Goal: Task Accomplishment & Management: Use online tool/utility

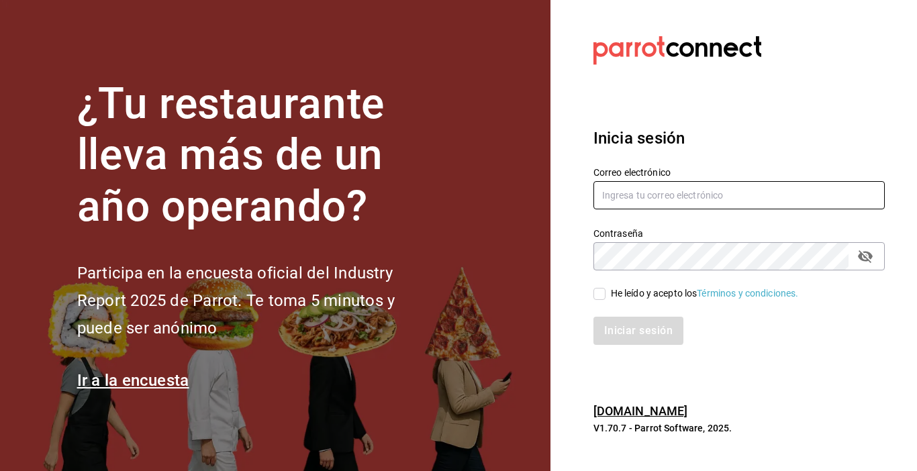
type input "zjuarez816@gmail.com"
click at [601, 295] on input "He leído y acepto los Términos y condiciones." at bounding box center [599, 294] width 12 height 12
checkbox input "true"
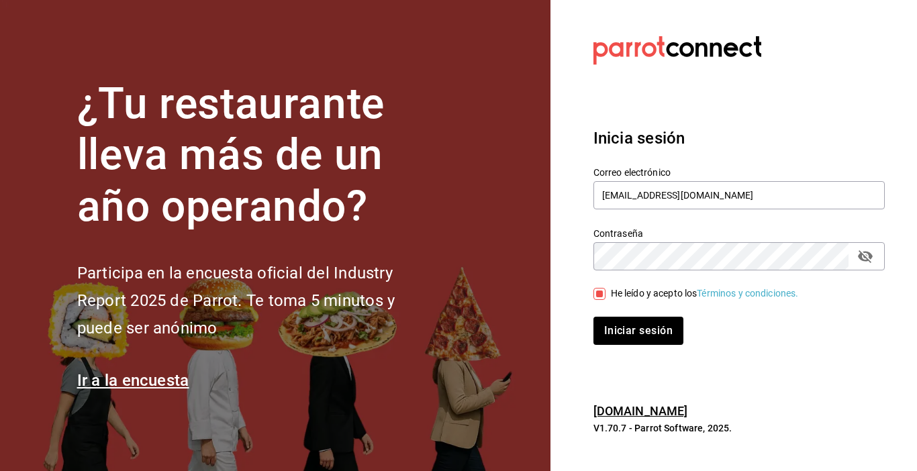
click at [869, 266] on button "passwordField" at bounding box center [865, 256] width 23 height 23
click at [636, 327] on button "Iniciar sesión" at bounding box center [638, 331] width 91 height 28
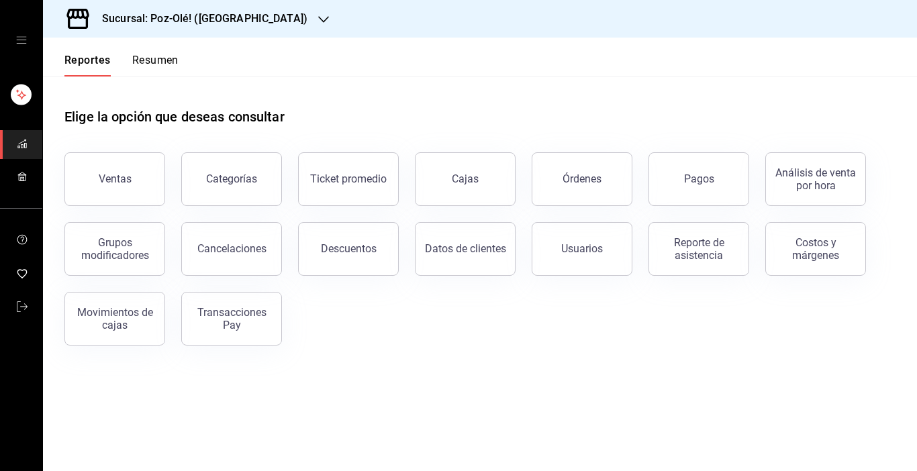
click at [21, 174] on icon "mailbox folders" at bounding box center [22, 176] width 11 height 11
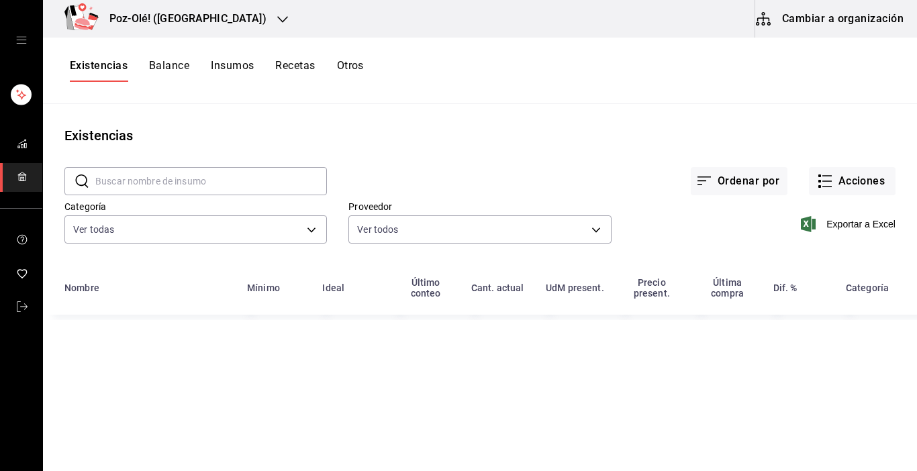
click at [795, 23] on button "Cambiar a organización" at bounding box center [830, 19] width 151 height 38
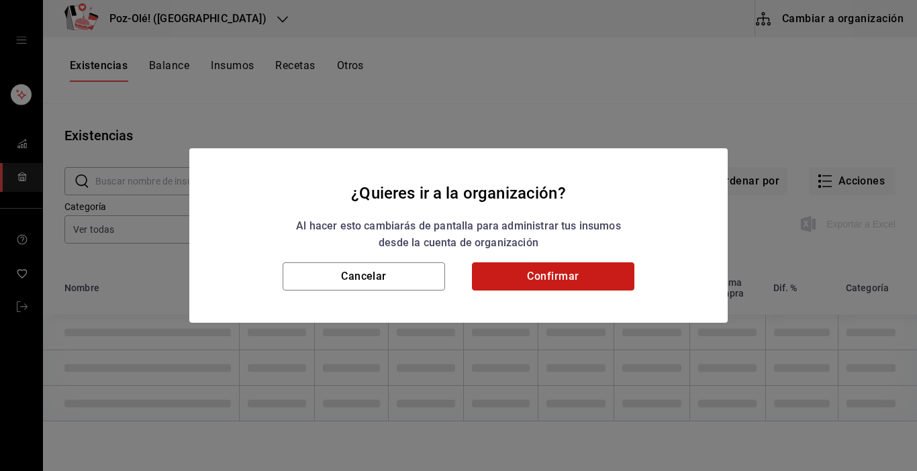
click at [594, 272] on button "Confirmar" at bounding box center [553, 276] width 162 height 28
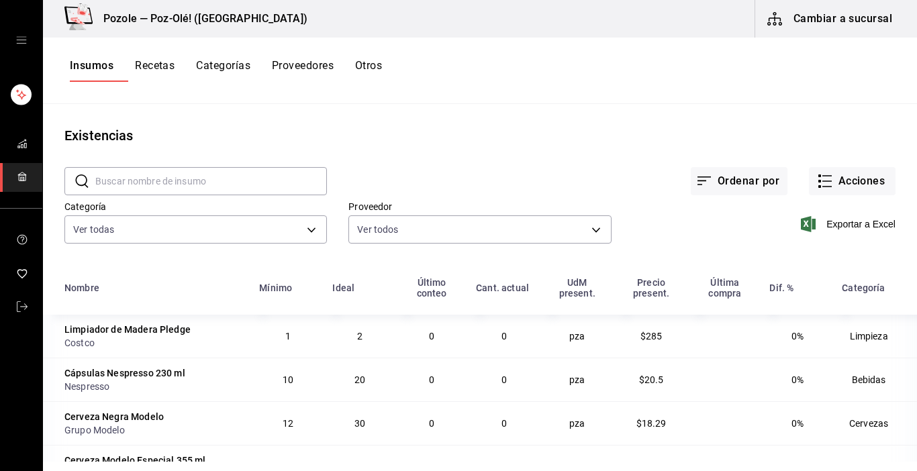
click at [375, 61] on div "Insumos Recetas Categorías Proveedores Otros" at bounding box center [226, 70] width 312 height 23
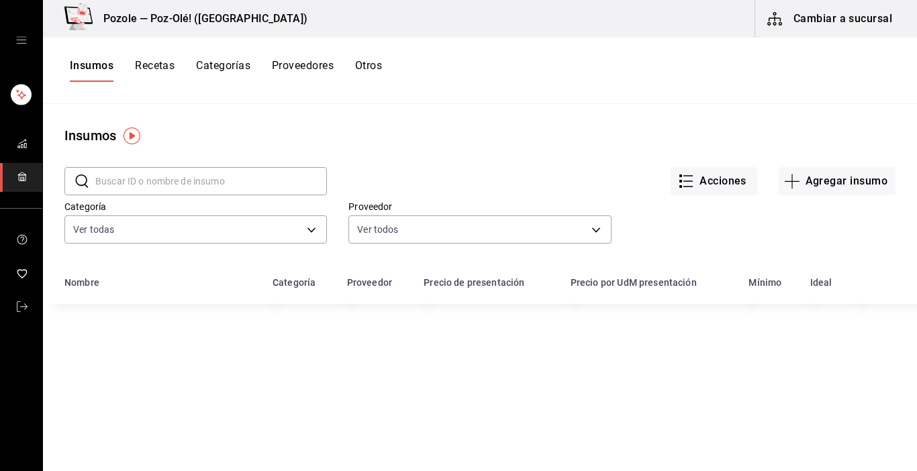
click at [375, 61] on button "Otros" at bounding box center [368, 70] width 27 height 23
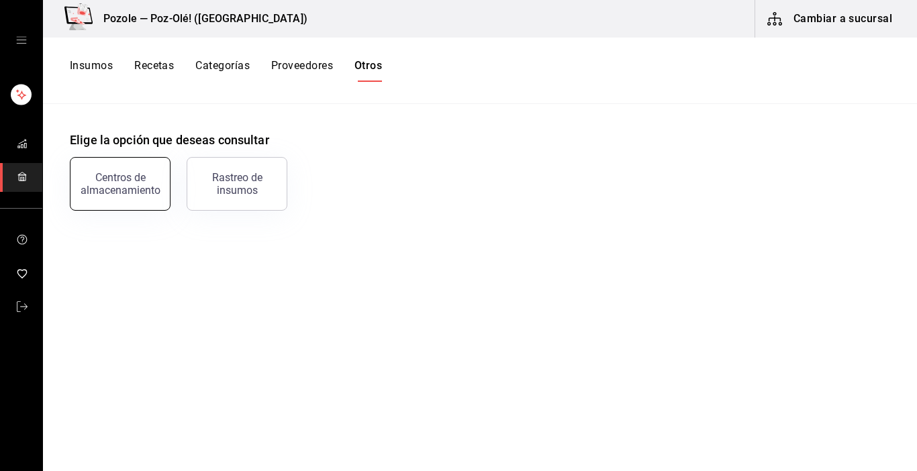
click at [146, 177] on div "Centros de almacenamiento" at bounding box center [120, 184] width 83 height 26
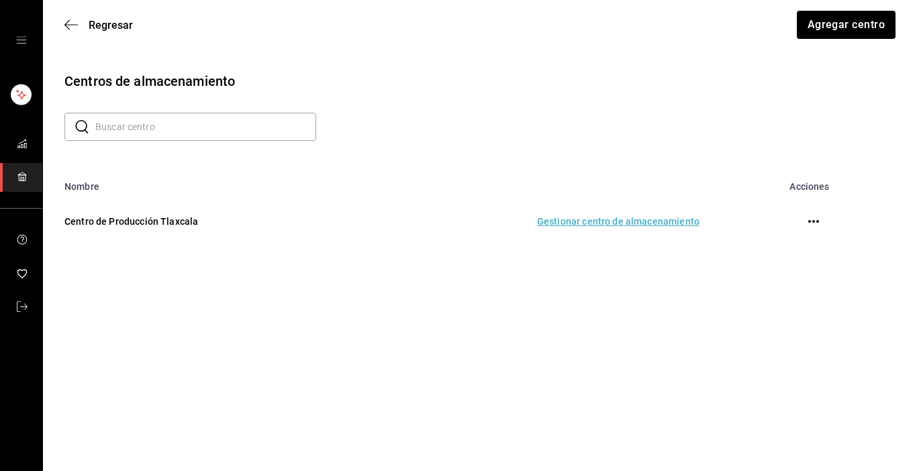
click at [569, 224] on td "Gestionar centro de almacenamiento" at bounding box center [537, 221] width 358 height 59
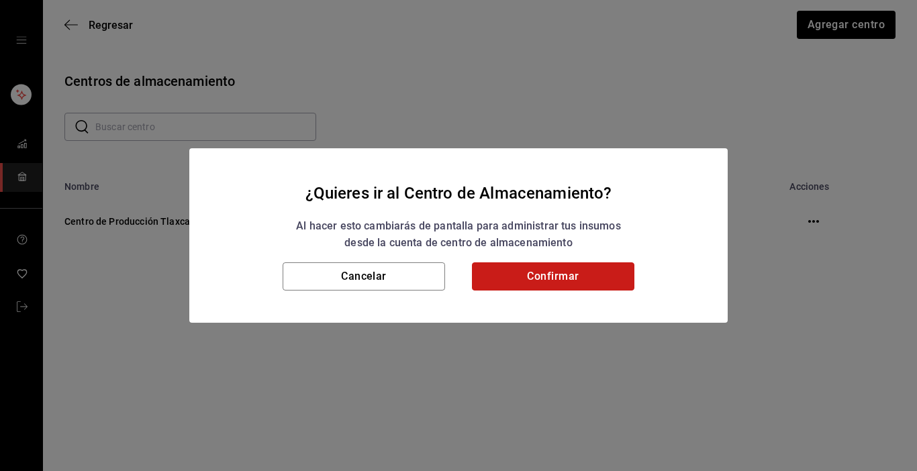
click at [560, 276] on button "Confirmar" at bounding box center [553, 276] width 162 height 28
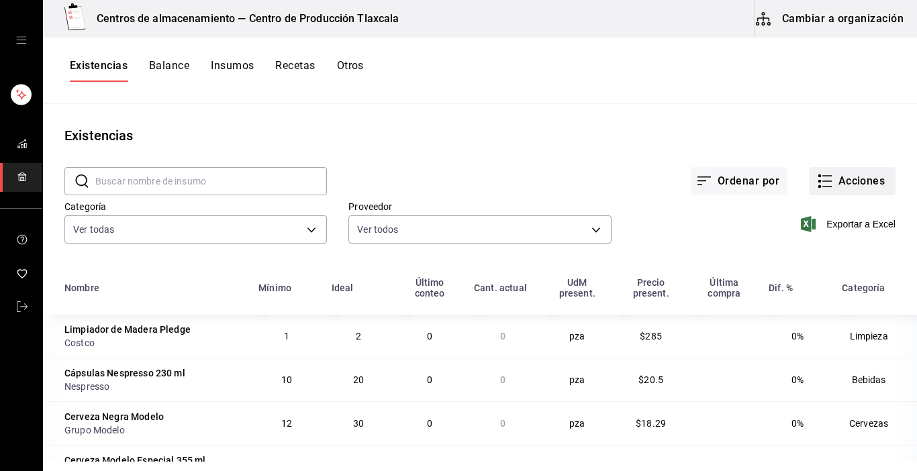
click at [818, 179] on icon "button" at bounding box center [825, 181] width 16 height 16
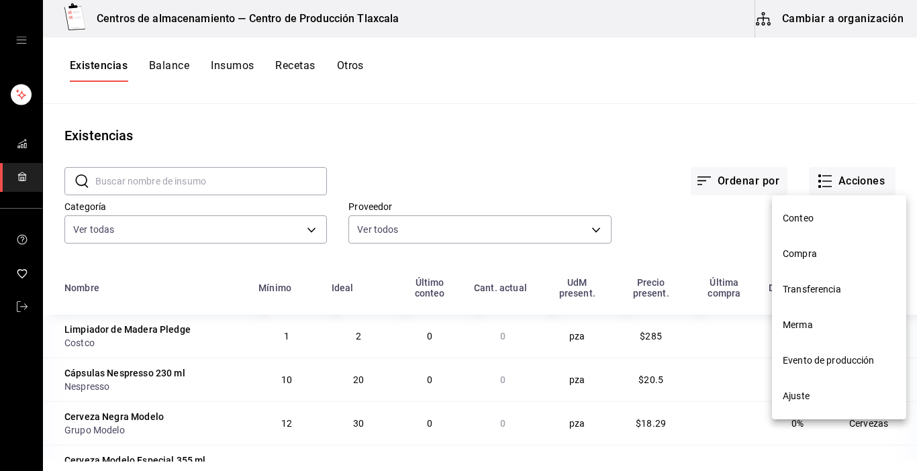
click at [814, 252] on span "Compra" at bounding box center [839, 254] width 113 height 14
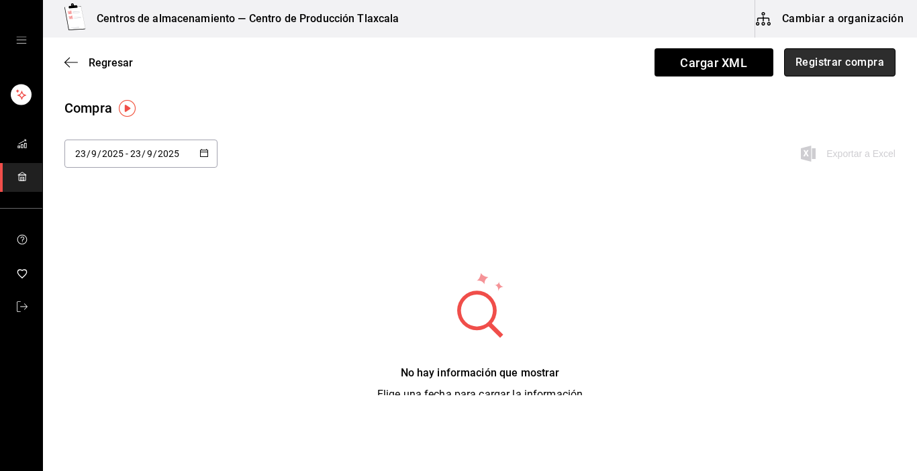
click at [857, 64] on button "Registrar compra" at bounding box center [839, 62] width 111 height 28
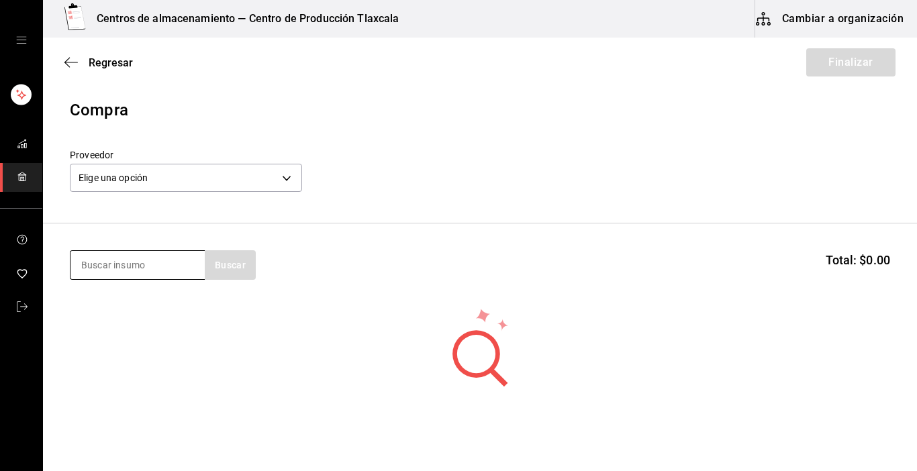
click at [154, 263] on input at bounding box center [137, 265] width 134 height 28
click at [140, 266] on input at bounding box center [137, 265] width 134 height 28
type input "aguacate"
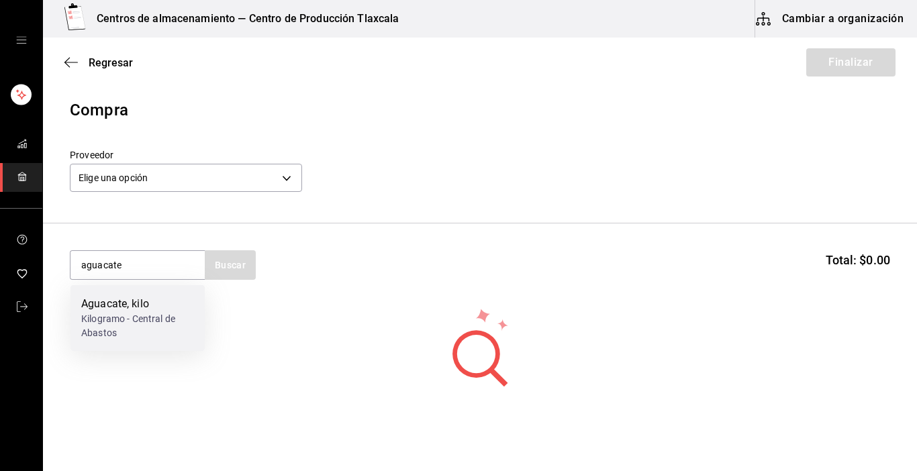
click at [132, 301] on div "Aguacate, kilo" at bounding box center [137, 304] width 113 height 16
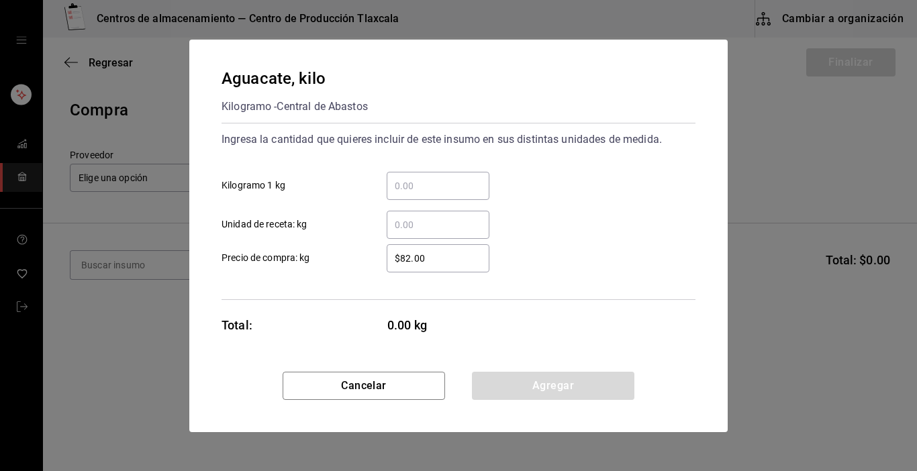
click at [405, 188] on input "​ Kilogramo 1 kg" at bounding box center [438, 186] width 103 height 16
type input "5"
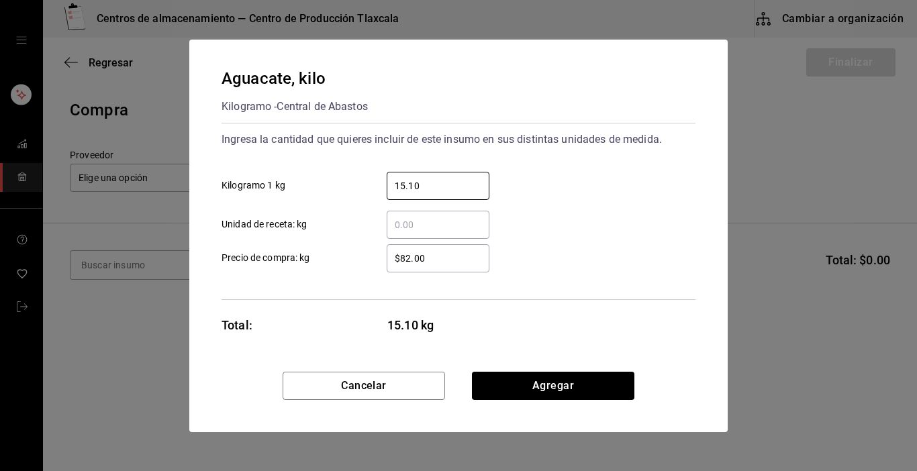
type input "15.10"
click at [438, 254] on input "$82.00" at bounding box center [438, 258] width 103 height 16
type input "$8.00"
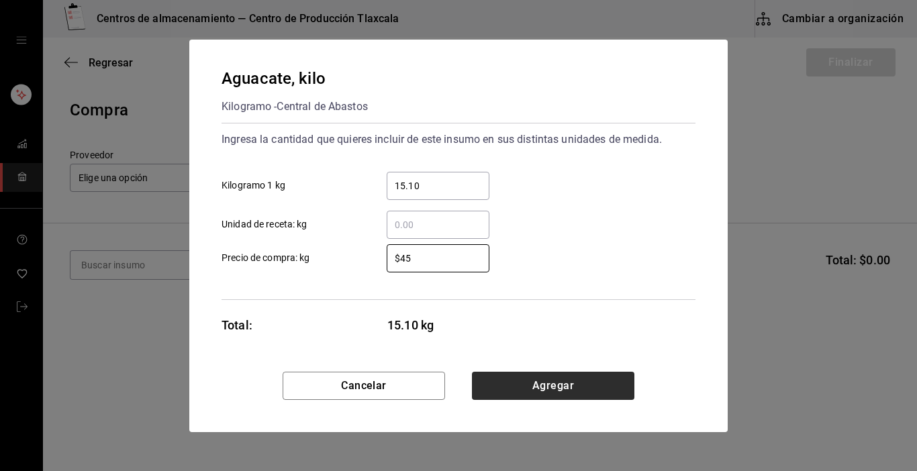
type input "$45"
click at [546, 387] on button "Agregar" at bounding box center [553, 386] width 162 height 28
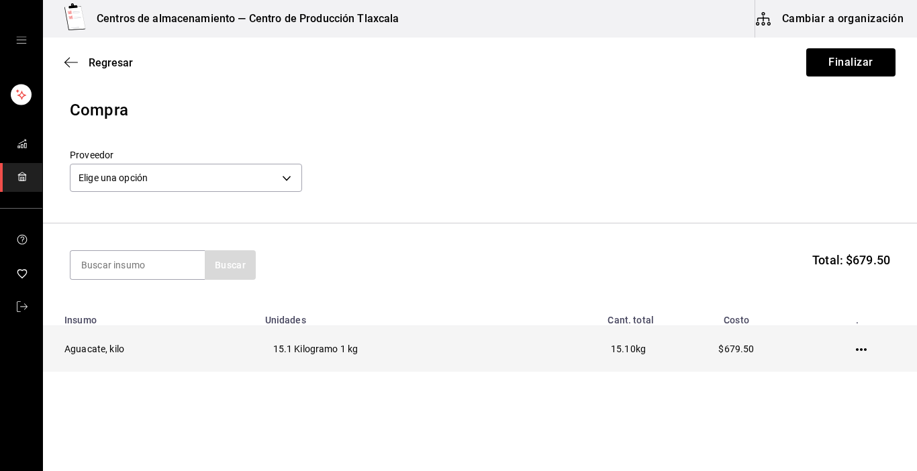
click at [856, 348] on icon "button" at bounding box center [861, 349] width 11 height 11
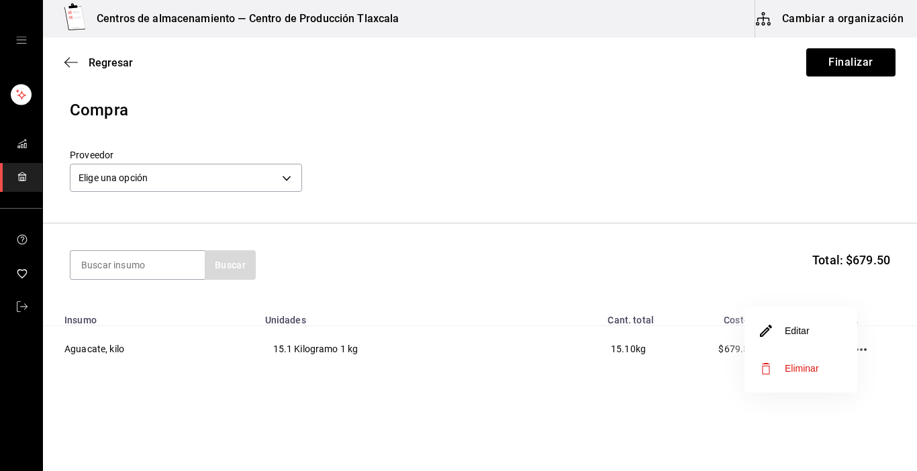
click at [814, 338] on li "Editar" at bounding box center [800, 331] width 113 height 38
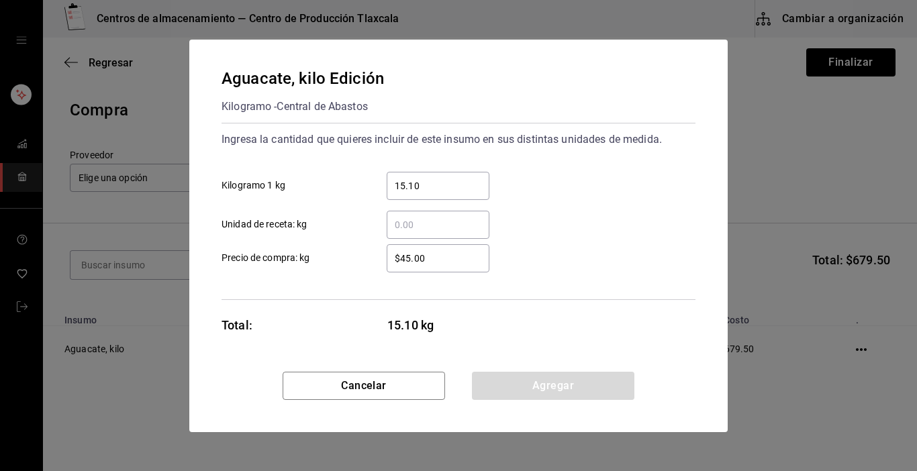
click at [444, 191] on input "15.10" at bounding box center [438, 186] width 103 height 16
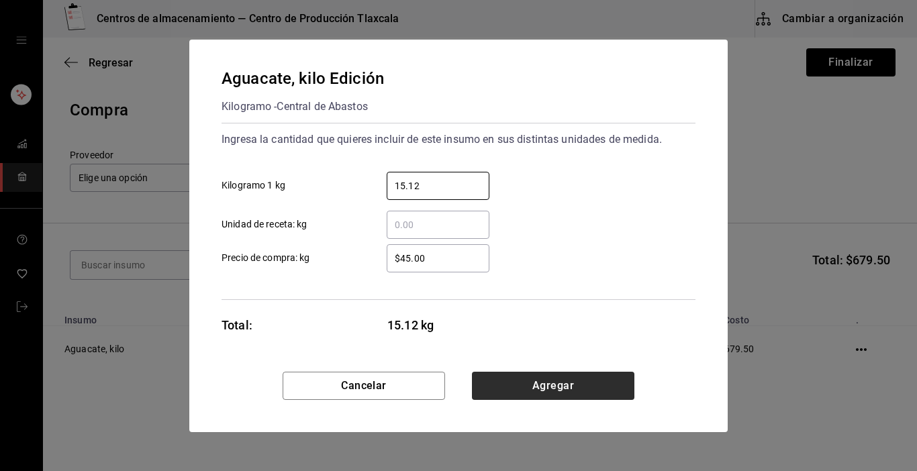
type input "15.12"
click at [504, 386] on button "Agregar" at bounding box center [553, 386] width 162 height 28
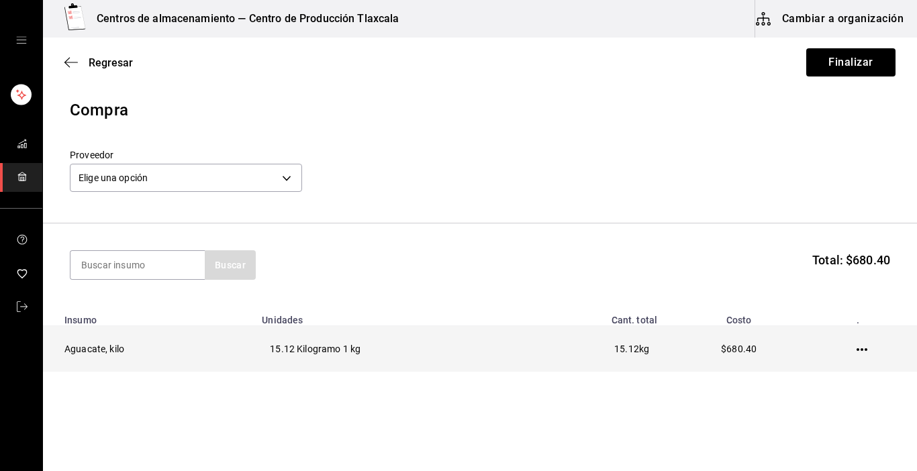
click at [857, 352] on icon "button" at bounding box center [862, 349] width 11 height 11
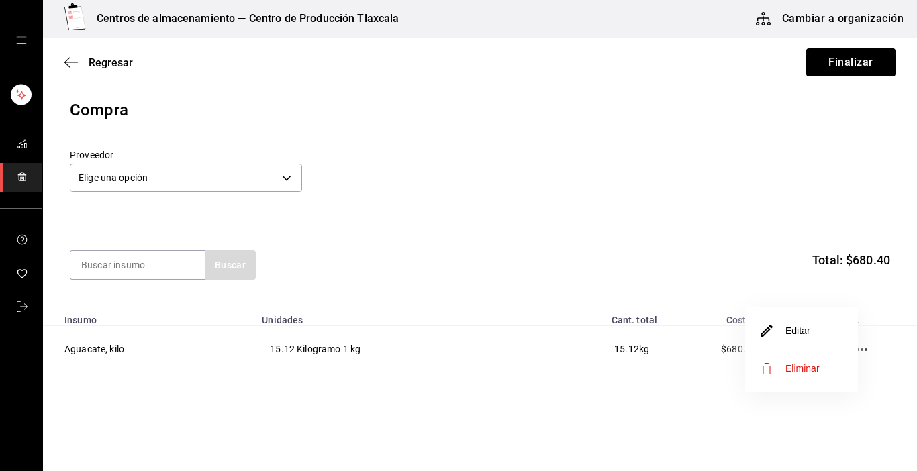
click at [818, 342] on li "Editar" at bounding box center [801, 331] width 113 height 38
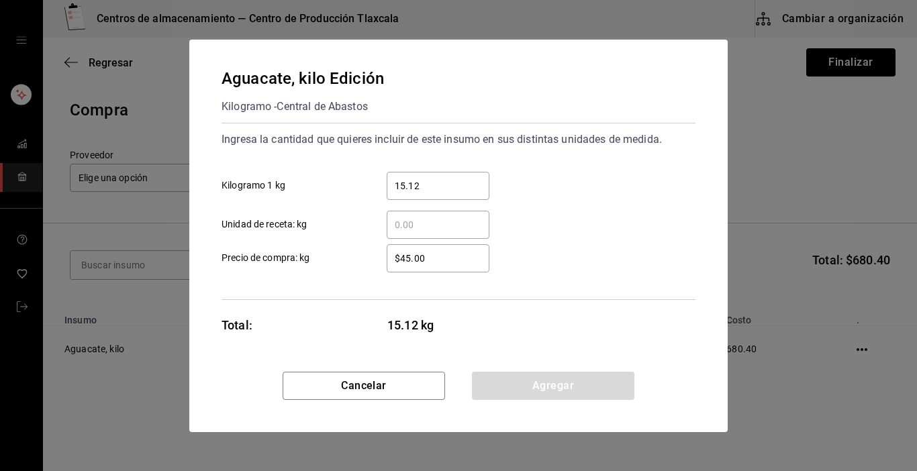
click at [428, 183] on input "15.12" at bounding box center [438, 186] width 103 height 16
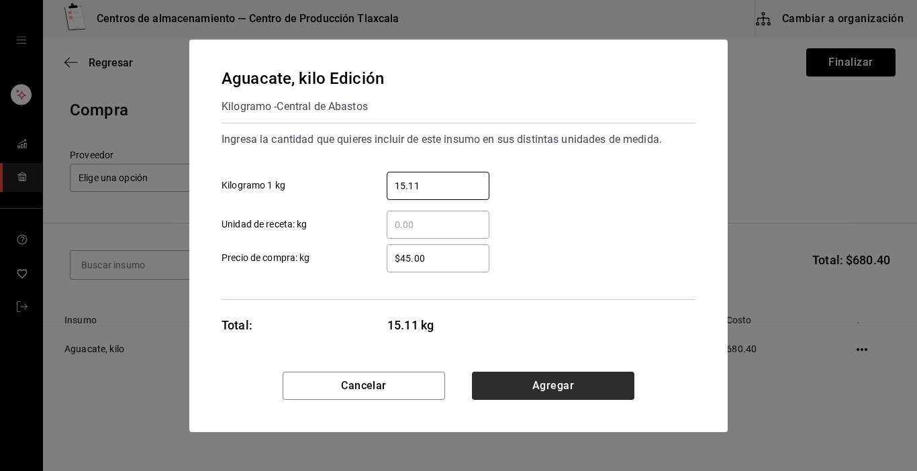
type input "15.11"
click at [497, 375] on button "Agregar" at bounding box center [553, 386] width 162 height 28
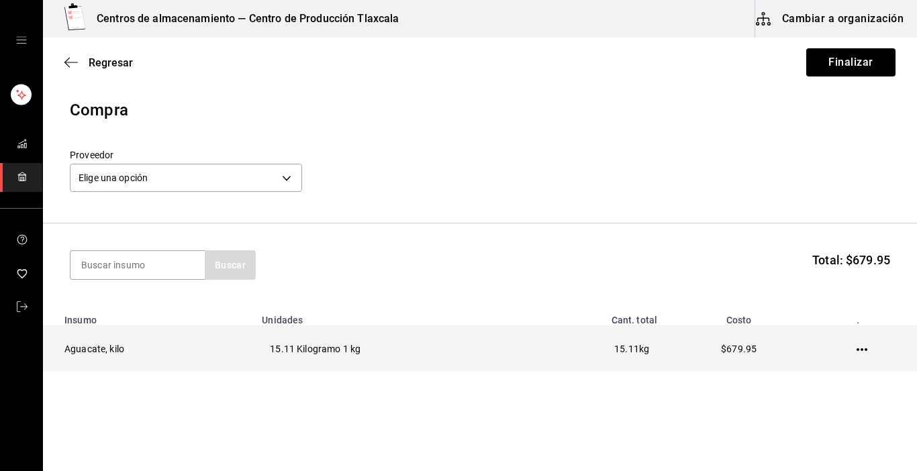
click at [857, 348] on icon "button" at bounding box center [862, 349] width 11 height 11
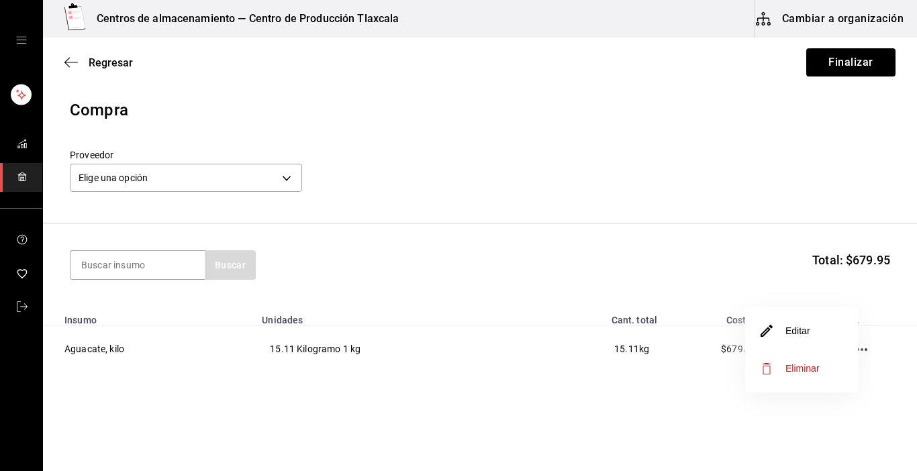
click at [830, 326] on li "Editar" at bounding box center [801, 331] width 113 height 38
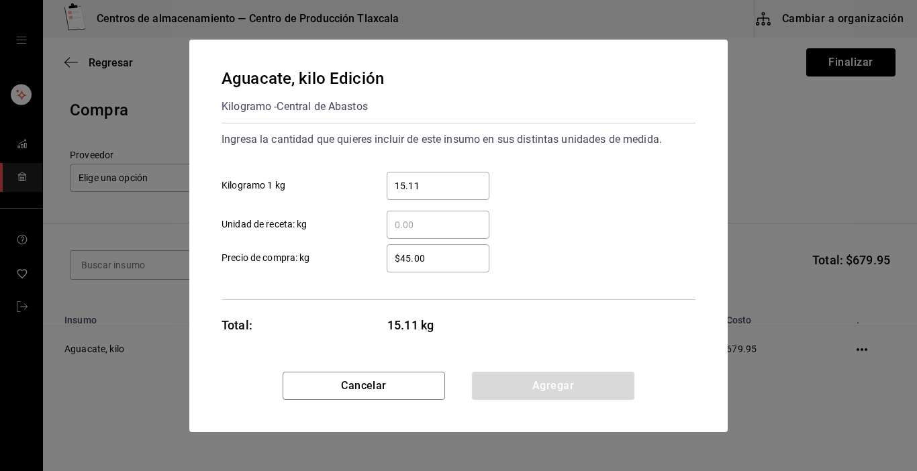
click at [426, 182] on input "15.11" at bounding box center [438, 186] width 103 height 16
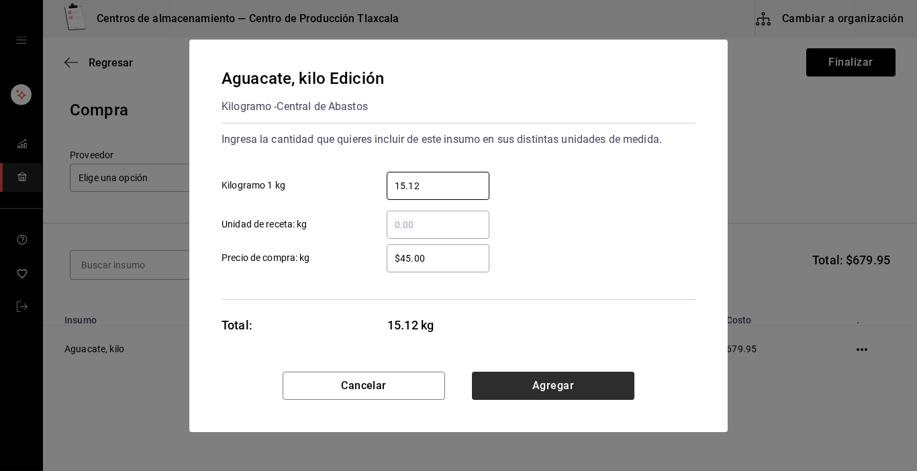
type input "15.12"
click at [497, 376] on button "Agregar" at bounding box center [553, 386] width 162 height 28
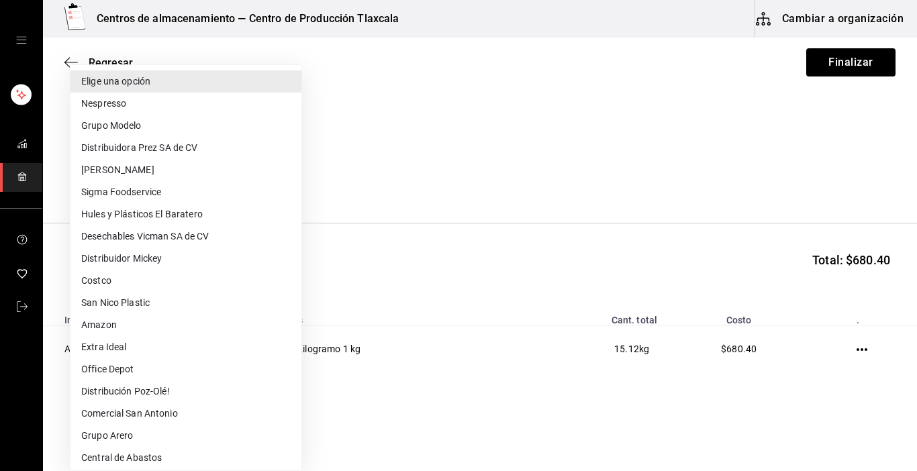
click at [289, 177] on body "Centros de almacenamiento — Centro de Producción Tlaxcala Cambiar a organizació…" at bounding box center [458, 197] width 917 height 395
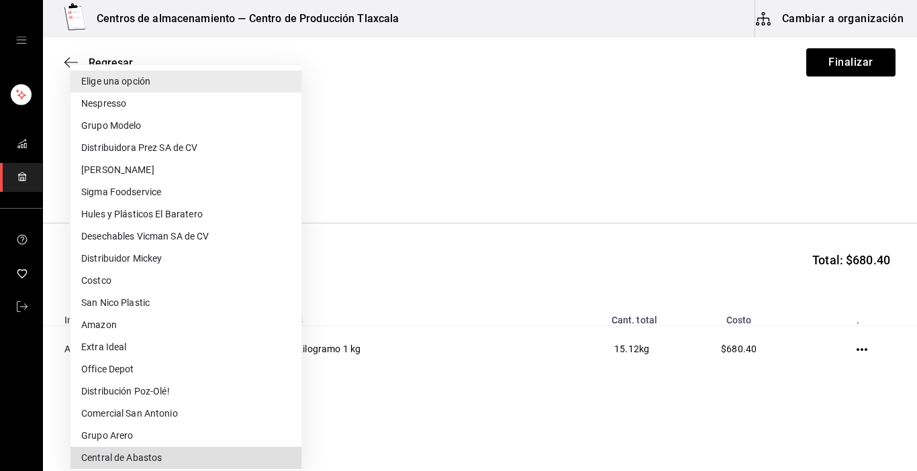
type input "a76b9c64-3e4c-460f-81df-d33a32ba6353"
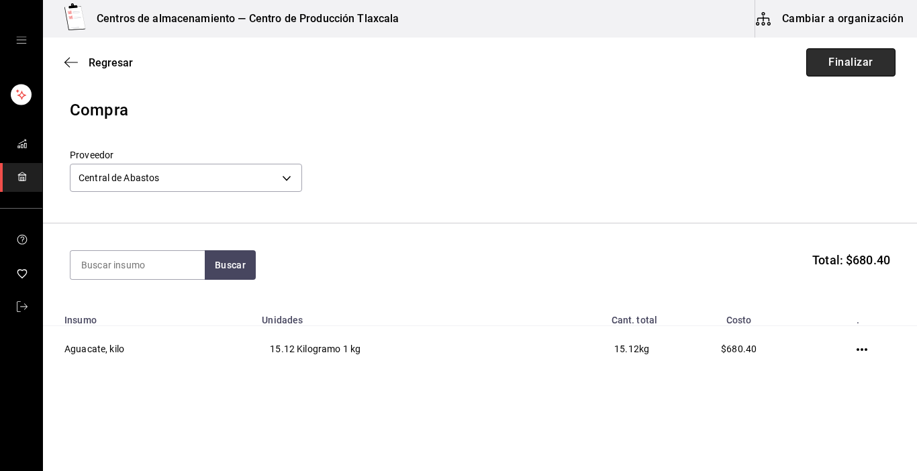
click at [857, 64] on button "Finalizar" at bounding box center [850, 62] width 89 height 28
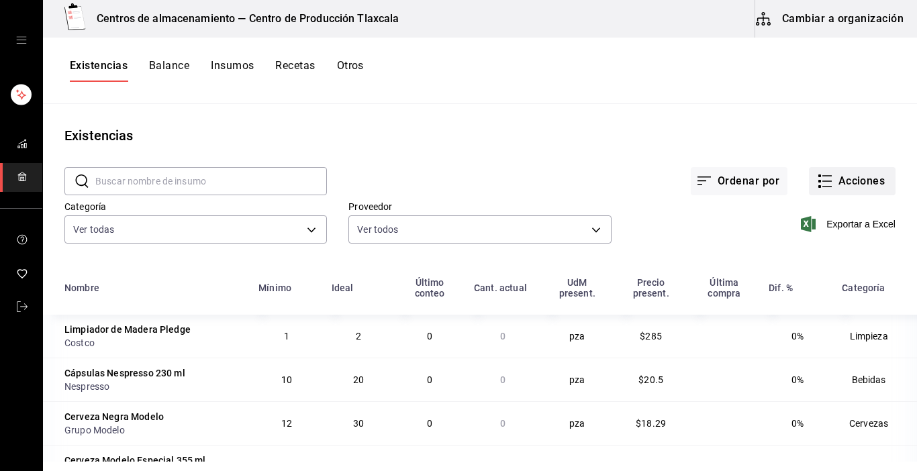
click at [817, 179] on icon "button" at bounding box center [825, 181] width 16 height 16
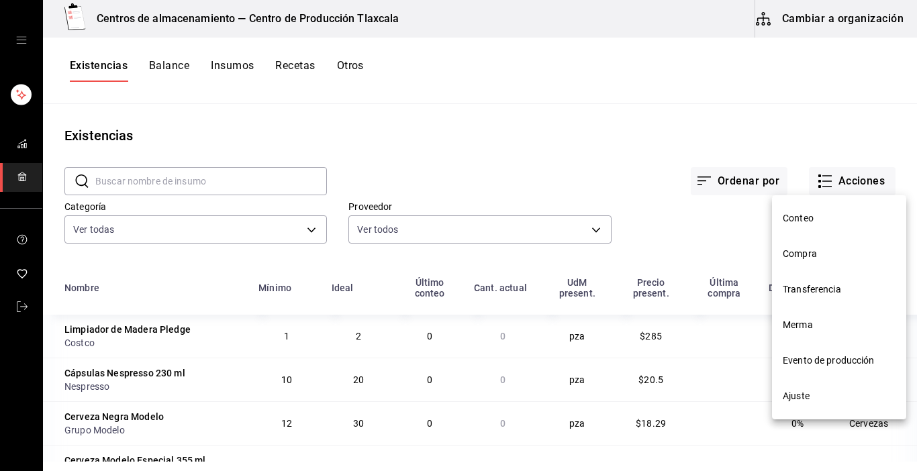
click at [817, 252] on span "Compra" at bounding box center [839, 254] width 113 height 14
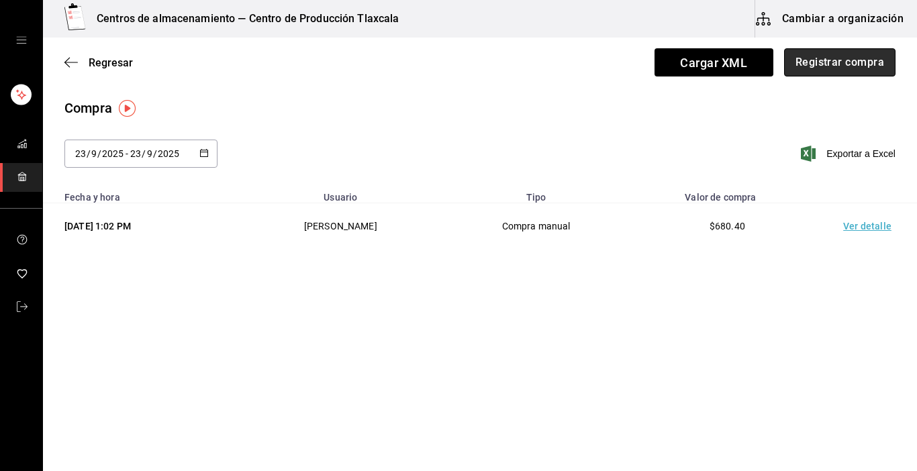
click at [842, 65] on button "Registrar compra" at bounding box center [839, 62] width 111 height 28
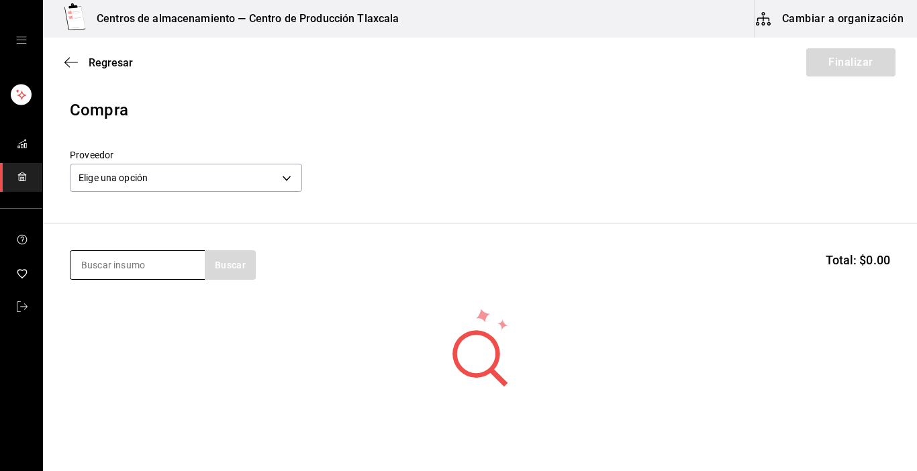
click at [140, 274] on input at bounding box center [137, 265] width 134 height 28
type input "limon"
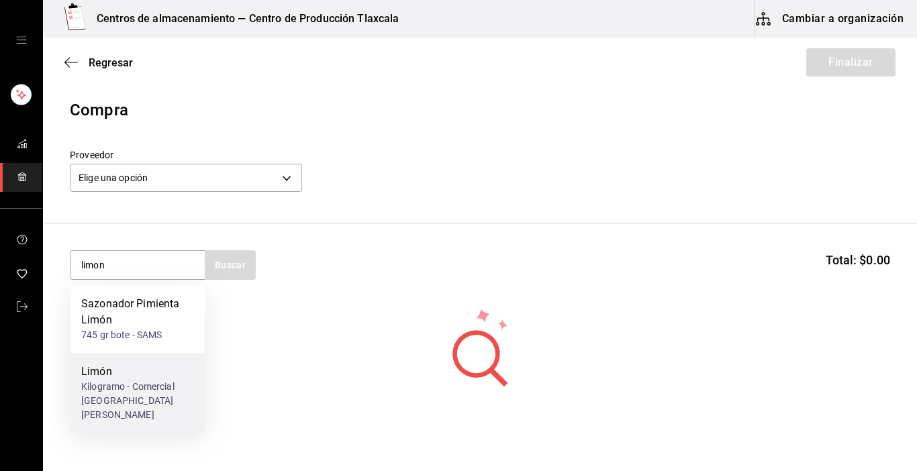
click at [129, 396] on div "Kilogramo - Comercial [GEOGRAPHIC_DATA][PERSON_NAME]" at bounding box center [137, 401] width 113 height 42
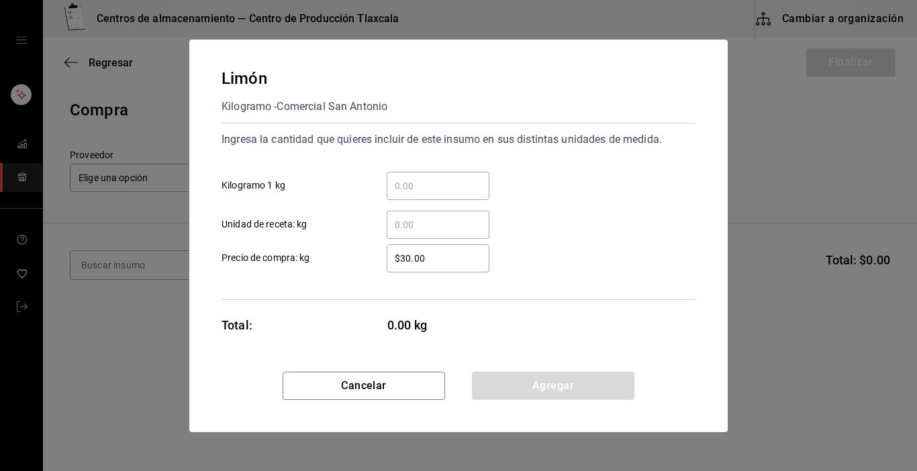
click at [415, 183] on input "​ Kilogramo 1 kg" at bounding box center [438, 186] width 103 height 16
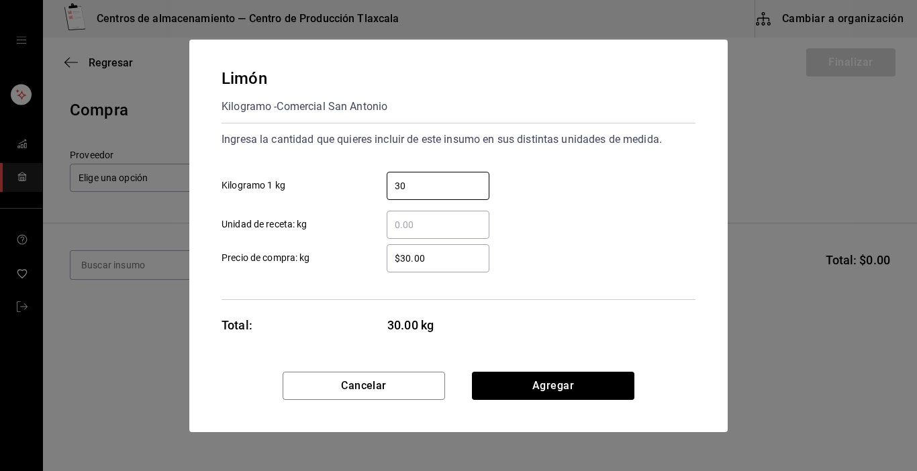
type input "30"
drag, startPoint x: 551, startPoint y: 201, endPoint x: 543, endPoint y: 209, distance: 11.4
click at [551, 201] on div "​ Unidad de receta: kg" at bounding box center [453, 219] width 485 height 39
click at [438, 263] on input "$30.00" at bounding box center [438, 258] width 103 height 16
type input "$3"
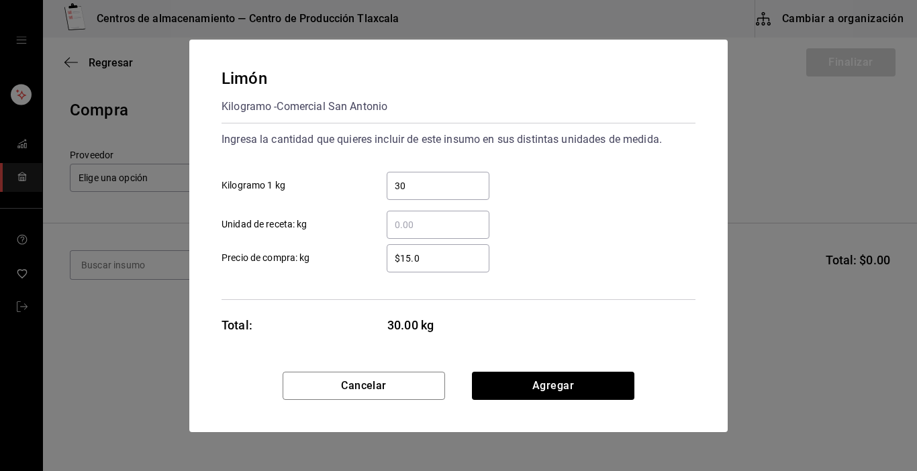
type input "$15.00"
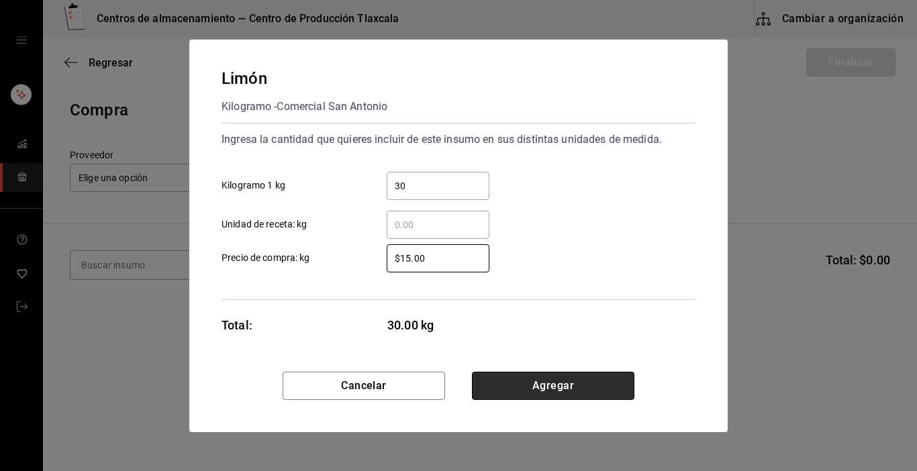
click at [581, 396] on button "Agregar" at bounding box center [553, 386] width 162 height 28
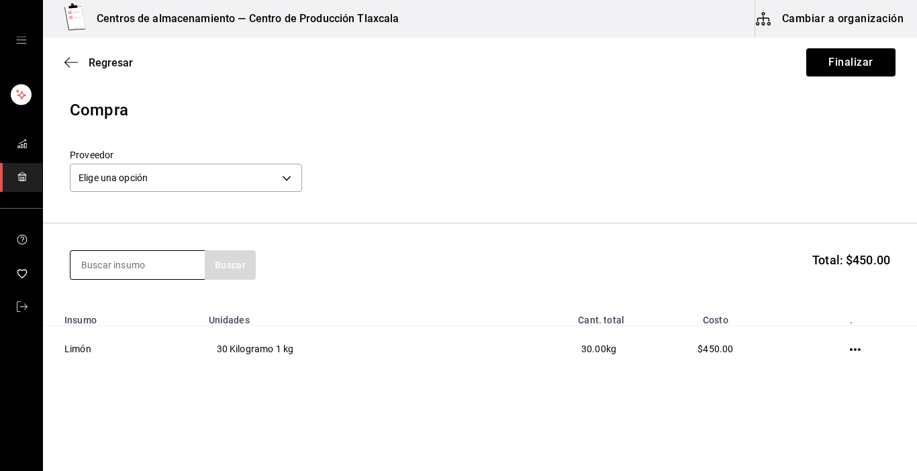
click at [173, 268] on input at bounding box center [137, 265] width 134 height 28
type input "ajo"
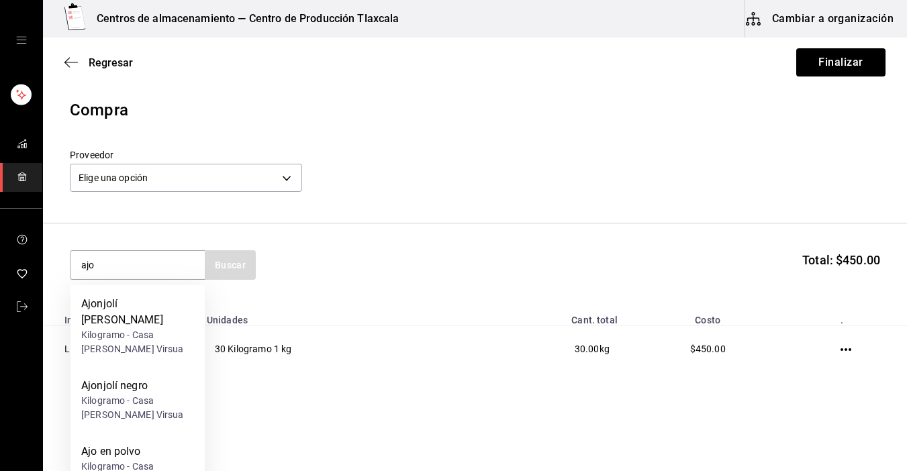
scroll to position [81, 0]
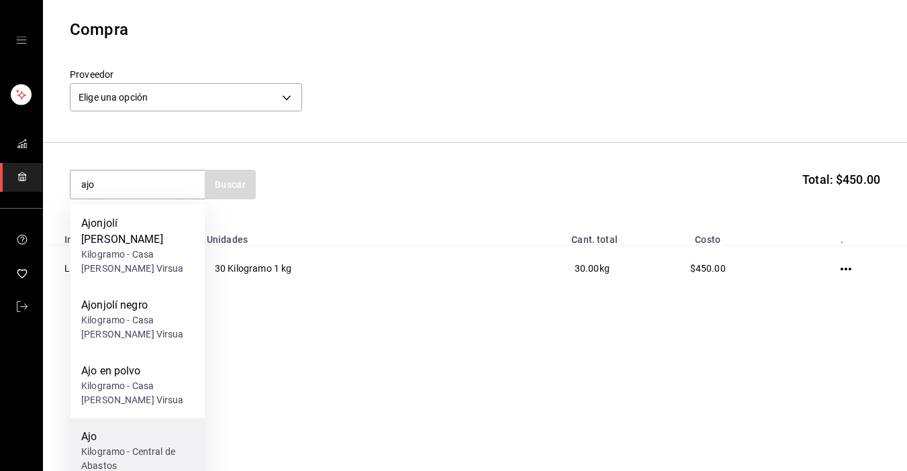
click at [148, 445] on div "Kilogramo - Central de Abastos" at bounding box center [137, 459] width 113 height 28
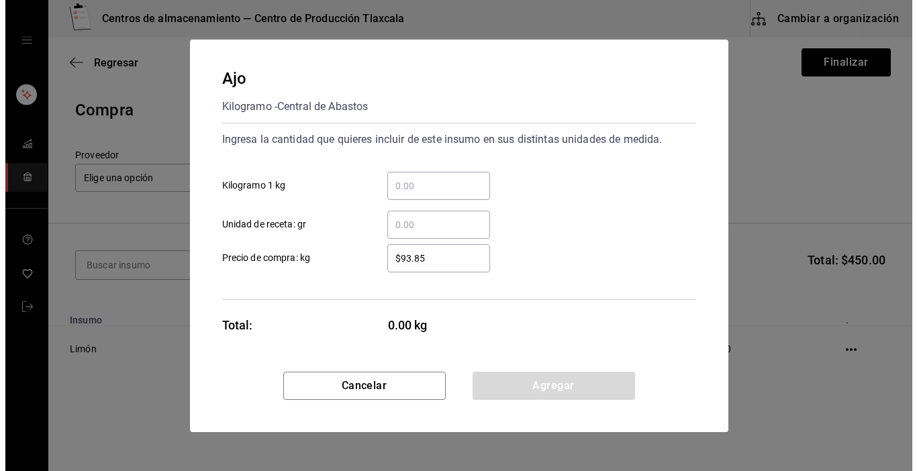
scroll to position [0, 0]
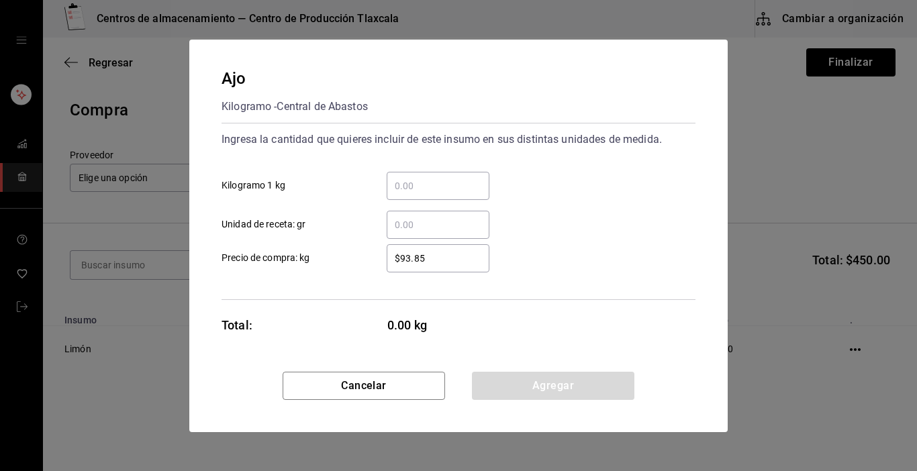
click at [430, 172] on div "​" at bounding box center [438, 186] width 103 height 28
click at [430, 178] on input "​ Kilogramo 1 kg" at bounding box center [438, 186] width 103 height 16
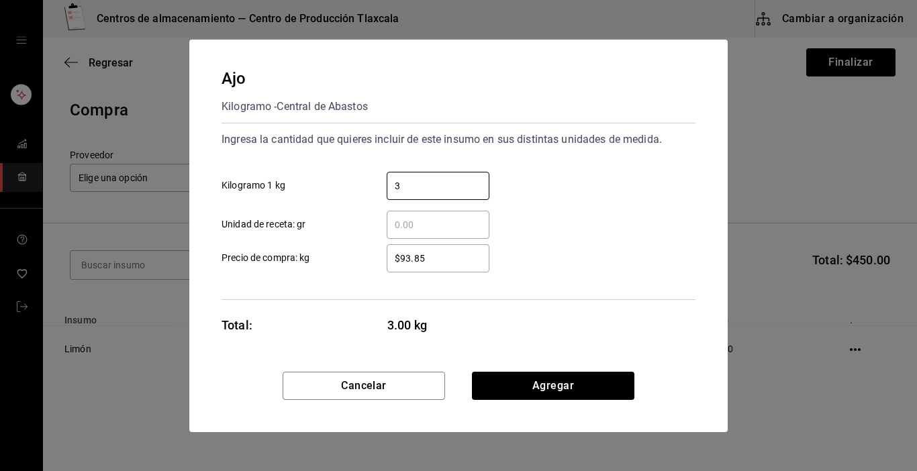
type input "3"
click at [575, 196] on div "3 ​ Kilogramo 1 kg" at bounding box center [453, 180] width 485 height 39
click at [458, 260] on input "$93.85" at bounding box center [438, 258] width 103 height 16
type input "$9"
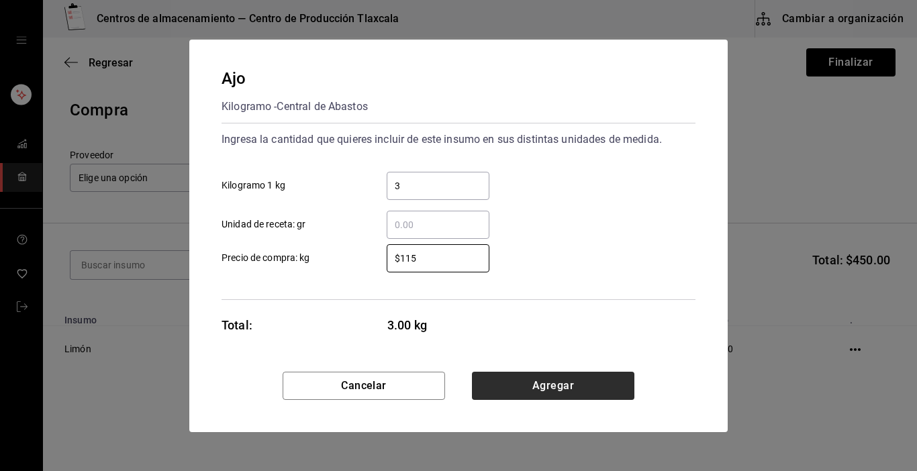
type input "$115"
click at [489, 386] on button "Agregar" at bounding box center [553, 386] width 162 height 28
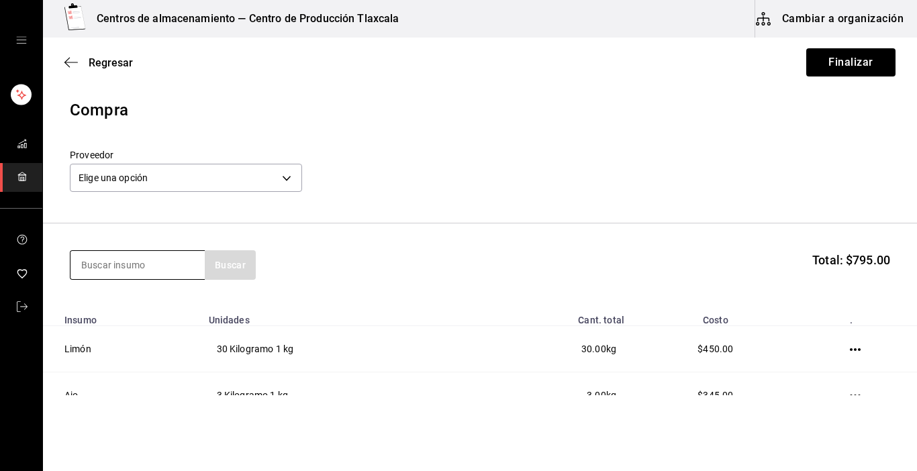
click at [119, 272] on input at bounding box center [137, 265] width 134 height 28
type input "cebolla"
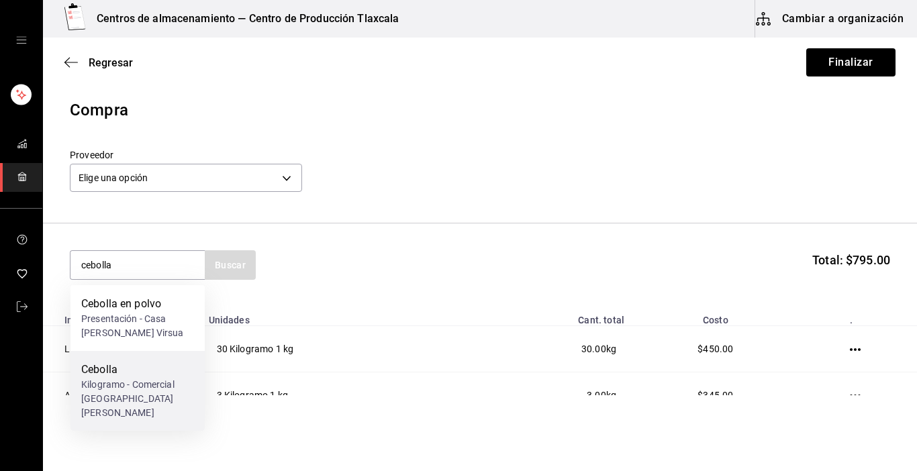
click at [117, 364] on div "Cebolla" at bounding box center [137, 370] width 113 height 16
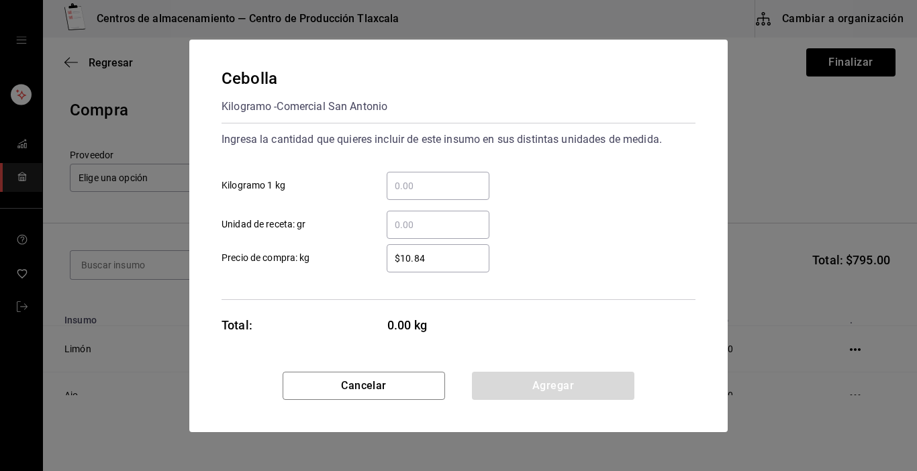
click at [412, 185] on input "​ Kilogramo 1 kg" at bounding box center [438, 186] width 103 height 16
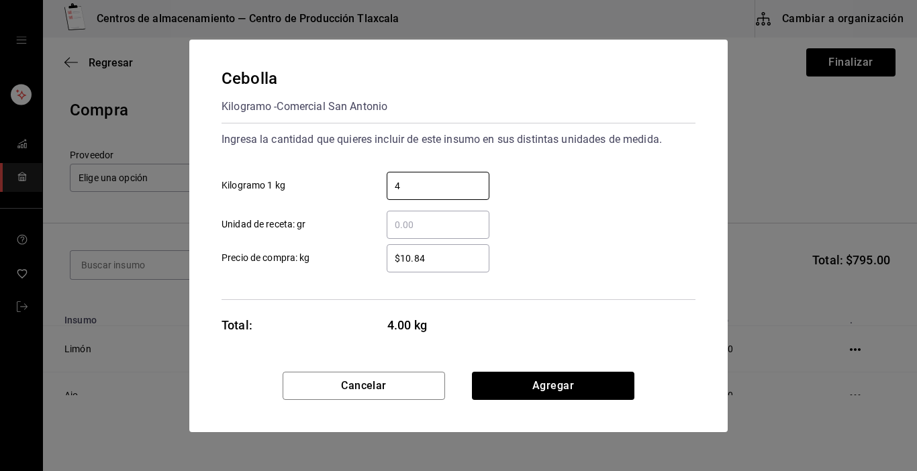
type input "4"
drag, startPoint x: 716, startPoint y: 201, endPoint x: 661, endPoint y: 226, distance: 59.5
click at [713, 203] on div "Cebolla Kilogramo - Comercial San [PERSON_NAME] Ingresa la cantidad que quieres…" at bounding box center [458, 206] width 538 height 332
click at [446, 258] on input "$10.84" at bounding box center [438, 258] width 103 height 16
type input "$14.00"
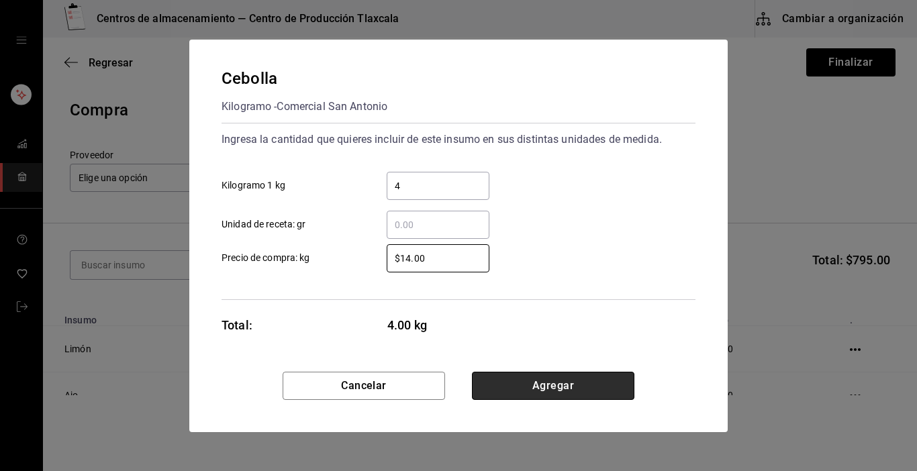
click at [509, 385] on button "Agregar" at bounding box center [553, 386] width 162 height 28
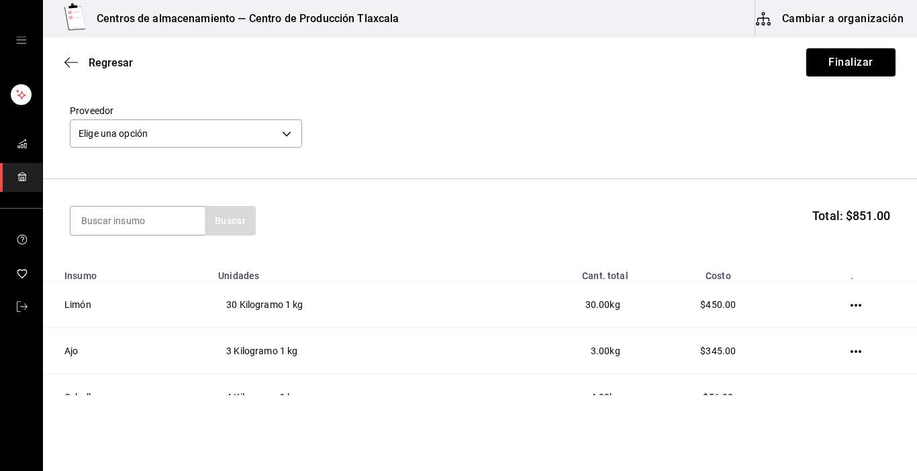
scroll to position [54, 0]
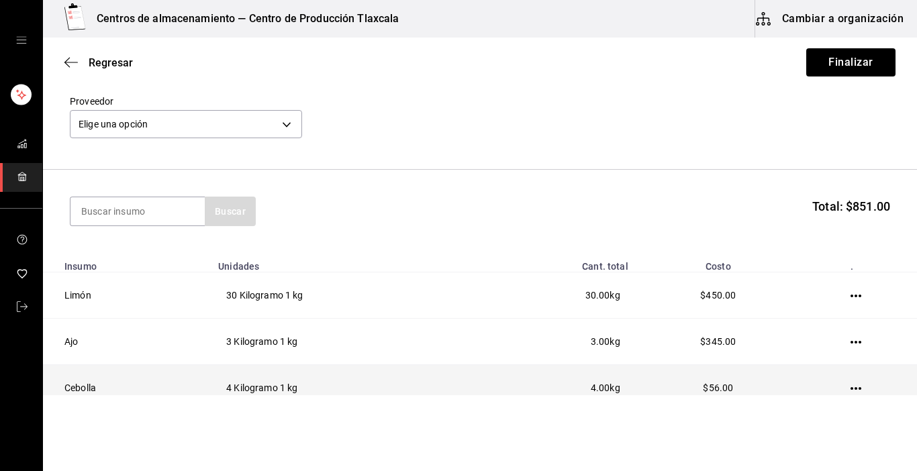
click at [840, 385] on td at bounding box center [858, 388] width 117 height 46
click at [850, 389] on icon "button" at bounding box center [855, 388] width 11 height 11
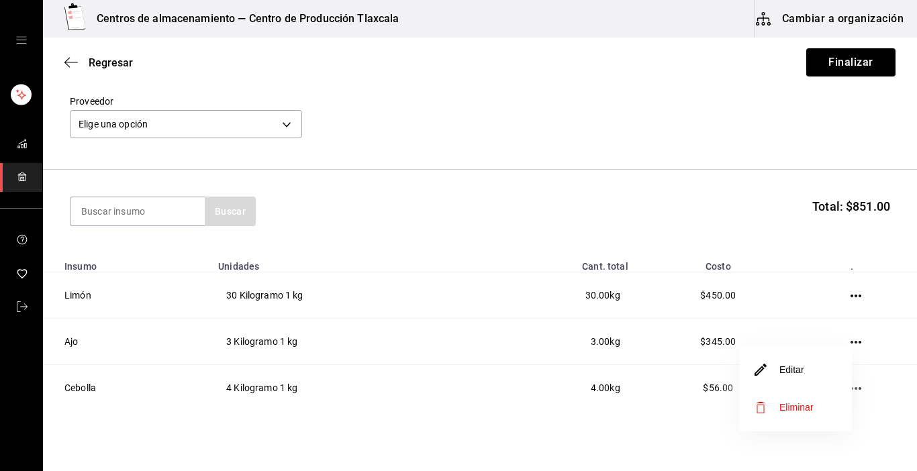
click at [834, 375] on li "Editar" at bounding box center [795, 370] width 113 height 38
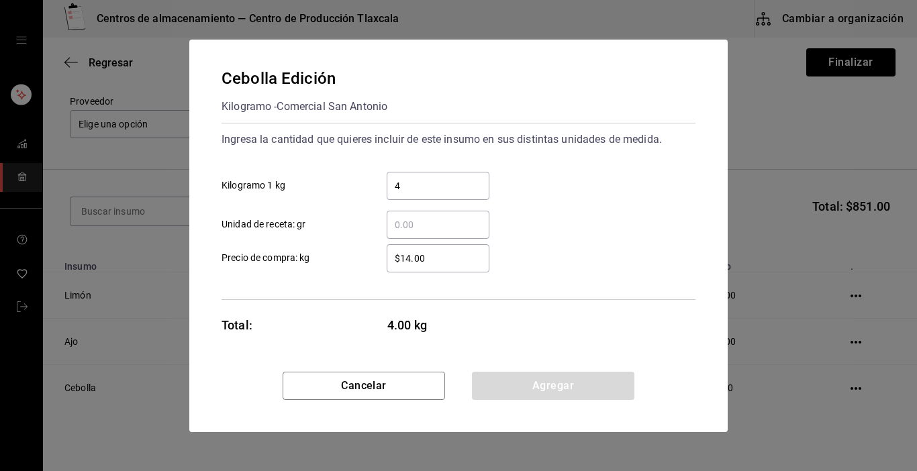
click at [470, 179] on input "4" at bounding box center [438, 186] width 103 height 16
type input "4"
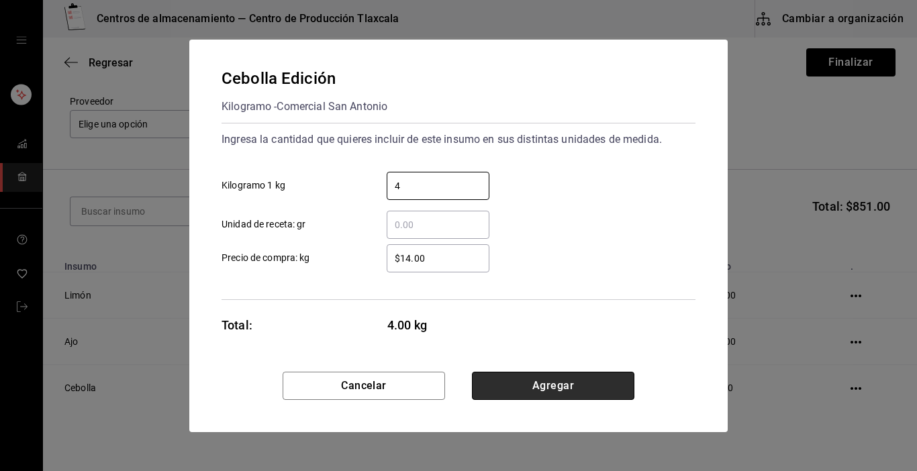
click at [501, 390] on button "Agregar" at bounding box center [553, 386] width 162 height 28
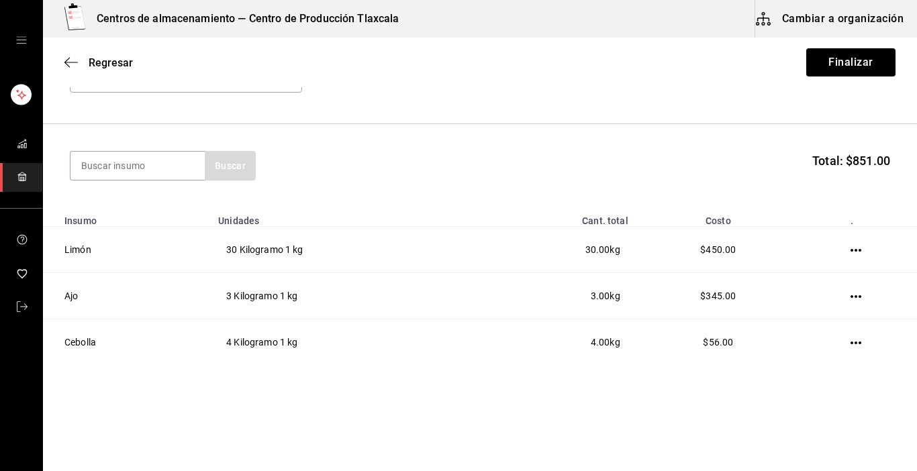
scroll to position [107, 0]
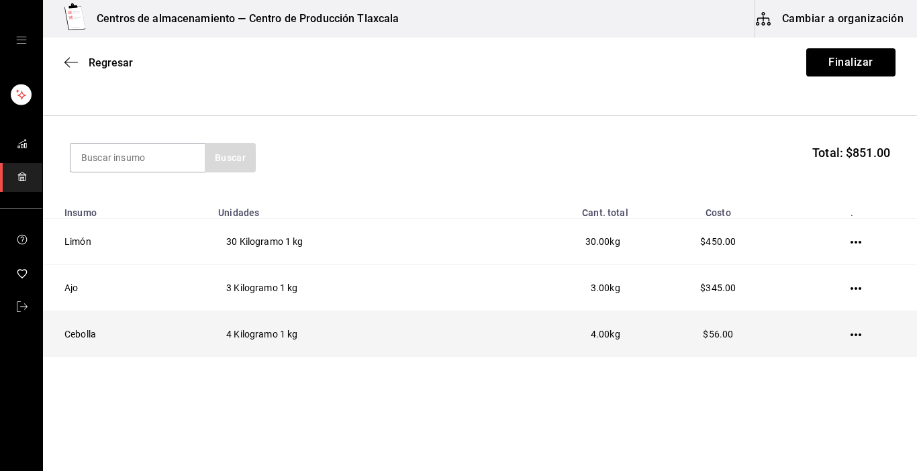
click at [850, 334] on icon "button" at bounding box center [855, 335] width 11 height 11
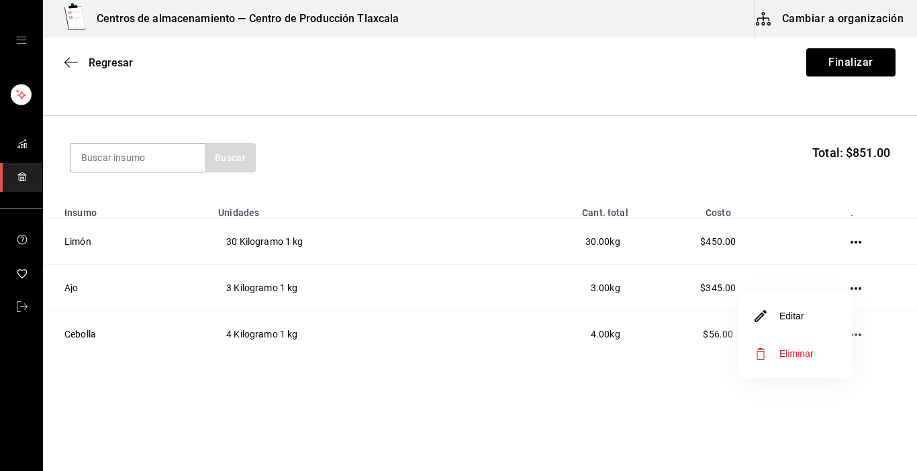
click at [817, 323] on li "Editar" at bounding box center [795, 316] width 113 height 38
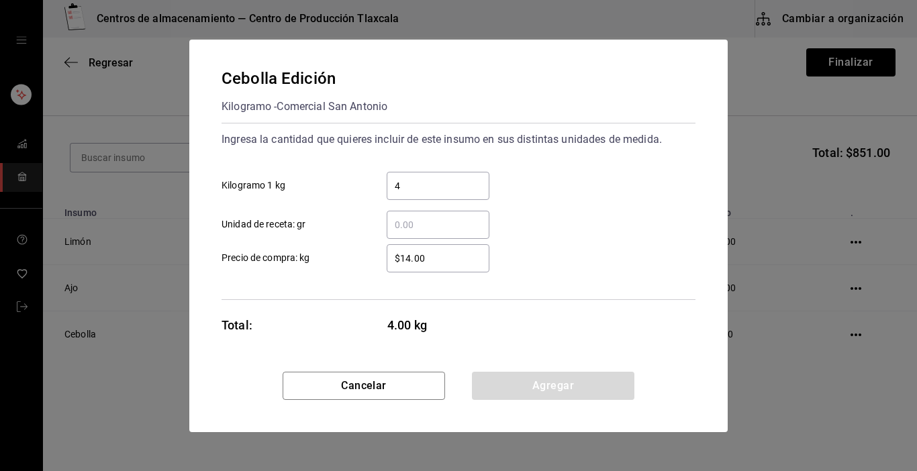
click at [440, 188] on input "4" at bounding box center [438, 186] width 103 height 16
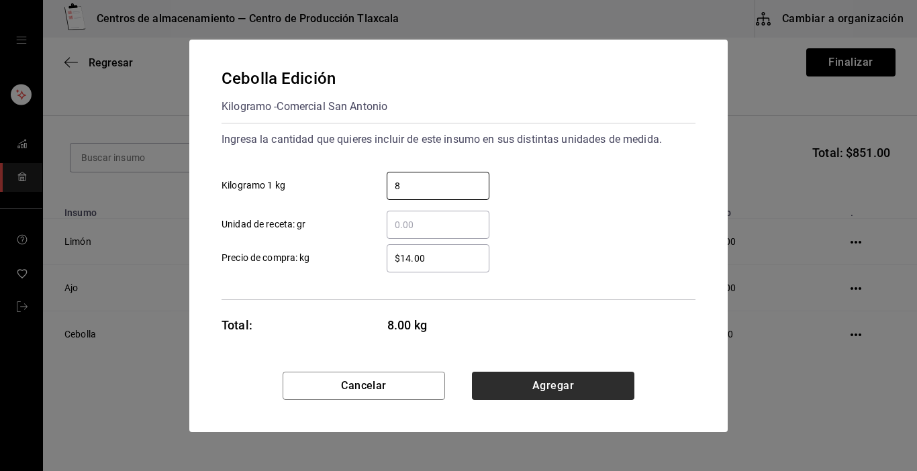
type input "8"
click at [495, 389] on button "Agregar" at bounding box center [553, 386] width 162 height 28
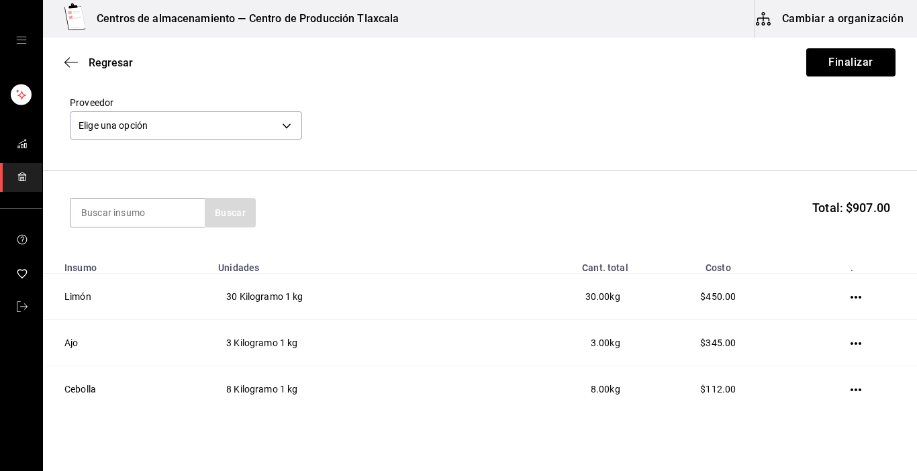
scroll to position [27, 0]
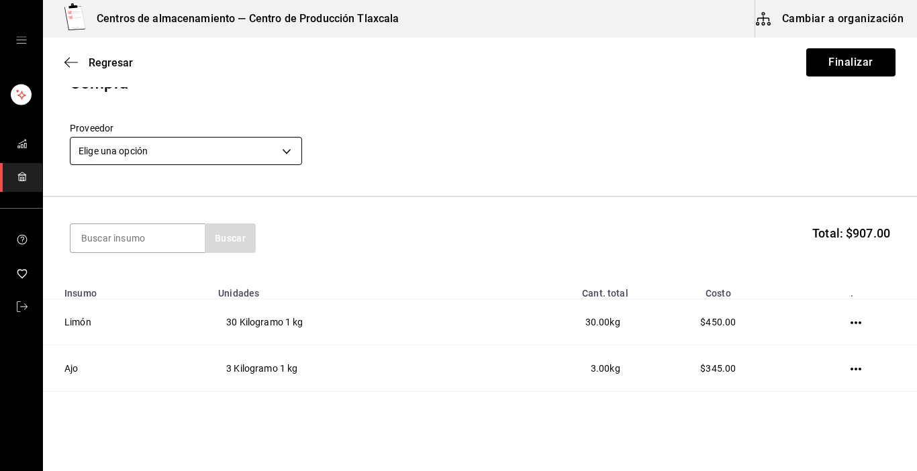
click at [296, 155] on body "Centros de almacenamiento — Centro de Producción Tlaxcala Cambiar a organizació…" at bounding box center [458, 197] width 917 height 395
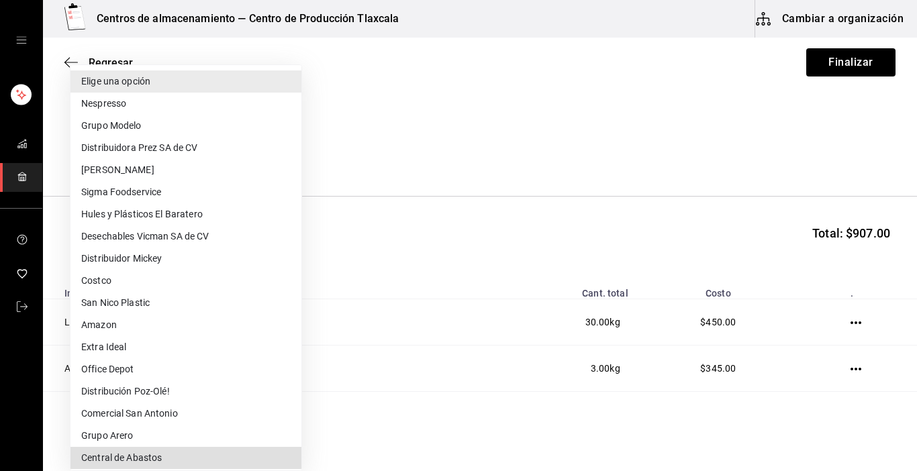
type input "a76b9c64-3e4c-460f-81df-d33a32ba6353"
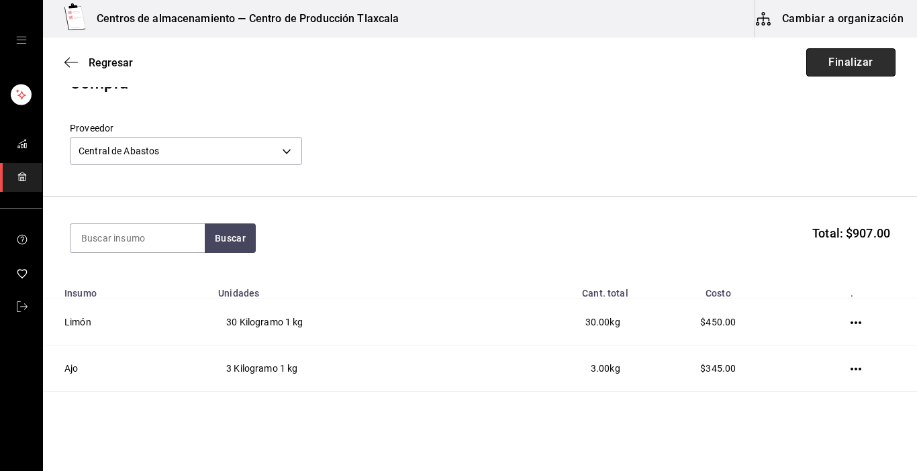
click at [833, 60] on button "Finalizar" at bounding box center [850, 62] width 89 height 28
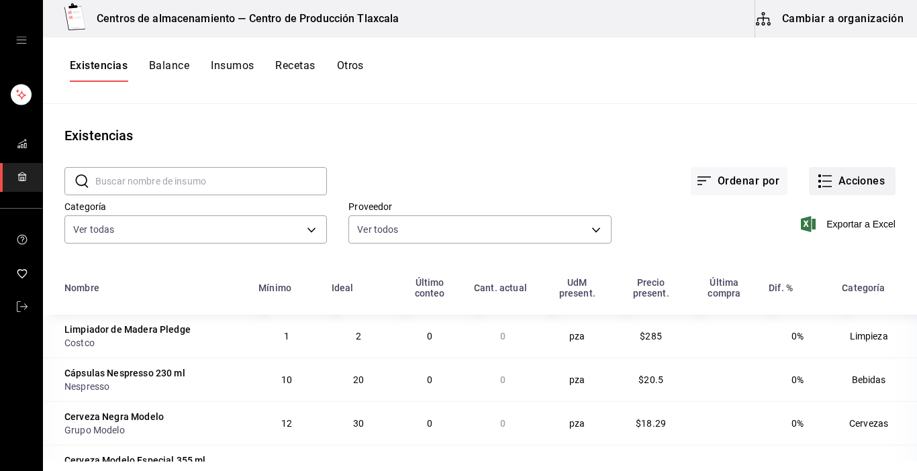
click at [817, 180] on icon "button" at bounding box center [825, 181] width 16 height 16
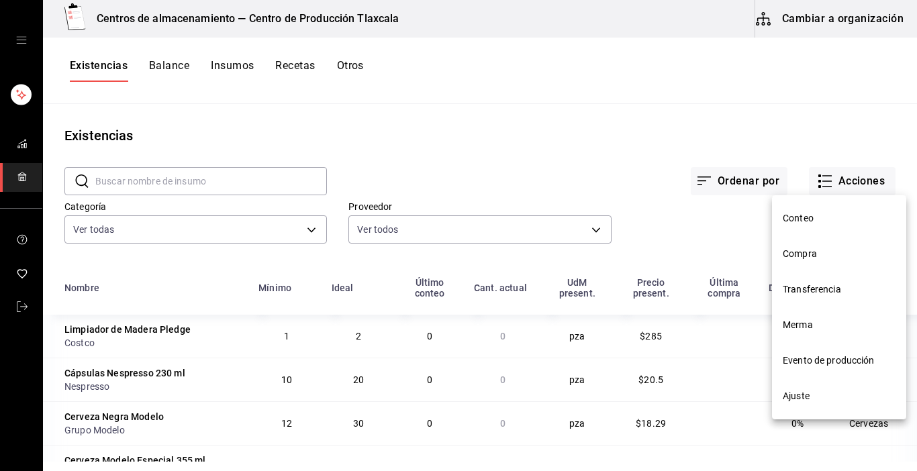
click at [810, 260] on span "Compra" at bounding box center [839, 254] width 113 height 14
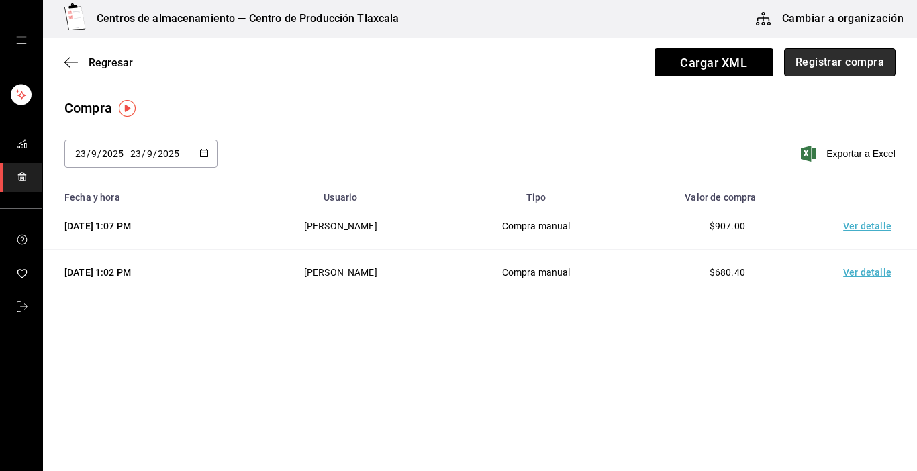
click at [817, 62] on button "Registrar compra" at bounding box center [839, 62] width 111 height 28
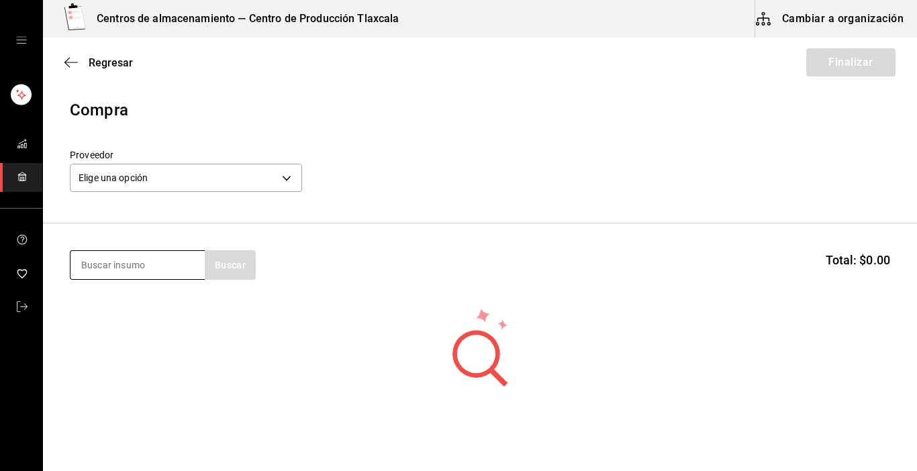
click at [96, 275] on input at bounding box center [137, 265] width 134 height 28
type input "pierna"
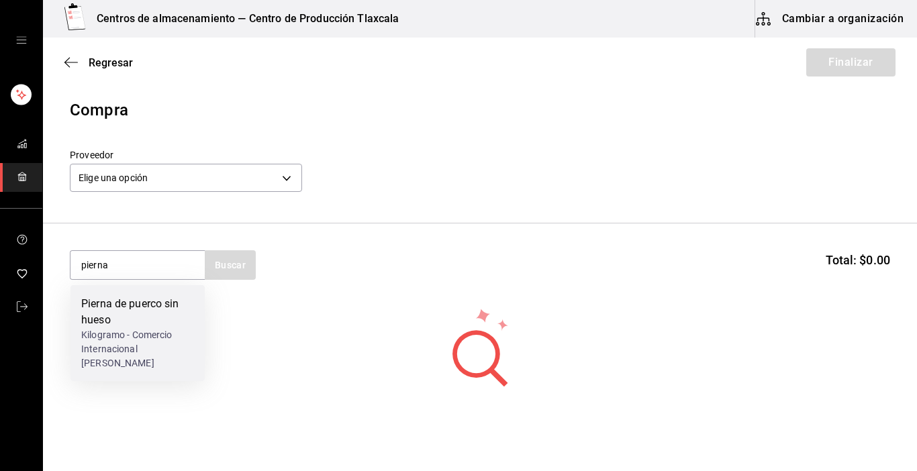
click at [111, 332] on div "Kilogramo - Comercio Internacional [PERSON_NAME]" at bounding box center [137, 349] width 113 height 42
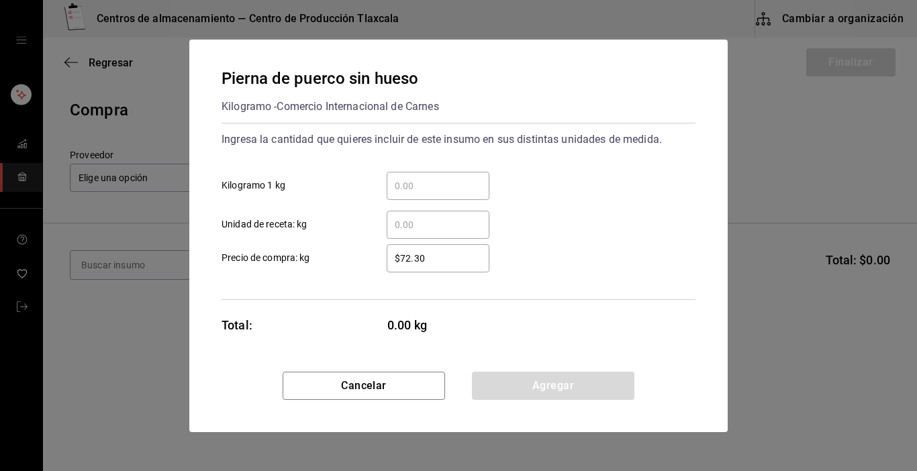
click at [395, 179] on input "​ Kilogramo 1 kg" at bounding box center [438, 186] width 103 height 16
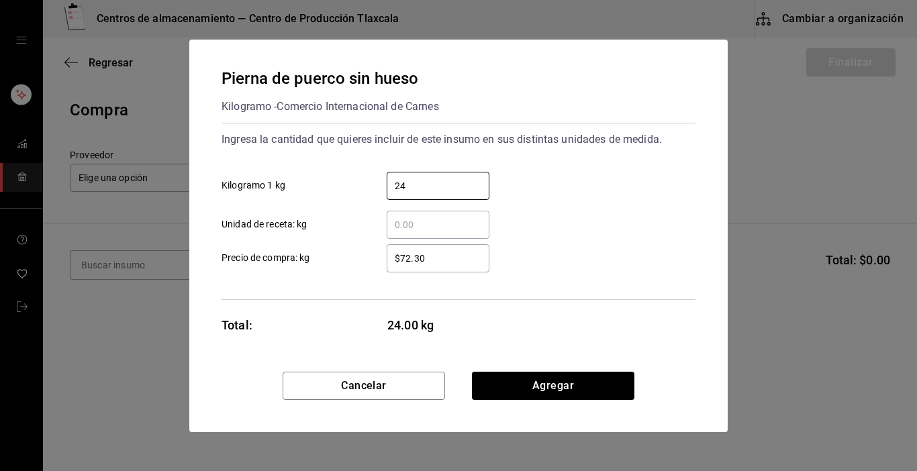
type input "24"
drag, startPoint x: 599, startPoint y: 250, endPoint x: 538, endPoint y: 264, distance: 62.8
click at [593, 250] on div "$72.30 ​ Precio de compra: kg" at bounding box center [453, 253] width 485 height 39
click at [451, 260] on input "$72.30" at bounding box center [438, 258] width 103 height 16
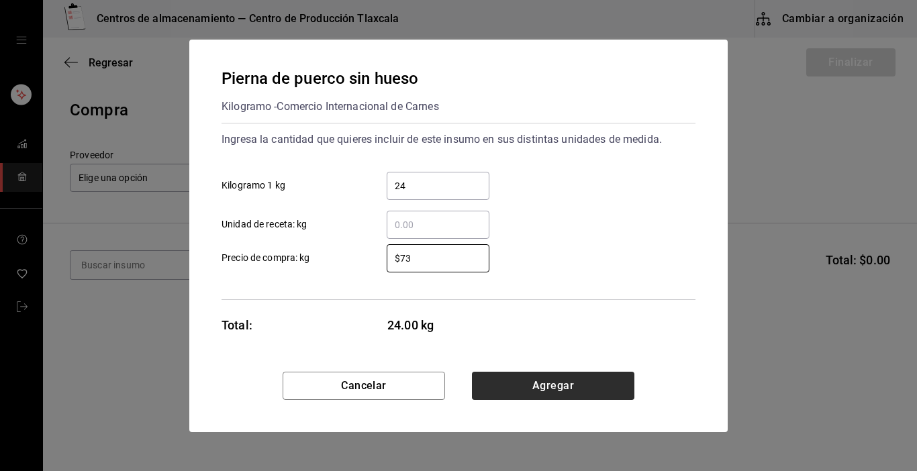
type input "$73"
click at [485, 381] on button "Agregar" at bounding box center [553, 386] width 162 height 28
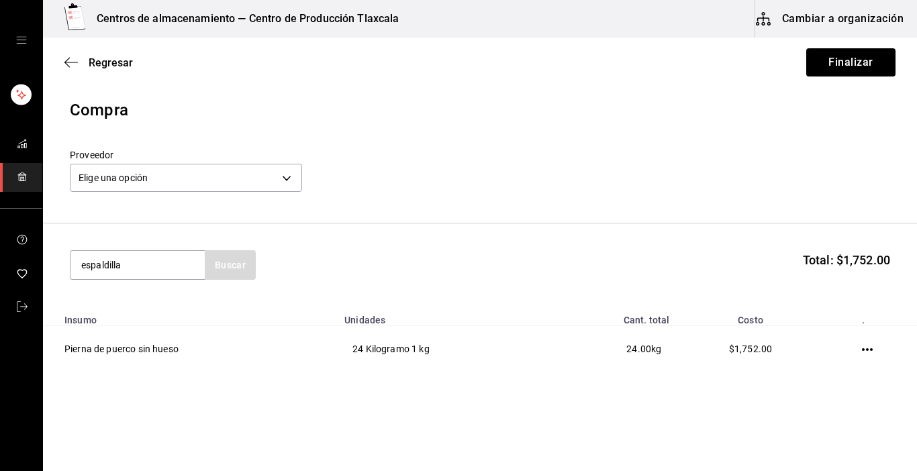
type input "espaldilla"
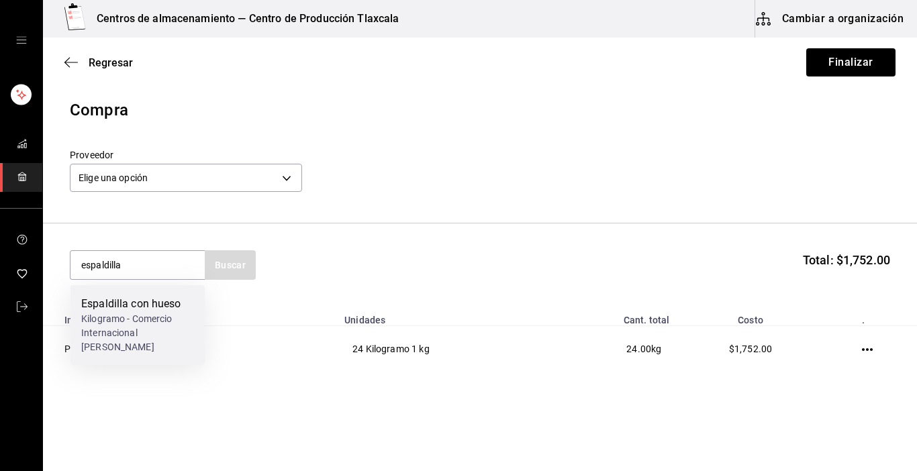
click at [116, 305] on div "Espaldilla con hueso" at bounding box center [137, 304] width 113 height 16
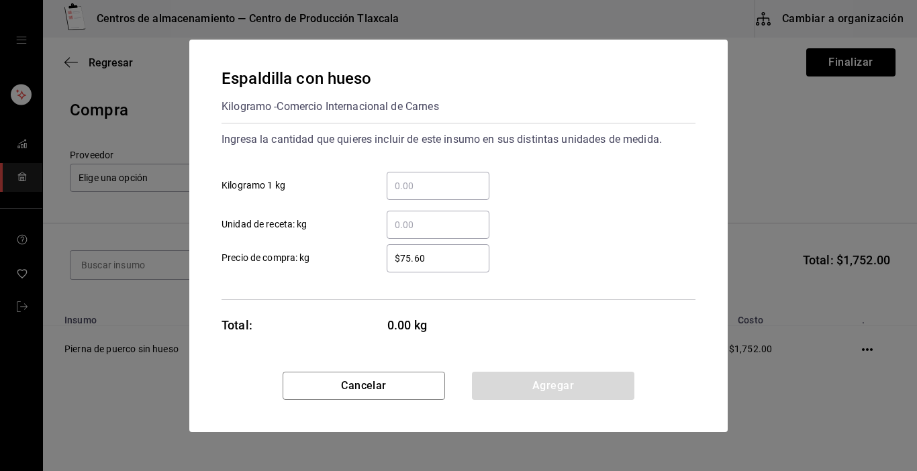
click at [389, 181] on input "​ Kilogramo 1 kg" at bounding box center [438, 186] width 103 height 16
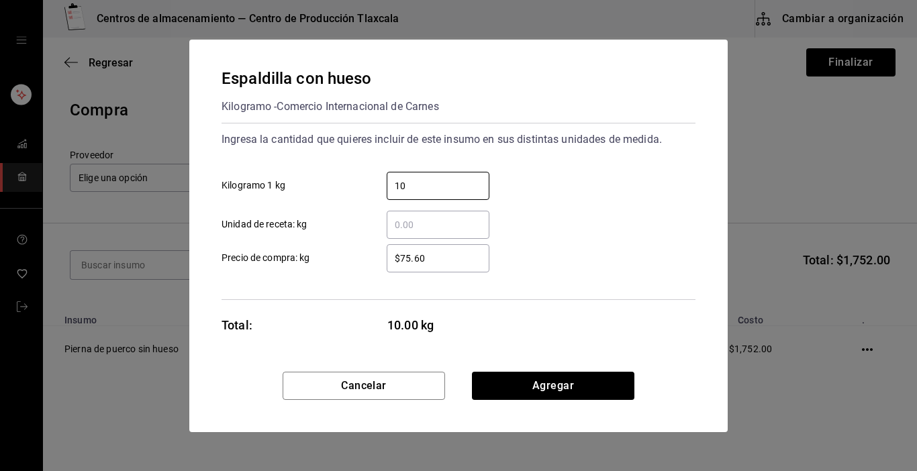
type input "10"
drag, startPoint x: 554, startPoint y: 168, endPoint x: 532, endPoint y: 201, distance: 39.1
click at [551, 173] on div "10 ​ Kilogramo 1 kg" at bounding box center [453, 180] width 485 height 39
click at [463, 256] on input "$75.60" at bounding box center [438, 258] width 103 height 16
type input "$76"
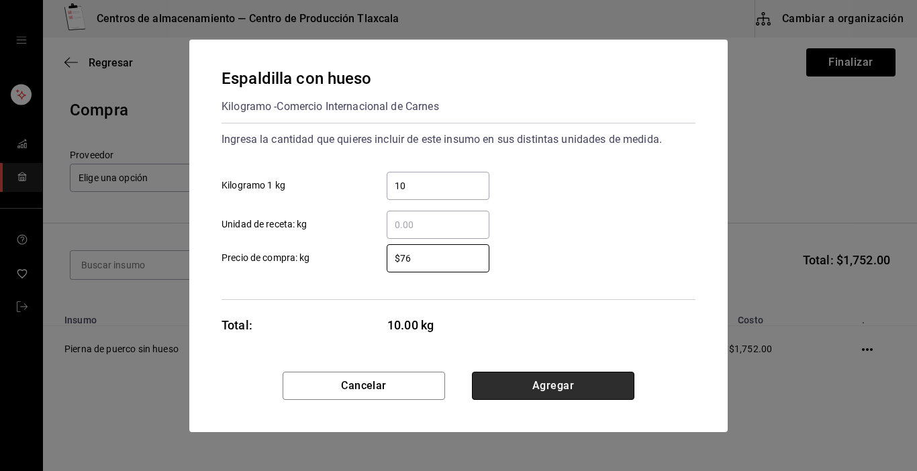
click at [494, 381] on button "Agregar" at bounding box center [553, 386] width 162 height 28
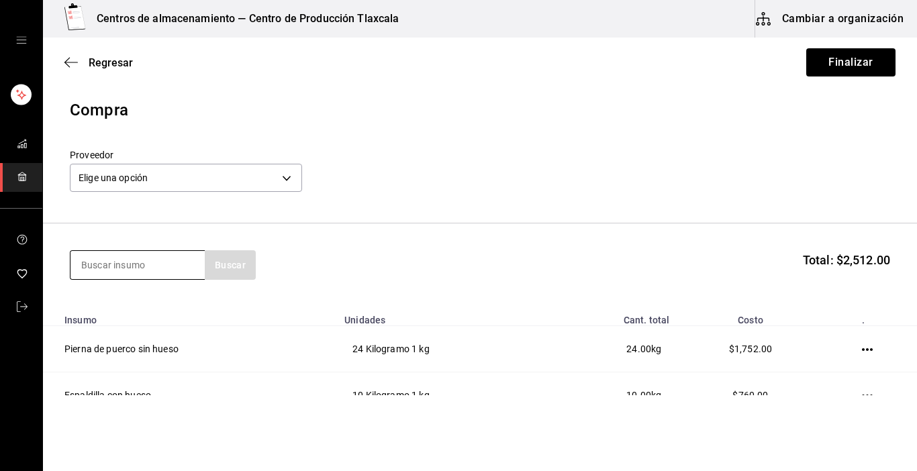
click at [114, 258] on input at bounding box center [137, 265] width 134 height 28
type input "papada"
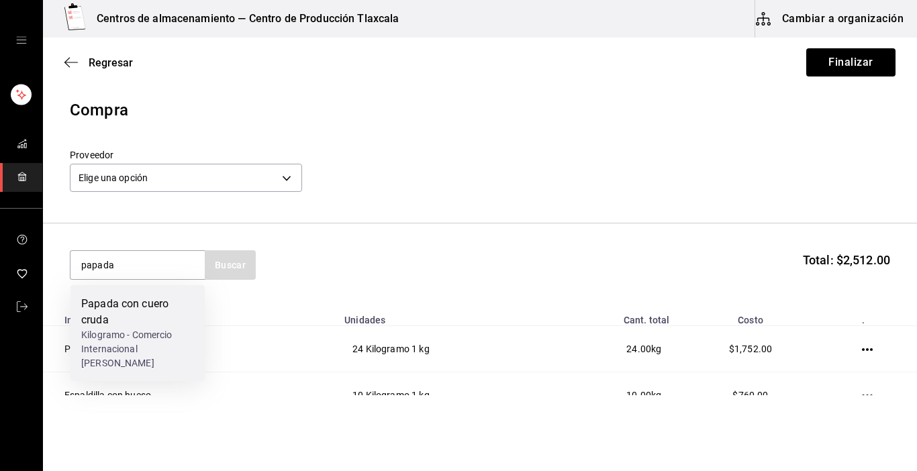
click at [113, 323] on div "Papada con cuero cruda" at bounding box center [137, 312] width 113 height 32
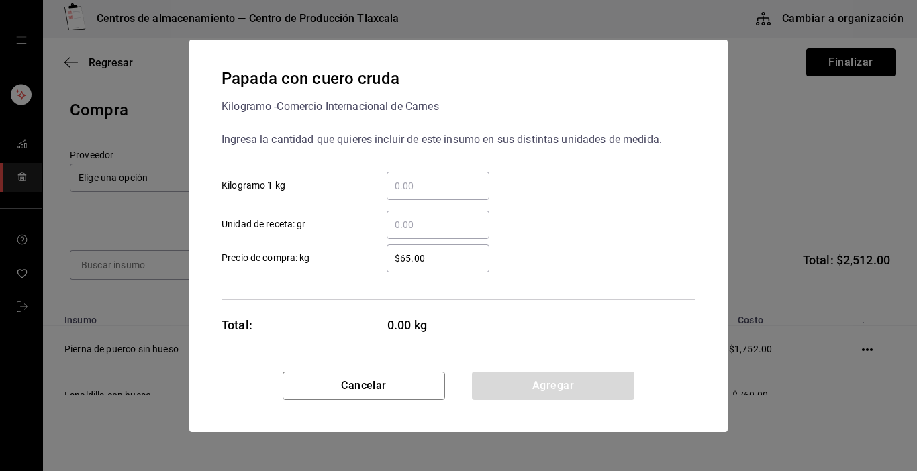
click at [407, 185] on input "​ Kilogramo 1 kg" at bounding box center [438, 186] width 103 height 16
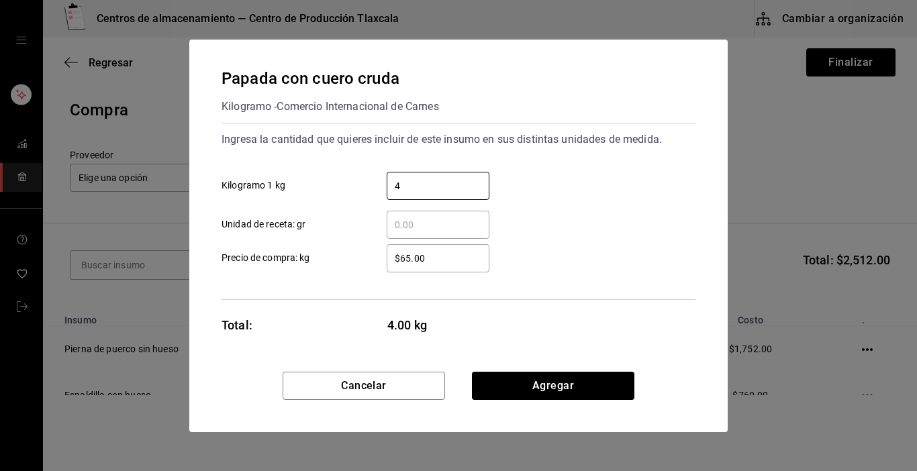
type input "40"
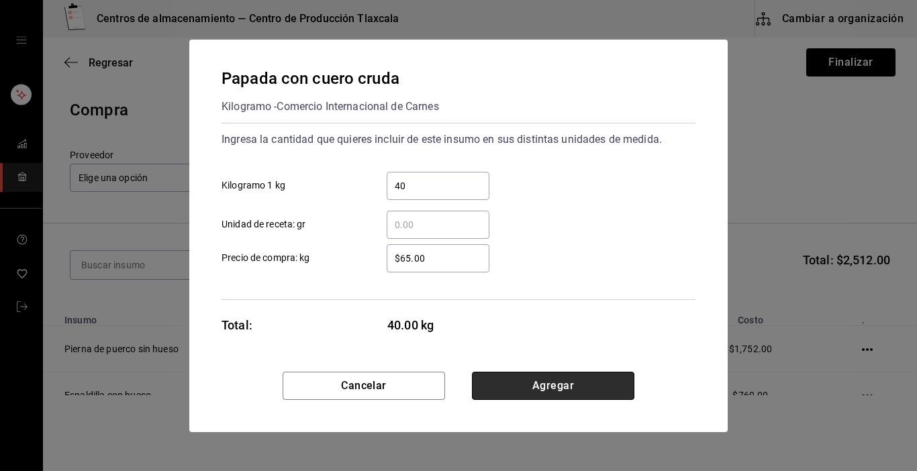
click at [521, 381] on button "Agregar" at bounding box center [553, 386] width 162 height 28
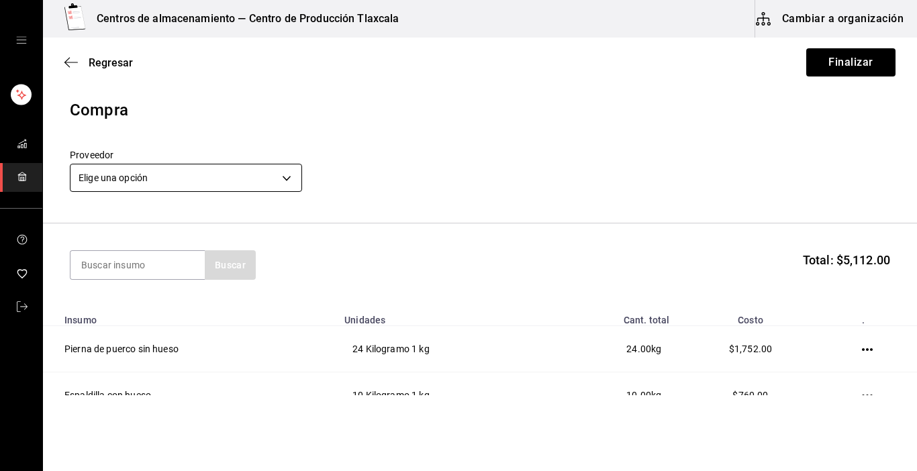
click at [290, 177] on body "Centros de almacenamiento — Centro de Producción Tlaxcala Cambiar a organizació…" at bounding box center [458, 197] width 917 height 395
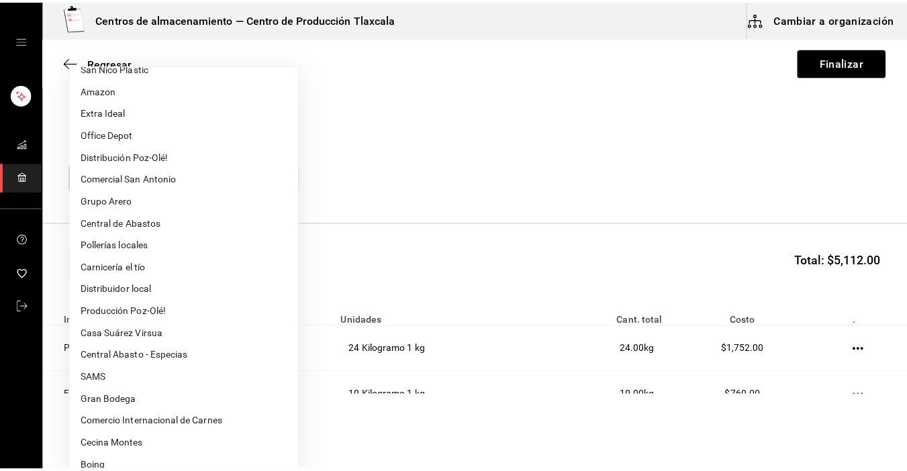
scroll to position [314, 0]
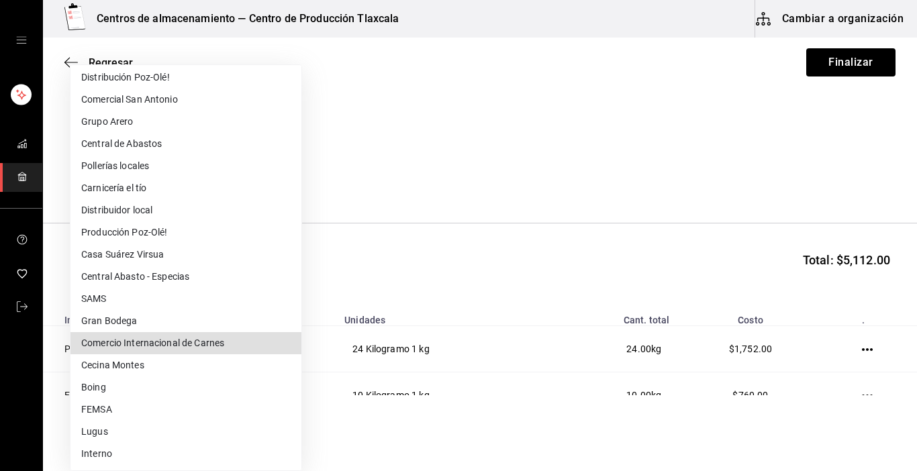
type input "293f9c21-ca2f-4d0a-b706-7b64c9246b15"
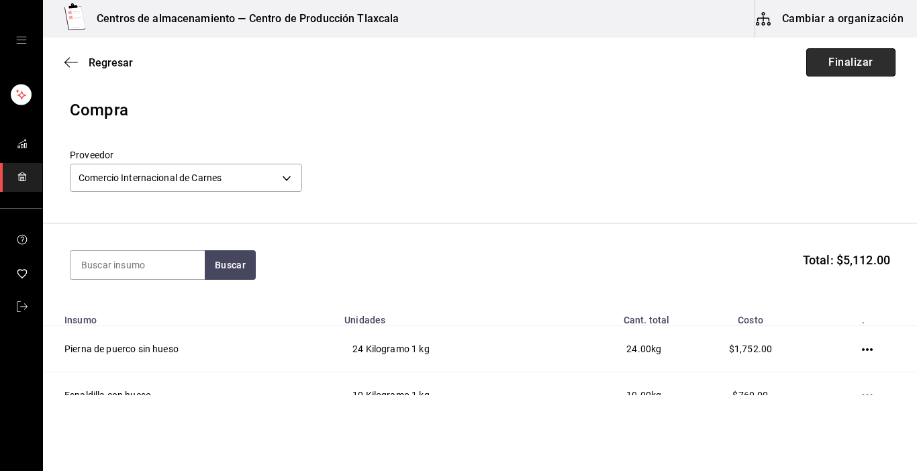
click at [812, 59] on button "Finalizar" at bounding box center [850, 62] width 89 height 28
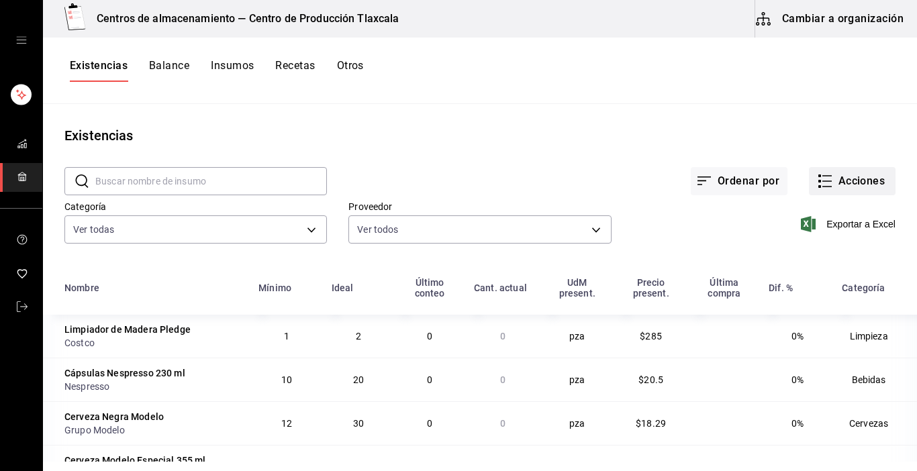
click at [820, 189] on icon "button" at bounding box center [825, 181] width 16 height 16
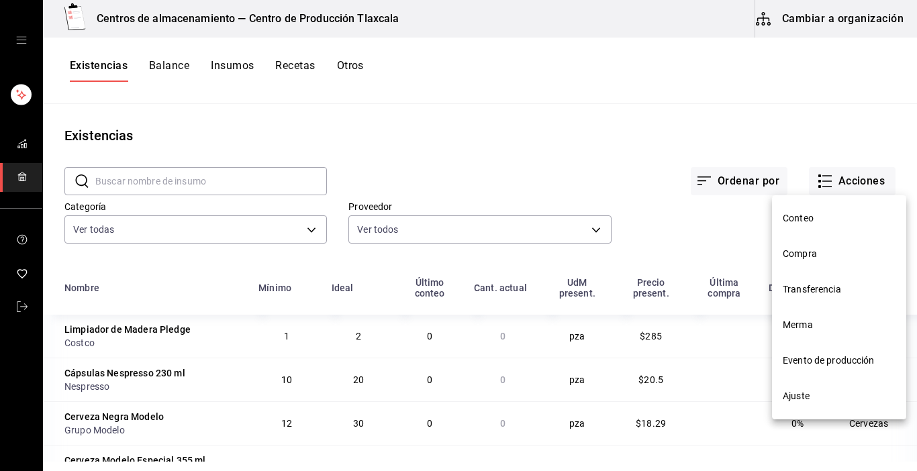
click at [826, 254] on span "Compra" at bounding box center [839, 254] width 113 height 14
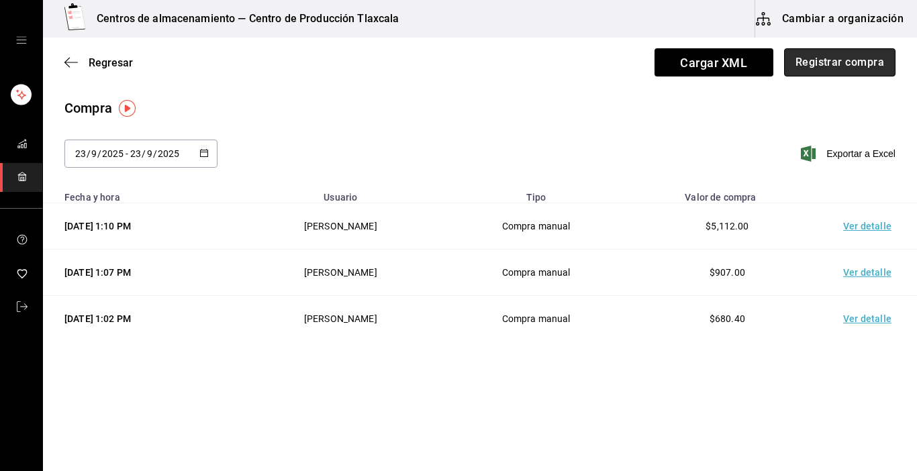
click at [824, 70] on button "Registrar compra" at bounding box center [839, 62] width 111 height 28
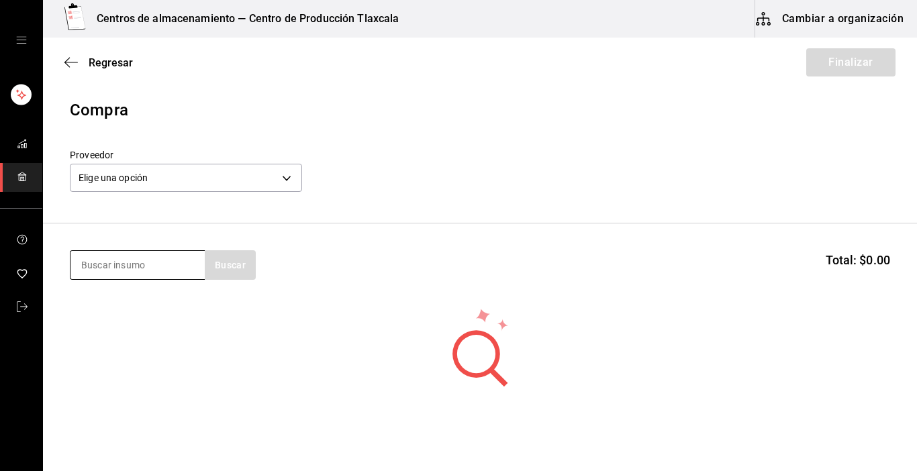
click at [91, 262] on input at bounding box center [137, 265] width 134 height 28
type input "maiz"
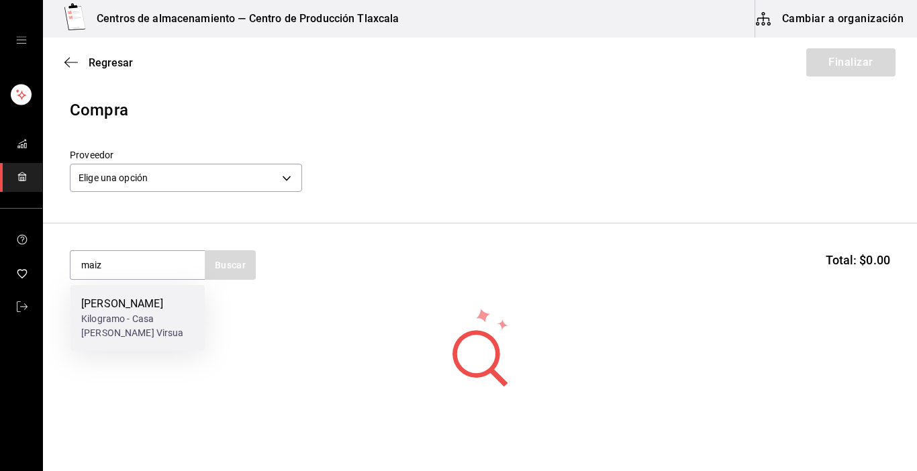
click at [92, 307] on div "[PERSON_NAME]" at bounding box center [137, 304] width 113 height 16
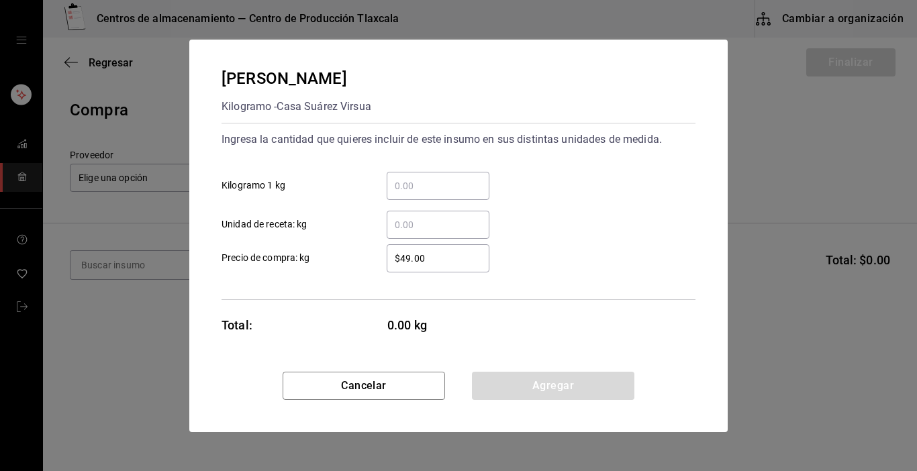
click at [413, 185] on input "​ Kilogramo 1 kg" at bounding box center [438, 186] width 103 height 16
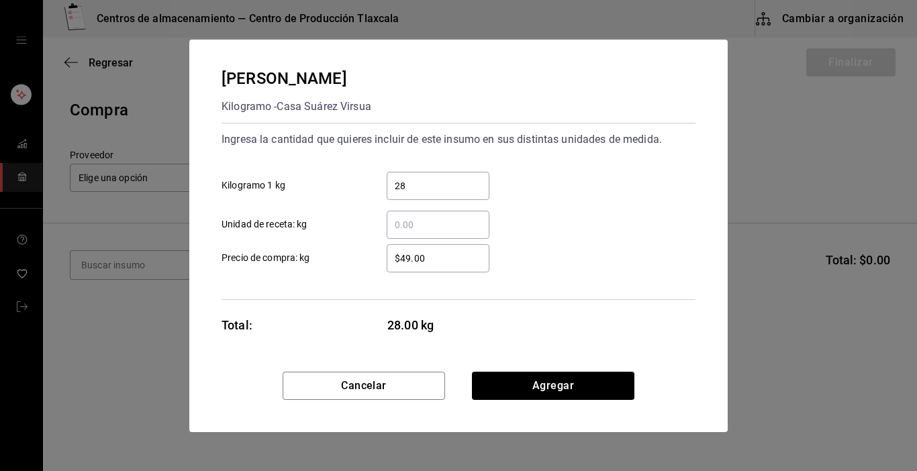
click at [592, 309] on div "[PERSON_NAME] - Casa [PERSON_NAME] Virsua Ingresa la cantidad que quieres inclu…" at bounding box center [458, 206] width 538 height 332
click at [439, 187] on input "28" at bounding box center [438, 186] width 103 height 16
type input "2"
type input "40"
click at [542, 232] on div "​ Unidad de receta: kg" at bounding box center [453, 219] width 485 height 39
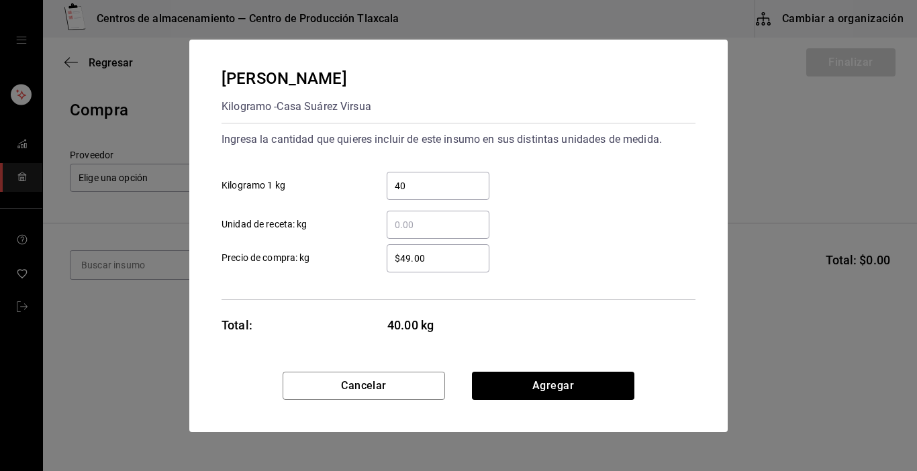
click at [456, 233] on div "​" at bounding box center [438, 225] width 103 height 28
click at [456, 233] on input "​ Unidad de receta: kg" at bounding box center [438, 225] width 103 height 16
click at [448, 247] on div "$49.00 ​" at bounding box center [438, 258] width 103 height 28
click at [448, 250] on input "$49.00" at bounding box center [438, 258] width 103 height 16
type input "$4"
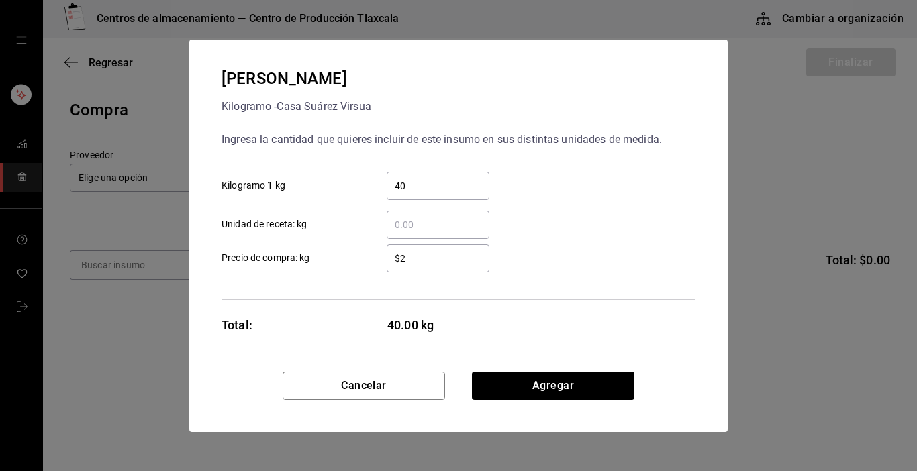
type input "$28"
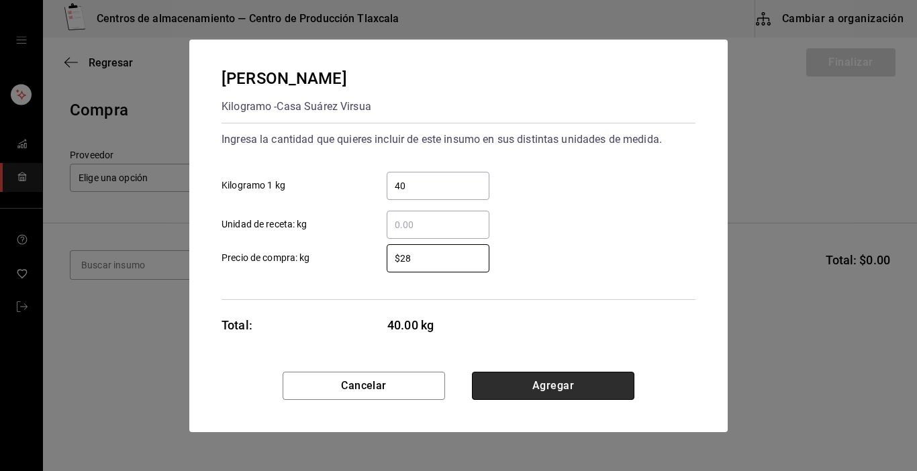
click at [572, 392] on button "Agregar" at bounding box center [553, 386] width 162 height 28
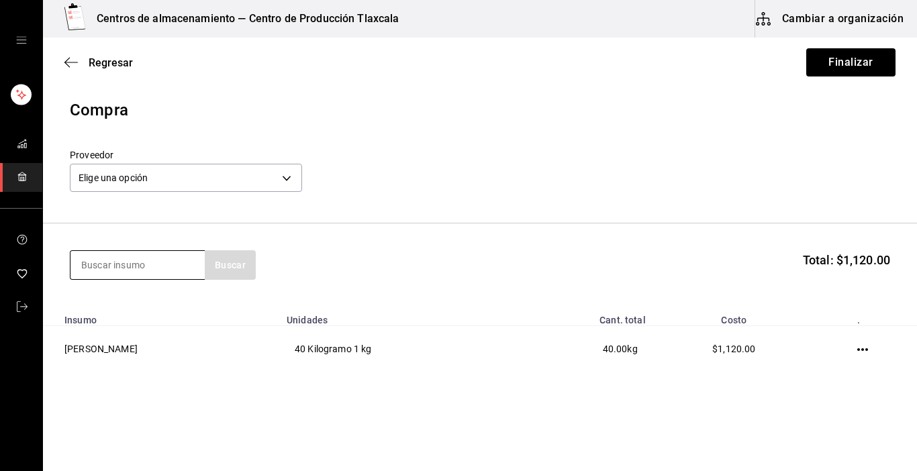
click at [177, 260] on input at bounding box center [137, 265] width 134 height 28
type input "ajonjo"
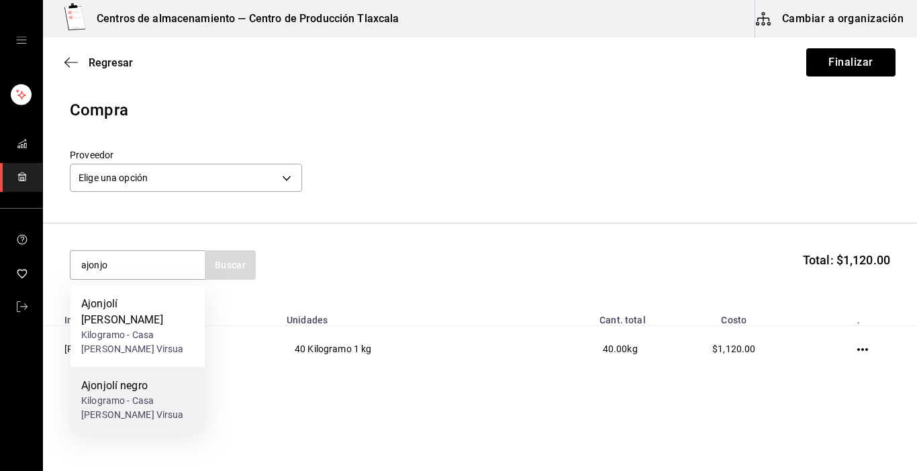
click at [107, 378] on div "Ajonjolí negro" at bounding box center [137, 386] width 113 height 16
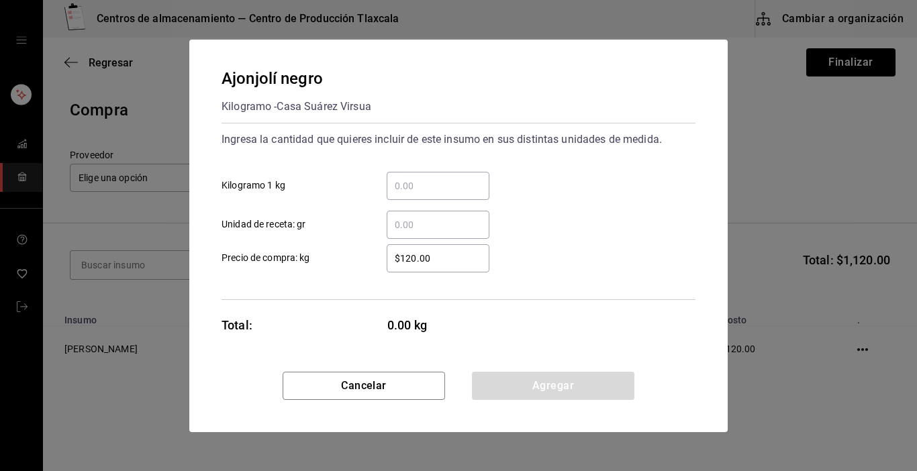
click at [406, 193] on input "​ Kilogramo 1 kg" at bounding box center [438, 186] width 103 height 16
click at [401, 224] on input "​ Unidad de receta: gr" at bounding box center [438, 225] width 103 height 16
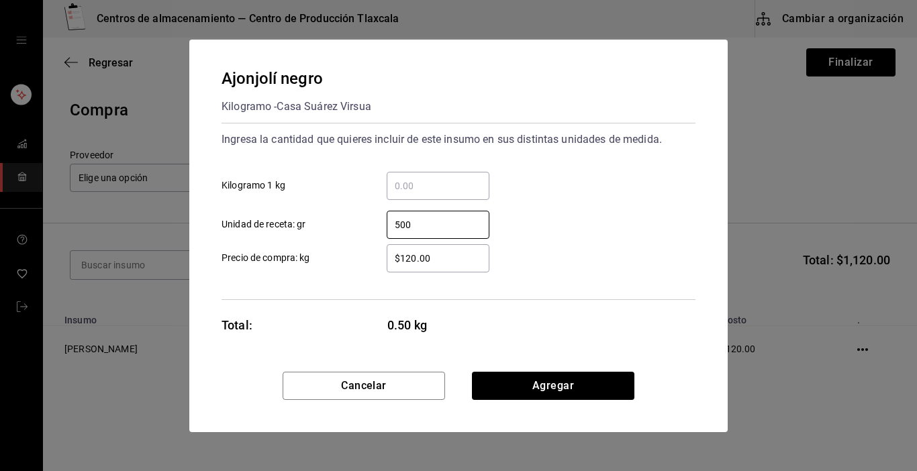
type input "500"
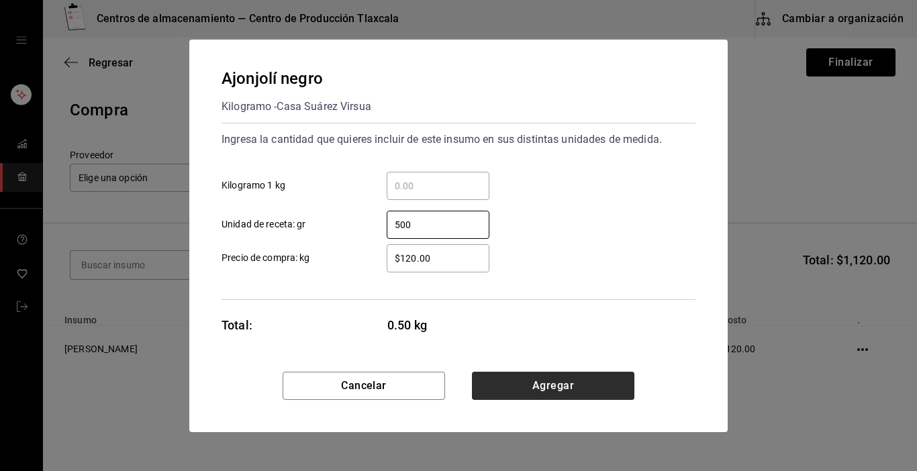
drag, startPoint x: 546, startPoint y: 367, endPoint x: 546, endPoint y: 374, distance: 7.4
click at [546, 369] on div "Ajonjolí negro Kilogramo - Casa [PERSON_NAME] Virsua Ingresa la cantidad que qu…" at bounding box center [458, 206] width 538 height 332
click at [546, 384] on button "Agregar" at bounding box center [553, 386] width 162 height 28
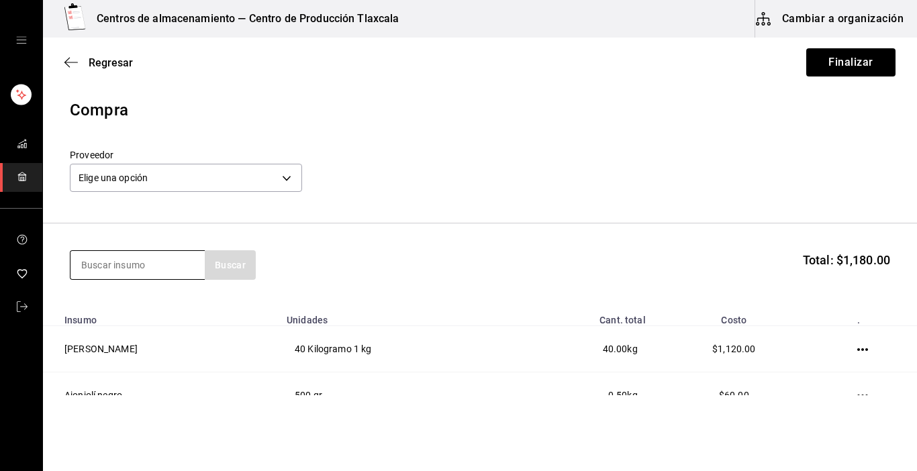
click at [133, 261] on input at bounding box center [137, 265] width 134 height 28
type input "chipotle"
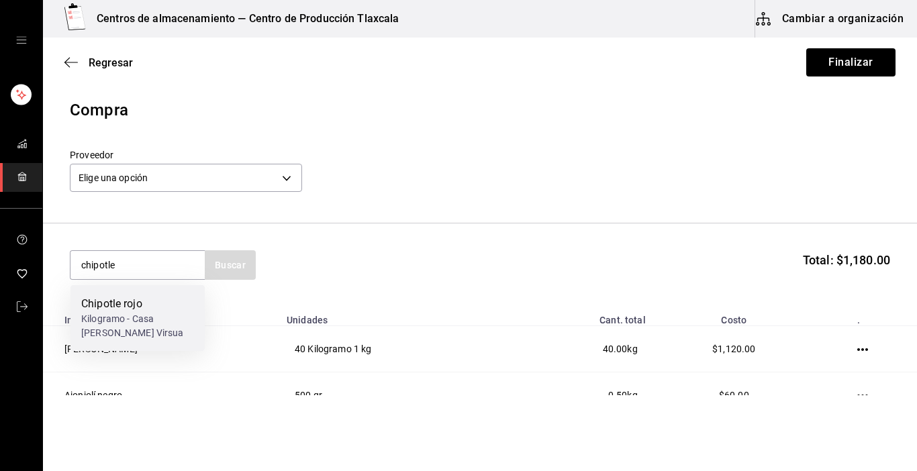
click at [131, 307] on div "Chipotle rojo" at bounding box center [137, 304] width 113 height 16
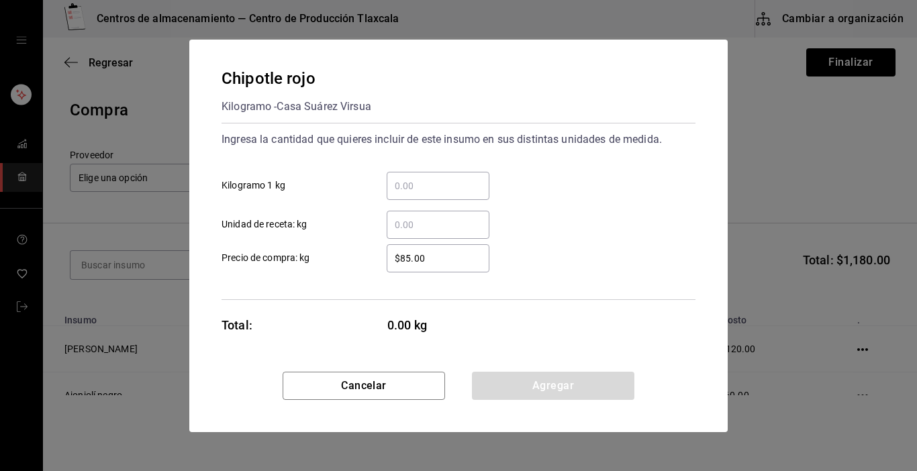
click at [407, 182] on input "​ Kilogramo 1 kg" at bounding box center [438, 186] width 103 height 16
click at [408, 187] on input "​ Kilogramo 1 kg" at bounding box center [438, 186] width 103 height 16
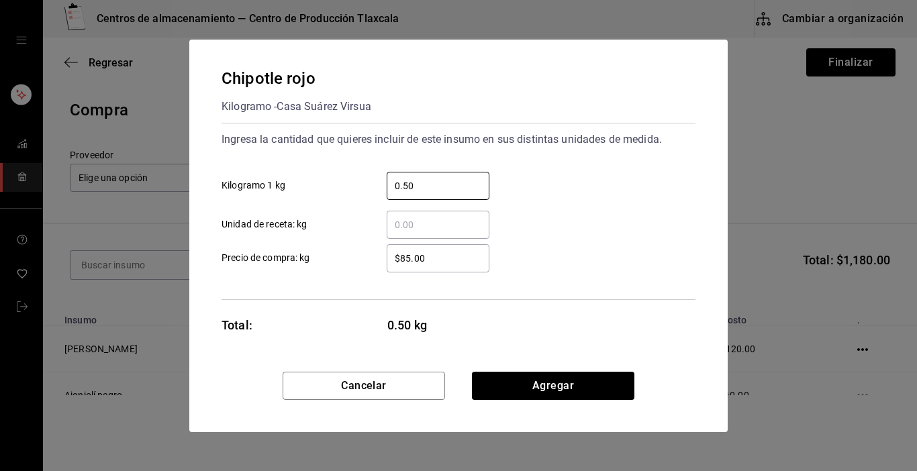
type input "0.50"
click at [447, 255] on input "$85.00" at bounding box center [438, 258] width 103 height 16
type input "$8"
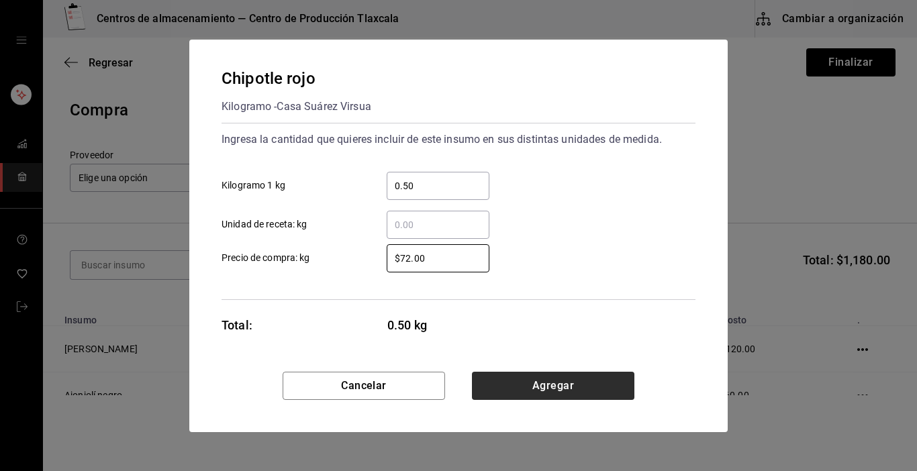
type input "$72.00"
click at [474, 379] on button "Agregar" at bounding box center [553, 386] width 162 height 28
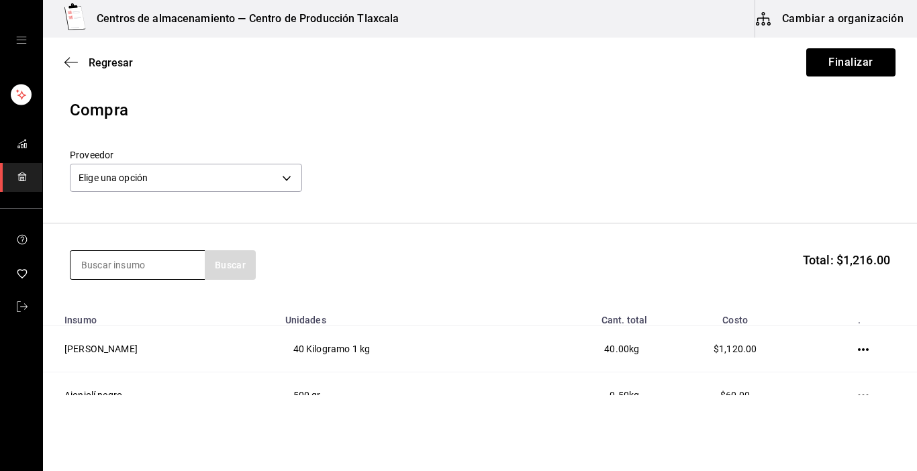
click at [175, 269] on input at bounding box center [137, 265] width 134 height 28
type input "[GEOGRAPHIC_DATA]"
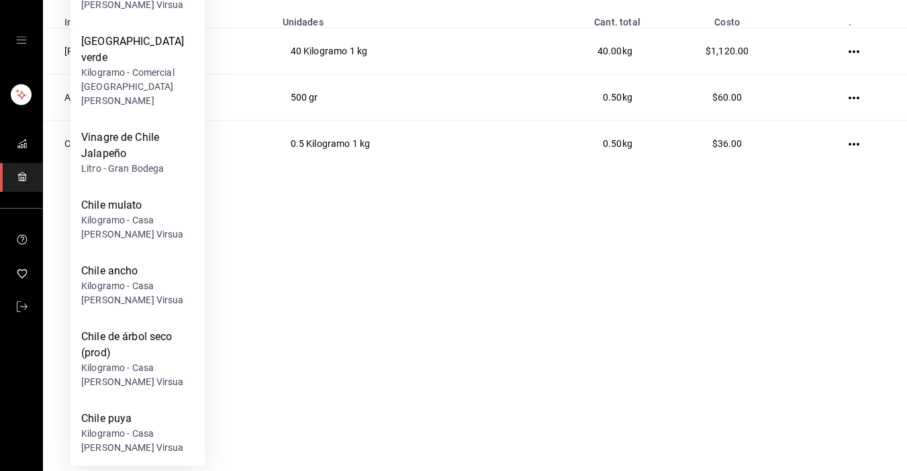
scroll to position [113, 0]
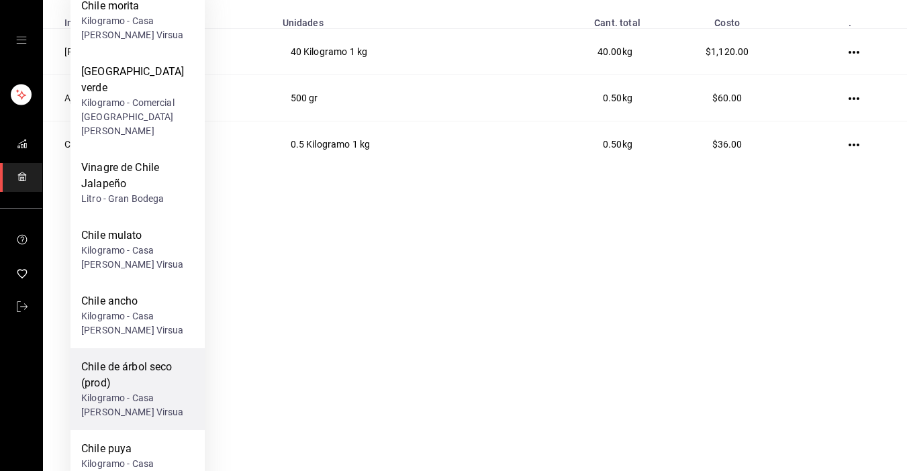
drag, startPoint x: 113, startPoint y: 338, endPoint x: 113, endPoint y: 329, distance: 8.7
click at [113, 359] on div "Chile de árbol seco (prod)" at bounding box center [137, 375] width 113 height 32
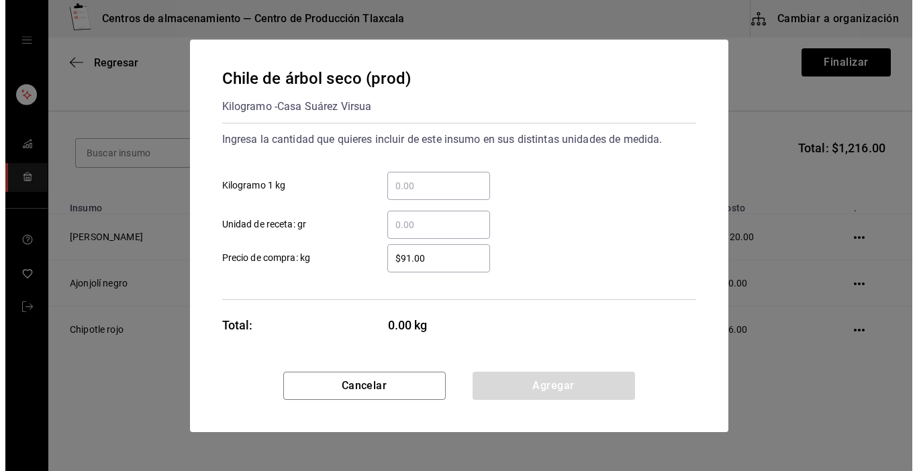
scroll to position [0, 0]
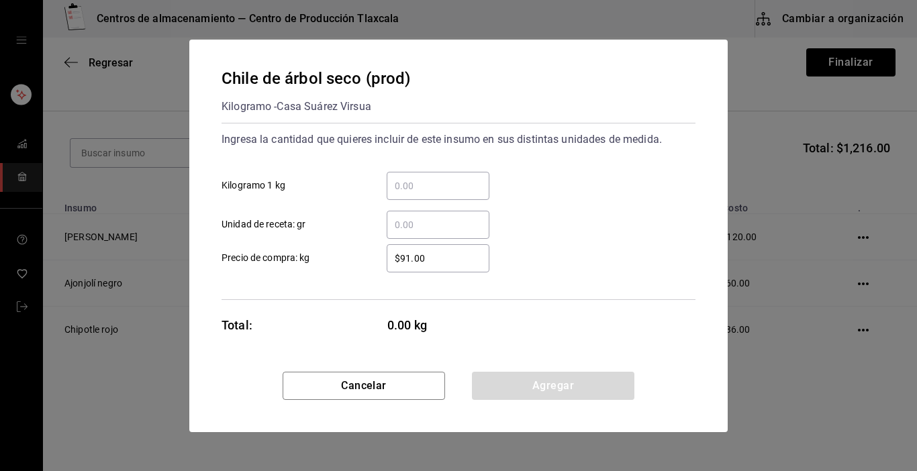
click at [434, 190] on input "​ Kilogramo 1 kg" at bounding box center [438, 186] width 103 height 16
click at [397, 230] on input "​ Unidad de receta: gr" at bounding box center [438, 225] width 103 height 16
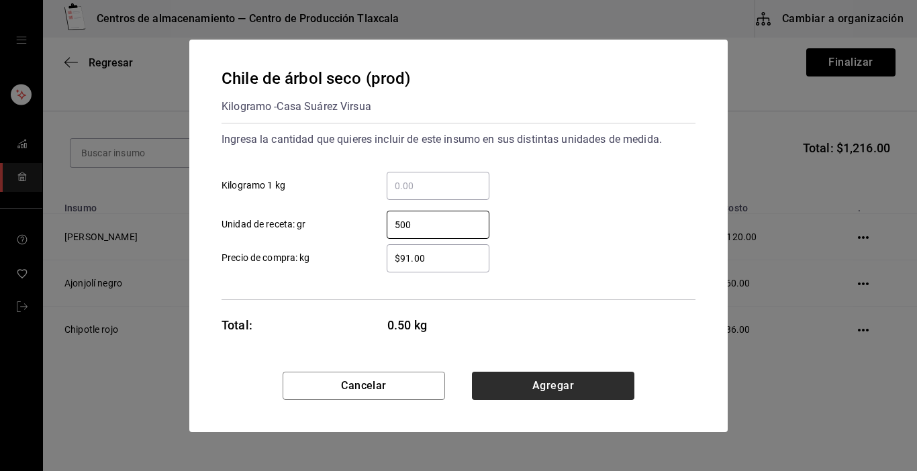
type input "500"
click at [513, 395] on button "Agregar" at bounding box center [553, 386] width 162 height 28
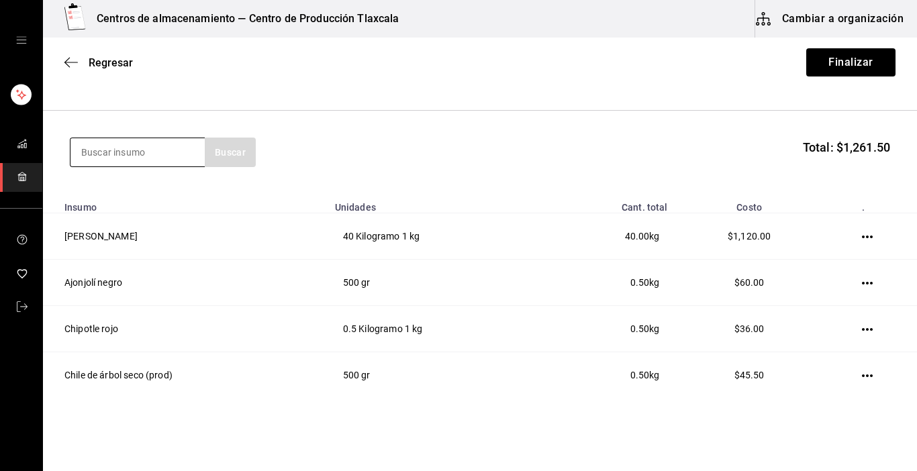
click at [130, 156] on input at bounding box center [137, 152] width 134 height 28
type input "guajillo"
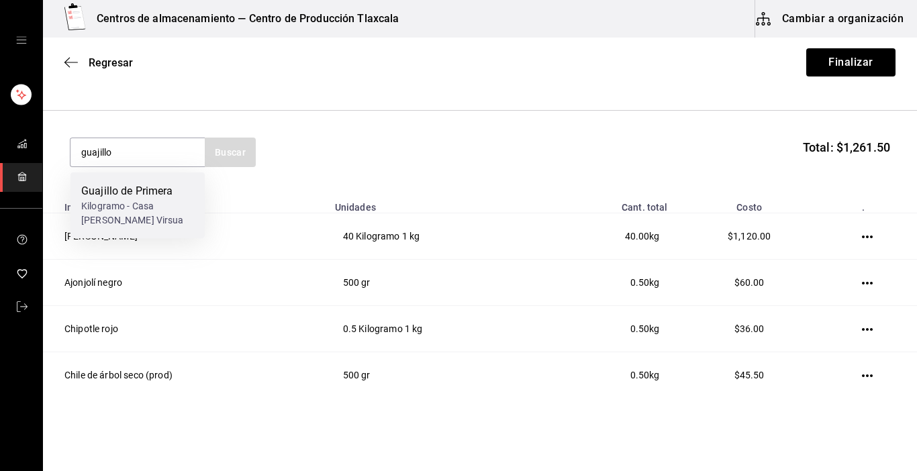
click at [119, 181] on div "Guajillo de Primera Kilogramo - Casa [PERSON_NAME] Virsua" at bounding box center [137, 206] width 134 height 66
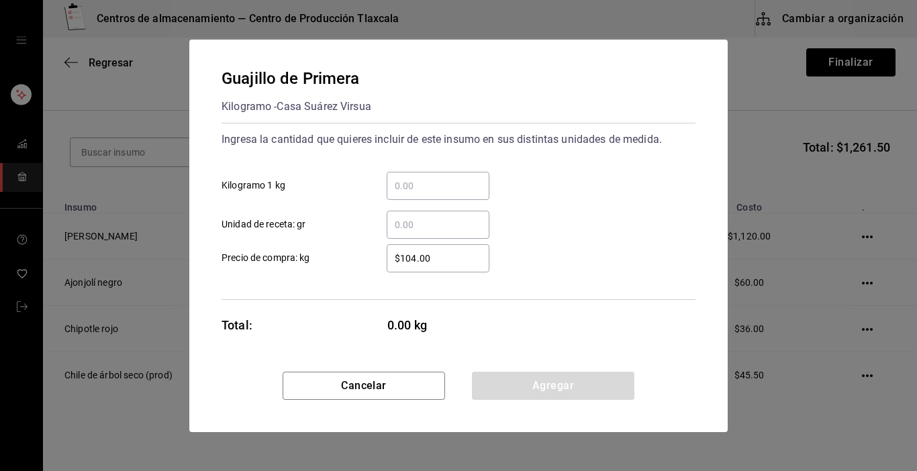
click at [398, 189] on input "​ Kilogramo 1 kg" at bounding box center [438, 186] width 103 height 16
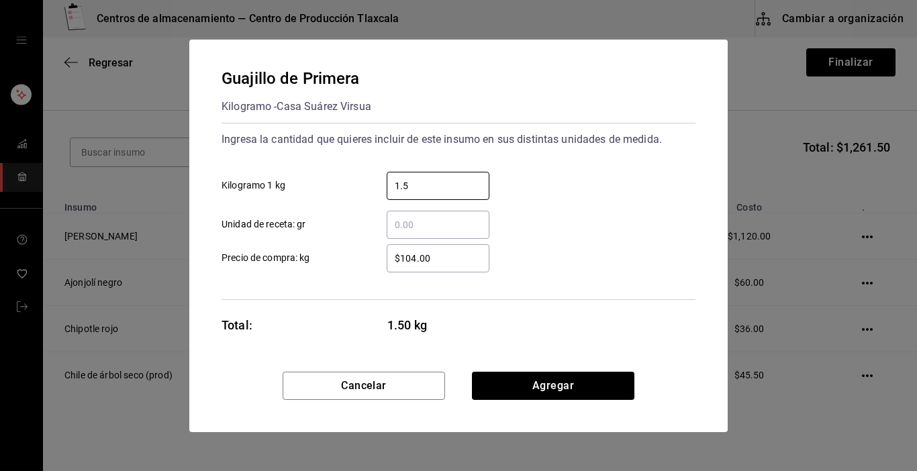
type input "1.5"
click at [683, 287] on div "Ingresa la cantidad que quieres incluir de este insumo en sus distintas unidade…" at bounding box center [459, 211] width 474 height 177
click at [454, 262] on input "$104.00" at bounding box center [438, 258] width 103 height 16
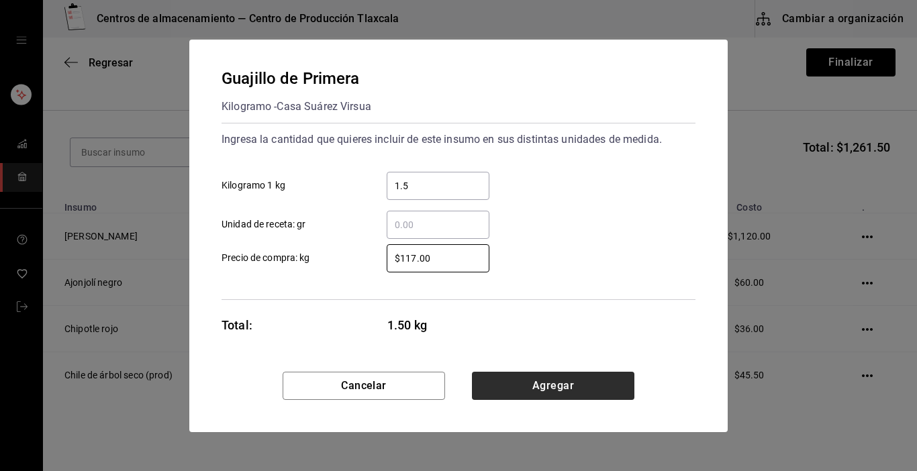
type input "$117.00"
click at [522, 393] on button "Agregar" at bounding box center [553, 386] width 162 height 28
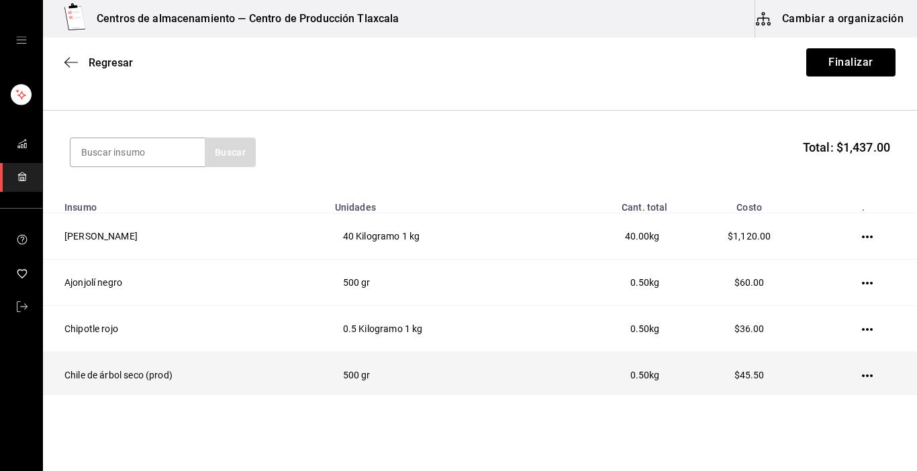
click at [862, 374] on icon "button" at bounding box center [867, 376] width 11 height 11
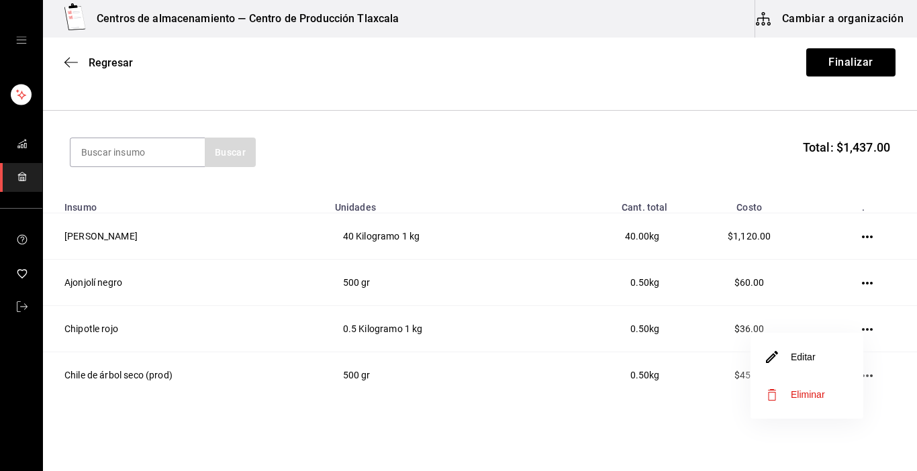
click at [842, 365] on li "Editar" at bounding box center [806, 357] width 113 height 38
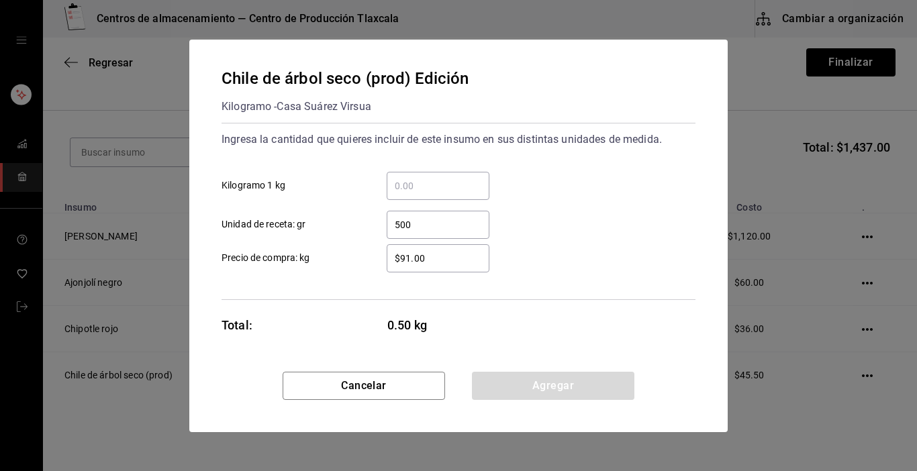
click at [462, 265] on input "$91.00" at bounding box center [438, 258] width 103 height 16
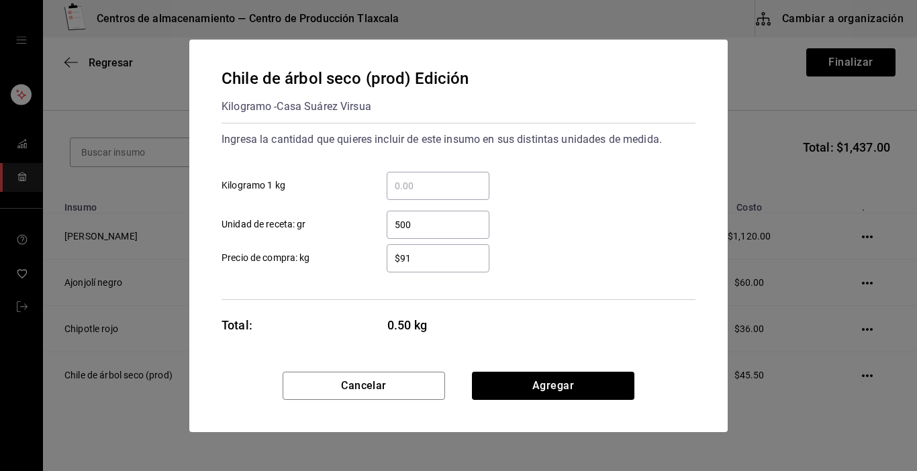
type input "$9"
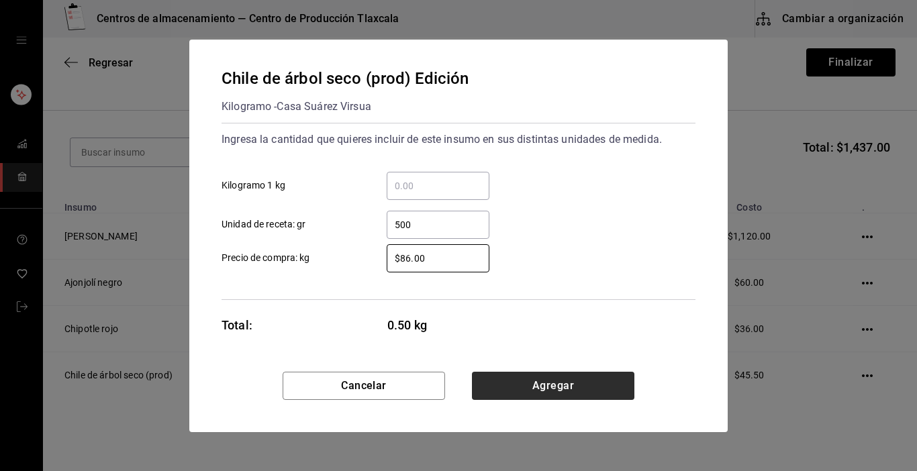
type input "$86.00"
click at [500, 389] on button "Agregar" at bounding box center [553, 386] width 162 height 28
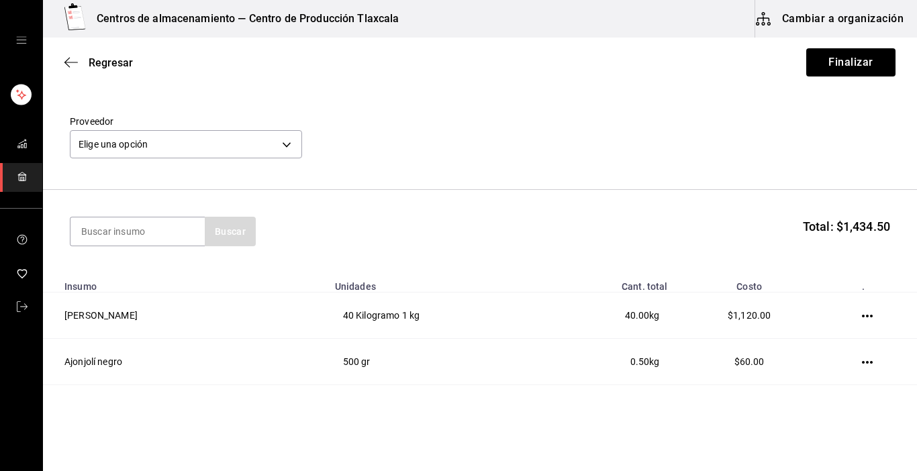
scroll to position [32, 0]
click at [295, 148] on body "Centros de almacenamiento — Centro de Producción Tlaxcala Cambiar a organizació…" at bounding box center [458, 197] width 917 height 395
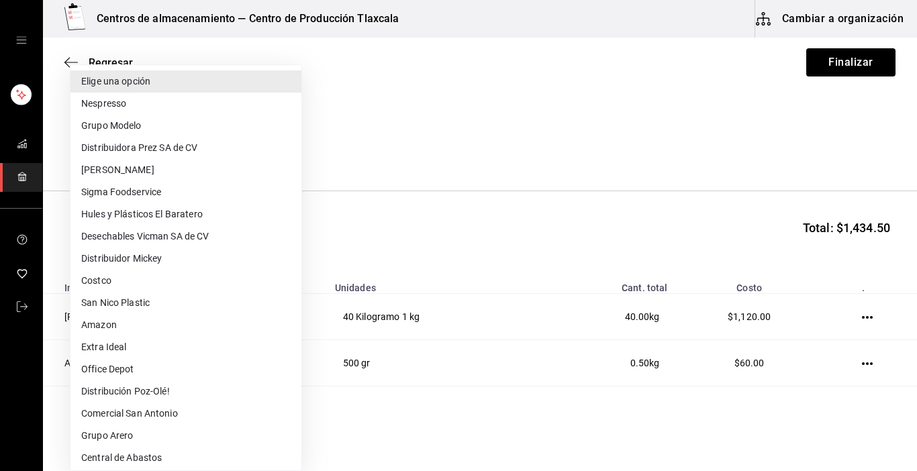
click at [168, 454] on li "Central de Abastos" at bounding box center [185, 458] width 231 height 22
type input "a76b9c64-3e4c-460f-81df-d33a32ba6353"
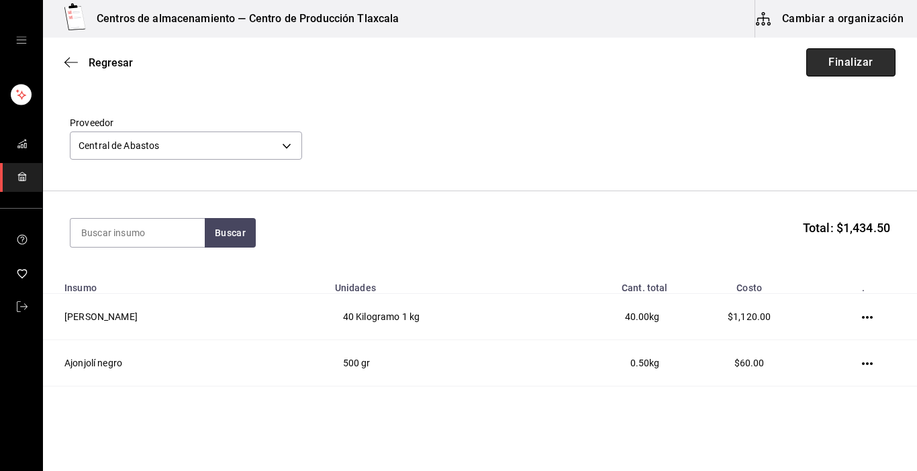
click at [842, 64] on button "Finalizar" at bounding box center [850, 62] width 89 height 28
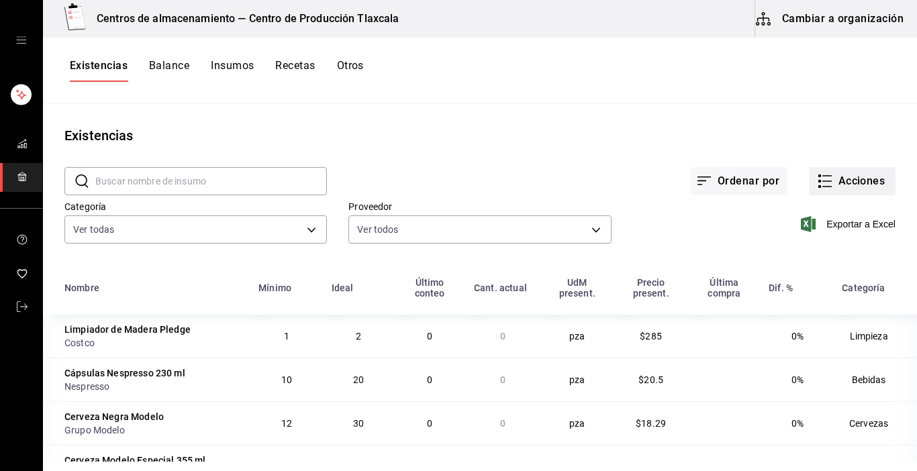
click at [817, 185] on icon "button" at bounding box center [825, 181] width 16 height 16
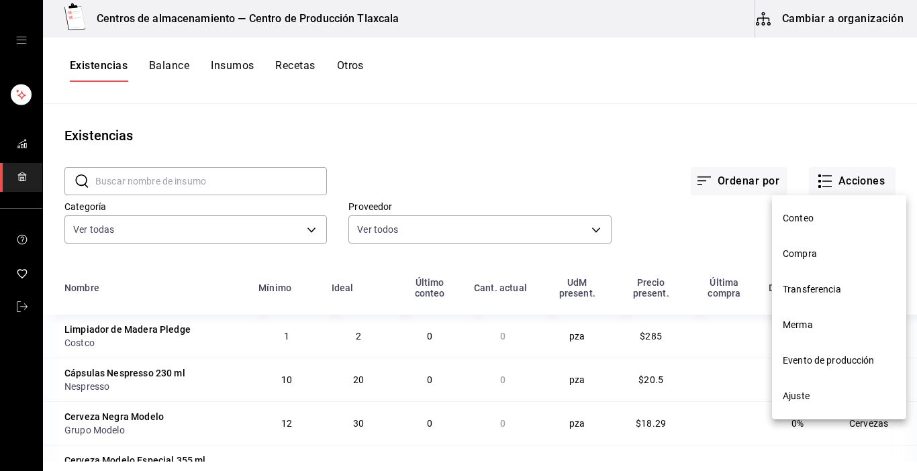
click at [816, 258] on span "Compra" at bounding box center [839, 254] width 113 height 14
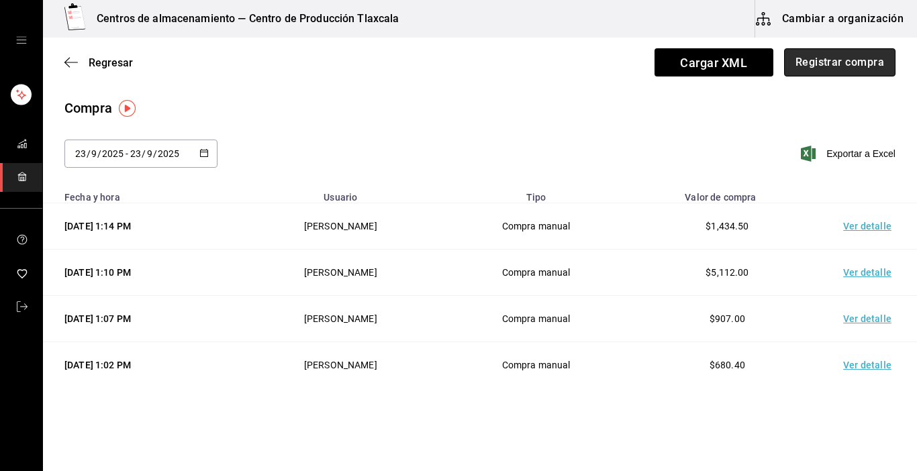
click at [845, 66] on button "Registrar compra" at bounding box center [839, 62] width 111 height 28
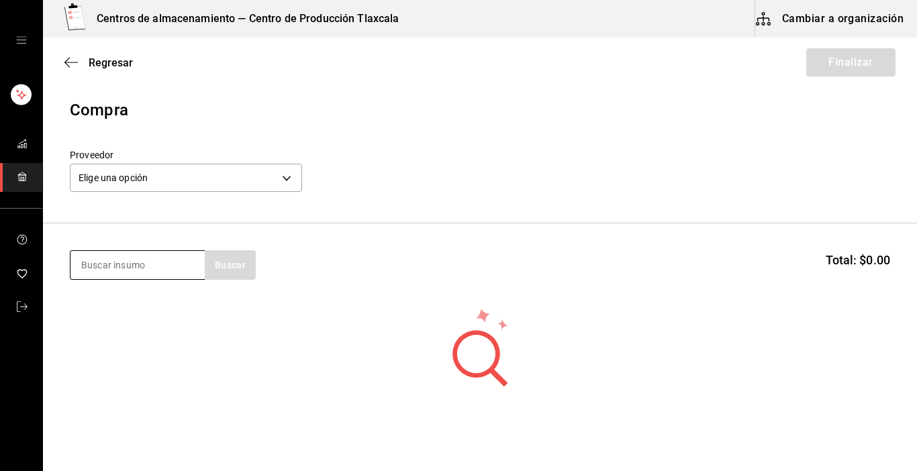
click at [156, 277] on input at bounding box center [137, 265] width 134 height 28
type input "queso"
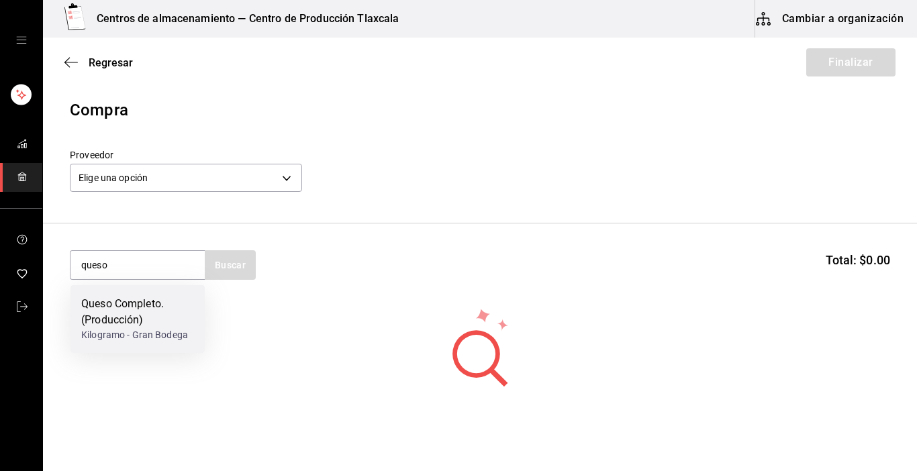
click at [142, 299] on div "Queso Completo. (Producción)" at bounding box center [137, 312] width 113 height 32
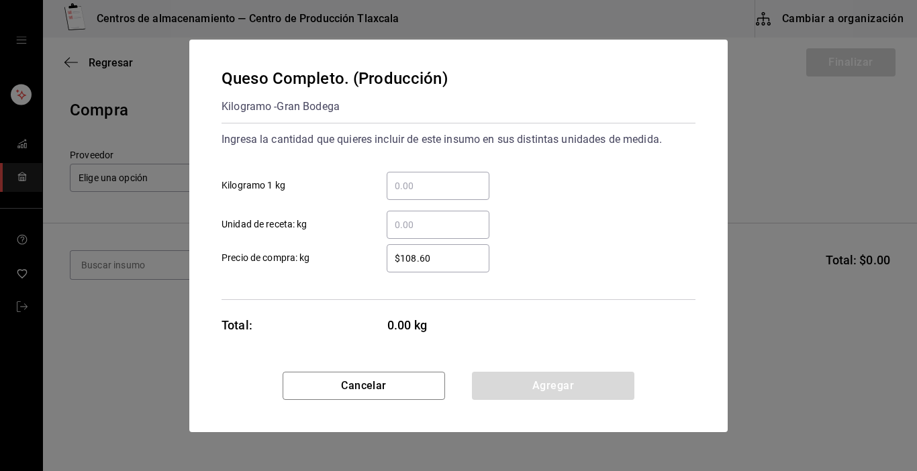
click at [465, 209] on div "​ Kilogramo 1 kg ​ Unidad de receta: kg" at bounding box center [453, 200] width 485 height 78
drag, startPoint x: 380, startPoint y: 173, endPoint x: 389, endPoint y: 173, distance: 8.7
click at [383, 173] on div "​" at bounding box center [427, 186] width 124 height 28
click at [387, 178] on input "​ Kilogramo 1 kg" at bounding box center [438, 186] width 103 height 16
click at [398, 173] on div "​" at bounding box center [438, 186] width 103 height 28
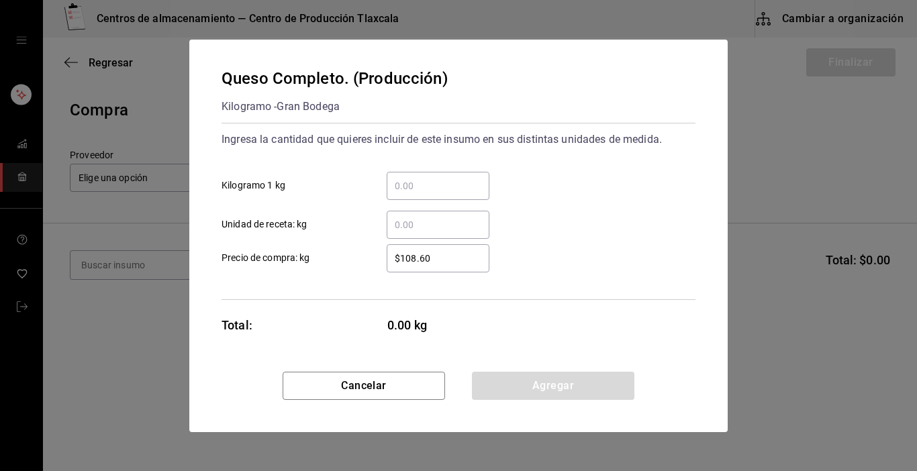
click at [398, 178] on input "​ Kilogramo 1 kg" at bounding box center [438, 186] width 103 height 16
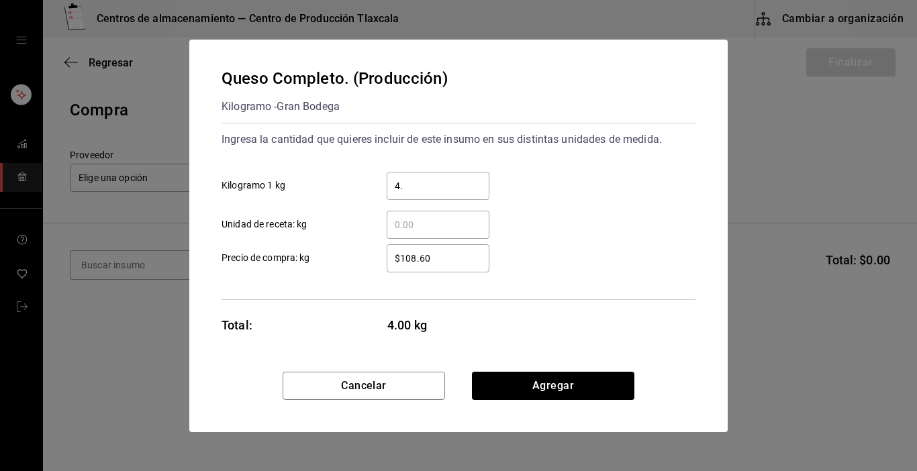
type input "4.8"
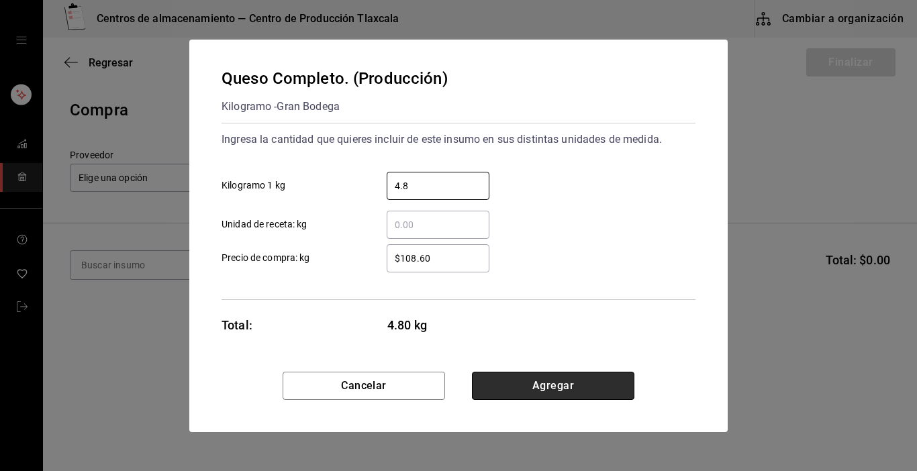
click at [502, 379] on button "Agregar" at bounding box center [553, 386] width 162 height 28
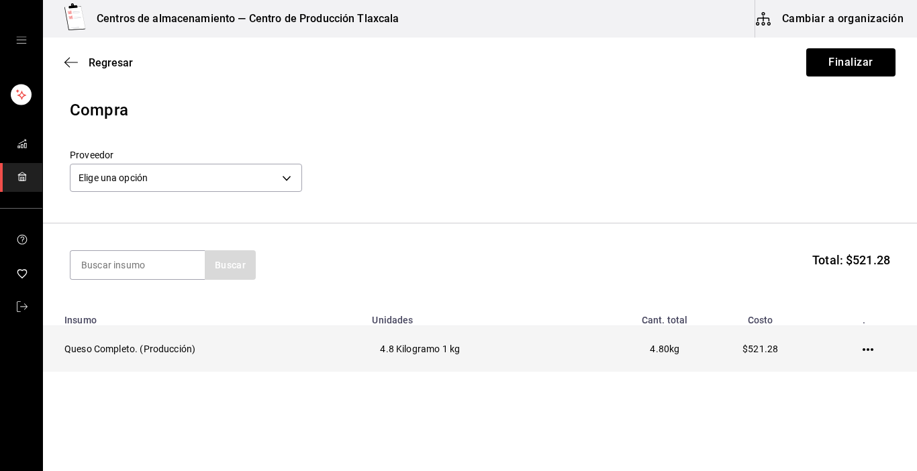
click at [863, 347] on icon "button" at bounding box center [868, 349] width 11 height 11
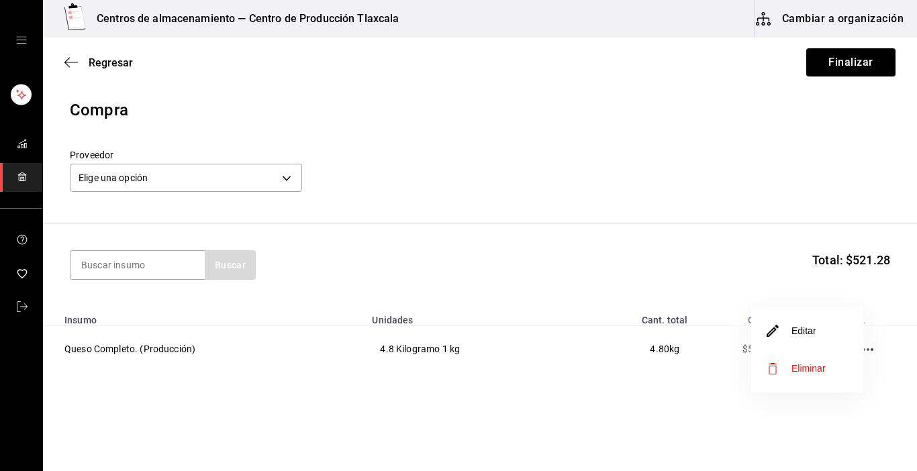
click at [845, 338] on li "Editar" at bounding box center [807, 331] width 113 height 38
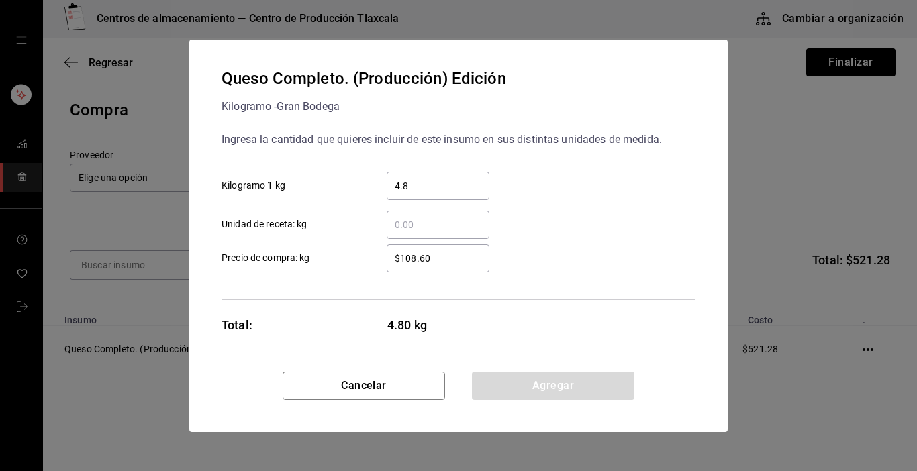
click at [428, 187] on input "4.8" at bounding box center [438, 186] width 103 height 16
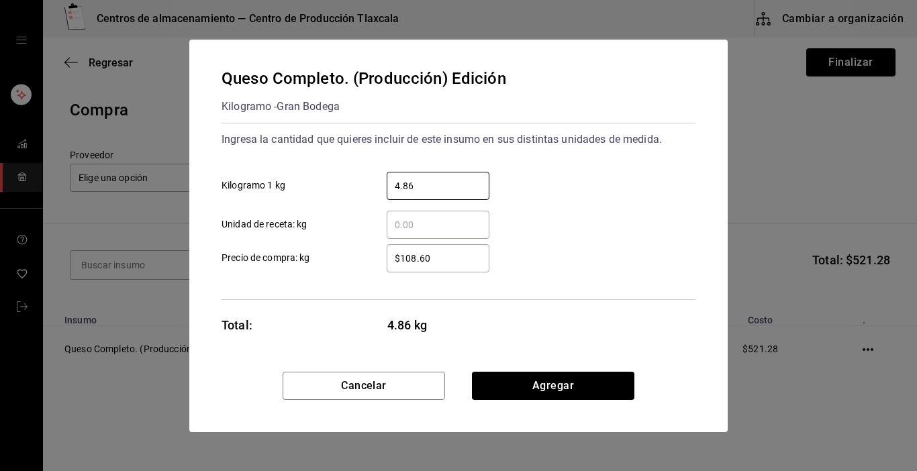
type input "4.86"
click at [442, 258] on input "$108.60" at bounding box center [438, 258] width 103 height 16
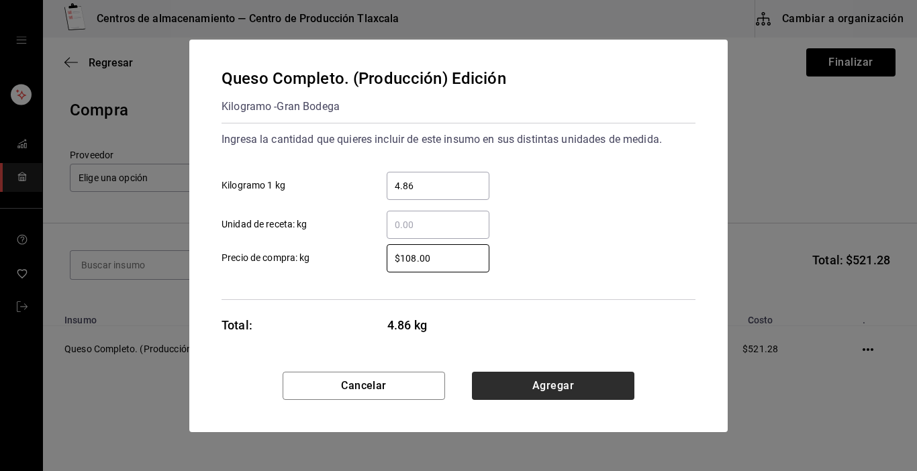
type input "$108.00"
click at [573, 377] on button "Agregar" at bounding box center [553, 386] width 162 height 28
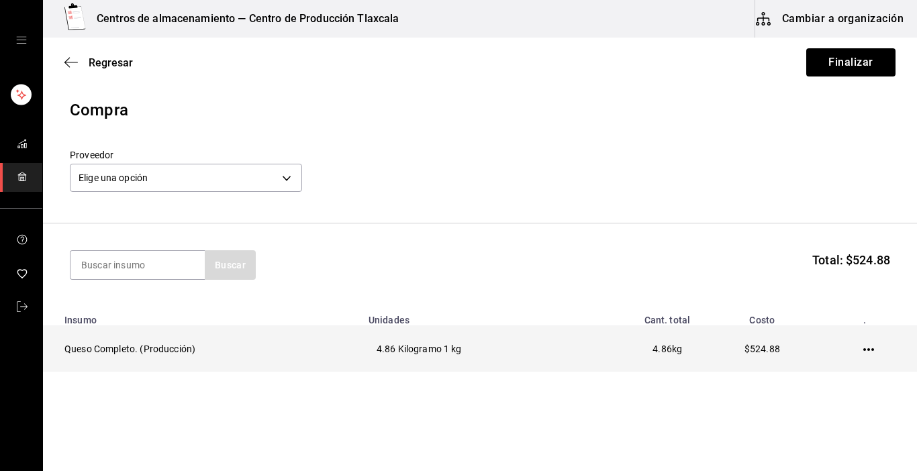
click at [863, 350] on icon "button" at bounding box center [868, 349] width 11 height 3
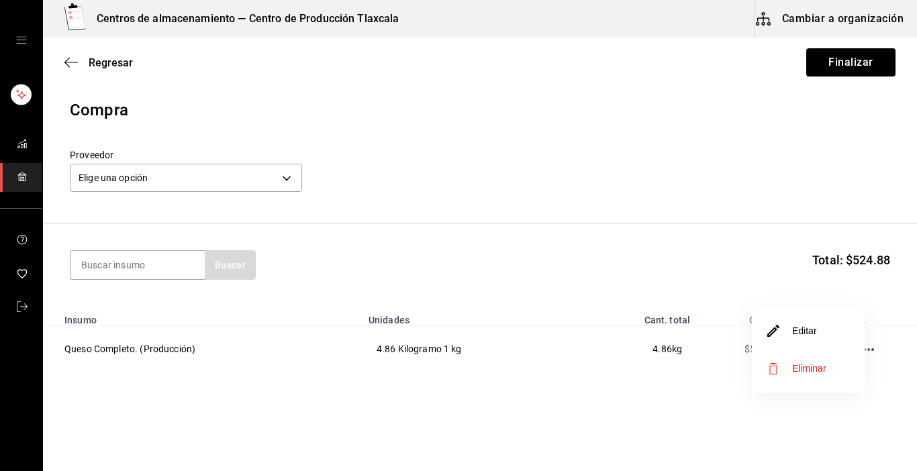
click at [855, 324] on li "Editar" at bounding box center [808, 331] width 113 height 38
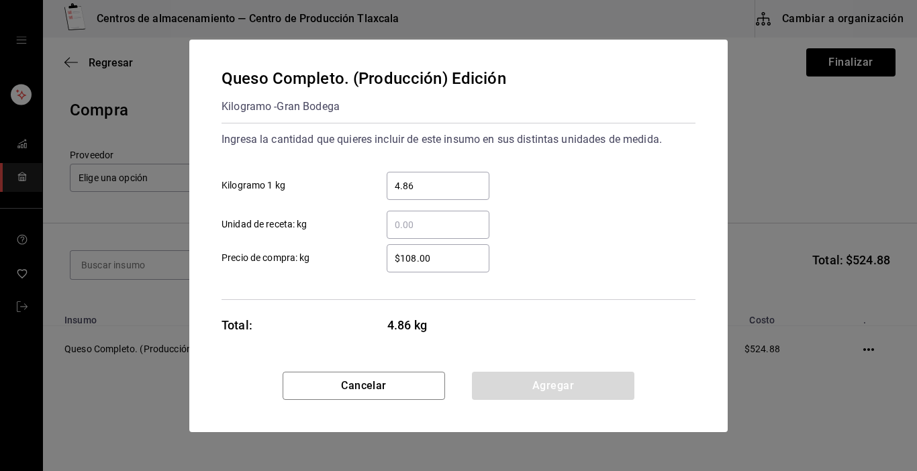
click at [442, 260] on input "$108.00" at bounding box center [438, 258] width 103 height 16
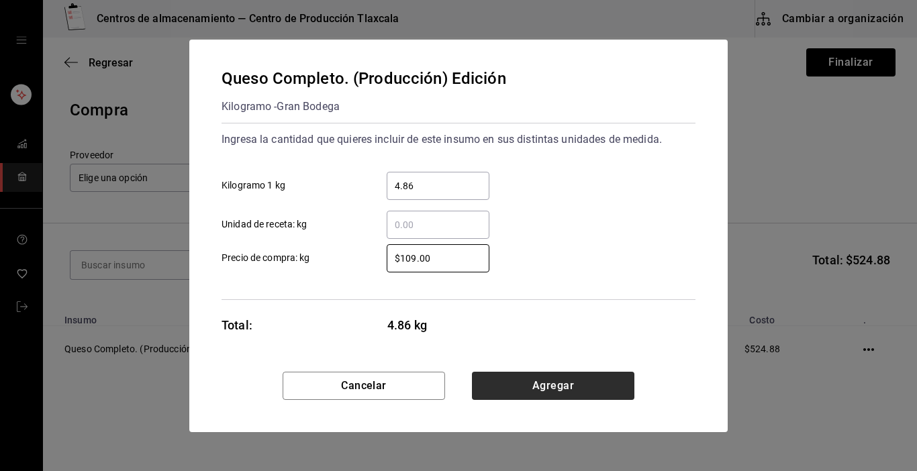
type input "$109.00"
click at [578, 383] on button "Agregar" at bounding box center [553, 386] width 162 height 28
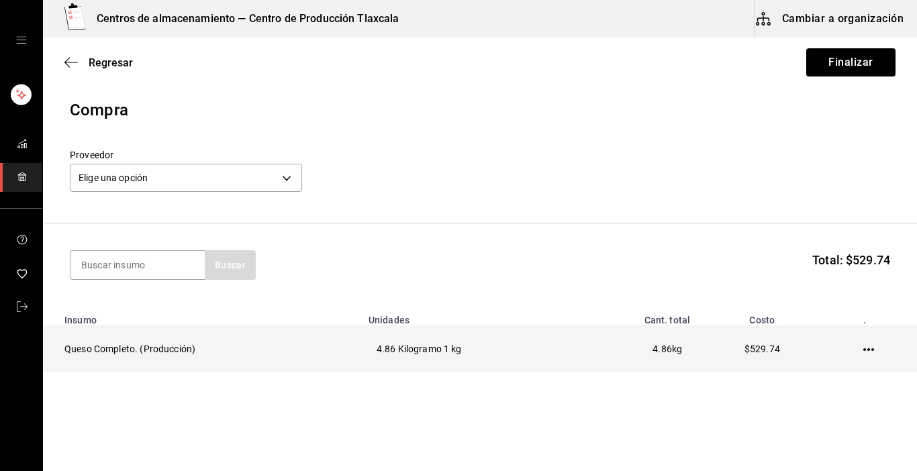
click at [863, 346] on icon "button" at bounding box center [868, 349] width 11 height 11
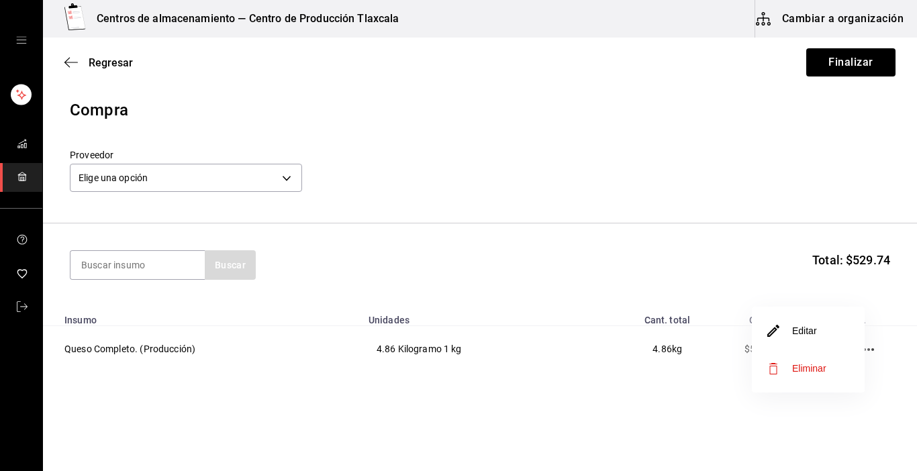
click at [858, 334] on li "Editar" at bounding box center [808, 331] width 113 height 38
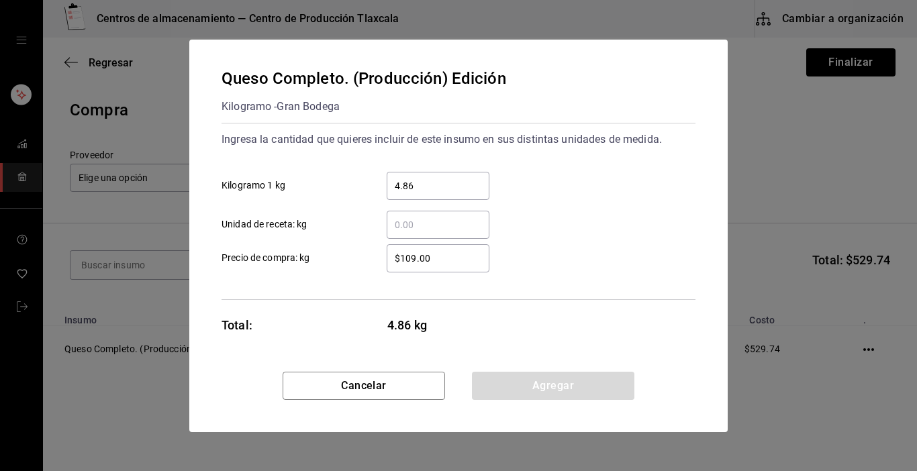
click at [439, 246] on div "$109.00 ​" at bounding box center [438, 258] width 103 height 28
click at [439, 250] on input "$109.00" at bounding box center [438, 258] width 103 height 16
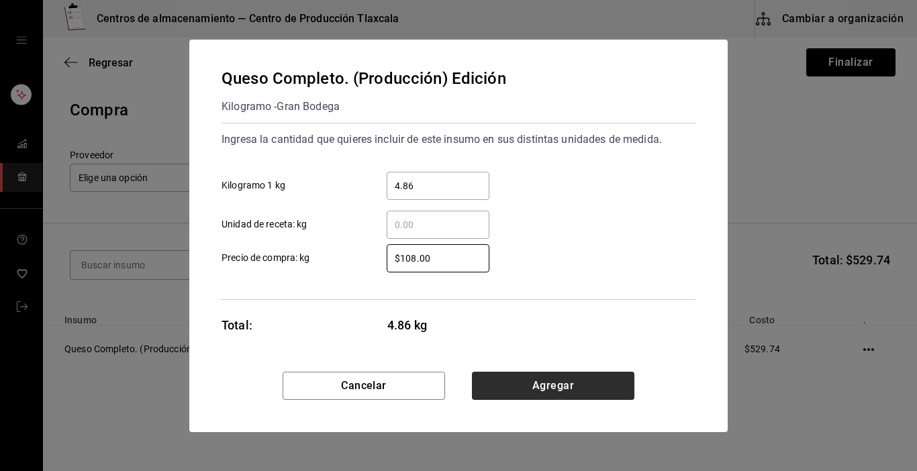
type input "$108.00"
click at [540, 379] on button "Agregar" at bounding box center [553, 386] width 162 height 28
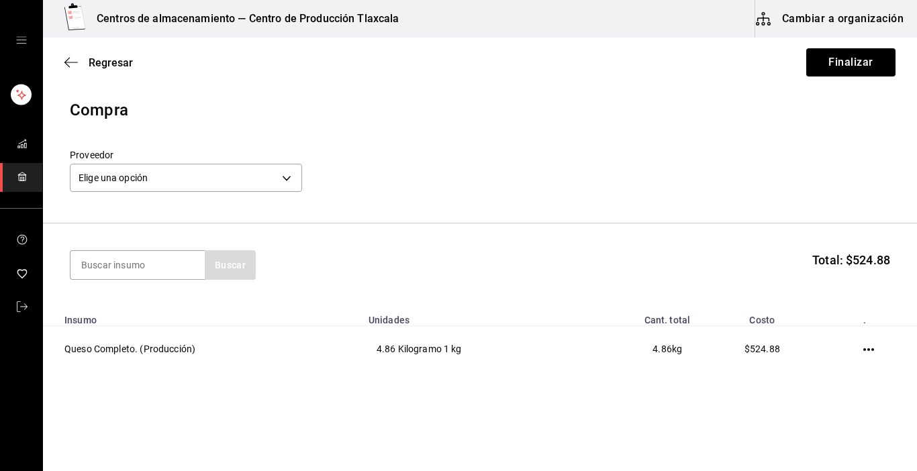
click at [302, 176] on div "Proveedor Elige una opción default" at bounding box center [480, 172] width 820 height 47
click at [296, 177] on body "Centros de almacenamiento — Centro de Producción Tlaxcala Cambiar a organizació…" at bounding box center [458, 197] width 917 height 395
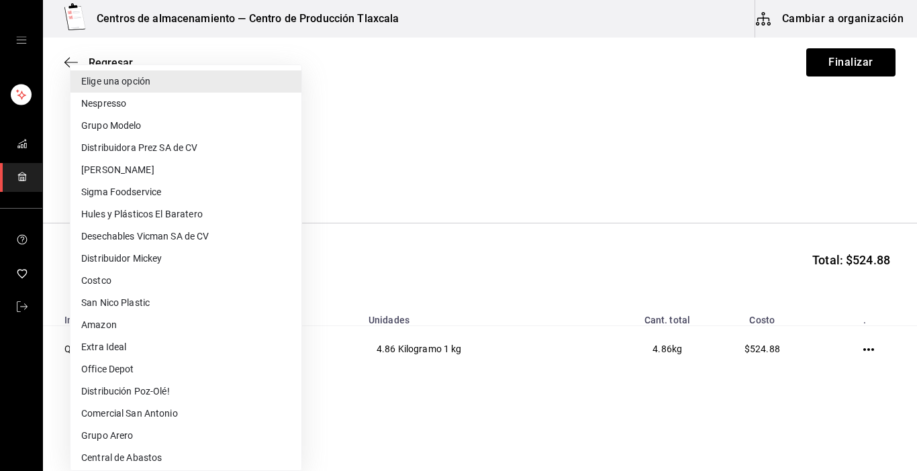
click at [181, 458] on li "Central de Abastos" at bounding box center [185, 458] width 231 height 22
type input "a76b9c64-3e4c-460f-81df-d33a32ba6353"
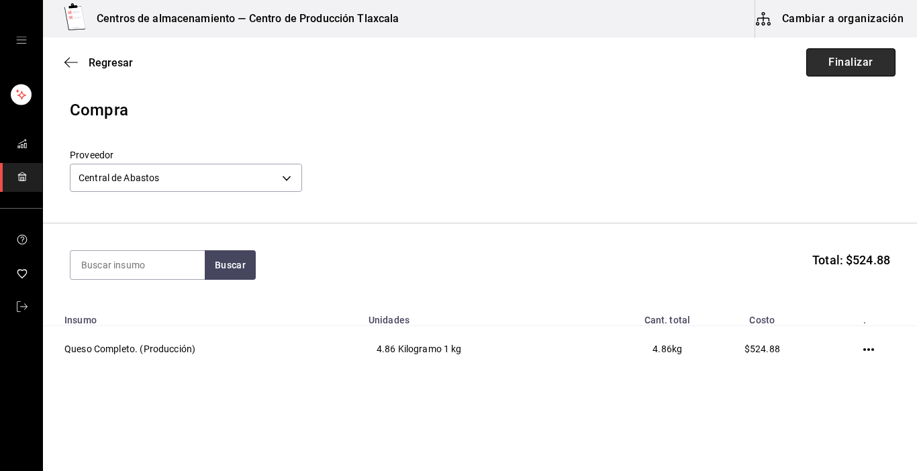
click at [825, 64] on button "Finalizar" at bounding box center [850, 62] width 89 height 28
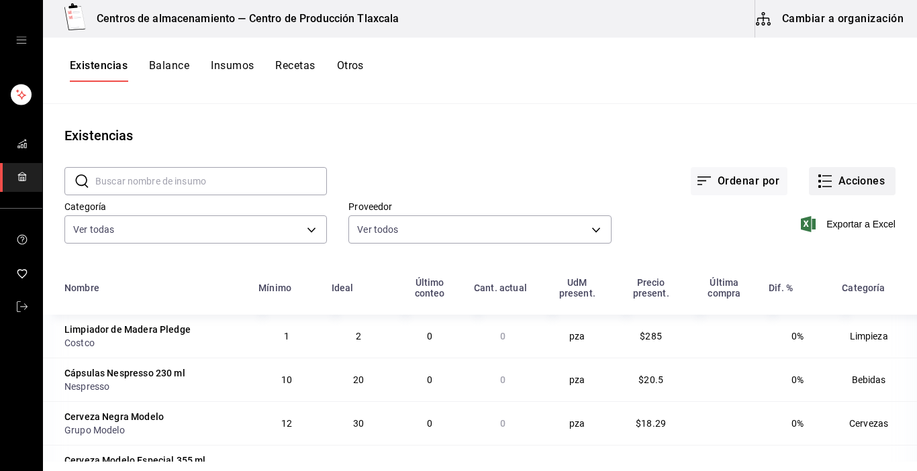
click at [818, 179] on icon "button" at bounding box center [825, 181] width 16 height 16
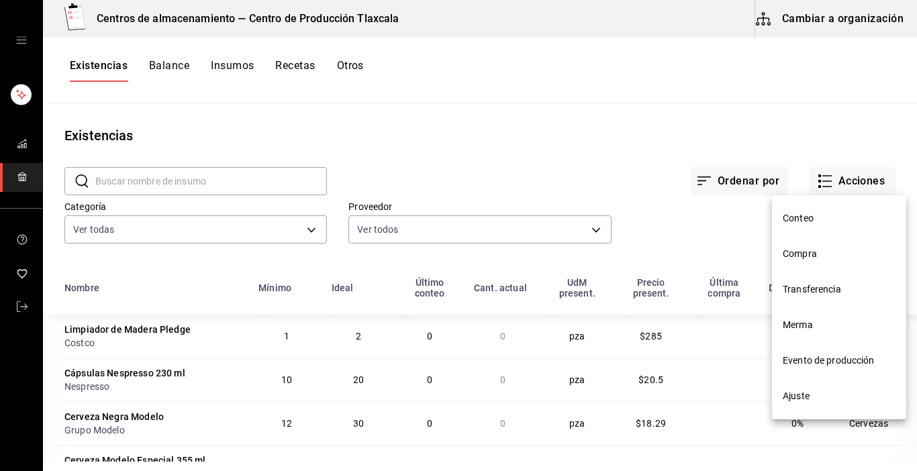
click at [789, 258] on span "Compra" at bounding box center [839, 254] width 113 height 14
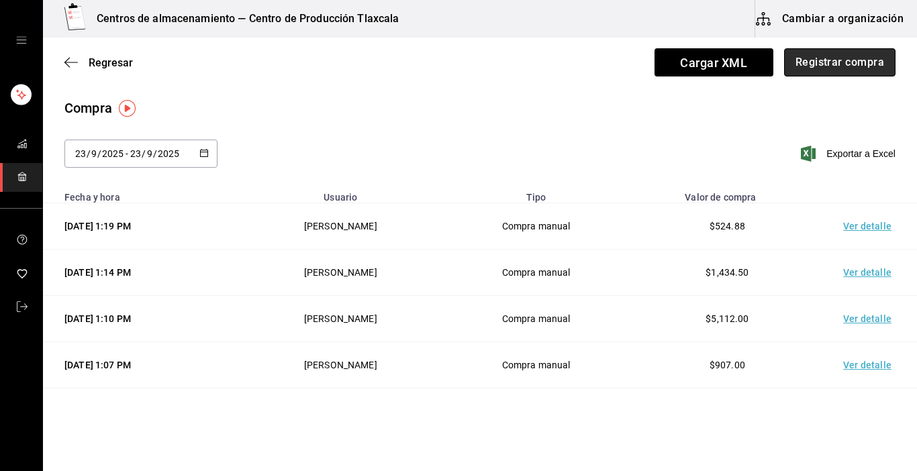
click at [850, 68] on button "Registrar compra" at bounding box center [839, 62] width 111 height 28
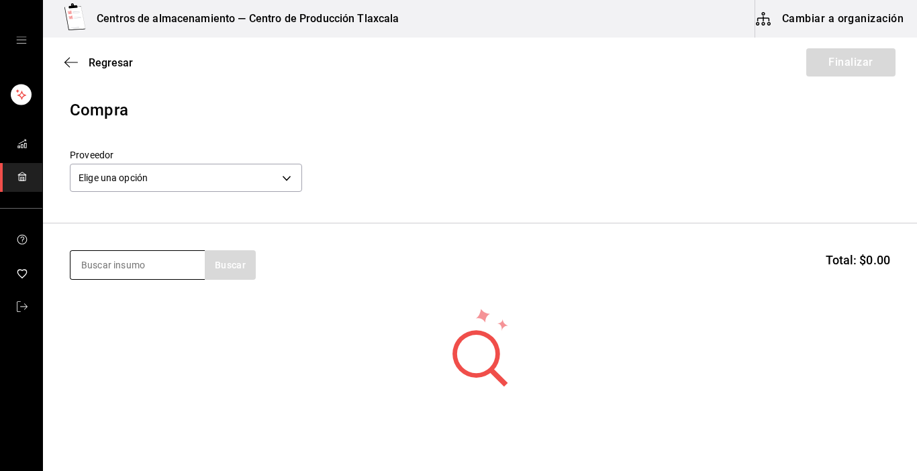
drag, startPoint x: 179, startPoint y: 266, endPoint x: 177, endPoint y: 256, distance: 9.6
click at [177, 258] on input at bounding box center [137, 265] width 134 height 28
type input "lechuga"
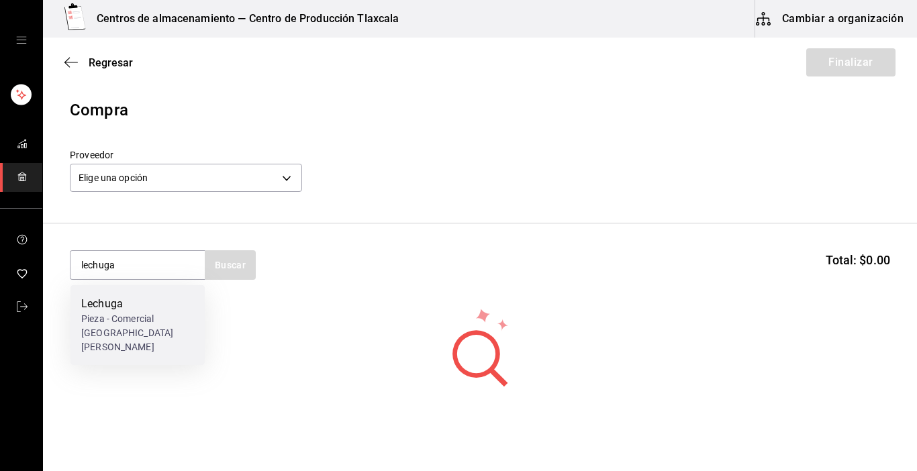
click at [145, 312] on div "Pieza - Comercial [GEOGRAPHIC_DATA][PERSON_NAME]" at bounding box center [137, 333] width 113 height 42
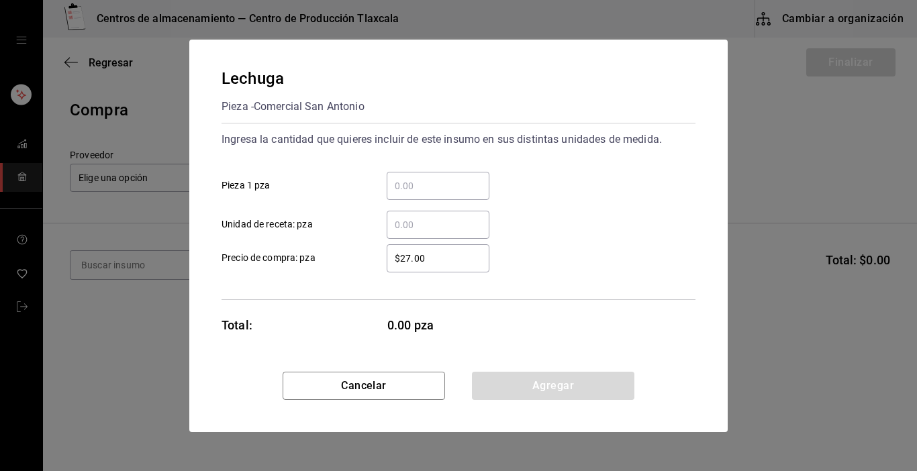
click at [430, 191] on input "​ Pieza 1 pza" at bounding box center [438, 186] width 103 height 16
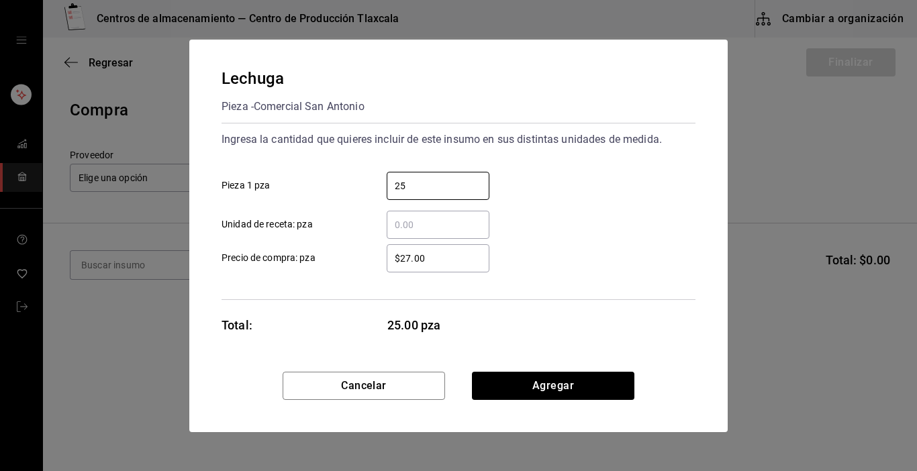
type input "25"
click at [561, 217] on div "​ Unidad de receta: pza" at bounding box center [453, 219] width 485 height 39
click at [467, 258] on input "$27.00" at bounding box center [438, 258] width 103 height 16
type input "$2"
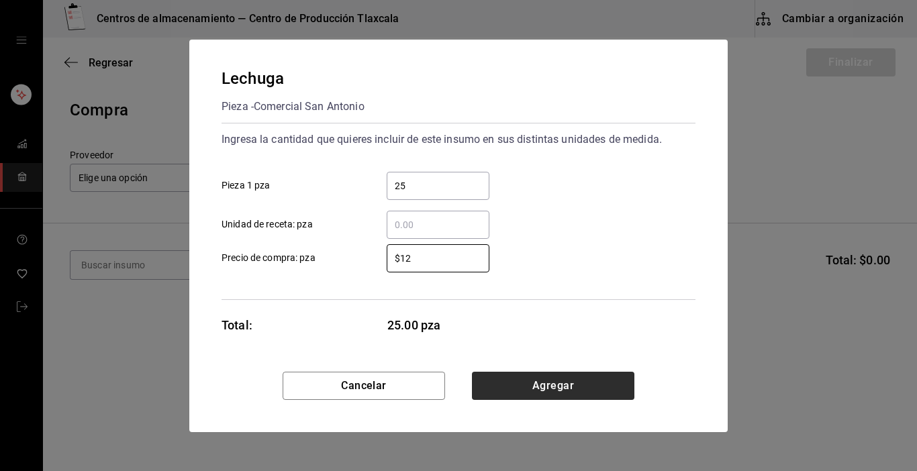
type input "$12"
click at [578, 376] on button "Agregar" at bounding box center [553, 386] width 162 height 28
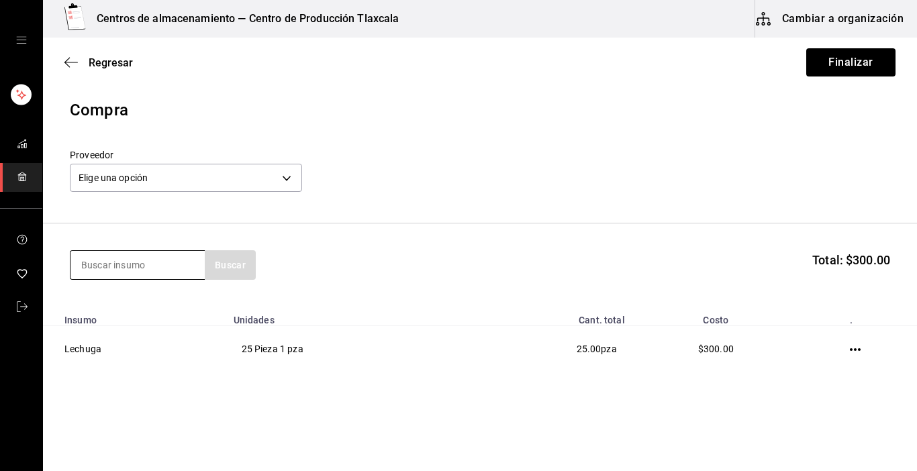
click at [150, 267] on input at bounding box center [137, 265] width 134 height 28
type input "oregano"
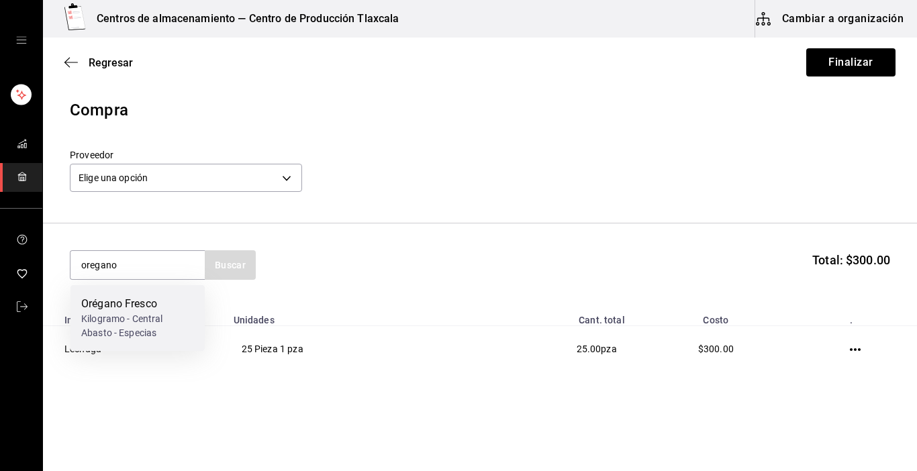
click at [128, 307] on div "Orégano Fresco" at bounding box center [137, 304] width 113 height 16
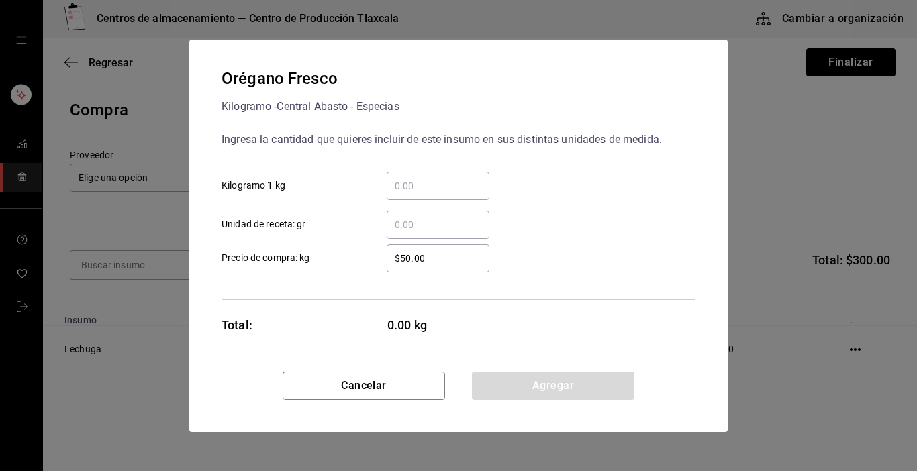
click at [432, 184] on input "​ Kilogramo 1 kg" at bounding box center [438, 186] width 103 height 16
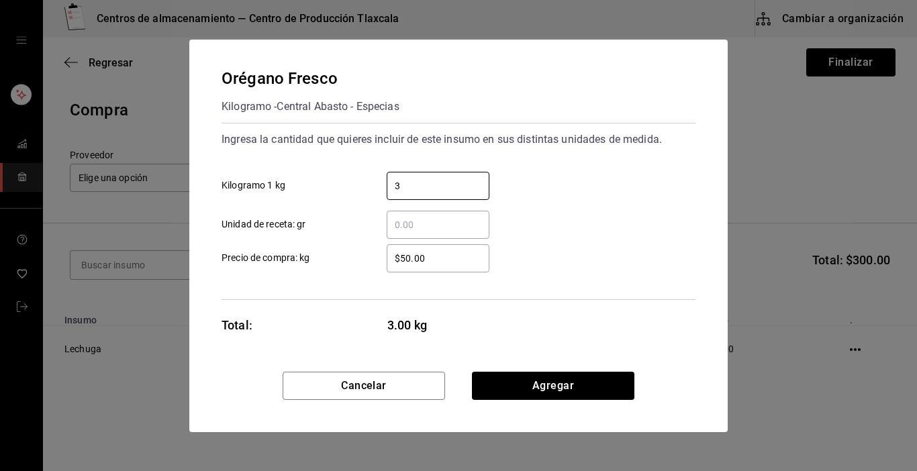
type input "3"
click at [399, 292] on div "Ingresa la cantidad que quieres incluir de este insumo en sus distintas unidade…" at bounding box center [459, 211] width 474 height 177
click at [440, 259] on input "$50.00" at bounding box center [438, 258] width 103 height 16
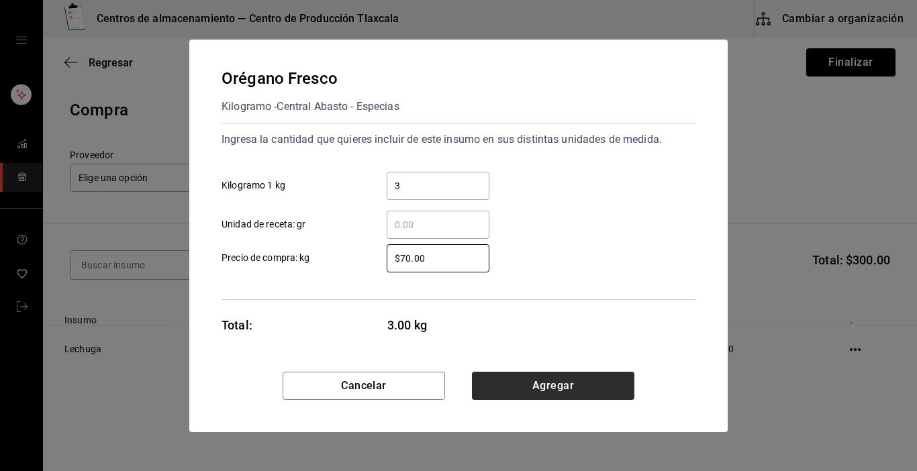
type input "$70.00"
click at [498, 391] on button "Agregar" at bounding box center [553, 386] width 162 height 28
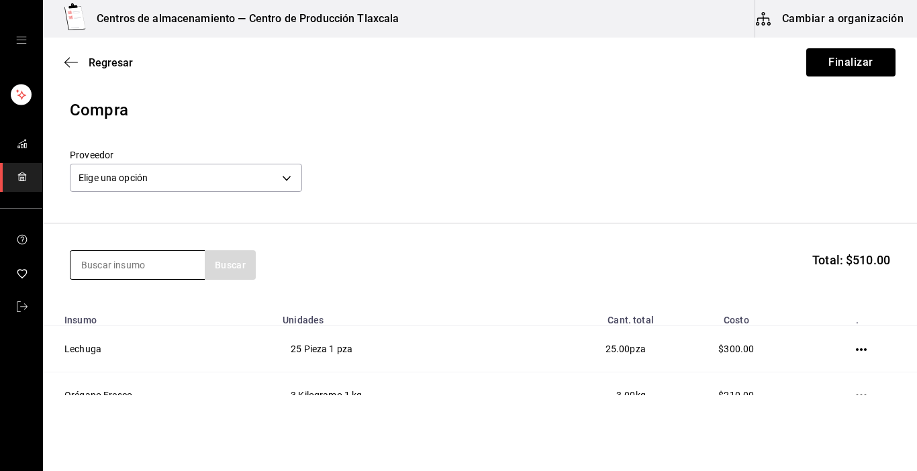
click at [86, 270] on input at bounding box center [137, 265] width 134 height 28
type input "laurel"
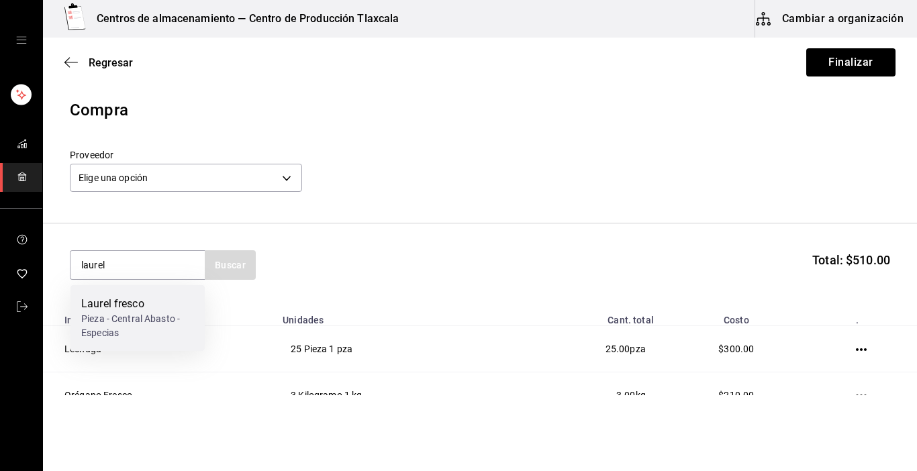
click at [113, 310] on div "Laurel fresco" at bounding box center [137, 304] width 113 height 16
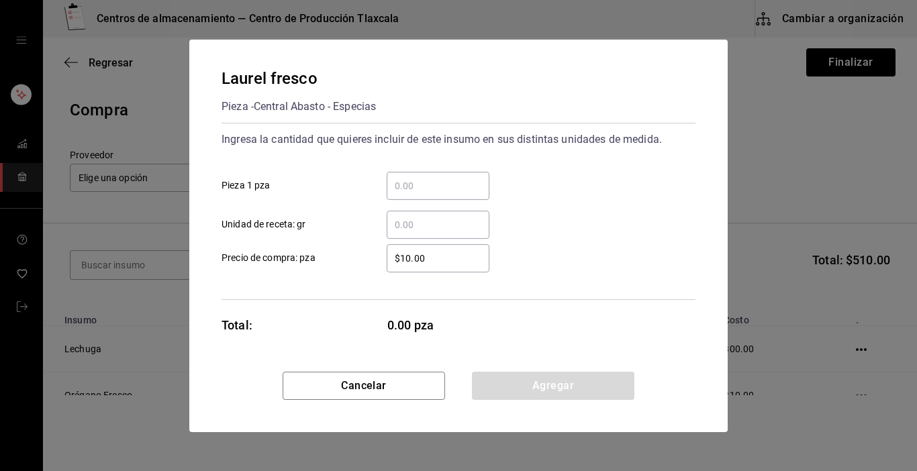
click at [423, 174] on div "​" at bounding box center [438, 186] width 103 height 28
click at [423, 178] on input "​ Pieza 1 pza" at bounding box center [438, 186] width 103 height 16
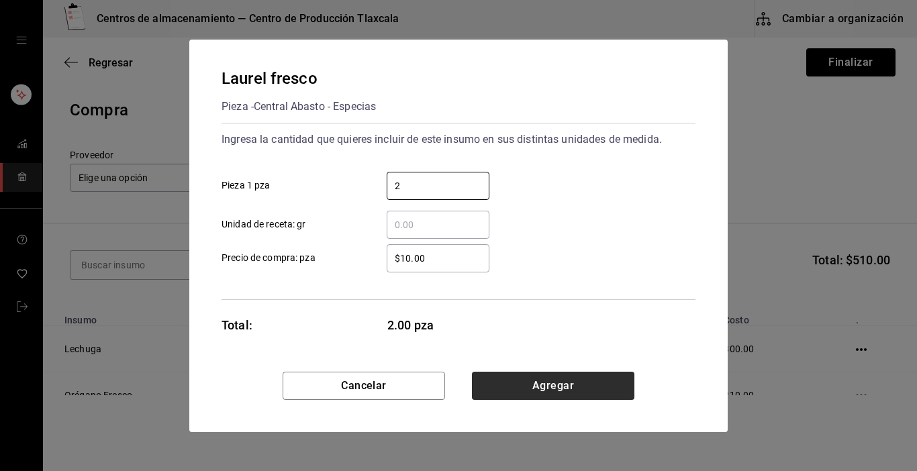
type input "2"
click at [542, 394] on button "Agregar" at bounding box center [553, 386] width 162 height 28
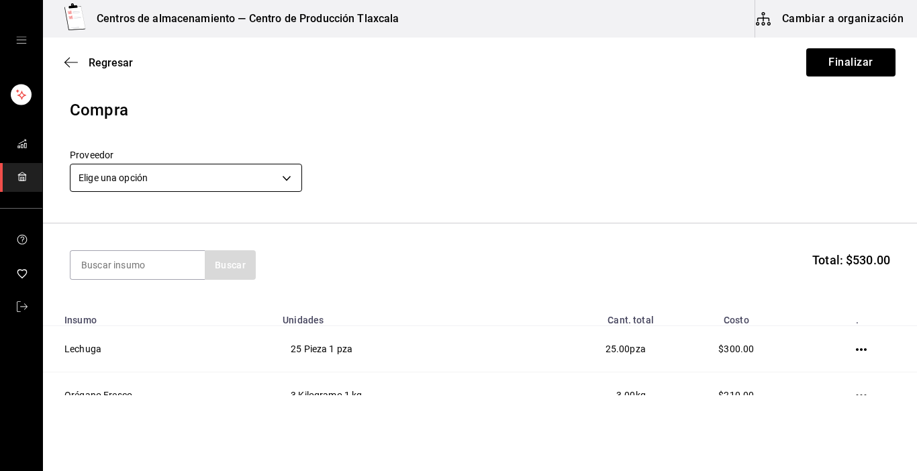
click at [283, 185] on body "Centros de almacenamiento — Centro de Producción Tlaxcala Cambiar a organizació…" at bounding box center [458, 197] width 917 height 395
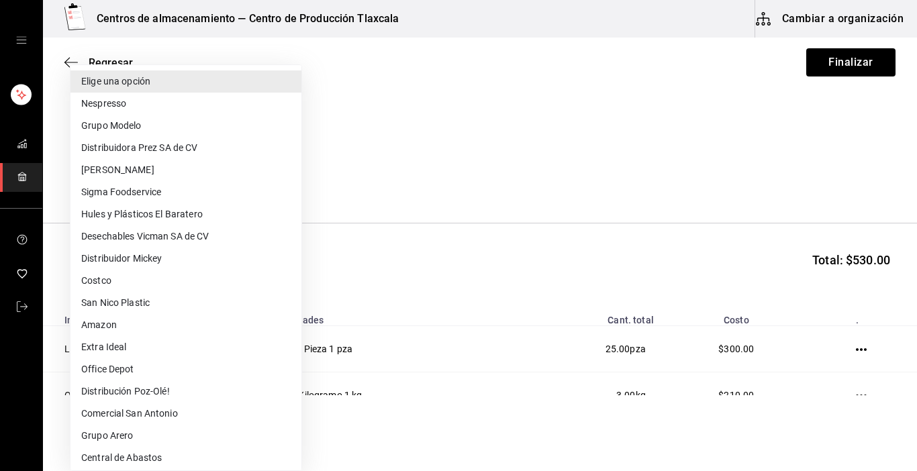
click at [160, 452] on li "Central de Abastos" at bounding box center [185, 458] width 231 height 22
type input "a76b9c64-3e4c-460f-81df-d33a32ba6353"
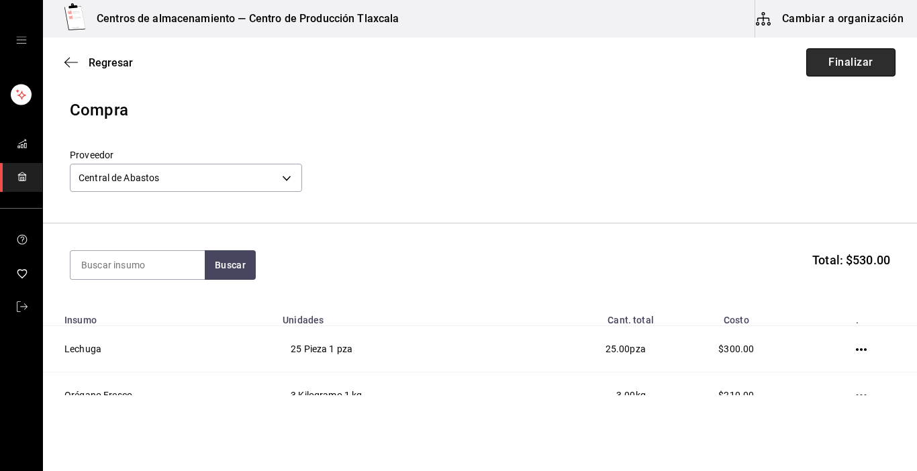
click at [824, 75] on button "Finalizar" at bounding box center [850, 62] width 89 height 28
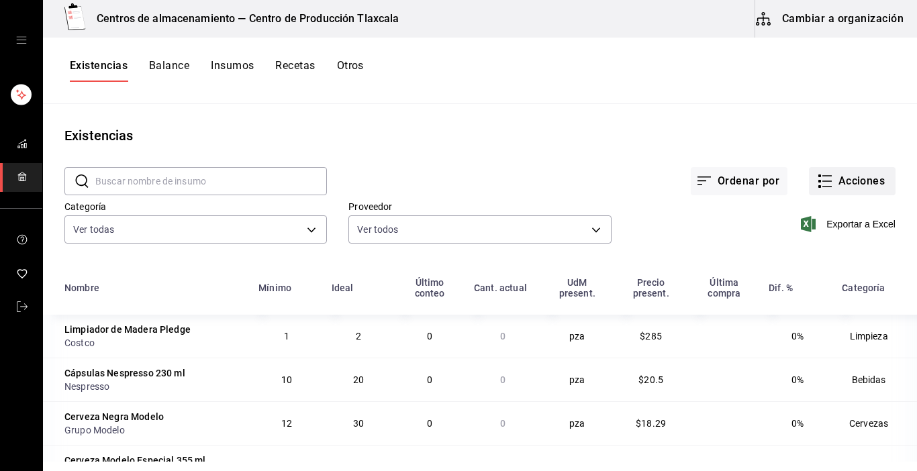
click at [809, 181] on button "Acciones" at bounding box center [852, 181] width 87 height 28
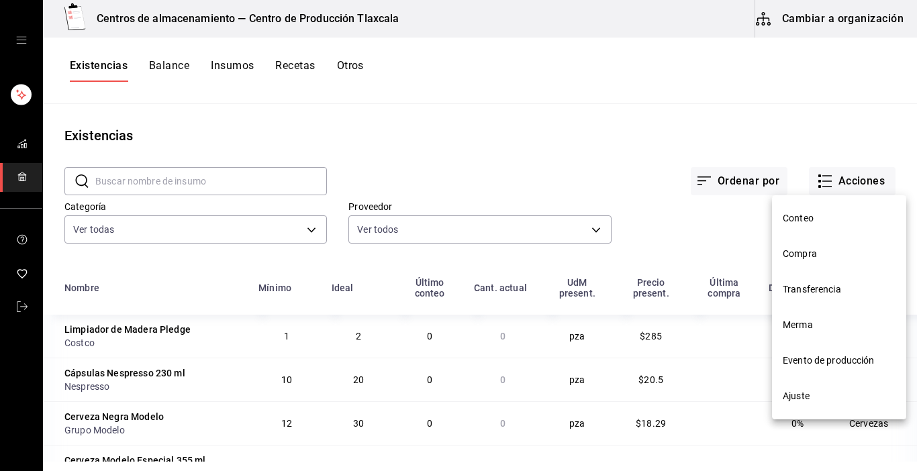
click at [810, 262] on li "Compra" at bounding box center [839, 254] width 134 height 36
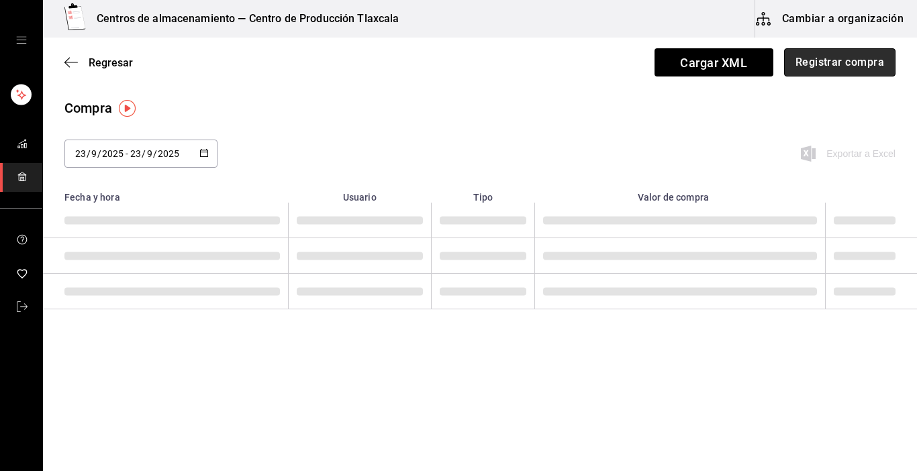
click at [836, 64] on button "Registrar compra" at bounding box center [839, 62] width 111 height 28
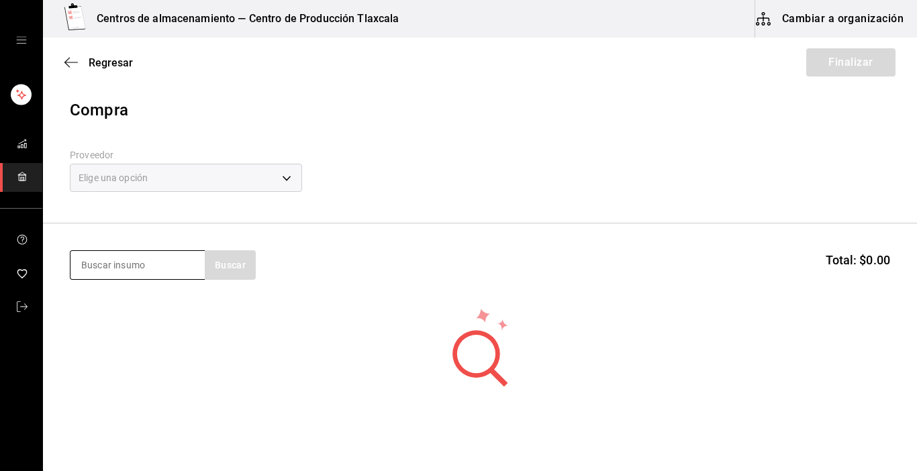
click at [149, 264] on input at bounding box center [137, 265] width 134 height 28
type input "jitomate"
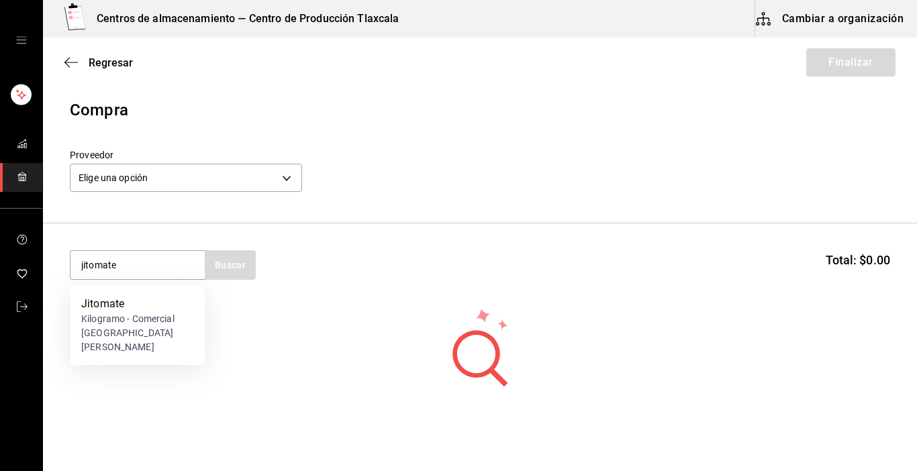
click at [119, 315] on div "Kilogramo - Comercial [GEOGRAPHIC_DATA][PERSON_NAME]" at bounding box center [137, 333] width 113 height 42
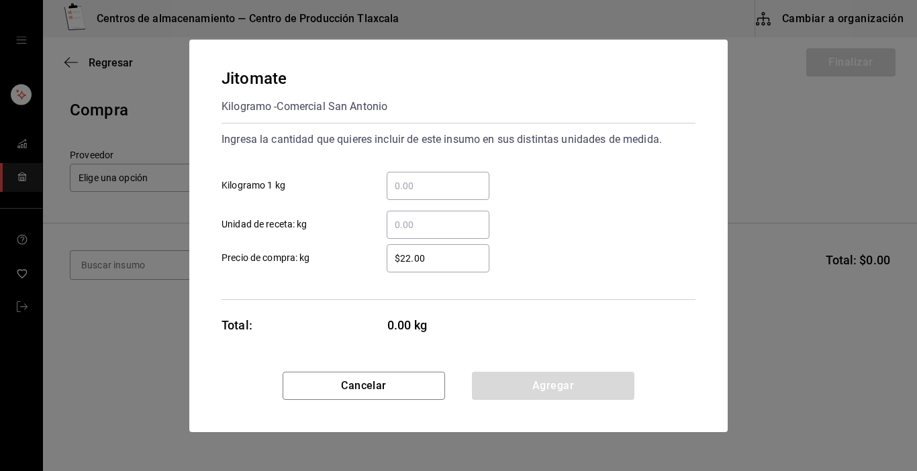
click at [405, 188] on input "​ Kilogramo 1 kg" at bounding box center [438, 186] width 103 height 16
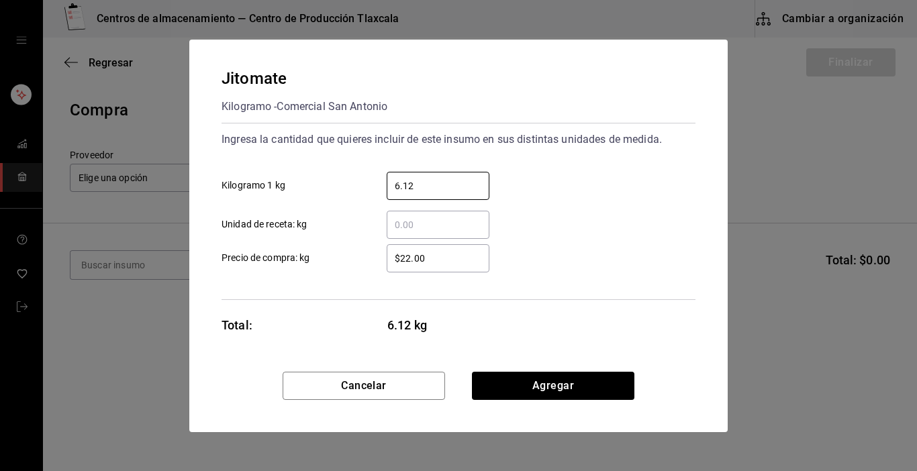
type input "6.12"
click at [444, 284] on div "Ingresa la cantidad que quieres incluir de este insumo en sus distintas unidade…" at bounding box center [459, 211] width 474 height 177
click at [445, 261] on input "$22.00" at bounding box center [438, 258] width 103 height 16
type input "$12.50"
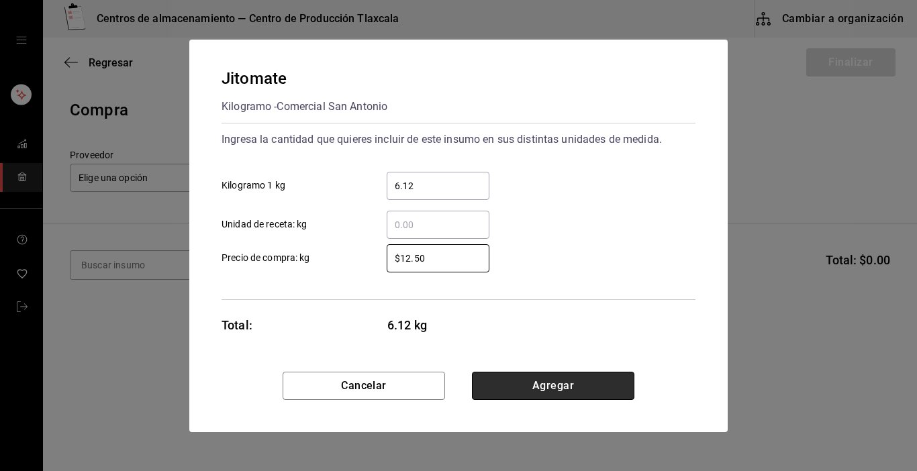
click at [516, 394] on button "Agregar" at bounding box center [553, 386] width 162 height 28
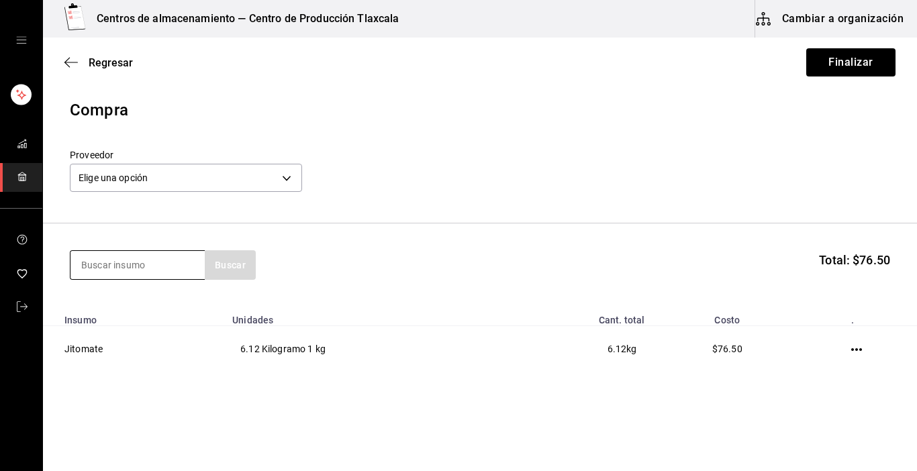
click at [105, 268] on input at bounding box center [137, 265] width 134 height 28
click at [148, 273] on input "tomate" at bounding box center [137, 265] width 134 height 28
type input "tomate"
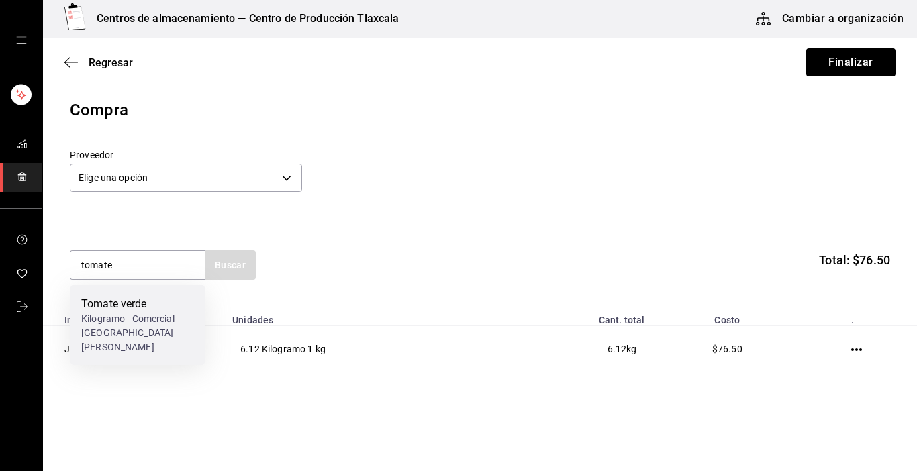
click at [142, 289] on div "Tomate verde Kilogramo - Comercial [GEOGRAPHIC_DATA][PERSON_NAME]" at bounding box center [137, 325] width 134 height 80
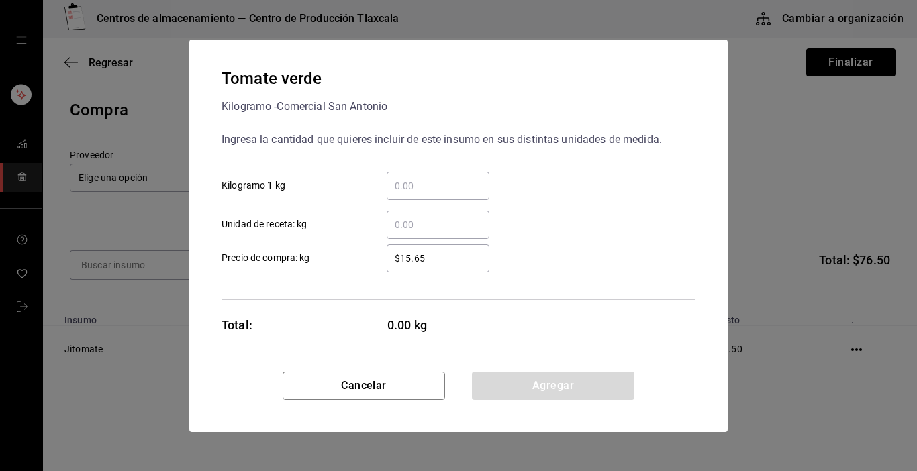
click at [396, 181] on input "​ Kilogramo 1 kg" at bounding box center [438, 186] width 103 height 16
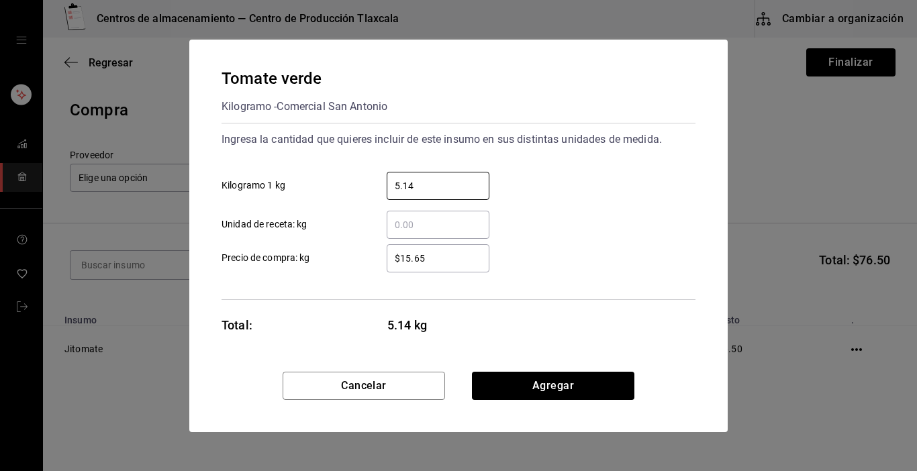
type input "5.14"
click at [437, 259] on input "$15.65" at bounding box center [438, 258] width 103 height 16
type input "$1"
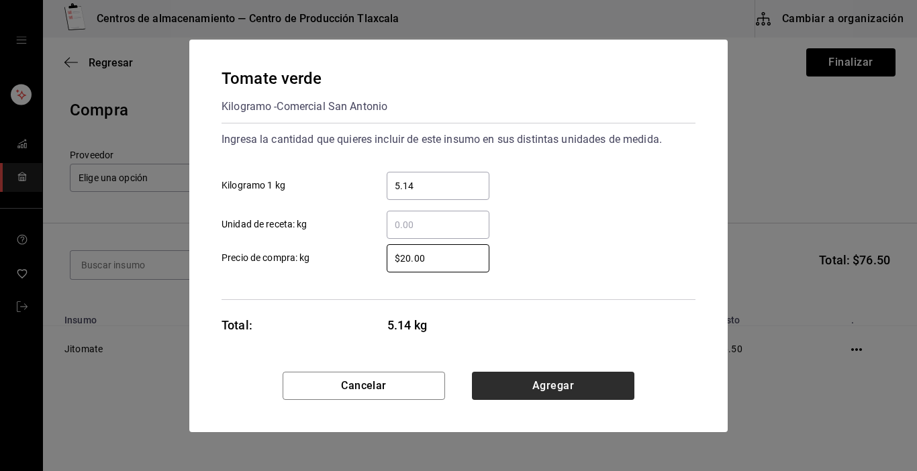
type input "$20.00"
click at [495, 381] on button "Agregar" at bounding box center [553, 386] width 162 height 28
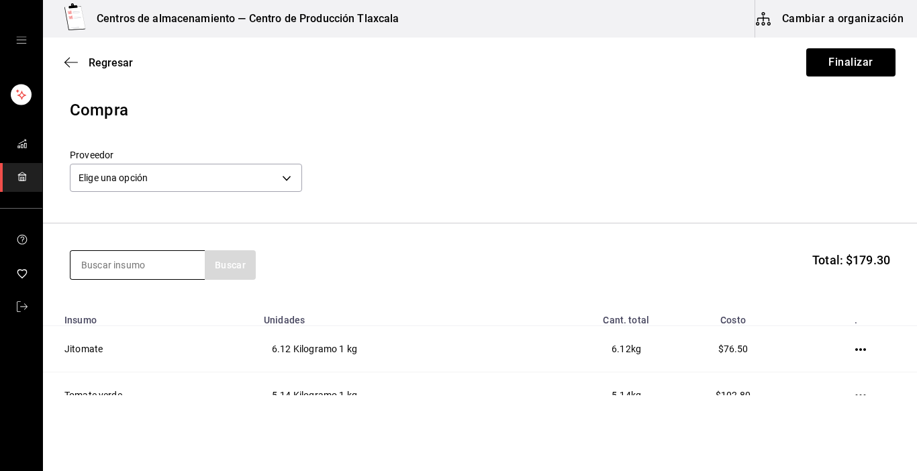
click at [190, 266] on input at bounding box center [137, 265] width 134 height 28
type input "cebolla"
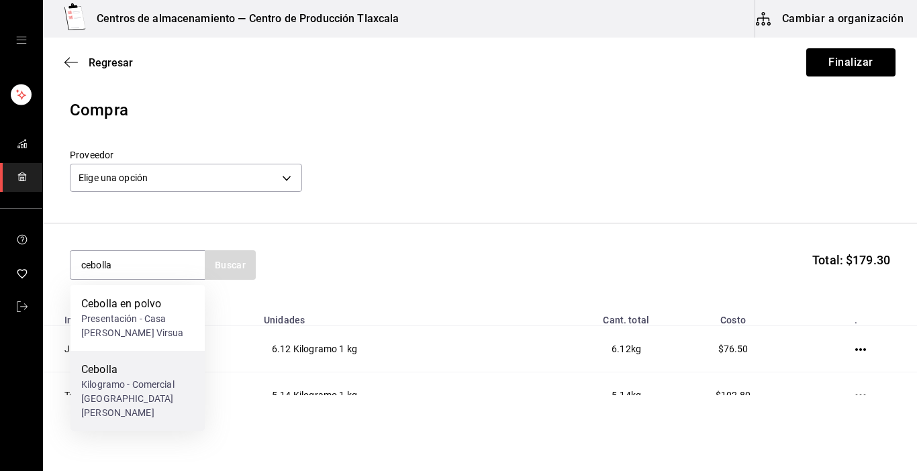
click at [130, 391] on div "Kilogramo - Comercial [GEOGRAPHIC_DATA][PERSON_NAME]" at bounding box center [137, 399] width 113 height 42
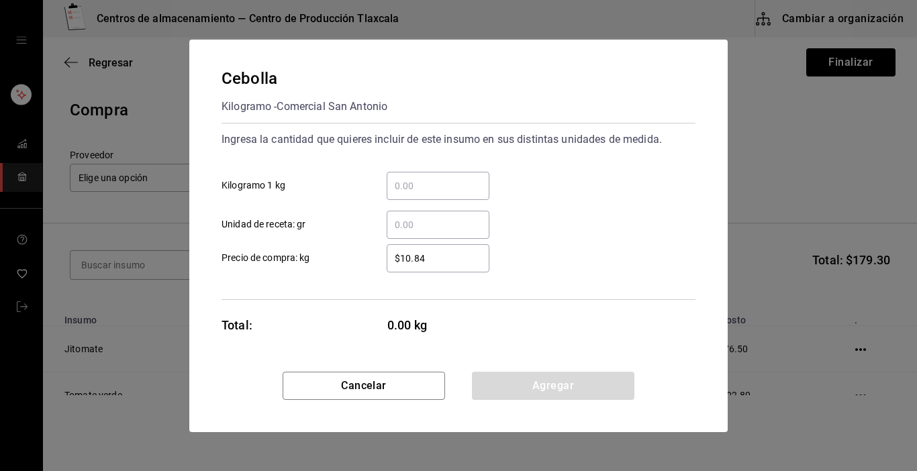
click at [444, 185] on input "​ Kilogramo 1 kg" at bounding box center [438, 186] width 103 height 16
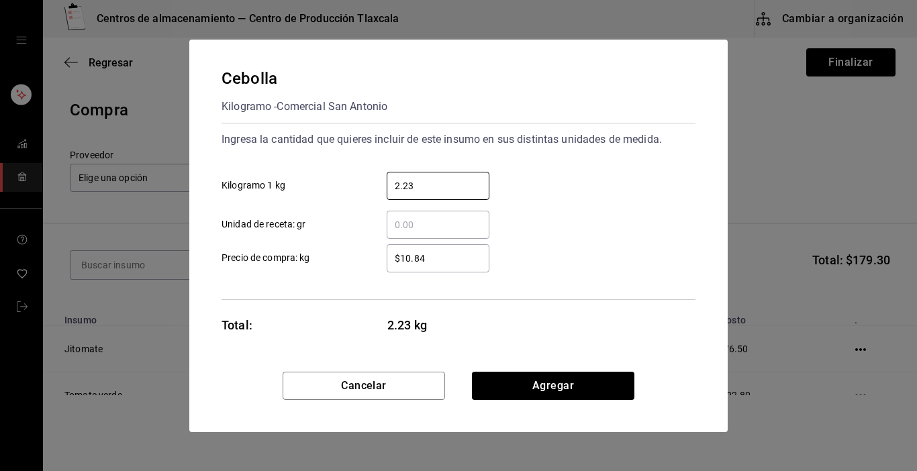
type input "2.23"
click at [457, 260] on input "$10.84" at bounding box center [438, 258] width 103 height 16
type input "$19"
click at [585, 390] on button "Agregar" at bounding box center [553, 386] width 162 height 28
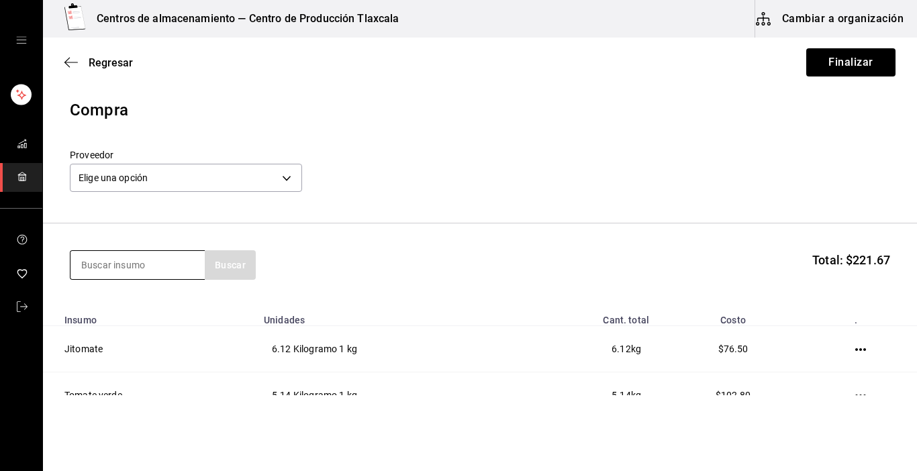
click at [160, 275] on input at bounding box center [137, 265] width 134 height 28
type input "[GEOGRAPHIC_DATA]"
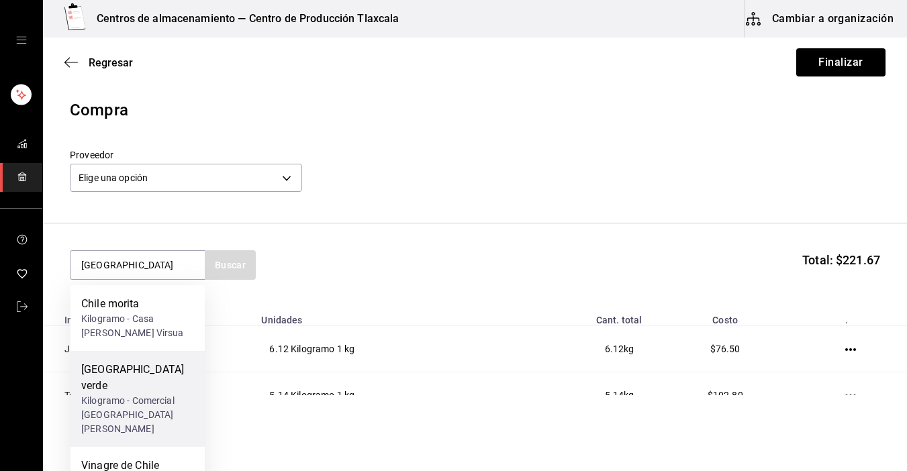
click at [146, 375] on div "[GEOGRAPHIC_DATA] verde" at bounding box center [137, 378] width 113 height 32
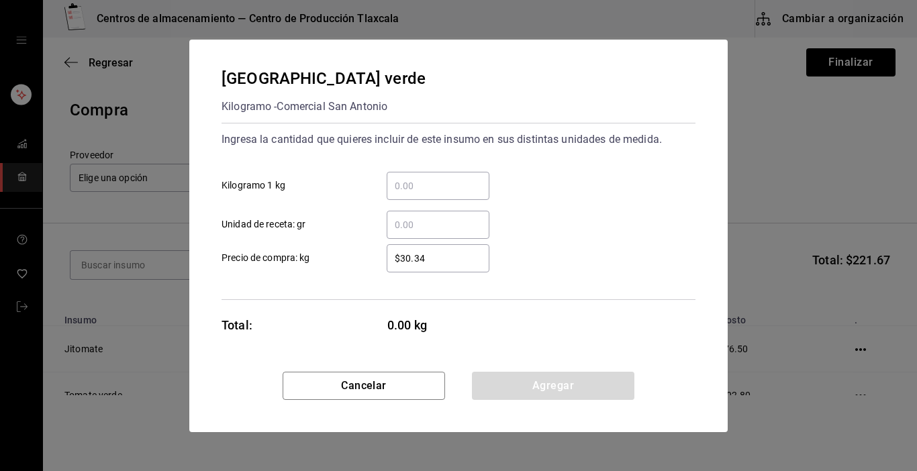
click at [458, 185] on input "​ Kilogramo 1 kg" at bounding box center [438, 186] width 103 height 16
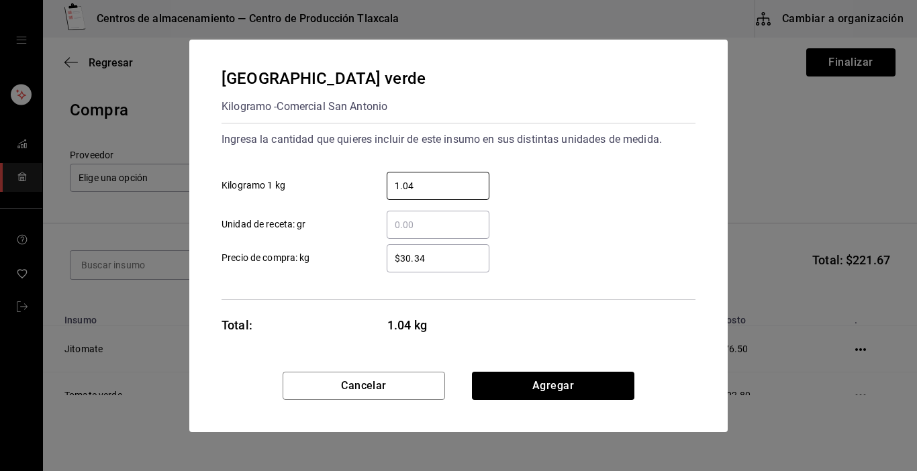
type input "1.04"
click at [447, 257] on input "$30.34" at bounding box center [438, 258] width 103 height 16
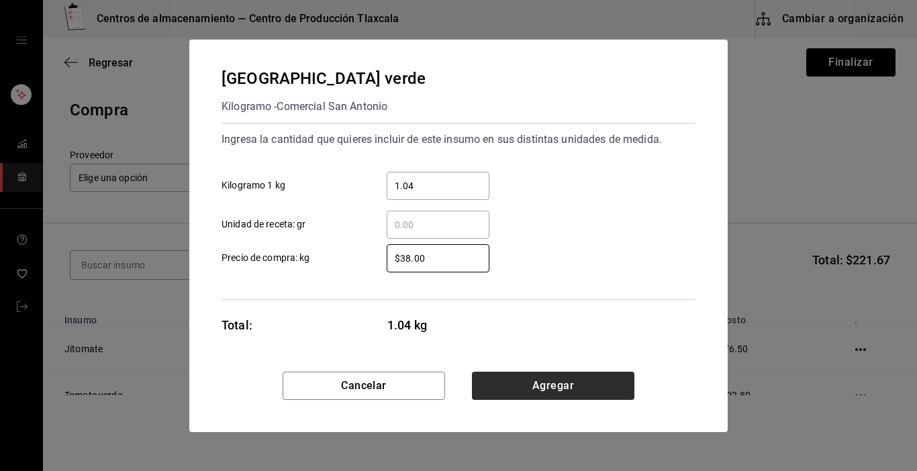
type input "$38.00"
click at [500, 391] on button "Agregar" at bounding box center [553, 386] width 162 height 28
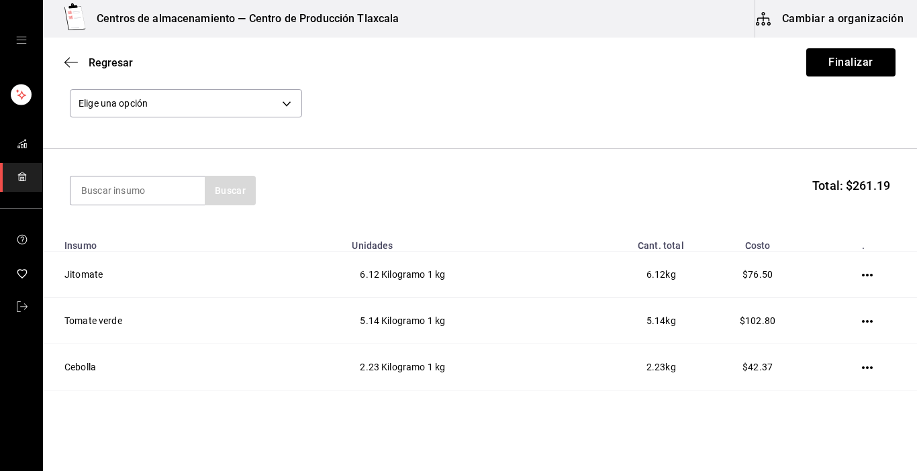
scroll to position [81, 0]
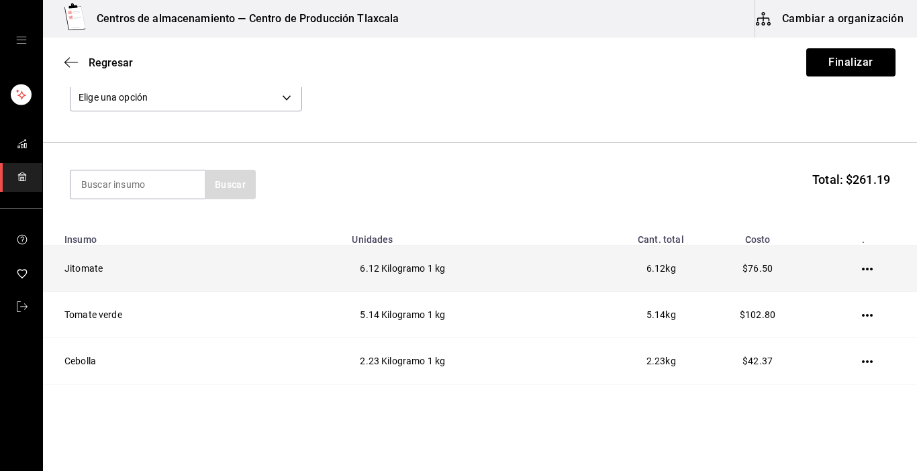
click at [862, 269] on icon "button" at bounding box center [867, 269] width 11 height 3
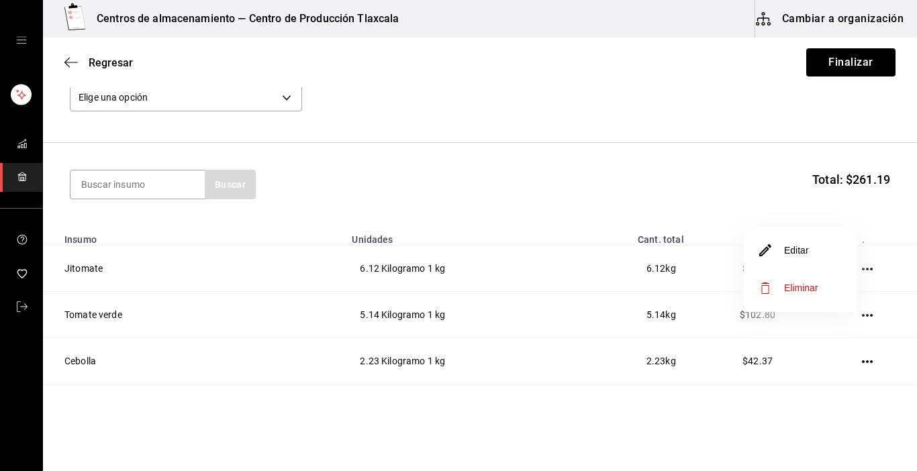
click at [836, 262] on li "Editar" at bounding box center [800, 251] width 113 height 38
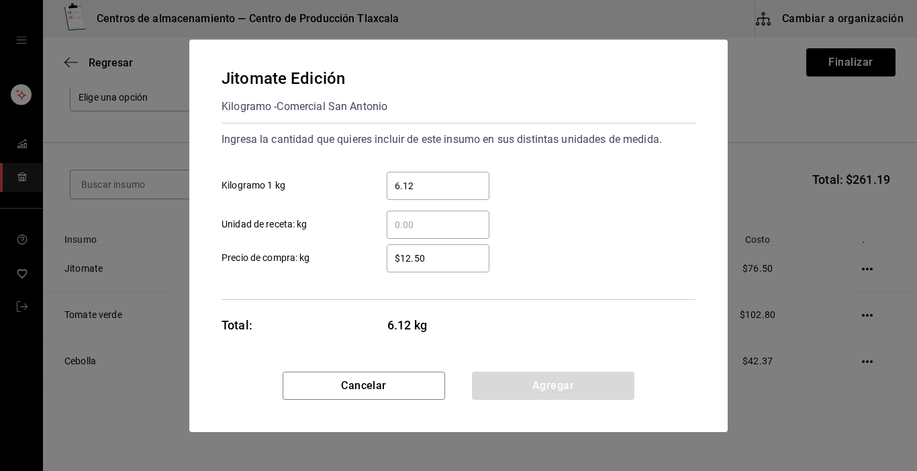
click at [424, 254] on input "$12.50" at bounding box center [438, 258] width 103 height 16
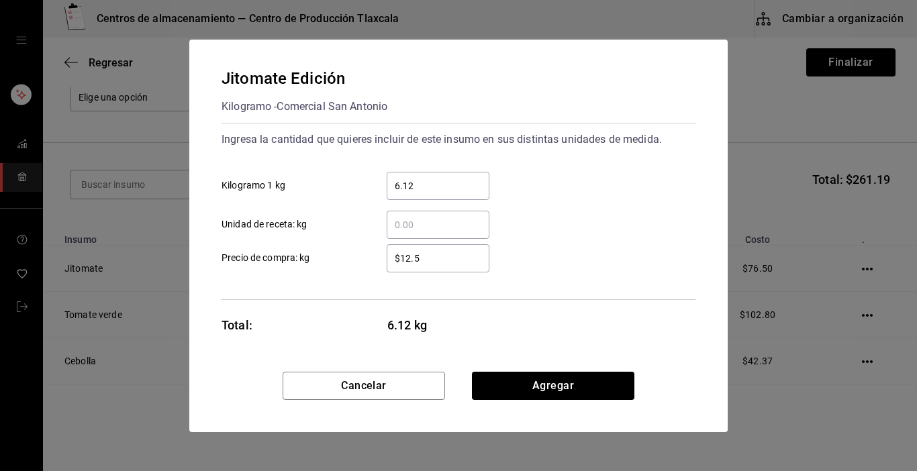
type input "$12.50"
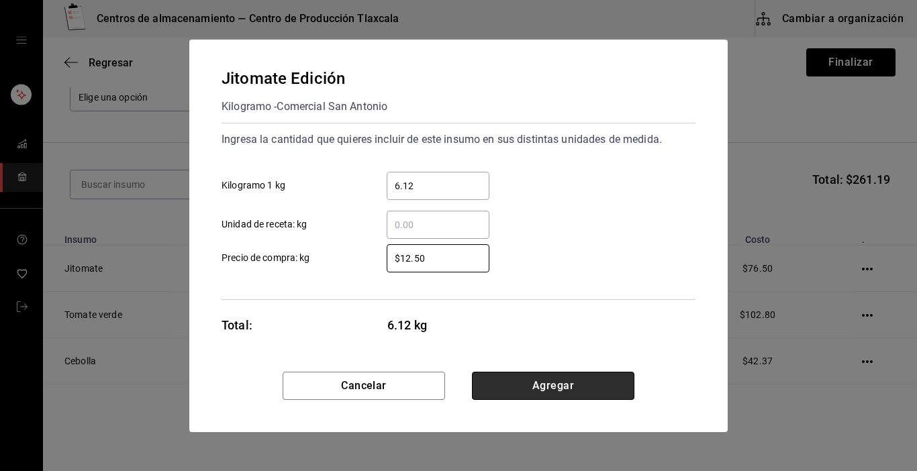
click at [477, 389] on button "Agregar" at bounding box center [553, 386] width 162 height 28
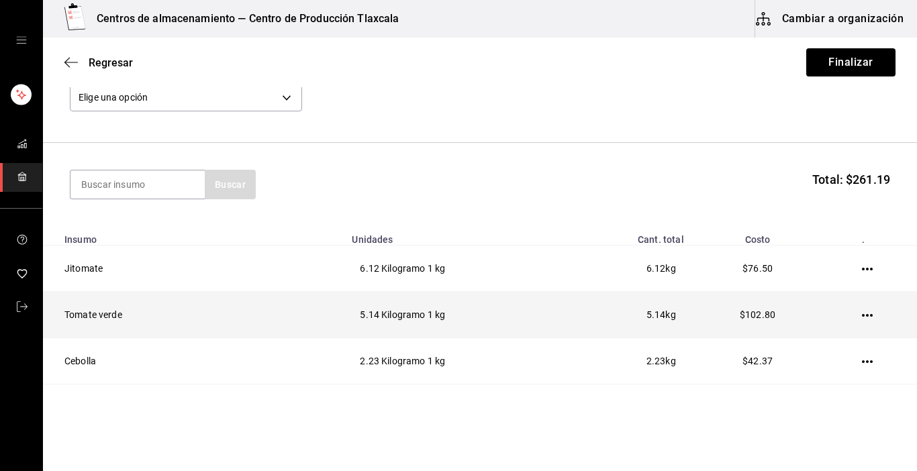
click at [862, 312] on icon "button" at bounding box center [867, 315] width 11 height 11
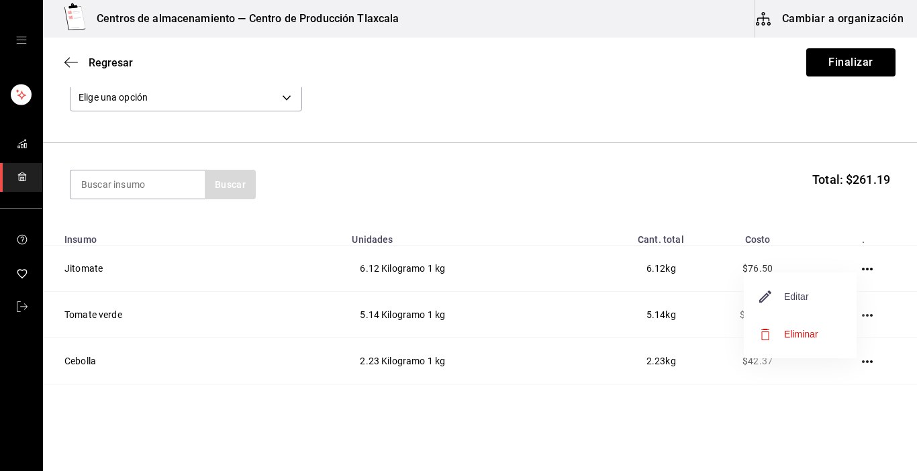
click at [805, 301] on span "Editar" at bounding box center [784, 297] width 49 height 16
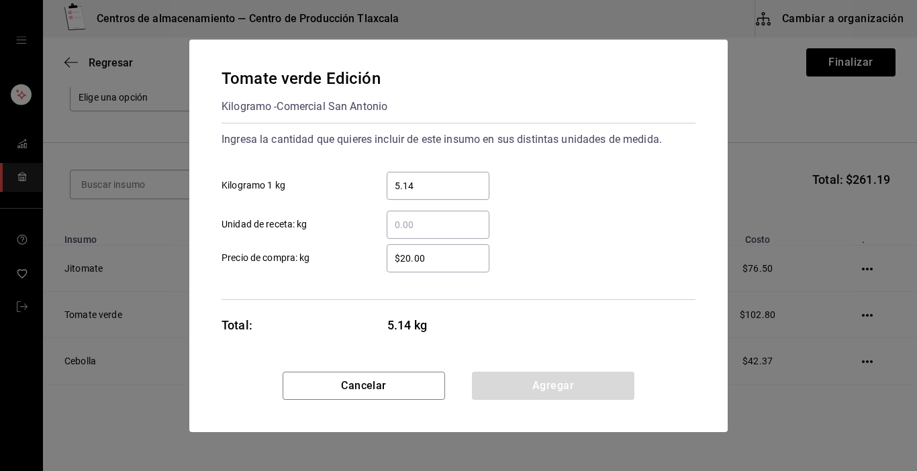
drag, startPoint x: 446, startPoint y: 247, endPoint x: 431, endPoint y: 252, distance: 16.1
click at [442, 248] on div "$20.00 ​" at bounding box center [438, 258] width 103 height 28
click at [442, 250] on input "$20.00" at bounding box center [438, 258] width 103 height 16
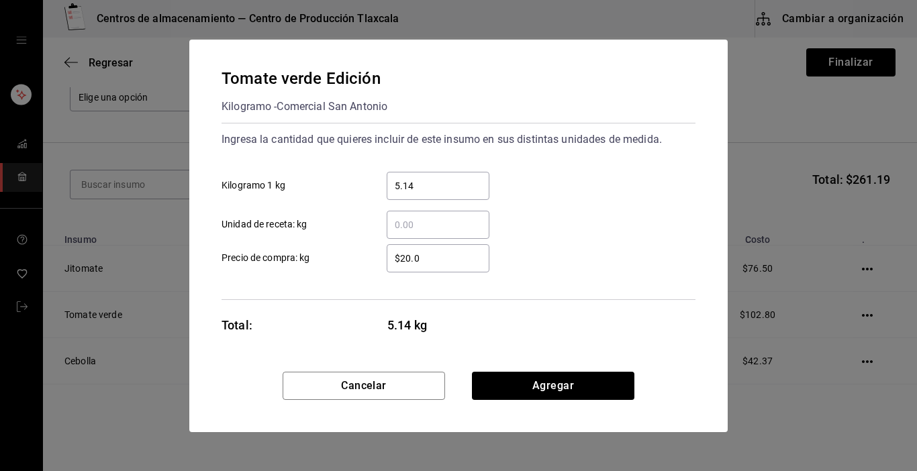
type input "$20.00"
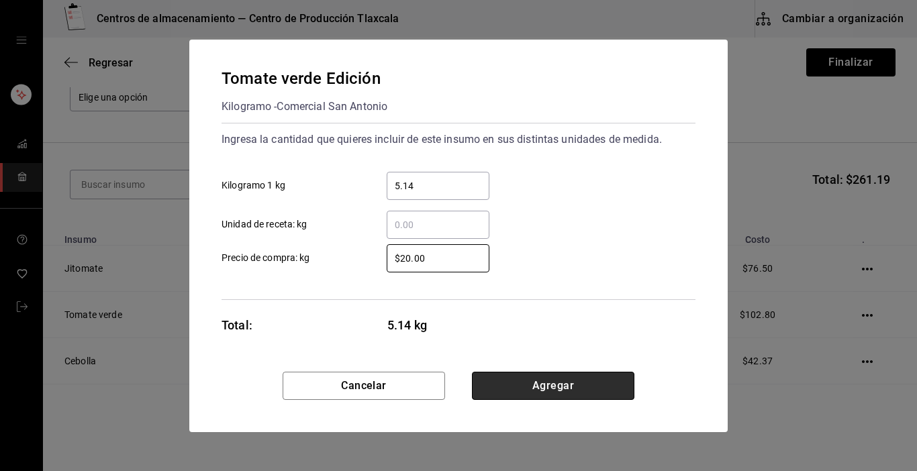
click at [571, 387] on button "Agregar" at bounding box center [553, 386] width 162 height 28
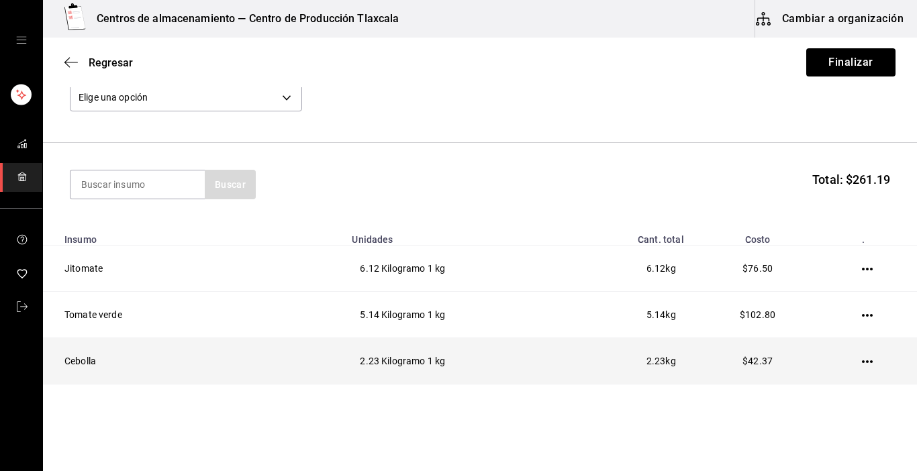
click at [862, 358] on icon "button" at bounding box center [867, 361] width 11 height 11
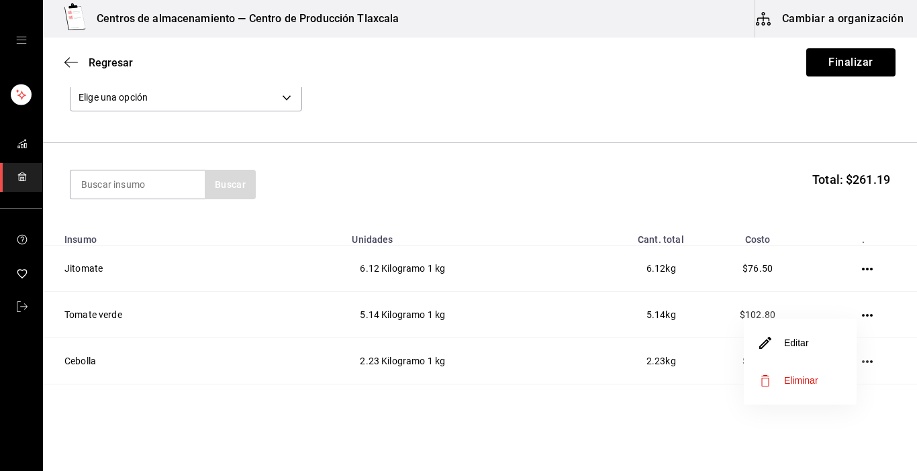
click at [831, 346] on li "Editar" at bounding box center [800, 343] width 113 height 38
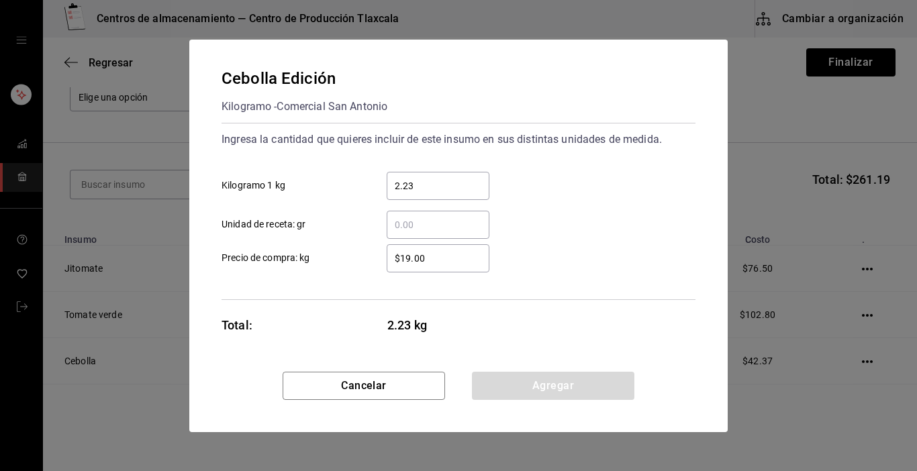
click at [443, 191] on input "2.23" at bounding box center [438, 186] width 103 height 16
click at [437, 249] on div "$19.00 ​" at bounding box center [438, 258] width 103 height 28
click at [437, 250] on input "$19.00" at bounding box center [438, 258] width 103 height 16
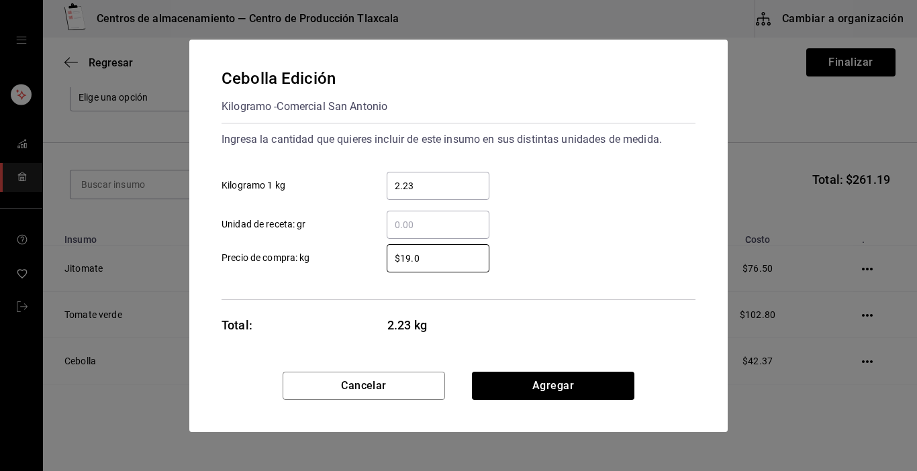
type input "$19.00"
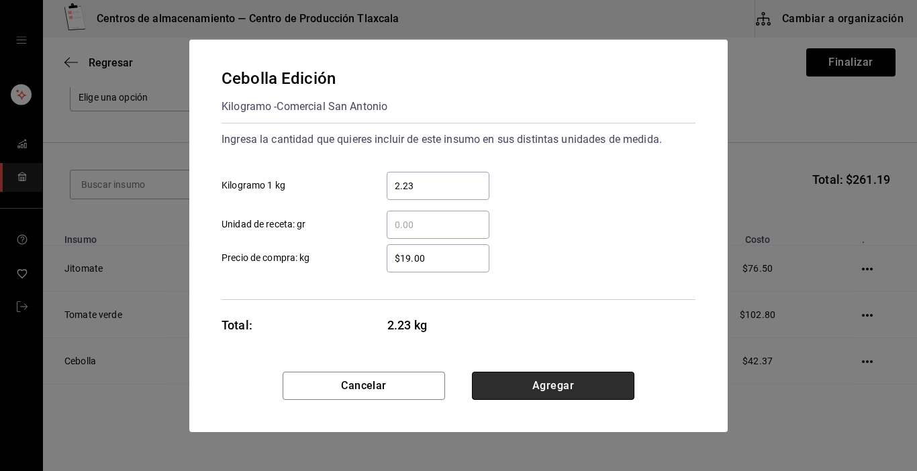
click at [501, 381] on button "Agregar" at bounding box center [553, 386] width 162 height 28
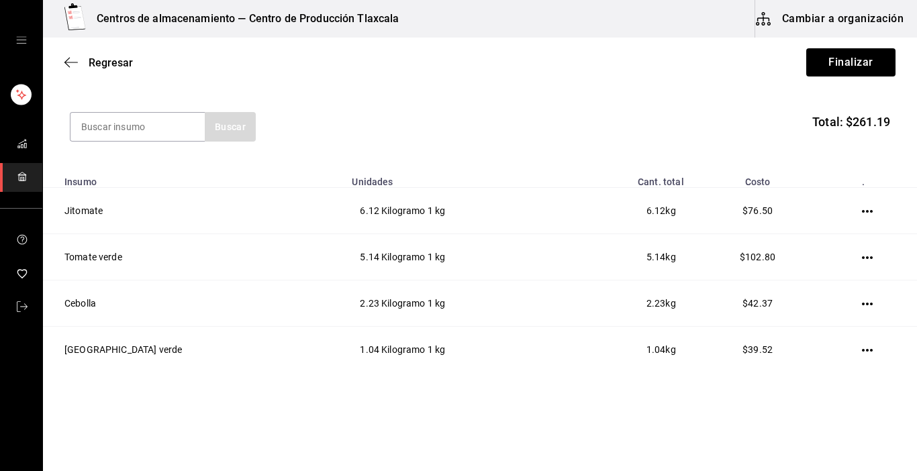
scroll to position [132, 0]
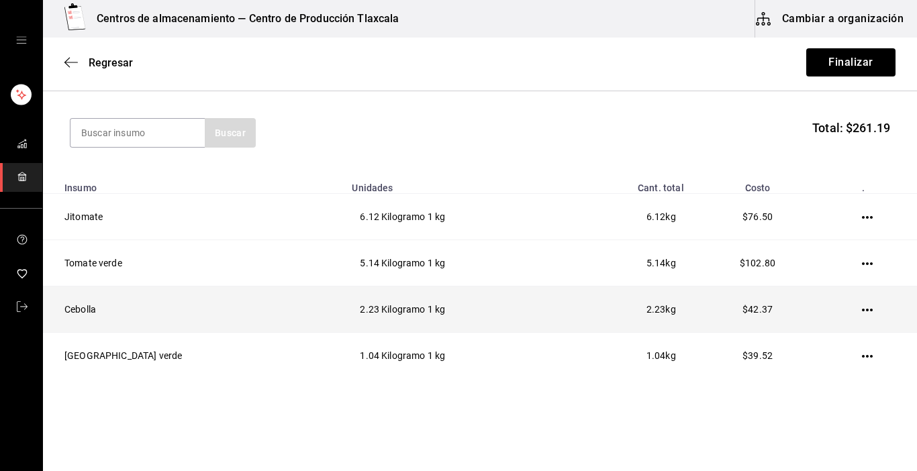
click at [862, 310] on icon "button" at bounding box center [867, 310] width 11 height 3
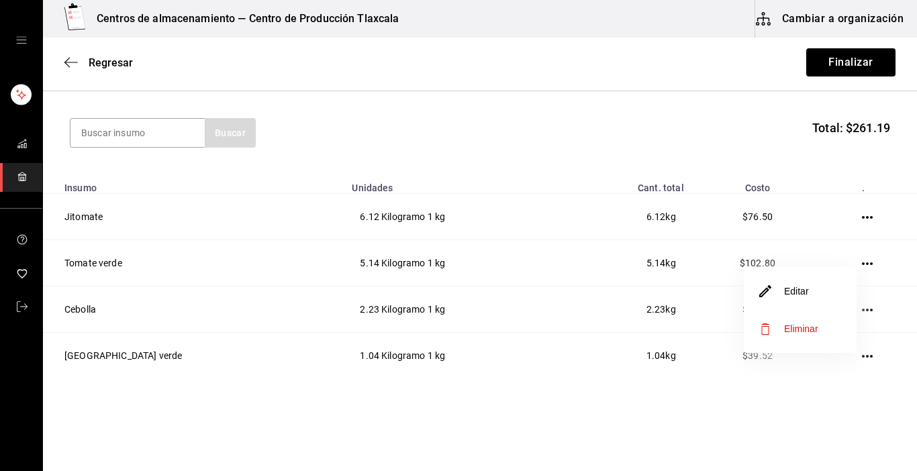
click at [828, 303] on li "Editar" at bounding box center [800, 292] width 113 height 38
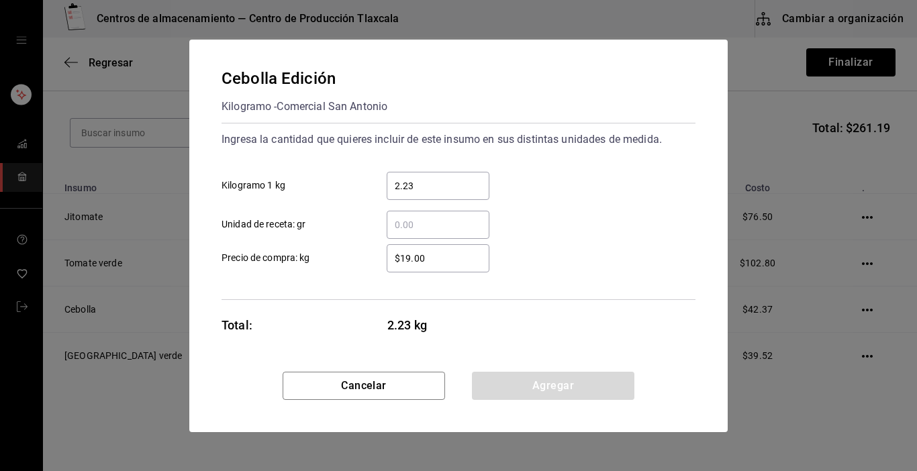
click at [424, 257] on input "$19.00" at bounding box center [438, 258] width 103 height 16
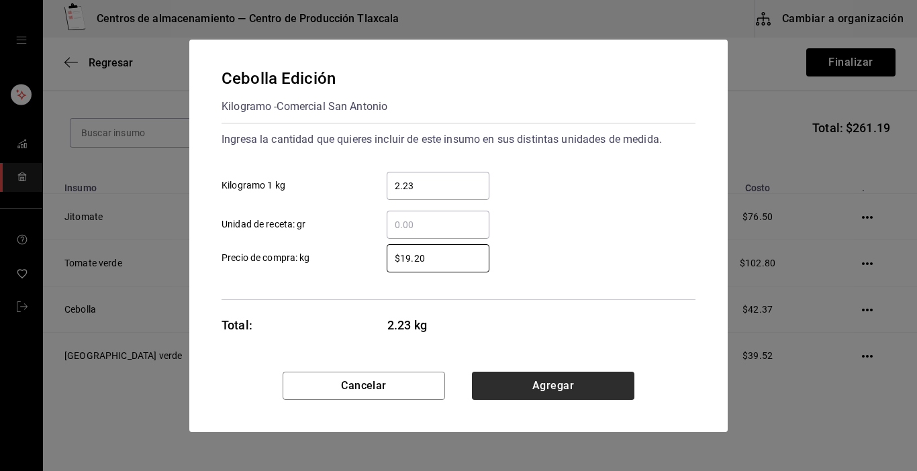
type input "$19.20"
click at [571, 383] on button "Agregar" at bounding box center [553, 386] width 162 height 28
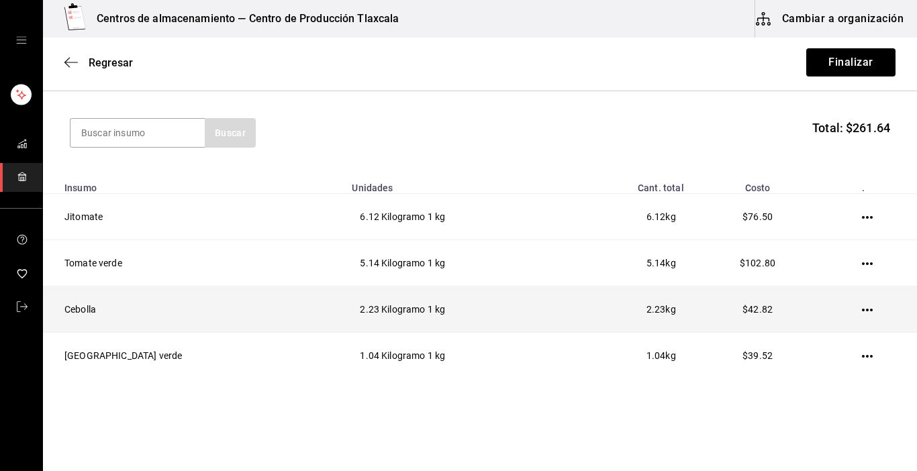
click at [862, 310] on icon "button" at bounding box center [867, 310] width 11 height 3
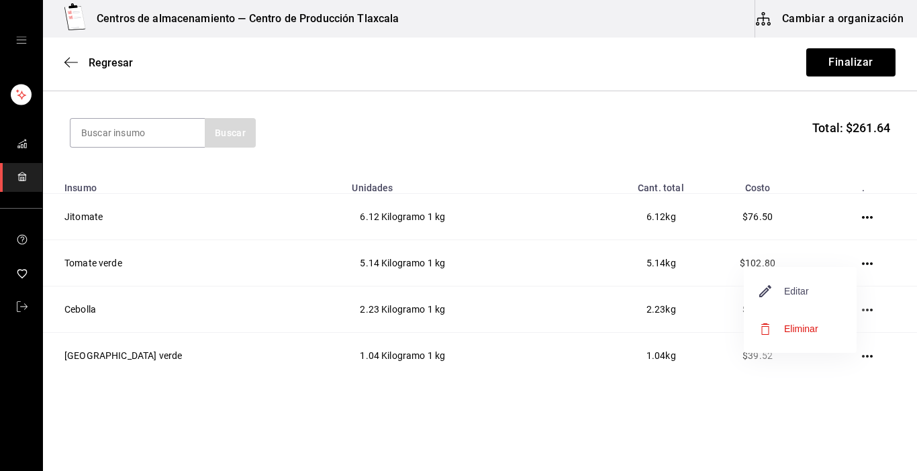
click at [796, 296] on span "Editar" at bounding box center [784, 291] width 49 height 16
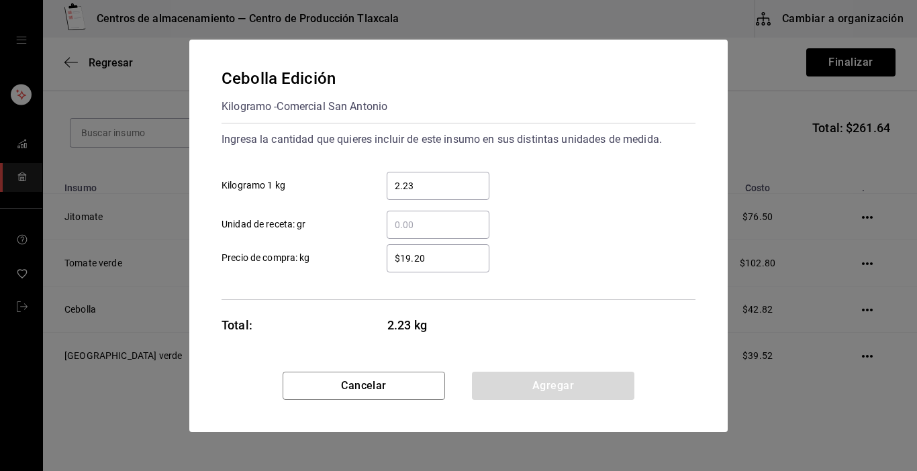
click at [465, 260] on input "$19.20" at bounding box center [438, 258] width 103 height 16
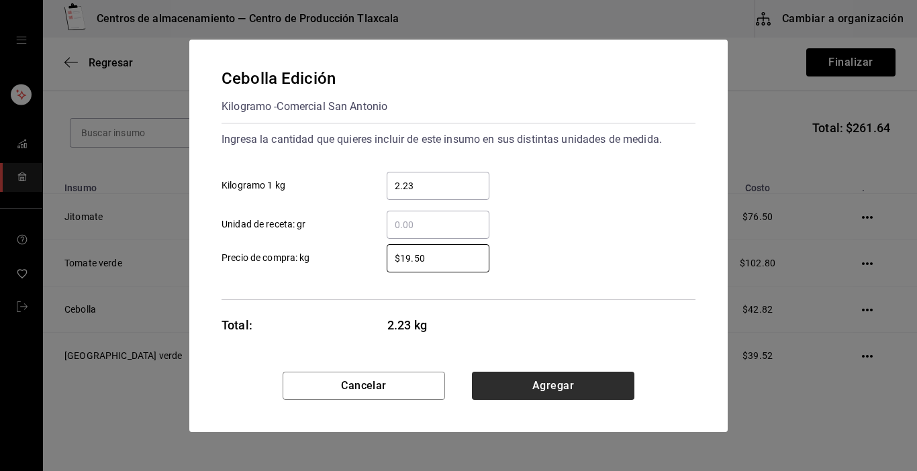
type input "$19.50"
click at [524, 392] on button "Agregar" at bounding box center [553, 386] width 162 height 28
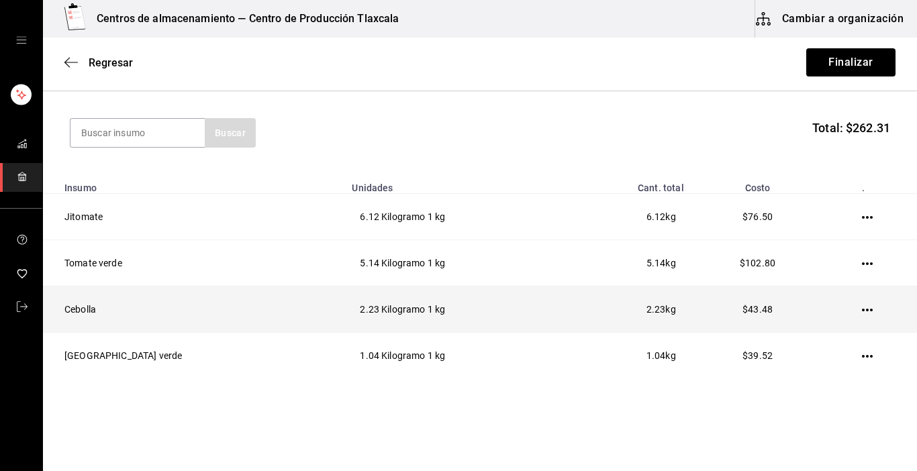
click at [862, 311] on icon "button" at bounding box center [867, 310] width 11 height 3
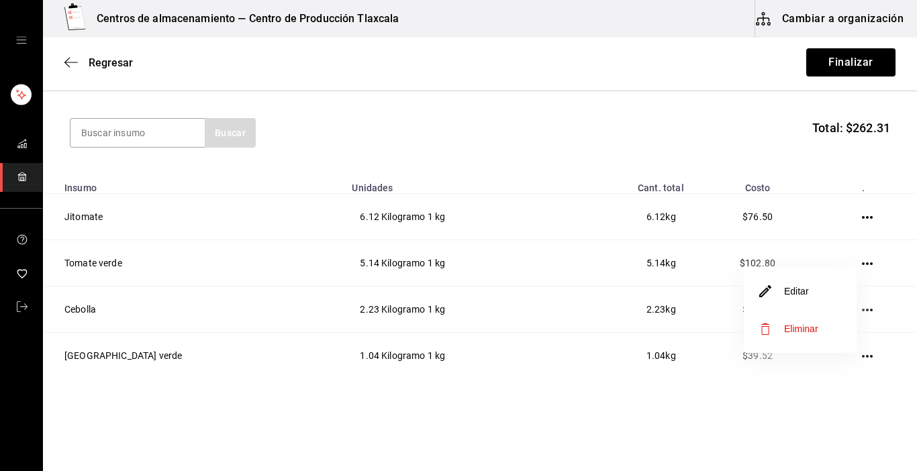
click at [826, 298] on li "Editar" at bounding box center [800, 292] width 113 height 38
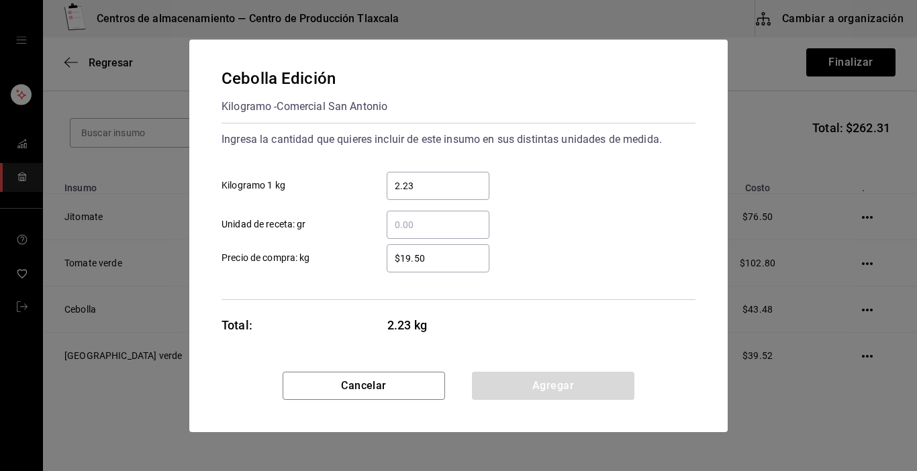
click at [438, 260] on input "$19.50" at bounding box center [438, 258] width 103 height 16
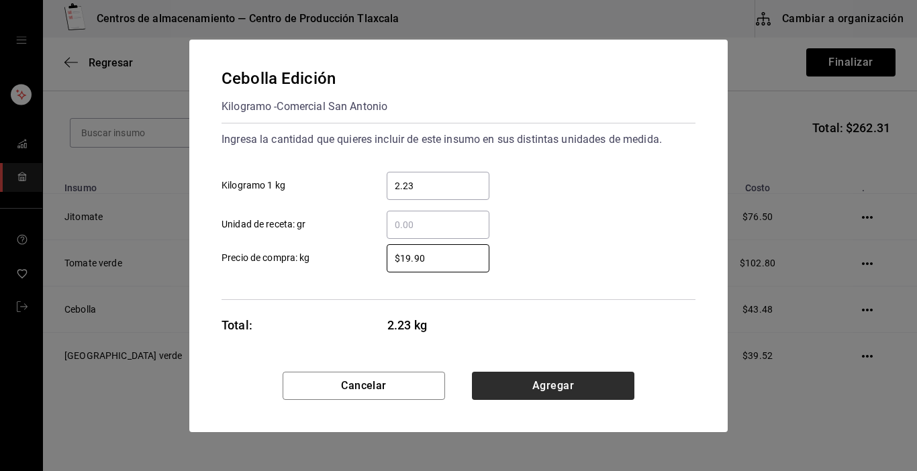
type input "$19.90"
click at [519, 386] on button "Agregar" at bounding box center [553, 386] width 162 height 28
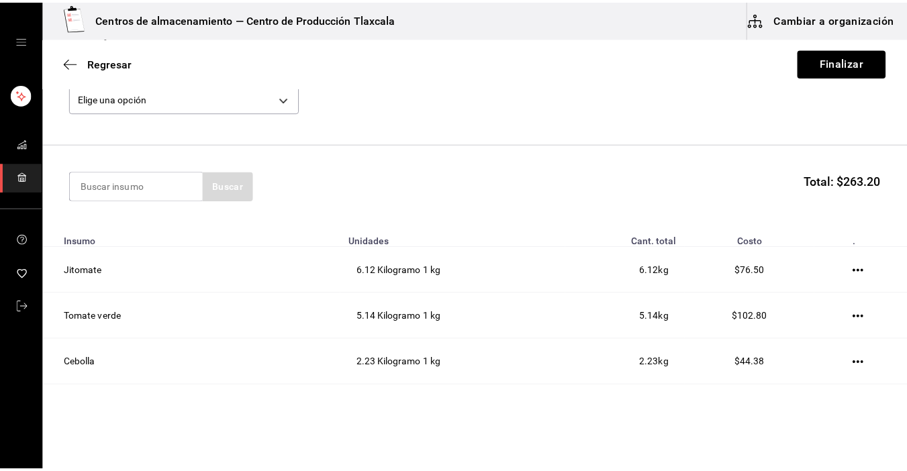
scroll to position [79, 0]
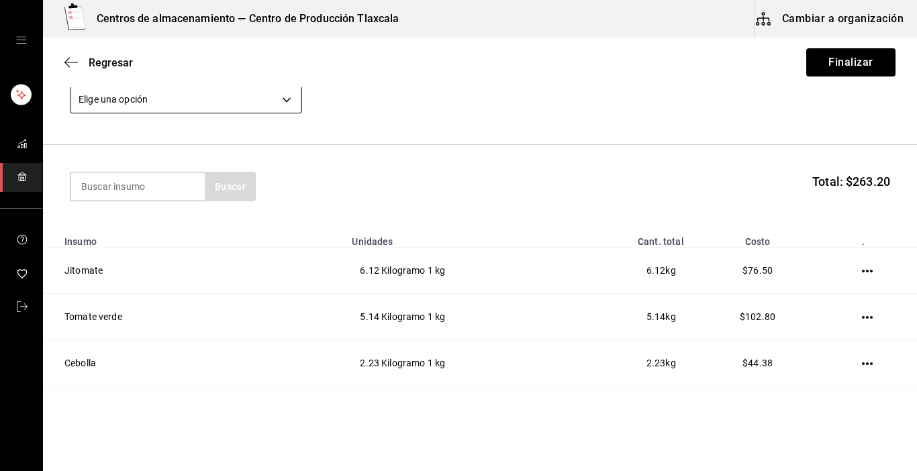
click at [281, 99] on body "Centros de almacenamiento — Centro de Producción Tlaxcala Cambiar a organizació…" at bounding box center [458, 197] width 917 height 395
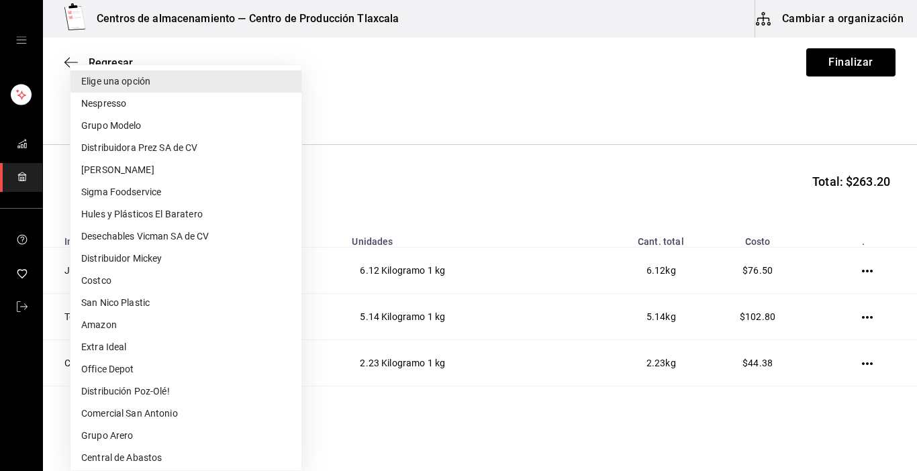
click at [173, 411] on li "Comercial San Antonio" at bounding box center [185, 414] width 231 height 22
type input "3cbb42b7-b680-498b-b2ab-183f0e301770"
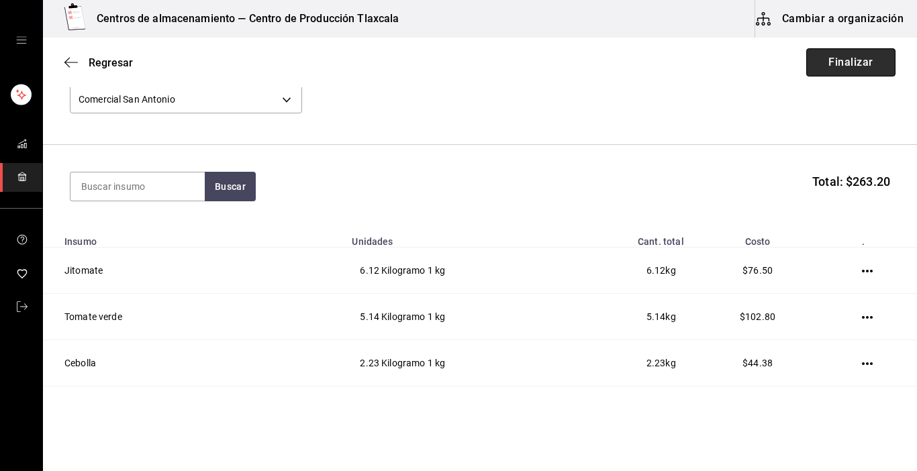
click at [863, 62] on button "Finalizar" at bounding box center [850, 62] width 89 height 28
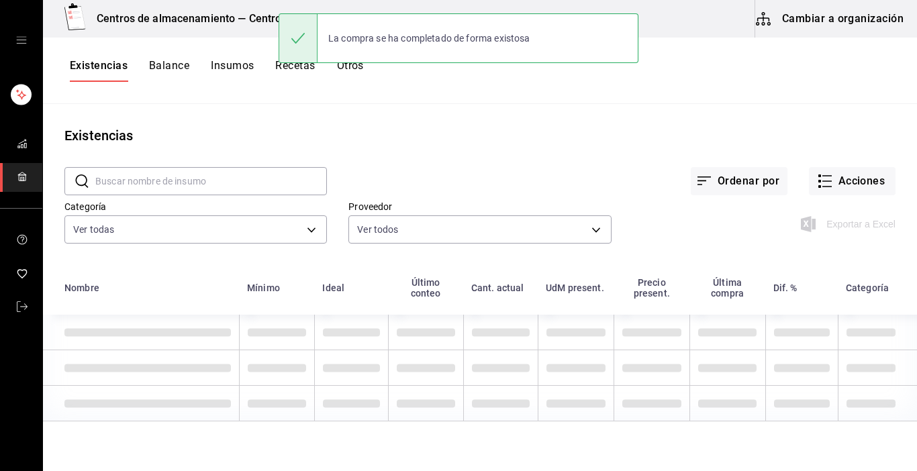
type input "d676893f-1eff-4afc-89d5-be7931405371,64c67766-f765-4080-8c3b-6b73adc83a6f,5c504…"
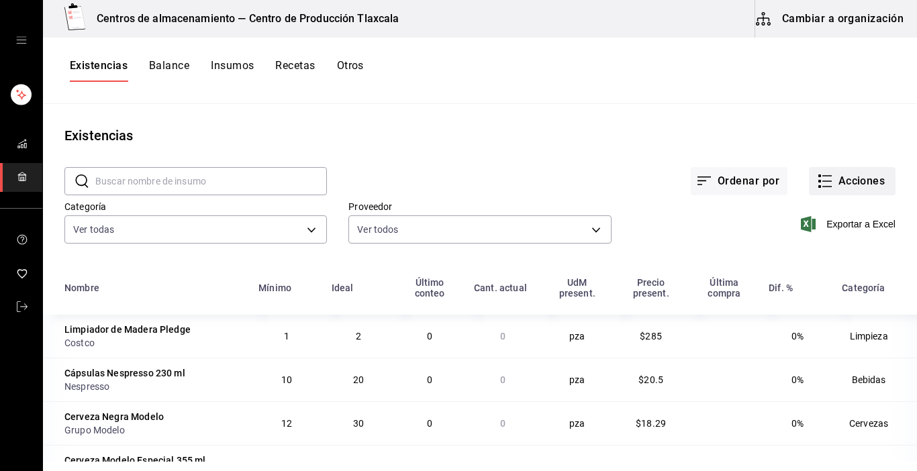
click at [817, 177] on icon "button" at bounding box center [825, 181] width 16 height 16
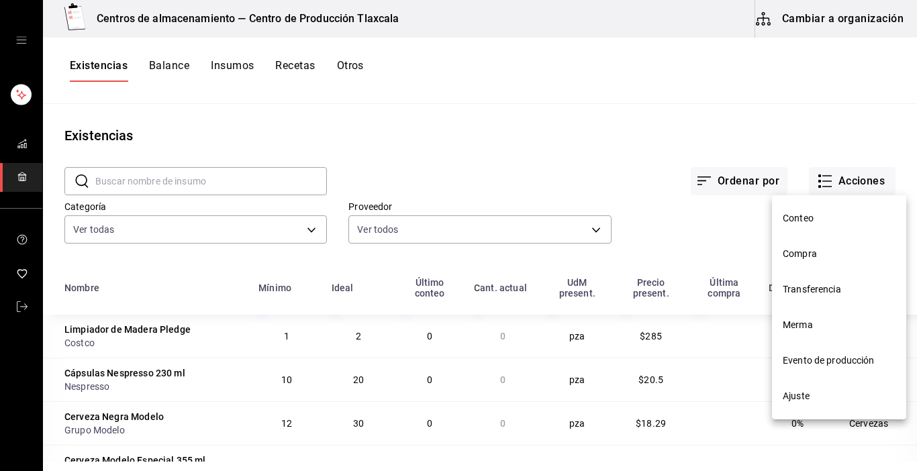
click at [793, 244] on li "Compra" at bounding box center [839, 254] width 134 height 36
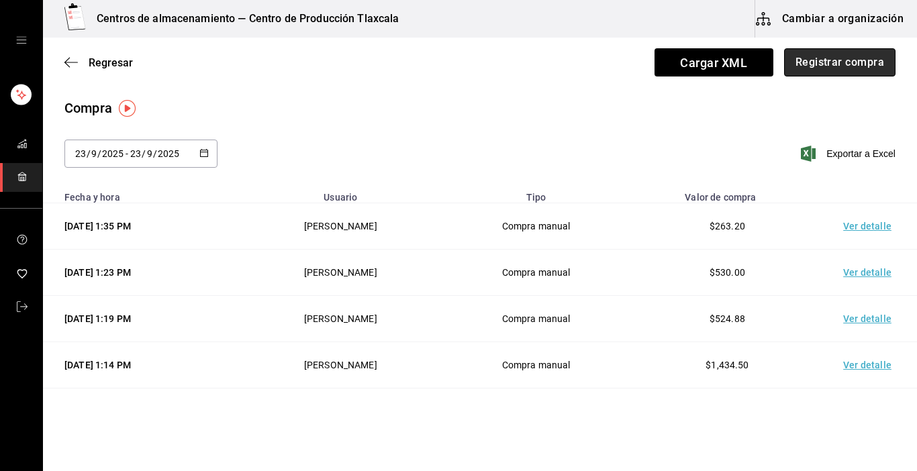
click at [799, 64] on button "Registrar compra" at bounding box center [839, 62] width 111 height 28
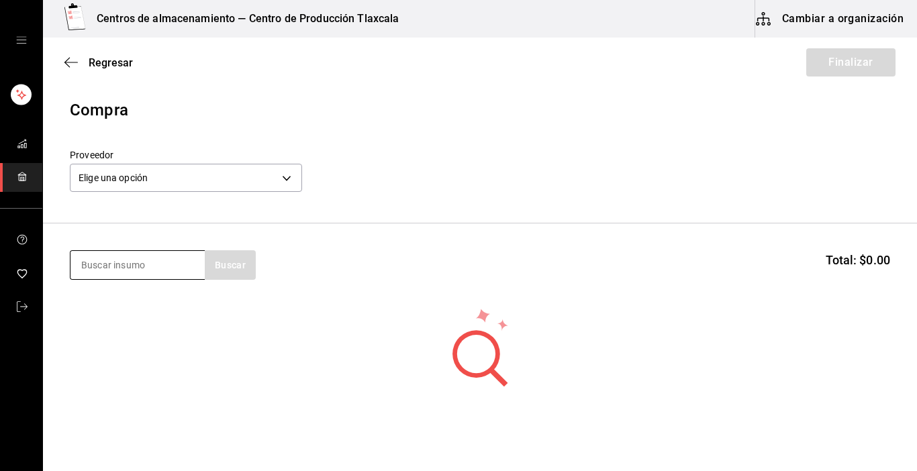
click at [148, 274] on input at bounding box center [137, 265] width 134 height 28
type input "charola"
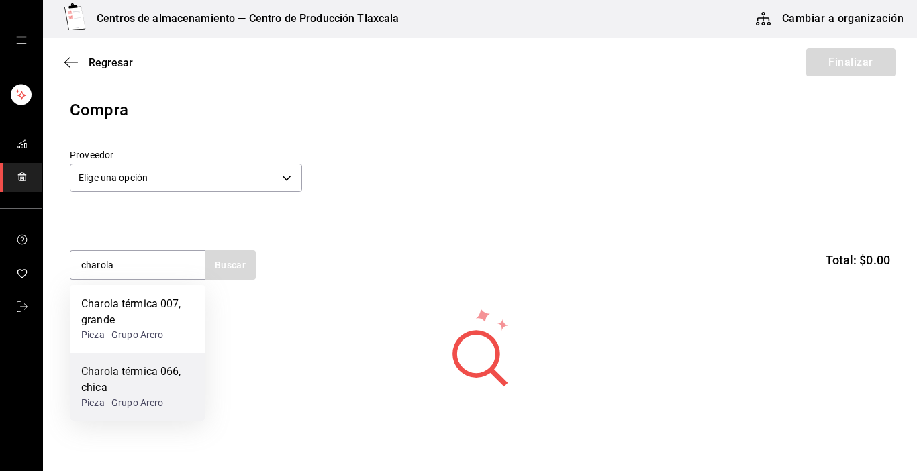
click at [128, 369] on div "Charola térmica 066, chica" at bounding box center [137, 380] width 113 height 32
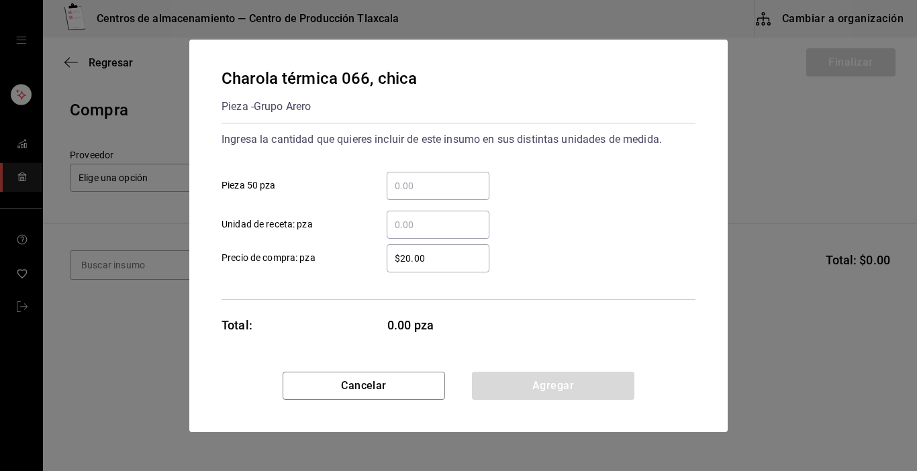
click at [414, 176] on div "​" at bounding box center [438, 186] width 103 height 28
click at [414, 178] on input "​ Pieza 50 pza" at bounding box center [438, 186] width 103 height 16
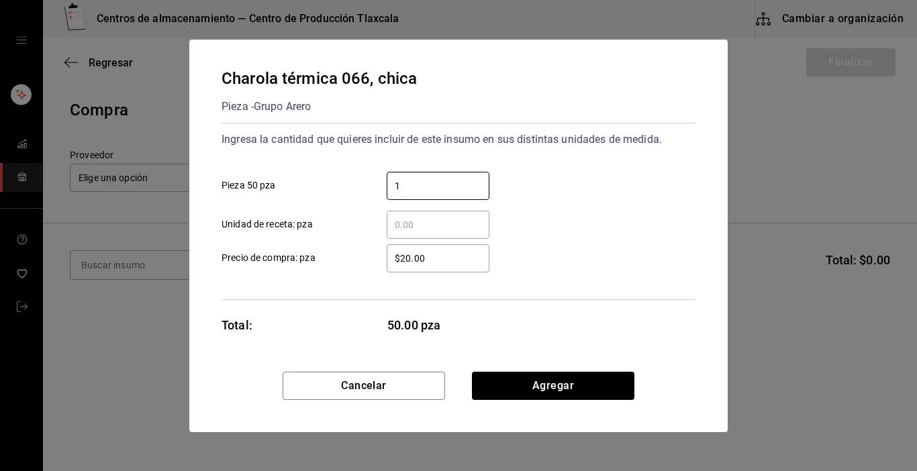
type input "1"
click at [584, 234] on div "$20.00 ​ Precio de compra: pza" at bounding box center [453, 253] width 485 height 39
click at [462, 264] on input "$20.00" at bounding box center [438, 258] width 103 height 16
type input "$2"
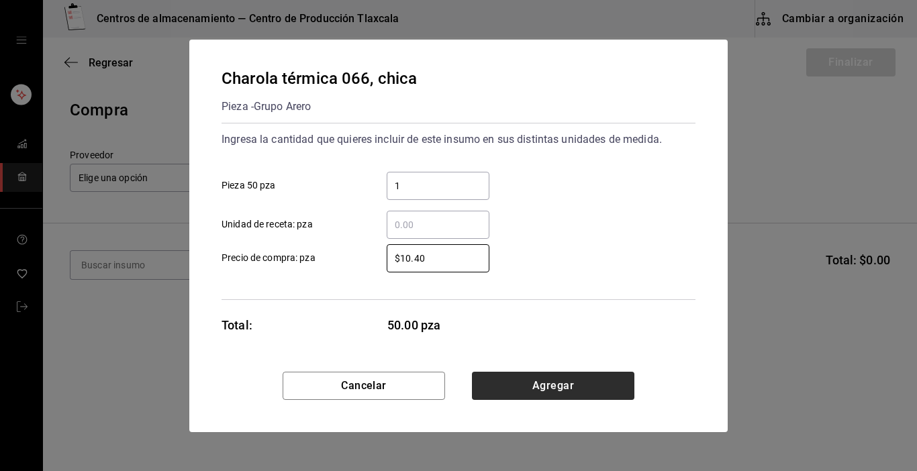
type input "$10.40"
click at [497, 373] on button "Agregar" at bounding box center [553, 386] width 162 height 28
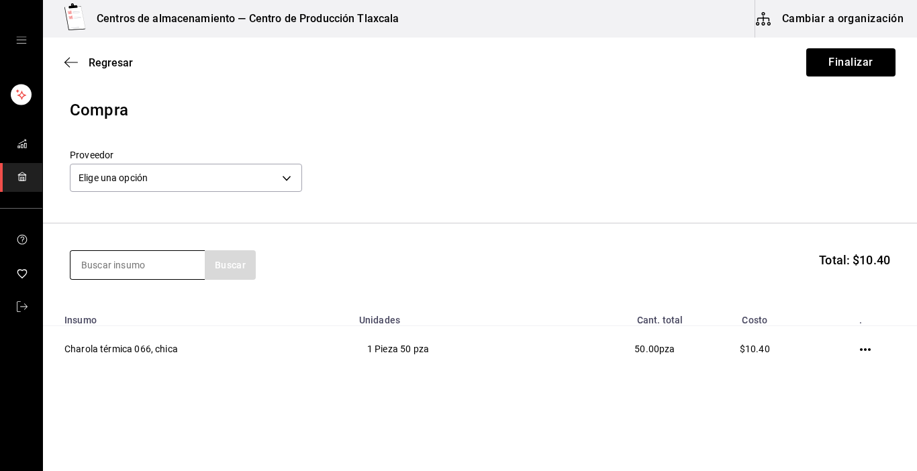
click at [128, 279] on div at bounding box center [137, 265] width 135 height 30
click at [119, 267] on input at bounding box center [137, 265] width 134 height 28
type input "vaso"
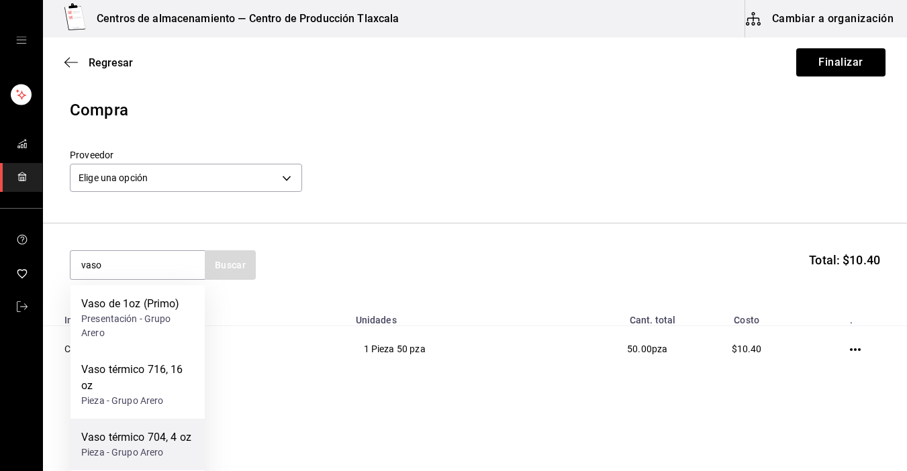
click at [122, 445] on div "Vaso térmico 704, 4 oz" at bounding box center [136, 438] width 110 height 16
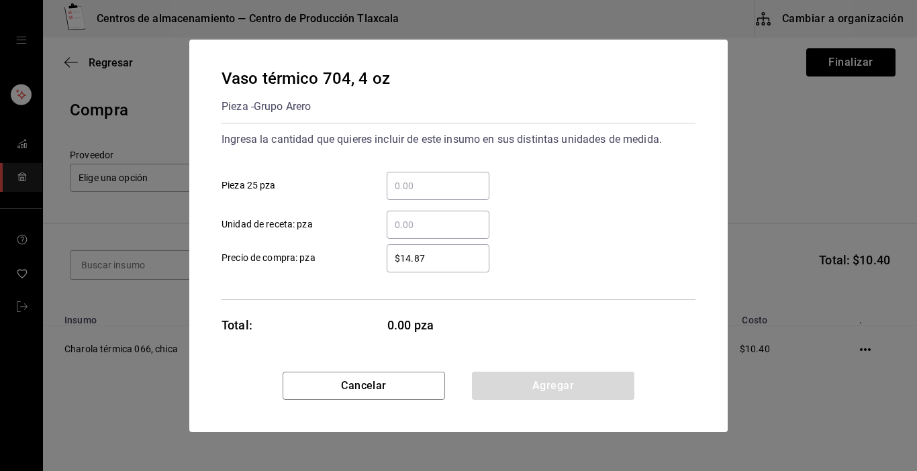
click at [430, 176] on div "​" at bounding box center [438, 186] width 103 height 28
click at [430, 178] on input "​ Pieza 25 pza" at bounding box center [438, 186] width 103 height 16
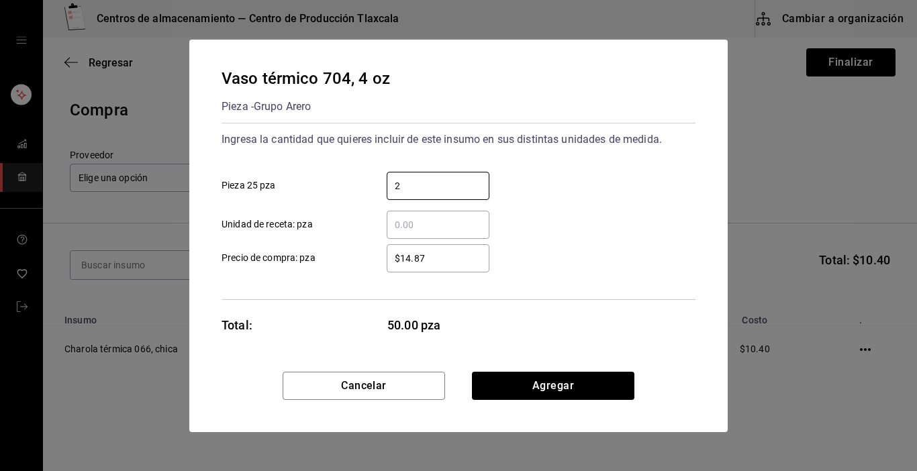
type input "2"
click at [549, 193] on div "2 ​ Pieza 25 pza" at bounding box center [453, 180] width 485 height 39
click at [450, 264] on input "$14.87" at bounding box center [438, 258] width 103 height 16
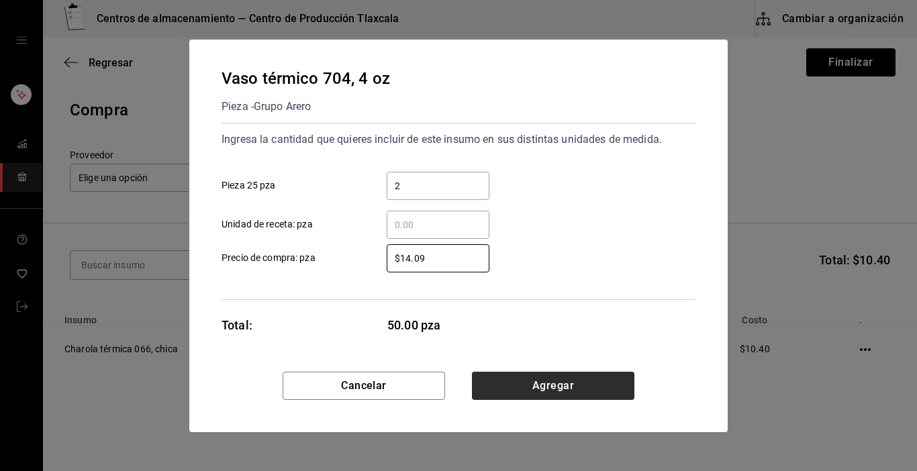
type input "$14.09"
click at [503, 383] on button "Agregar" at bounding box center [553, 386] width 162 height 28
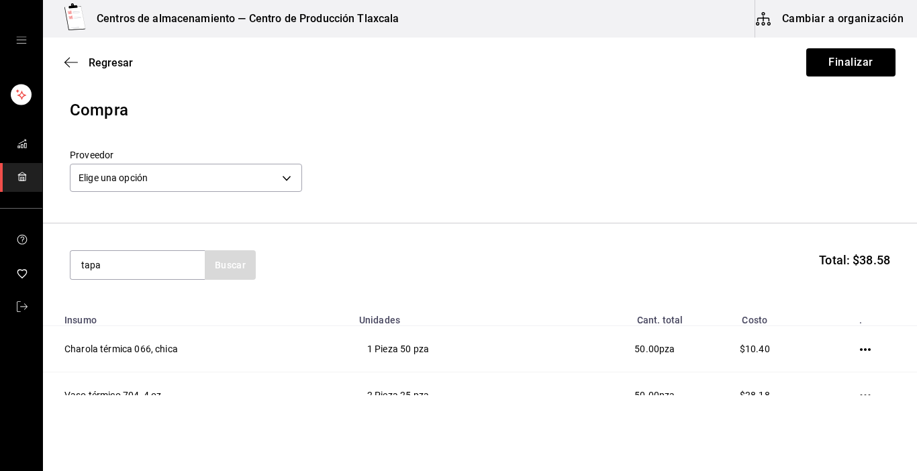
type input "tapa"
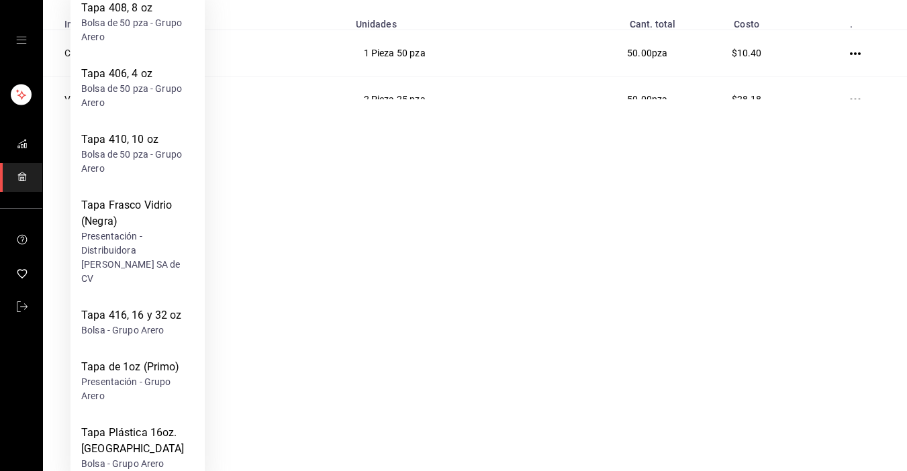
scroll to position [298, 0]
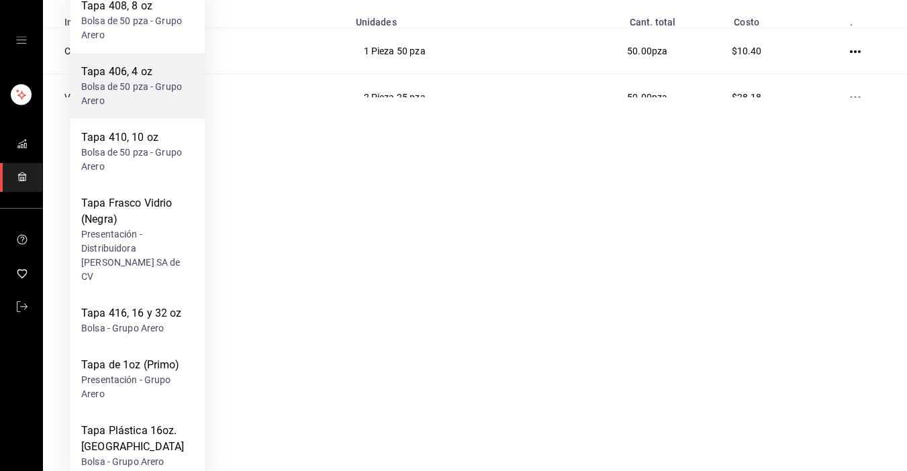
click at [130, 85] on div "Bolsa de 50 pza - Grupo Arero" at bounding box center [137, 94] width 113 height 28
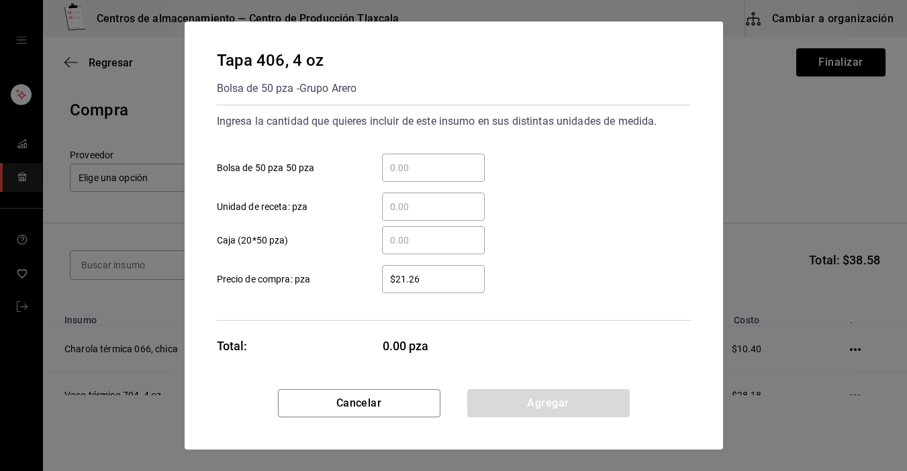
scroll to position [0, 0]
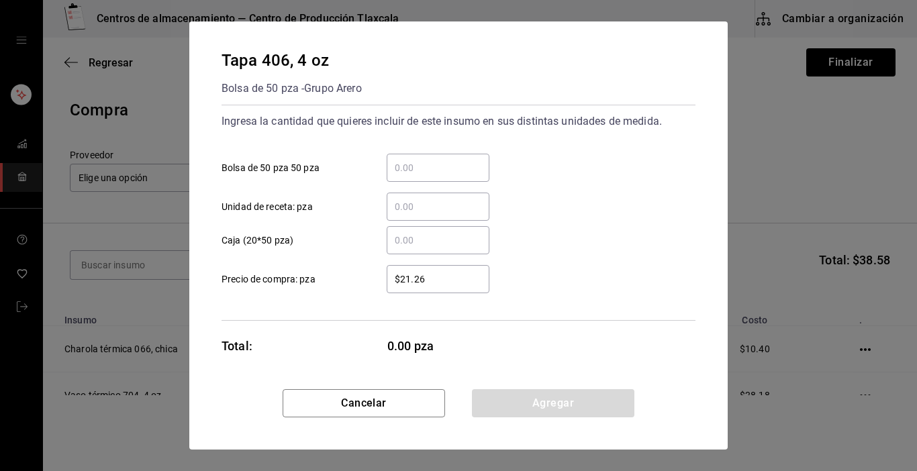
click at [418, 165] on input "​ Bolsa de 50 pza 50 pza" at bounding box center [438, 168] width 103 height 16
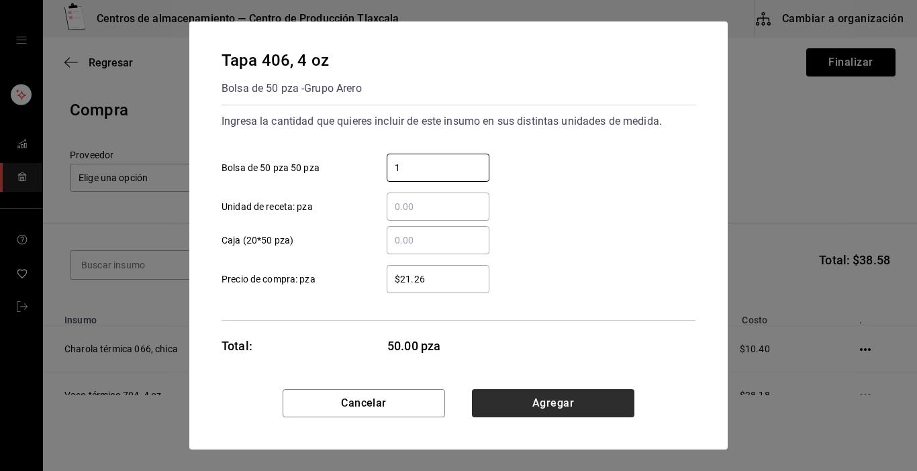
type input "1"
click at [607, 397] on button "Agregar" at bounding box center [553, 403] width 162 height 28
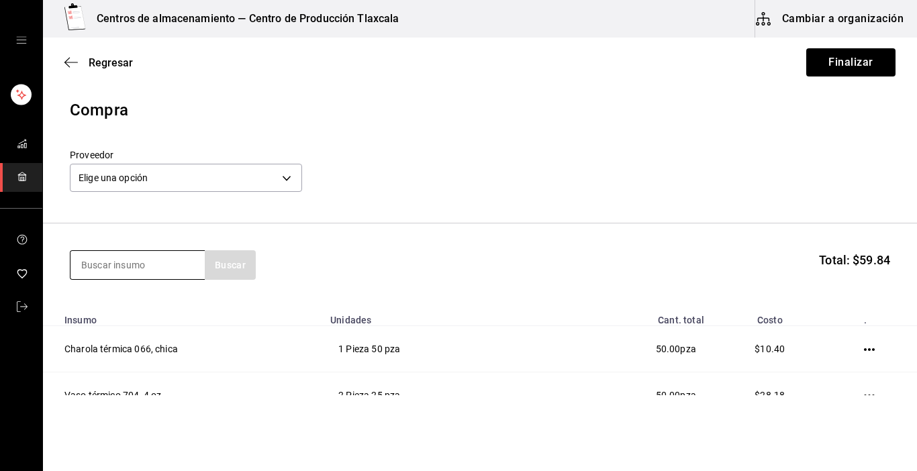
click at [152, 255] on input at bounding box center [137, 265] width 134 height 28
type input "bolsa"
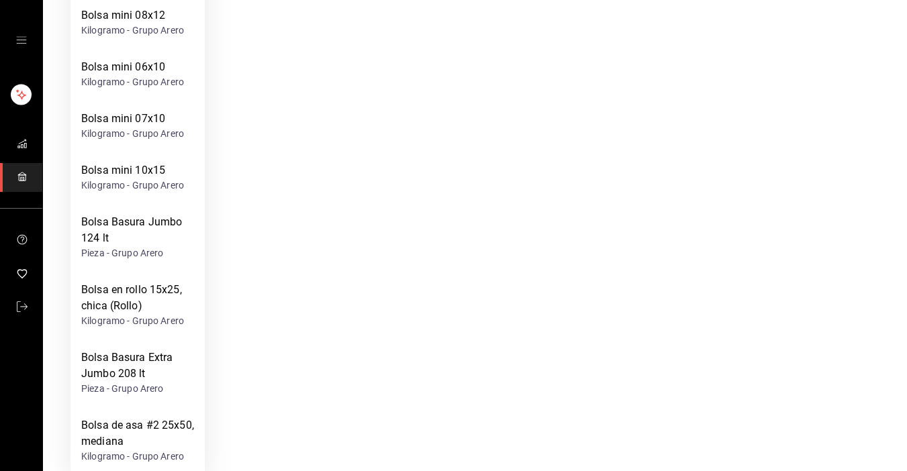
scroll to position [559, 0]
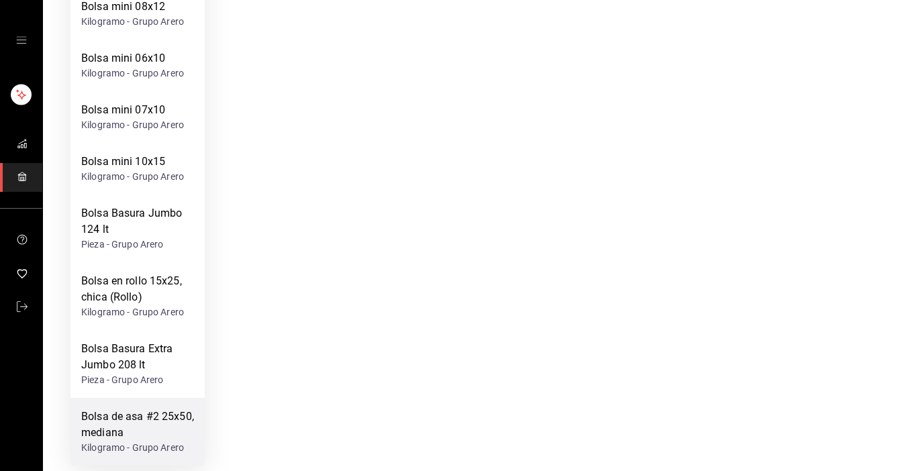
click at [196, 425] on div "Bolsa de asa #2 25x50, mediana Kilogramo - Grupo Arero" at bounding box center [137, 432] width 134 height 68
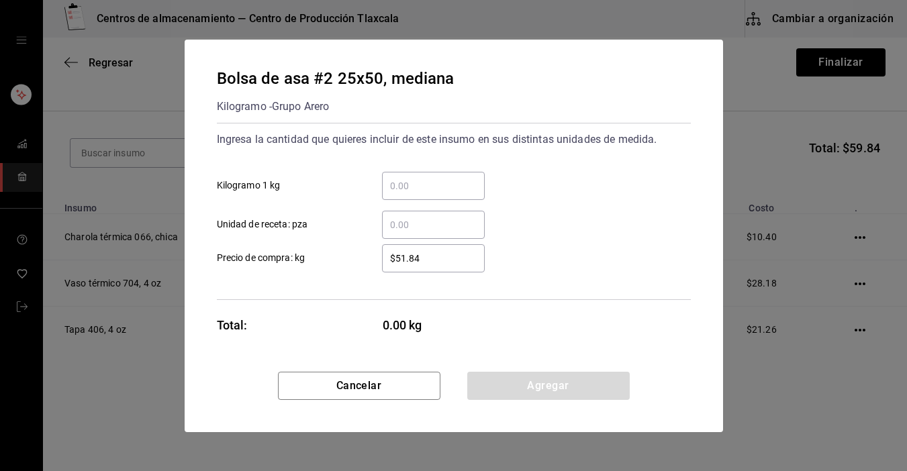
scroll to position [0, 0]
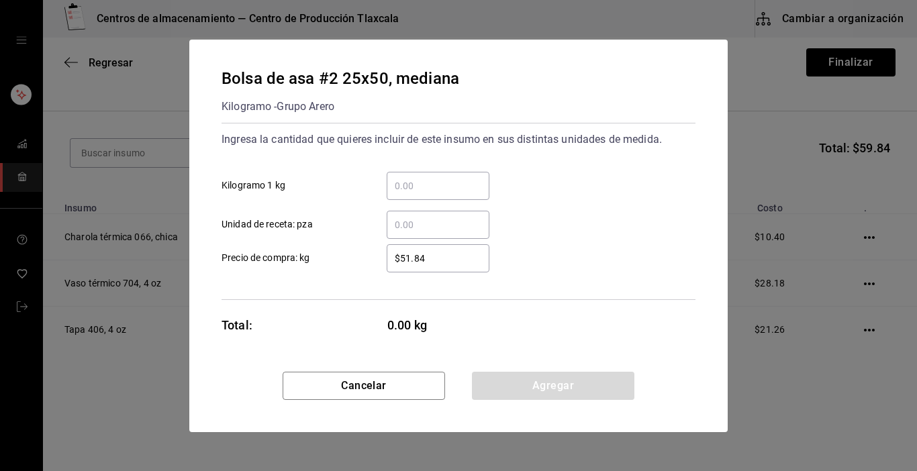
click at [413, 187] on input "​ Kilogramo 1 kg" at bounding box center [438, 186] width 103 height 16
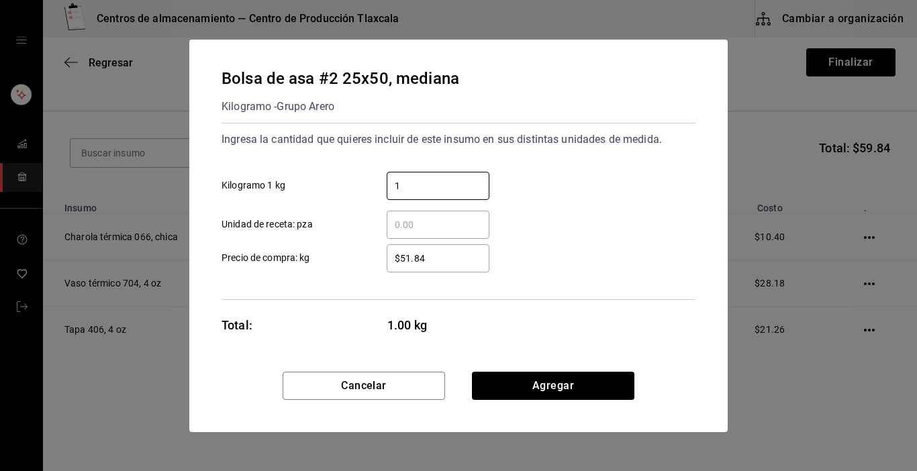
type input "1"
drag, startPoint x: 544, startPoint y: 193, endPoint x: 473, endPoint y: 233, distance: 81.4
click at [536, 199] on div "1 ​ Kilogramo 1 kg ​ Unidad de receta: pza" at bounding box center [453, 200] width 485 height 78
click at [450, 251] on input "$51.84" at bounding box center [438, 258] width 103 height 16
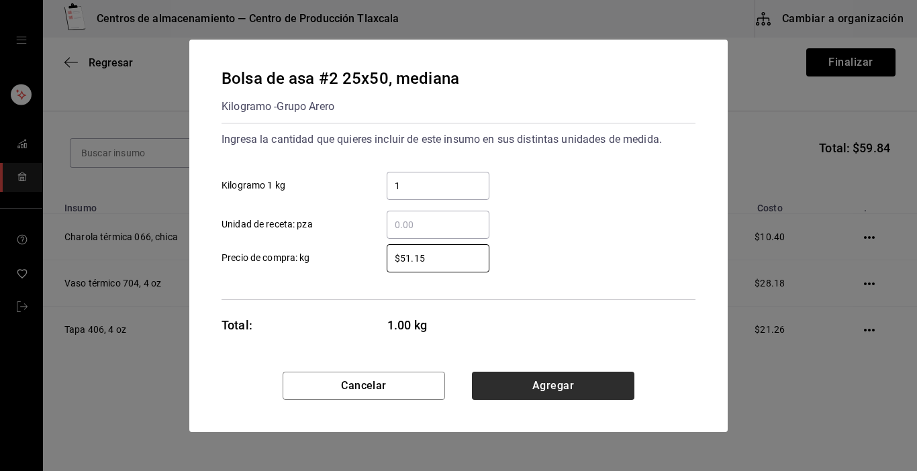
type input "$51.15"
click at [504, 385] on button "Agregar" at bounding box center [553, 386] width 162 height 28
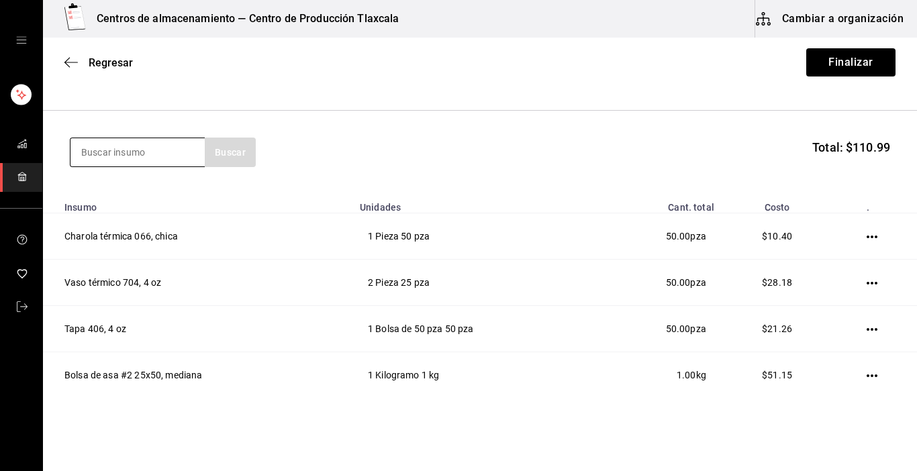
click at [122, 145] on input at bounding box center [137, 152] width 134 height 28
type input "bolsa"
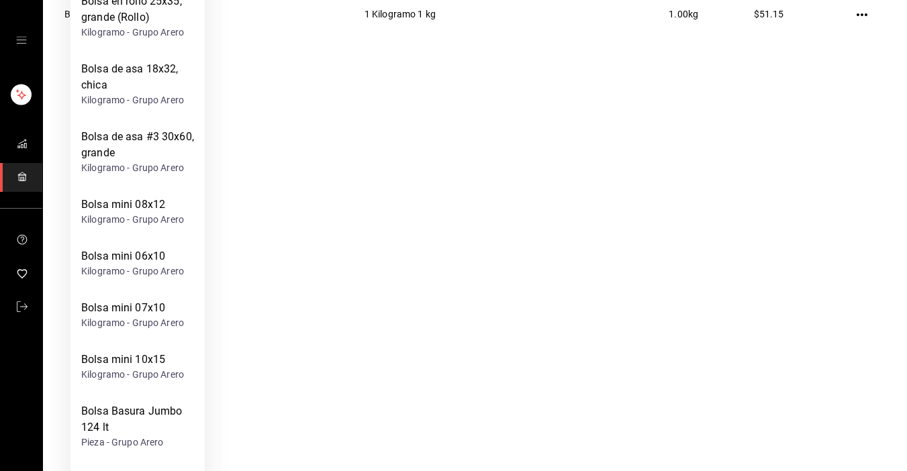
scroll to position [330, 0]
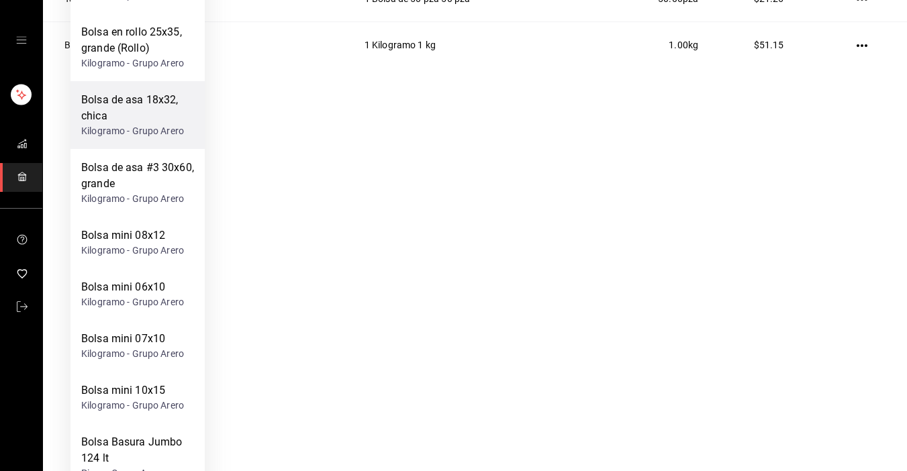
click at [135, 122] on div "Bolsa de asa 18x32, chica" at bounding box center [137, 108] width 113 height 32
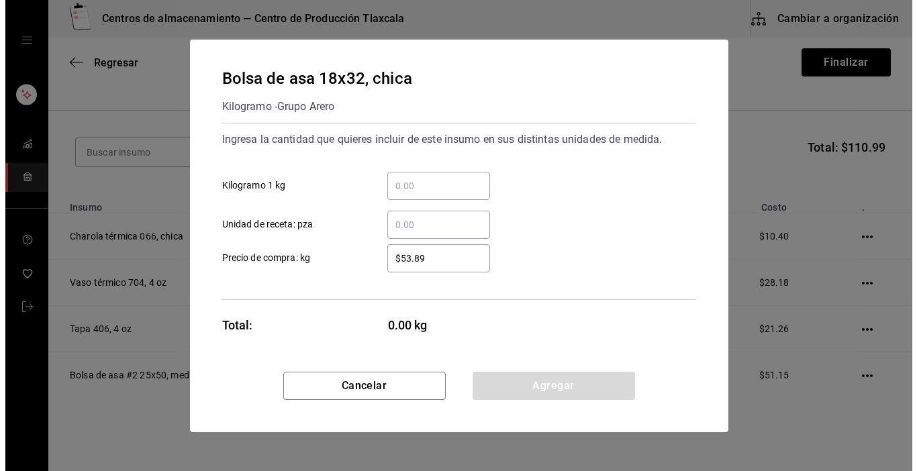
scroll to position [0, 0]
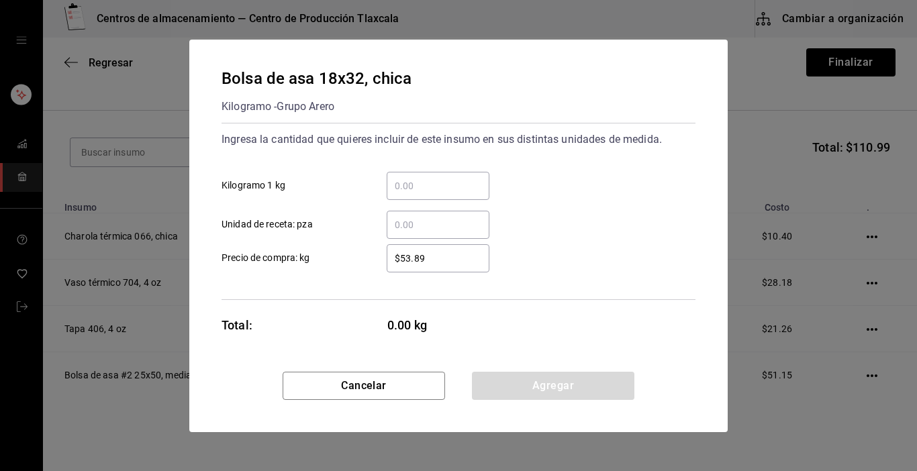
click at [428, 192] on input "​ Kilogramo 1 kg" at bounding box center [438, 186] width 103 height 16
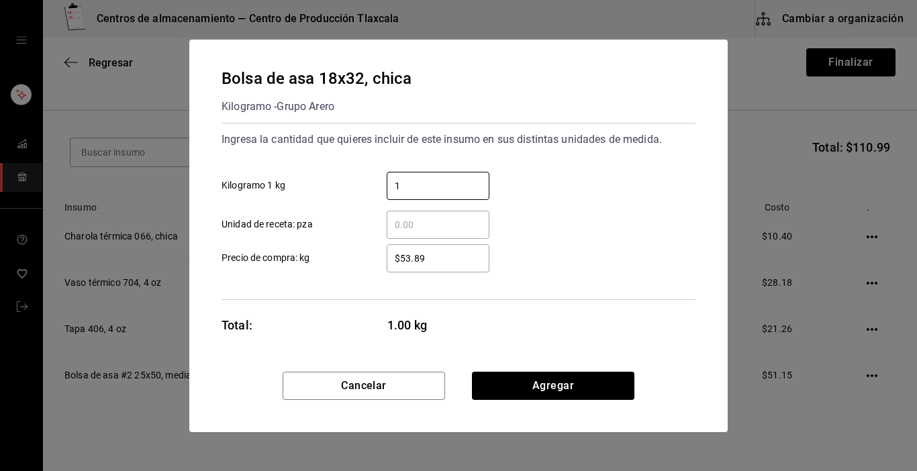
type input "1"
click at [616, 256] on div "$53.89 ​ Precio de compra: kg" at bounding box center [453, 253] width 485 height 39
click at [438, 264] on input "$53.89" at bounding box center [438, 258] width 103 height 16
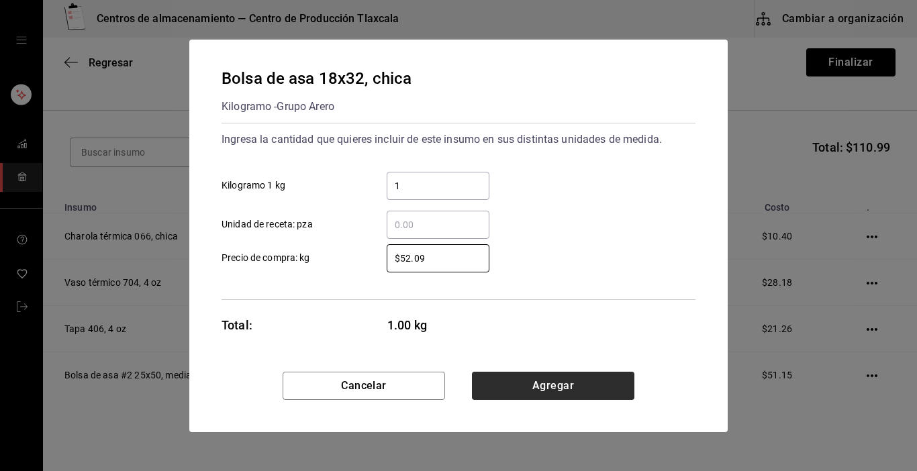
type input "$52.09"
click at [497, 383] on button "Agregar" at bounding box center [553, 386] width 162 height 28
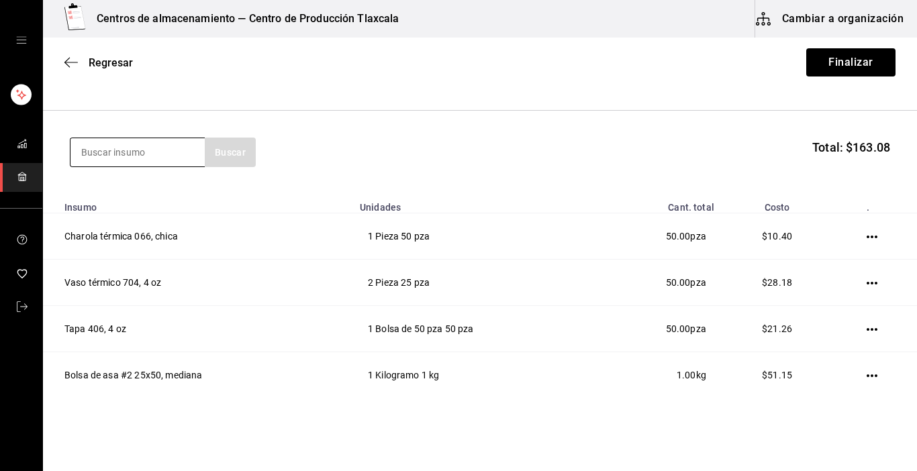
click at [121, 154] on input at bounding box center [137, 152] width 134 height 28
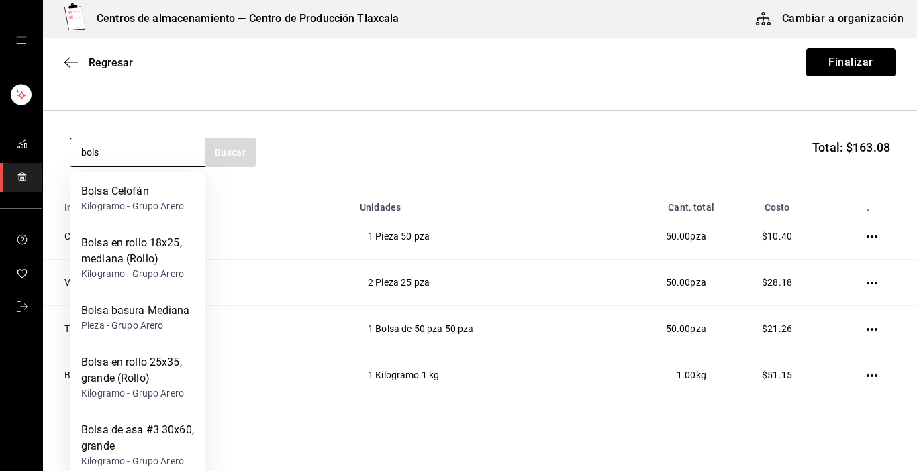
type input "bolsa"
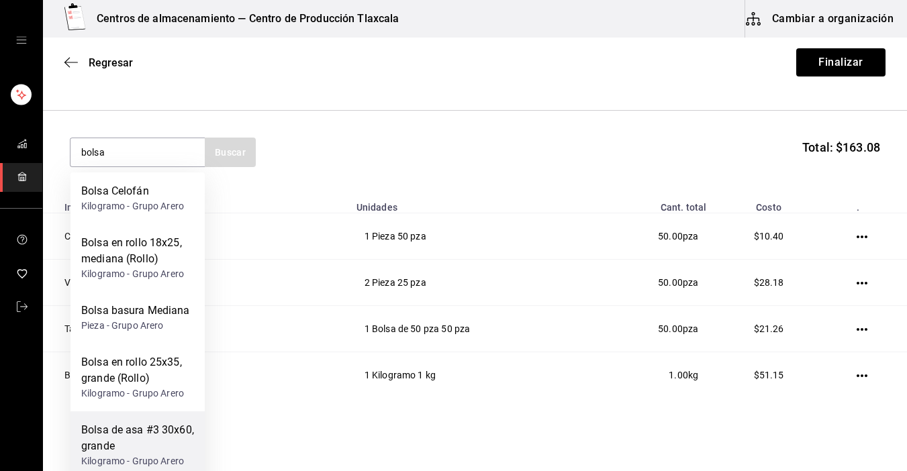
click at [119, 431] on div "Bolsa de asa #3 30x60, grande" at bounding box center [137, 438] width 113 height 32
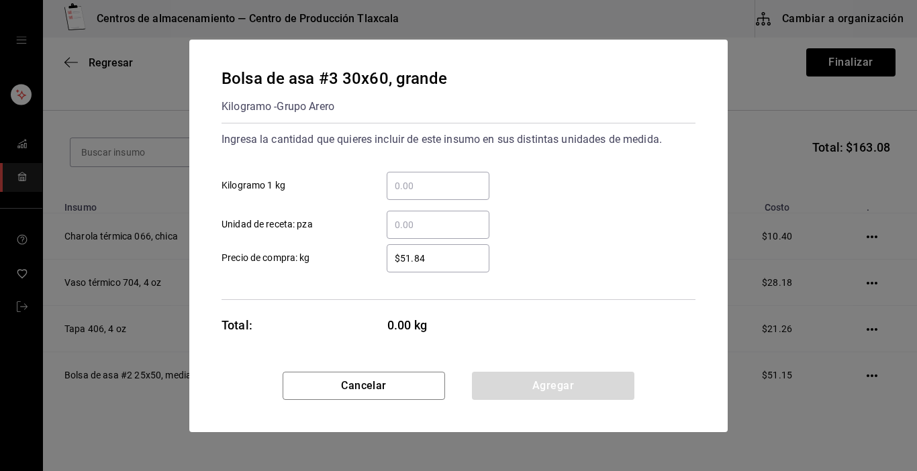
click at [444, 189] on input "​ Kilogramo 1 kg" at bounding box center [438, 186] width 103 height 16
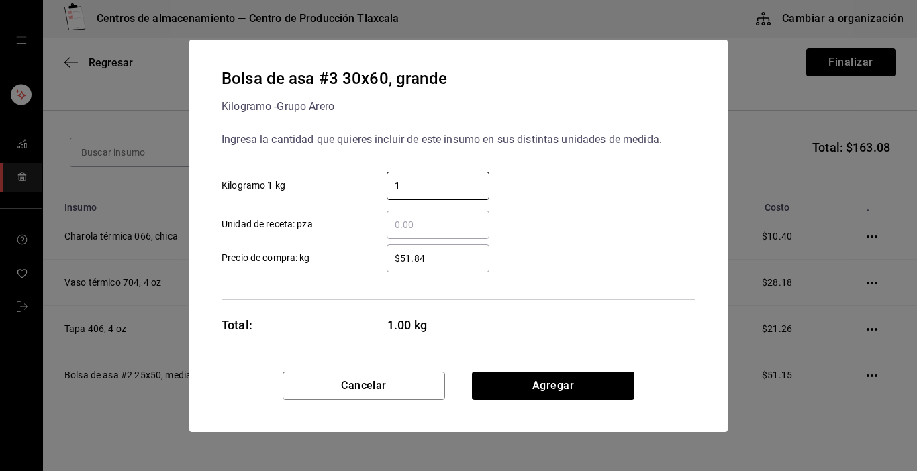
type input "1"
click at [696, 232] on div "Bolsa de asa #3 30x60, grande Kilogramo - Grupo Arero Ingresa la cantidad que q…" at bounding box center [458, 206] width 538 height 332
click at [446, 266] on div "$51.84 ​" at bounding box center [438, 258] width 103 height 28
click at [446, 266] on input "$51.84" at bounding box center [438, 258] width 103 height 16
type input "$5"
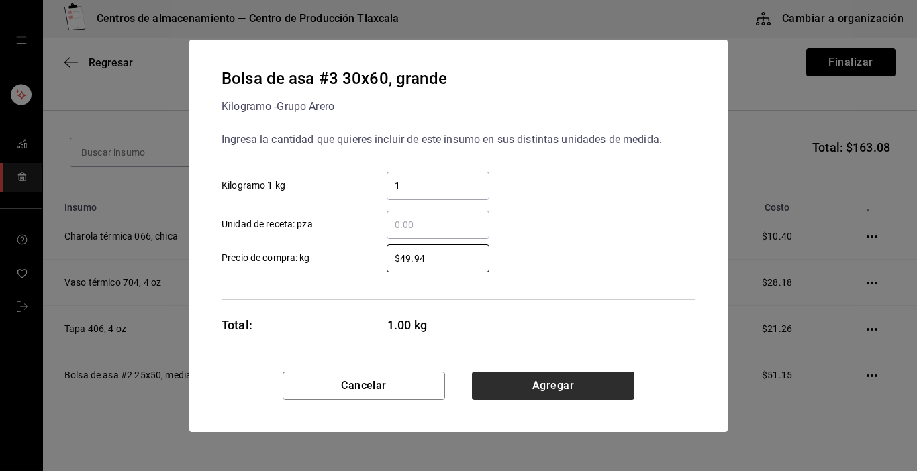
type input "$49.94"
click at [564, 390] on button "Agregar" at bounding box center [553, 386] width 162 height 28
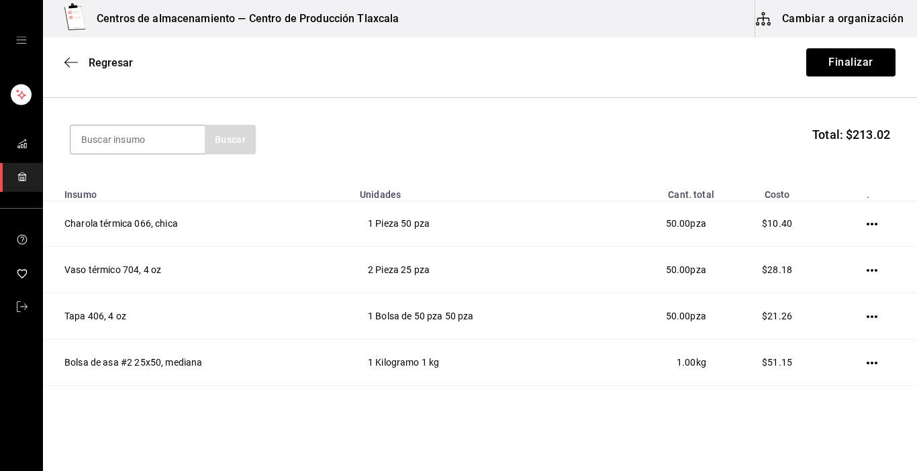
scroll to position [134, 0]
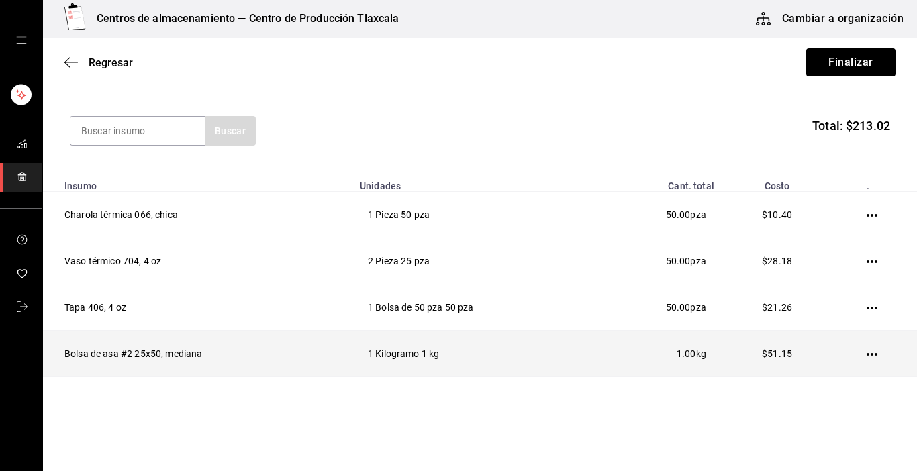
click at [856, 354] on td at bounding box center [874, 354] width 85 height 46
click at [867, 351] on icon "button" at bounding box center [872, 354] width 11 height 11
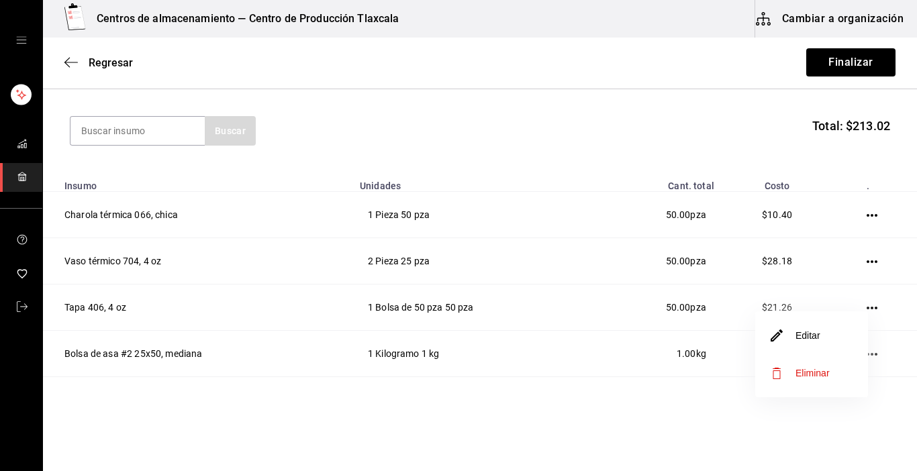
click at [858, 344] on li "Editar" at bounding box center [811, 336] width 113 height 38
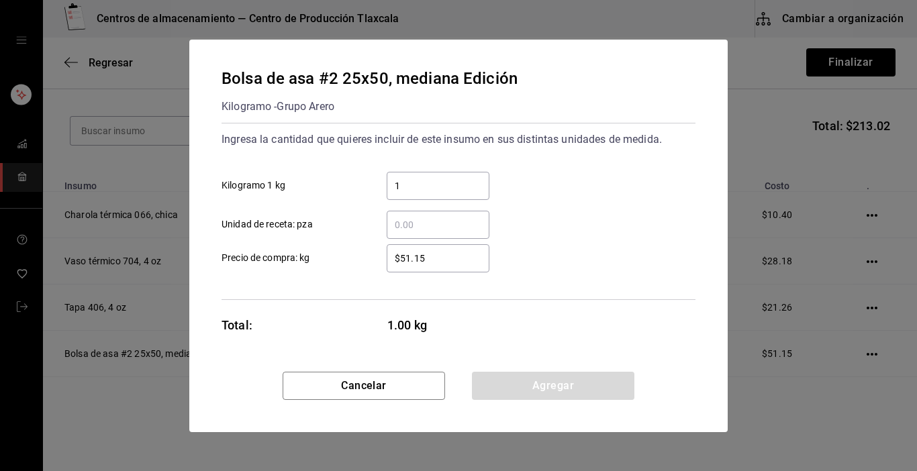
click at [453, 260] on input "$51.15" at bounding box center [438, 258] width 103 height 16
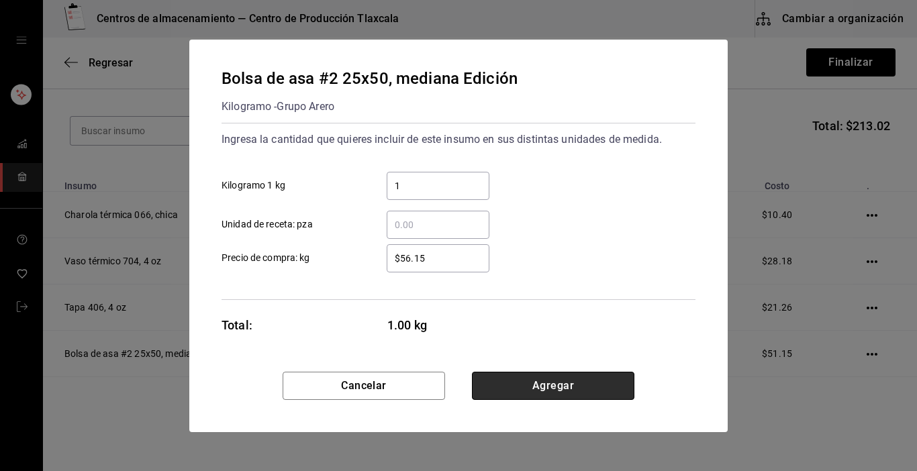
click at [525, 383] on button "Agregar" at bounding box center [553, 386] width 162 height 28
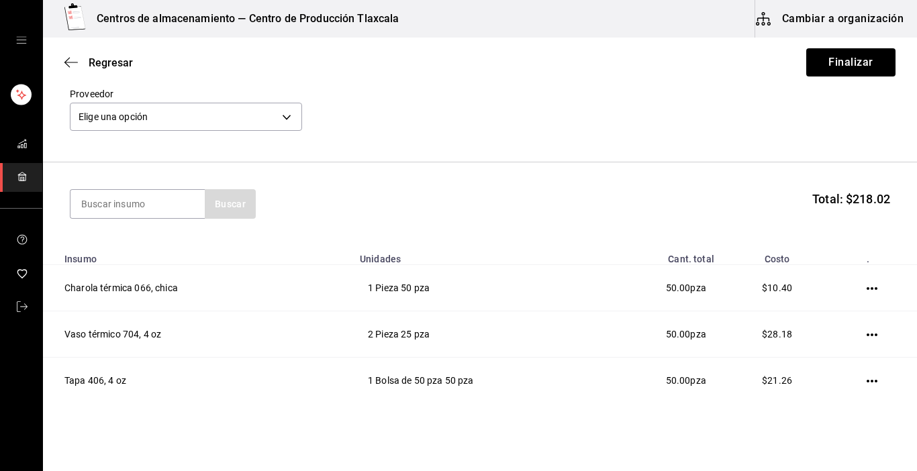
scroll to position [54, 0]
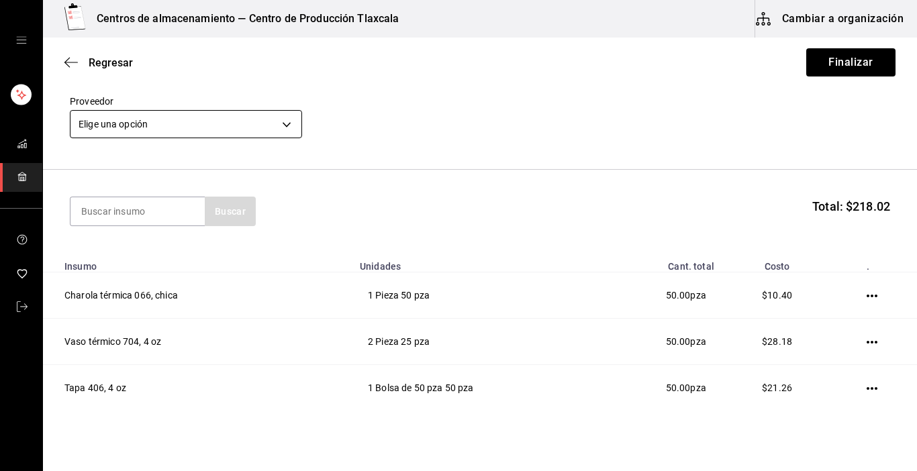
click at [285, 117] on body "Centros de almacenamiento — Centro de Producción Tlaxcala Cambiar a organizació…" at bounding box center [458, 197] width 917 height 395
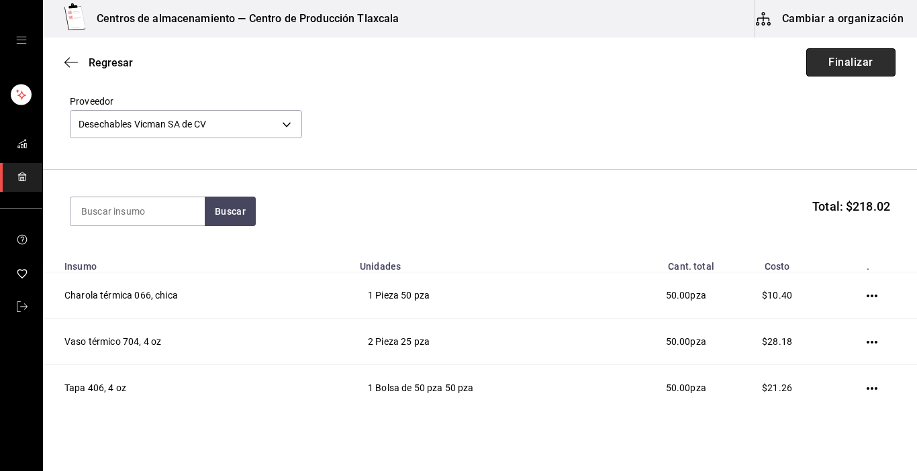
click at [814, 68] on button "Finalizar" at bounding box center [850, 62] width 89 height 28
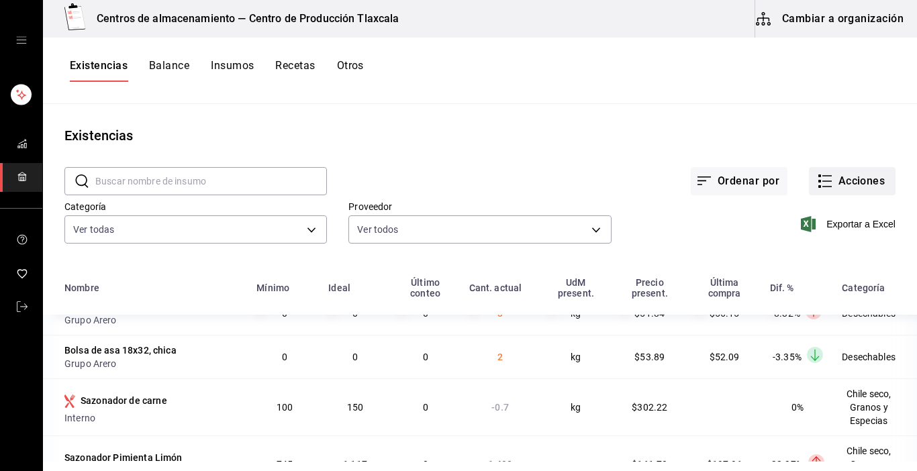
click at [817, 184] on icon "button" at bounding box center [825, 181] width 16 height 16
click at [816, 183] on div at bounding box center [458, 235] width 917 height 471
click at [817, 183] on icon "button" at bounding box center [825, 181] width 16 height 16
click at [817, 184] on icon "button" at bounding box center [825, 181] width 16 height 16
click at [817, 187] on icon "button" at bounding box center [825, 181] width 16 height 16
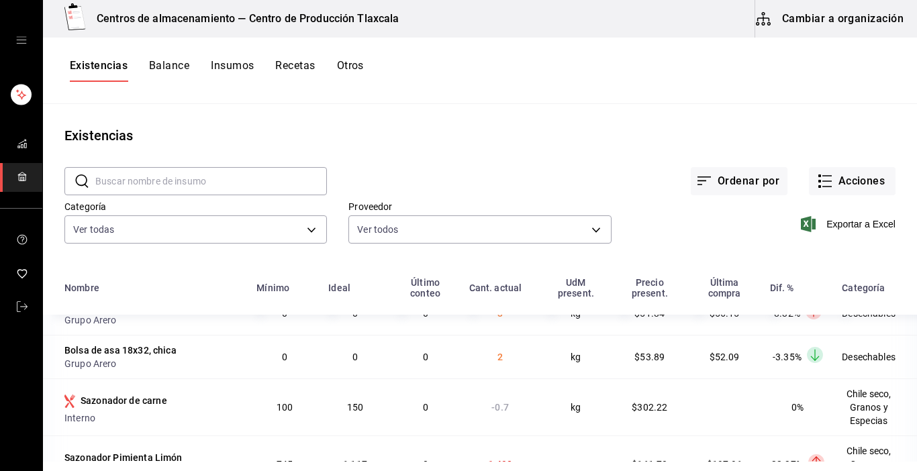
click at [229, 64] on button "Insumos" at bounding box center [232, 70] width 43 height 23
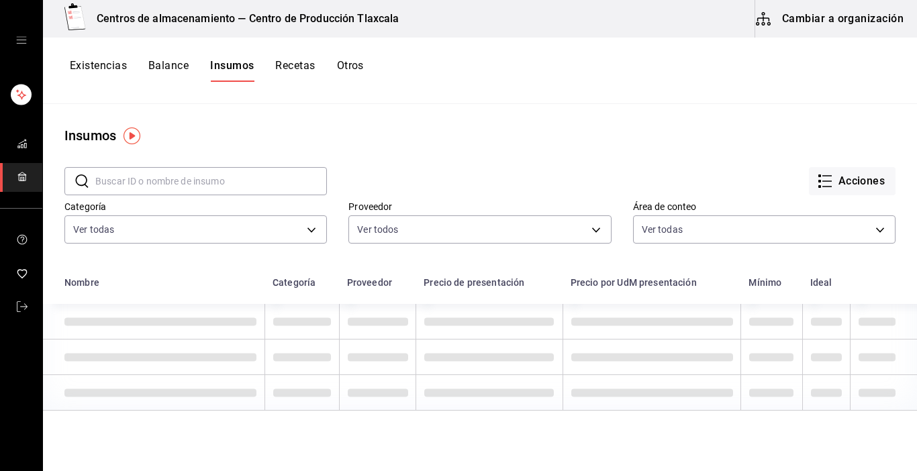
click at [89, 64] on button "Existencias" at bounding box center [98, 70] width 57 height 23
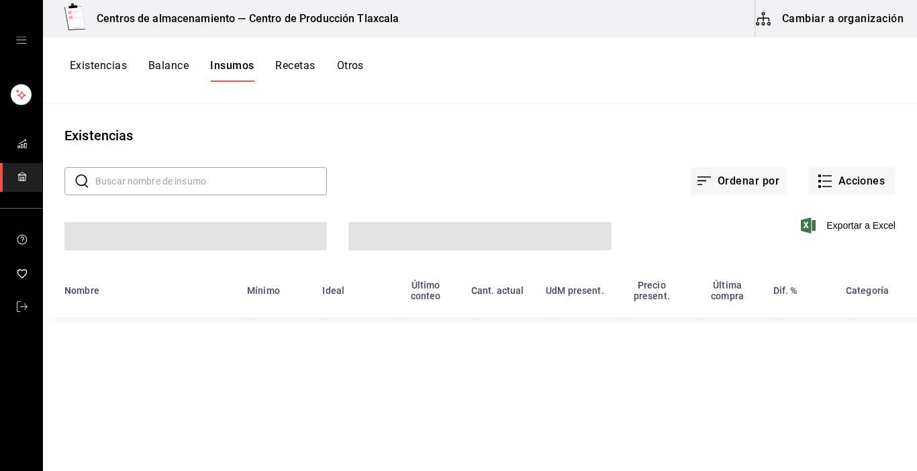
click at [115, 61] on button "Existencias" at bounding box center [98, 70] width 57 height 23
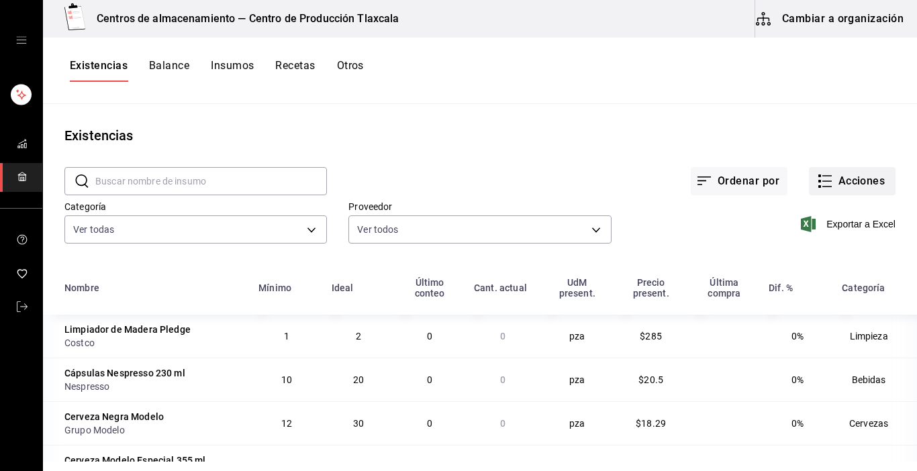
click at [817, 181] on icon "button" at bounding box center [825, 181] width 16 height 16
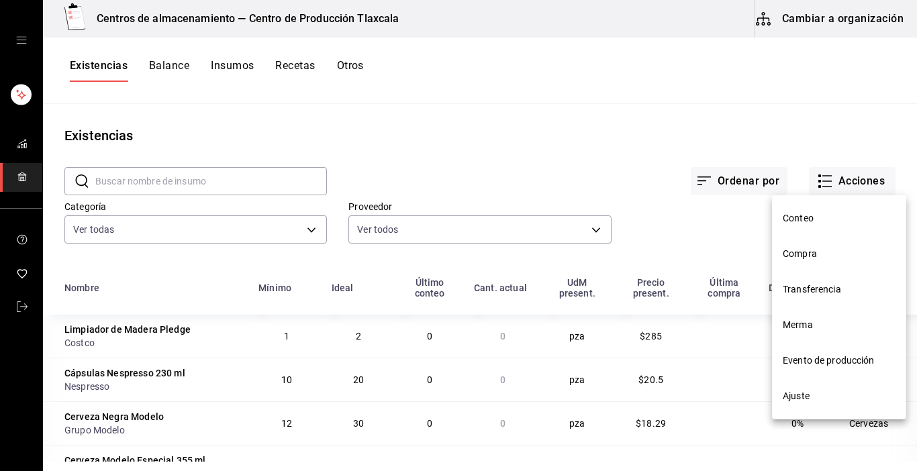
click at [801, 296] on span "Transferencia" at bounding box center [839, 290] width 113 height 14
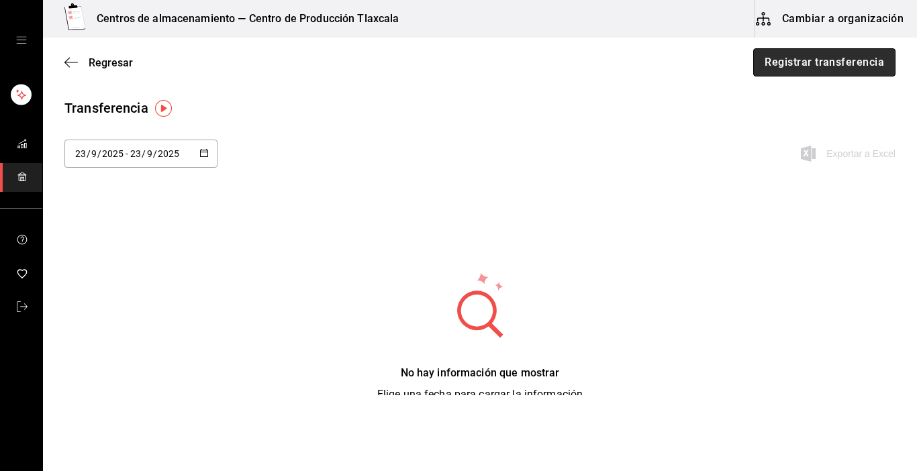
click at [832, 68] on button "Registrar transferencia" at bounding box center [824, 62] width 142 height 28
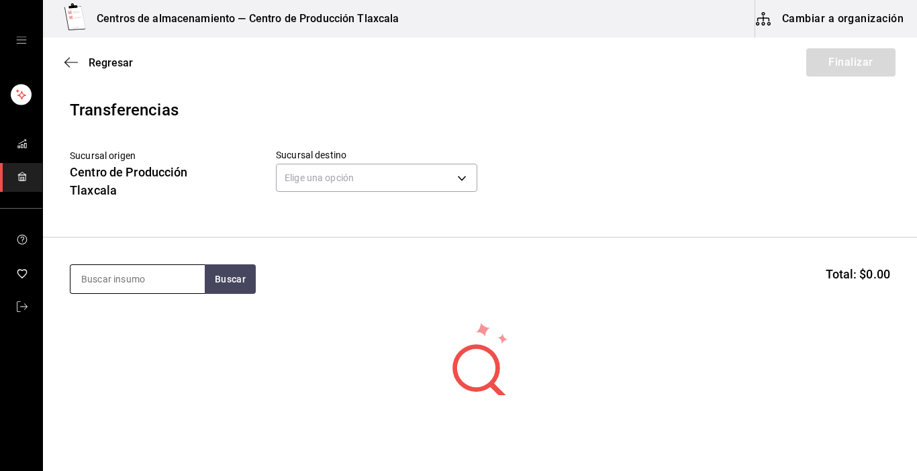
click at [112, 278] on input at bounding box center [137, 279] width 134 height 28
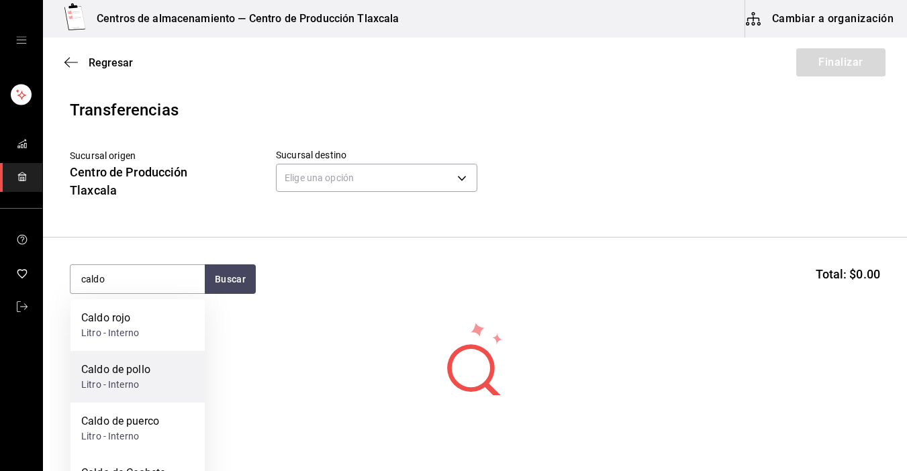
click at [130, 391] on div "Litro - Interno" at bounding box center [115, 385] width 69 height 14
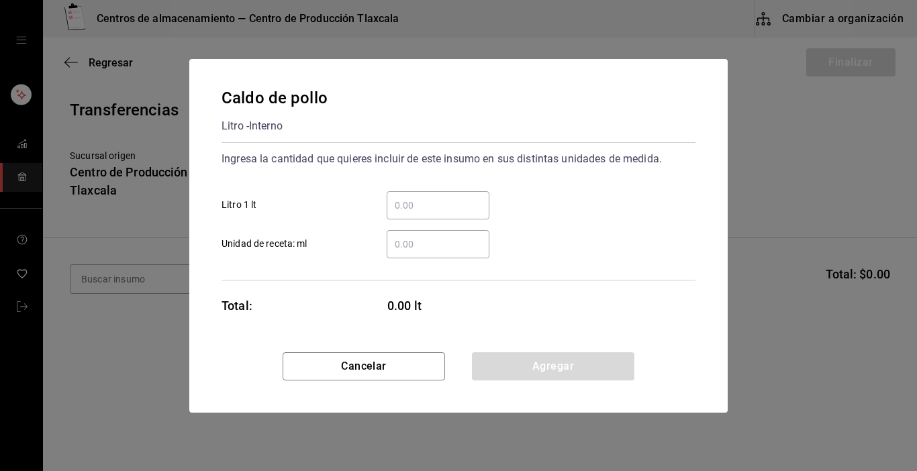
click at [409, 213] on input "​ Litro 1 lt" at bounding box center [438, 205] width 103 height 16
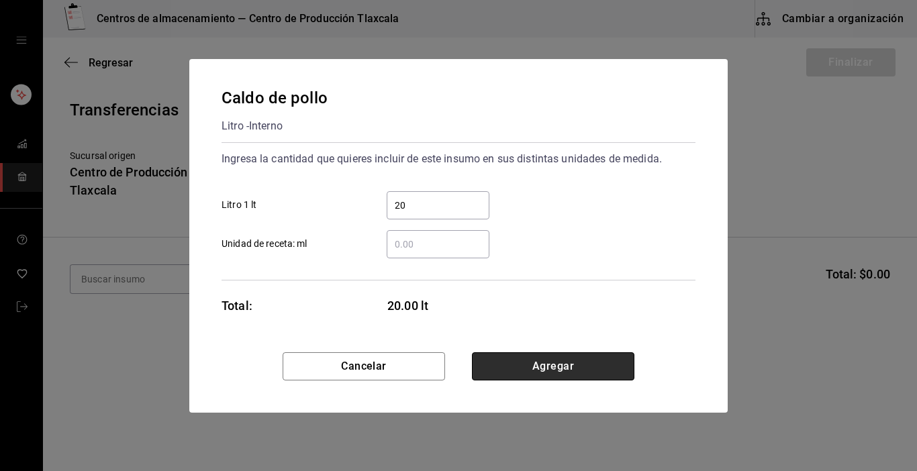
click at [549, 369] on button "Agregar" at bounding box center [553, 366] width 162 height 28
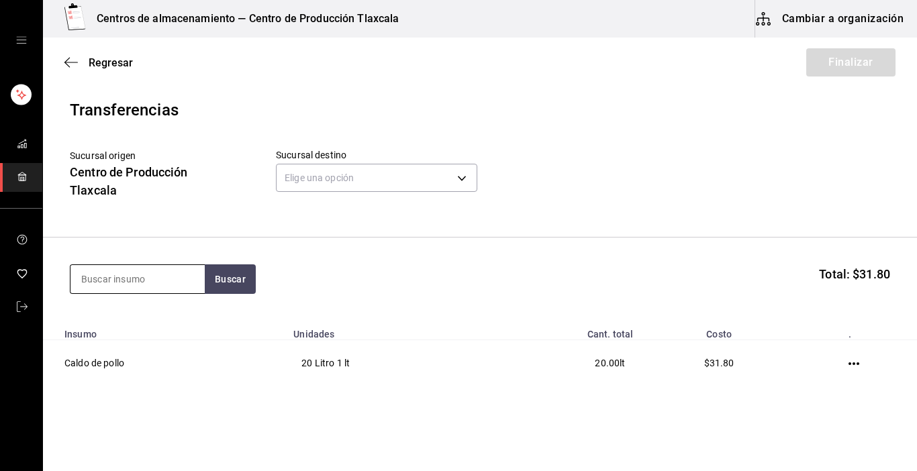
click at [193, 280] on input at bounding box center [137, 279] width 134 height 28
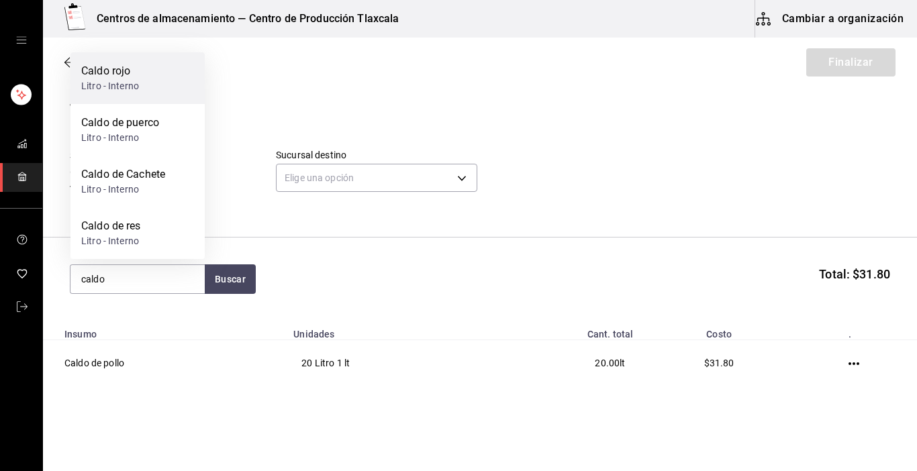
click at [115, 75] on div "Caldo rojo" at bounding box center [110, 71] width 58 height 16
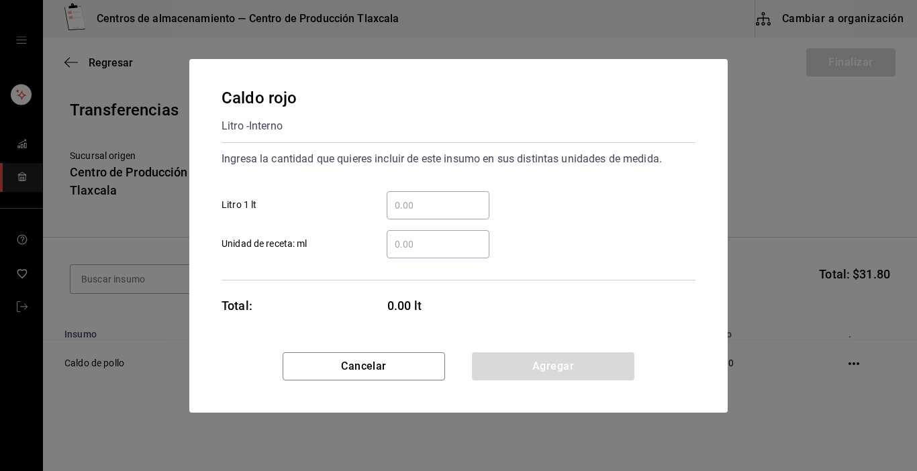
click at [442, 210] on input "​ Litro 1 lt" at bounding box center [438, 205] width 103 height 16
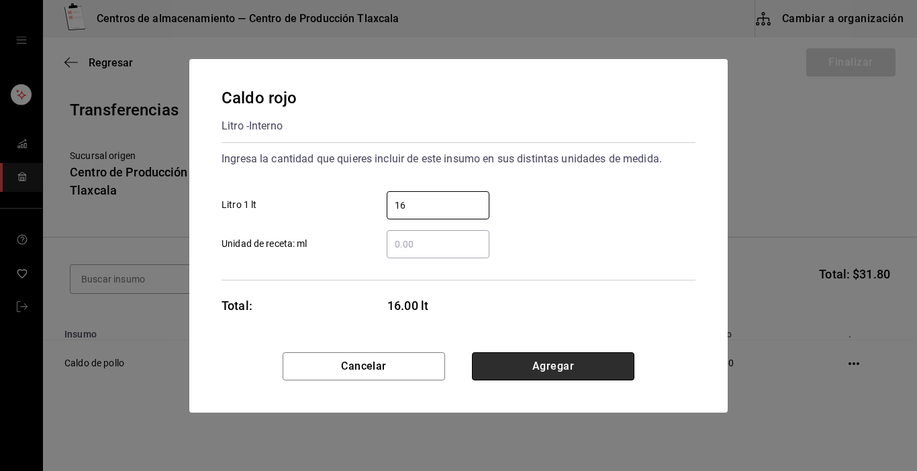
click at [553, 369] on button "Agregar" at bounding box center [553, 366] width 162 height 28
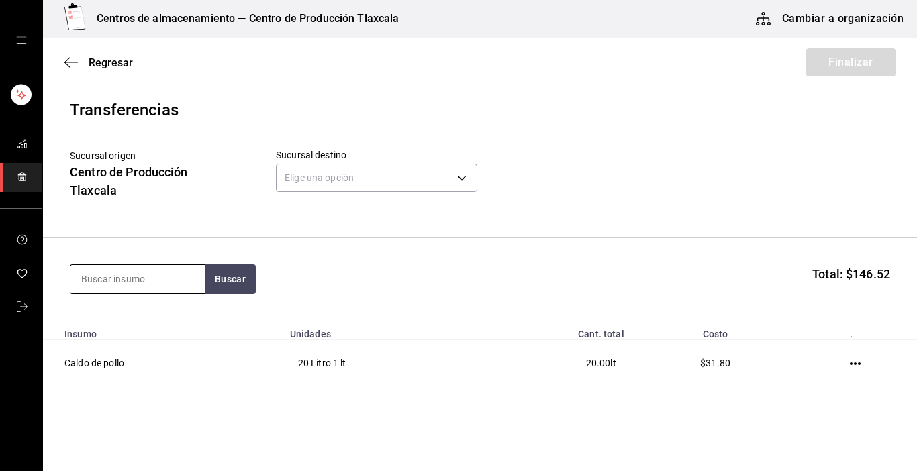
click at [144, 282] on input at bounding box center [137, 279] width 134 height 28
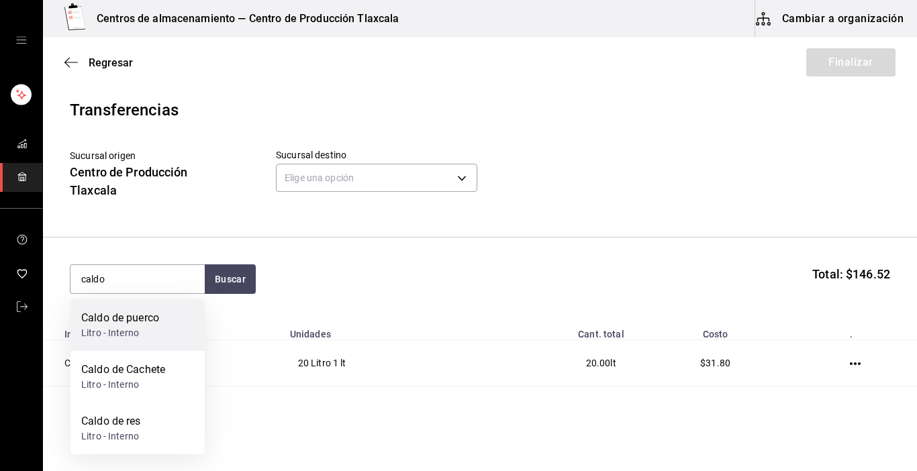
click at [150, 340] on div "Litro - Interno" at bounding box center [120, 333] width 78 height 14
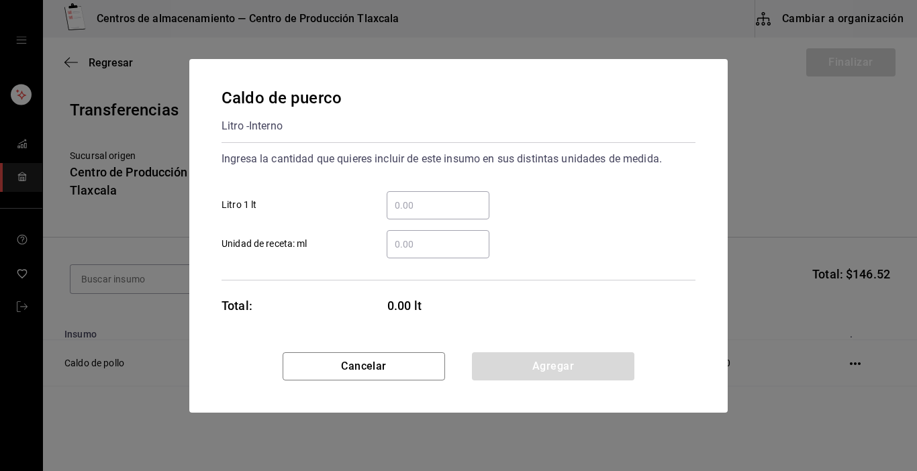
click at [422, 205] on input "​ Litro 1 lt" at bounding box center [438, 205] width 103 height 16
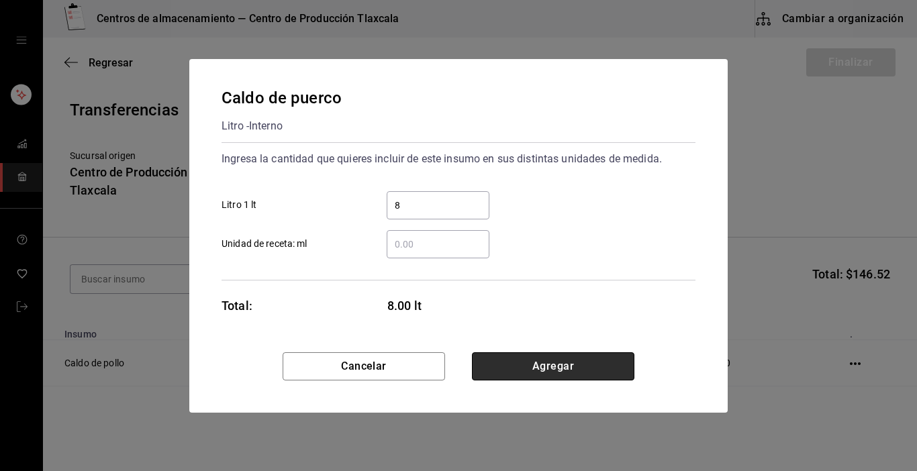
click at [592, 362] on button "Agregar" at bounding box center [553, 366] width 162 height 28
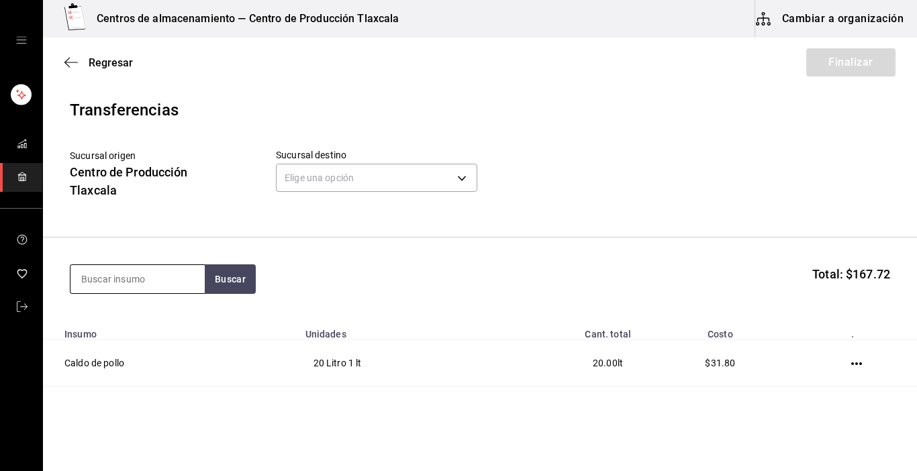
click at [101, 284] on input at bounding box center [137, 279] width 134 height 28
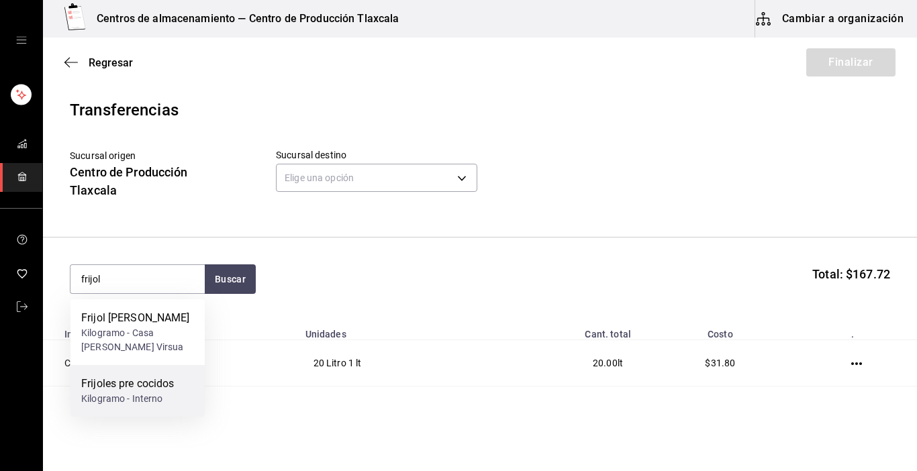
click at [113, 393] on div "Kilogramo - Interno" at bounding box center [127, 399] width 93 height 14
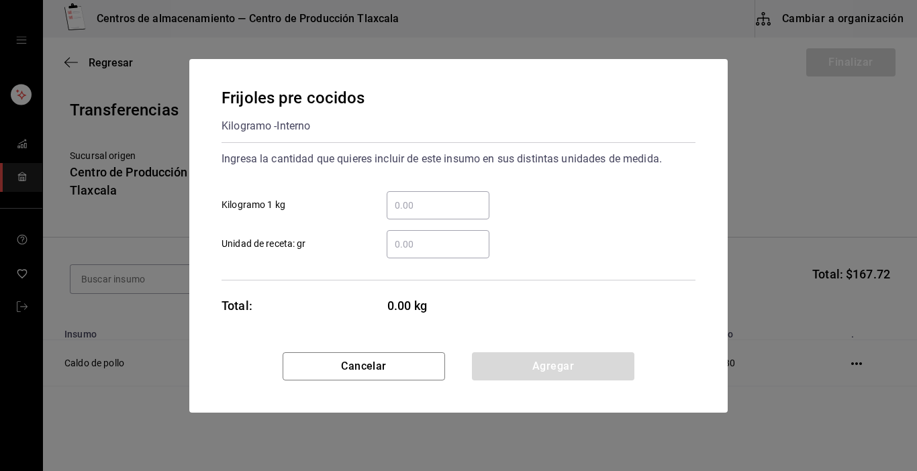
click at [395, 211] on input "​ Kilogramo 1 kg" at bounding box center [438, 205] width 103 height 16
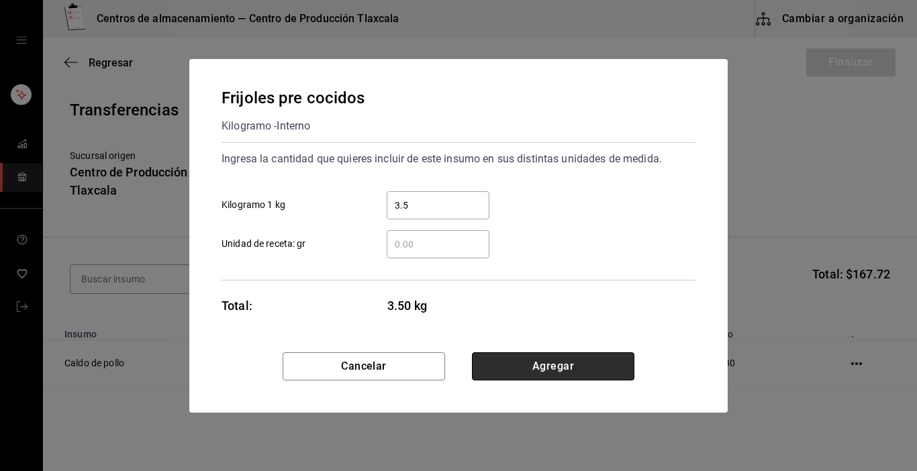
click at [486, 365] on button "Agregar" at bounding box center [553, 366] width 162 height 28
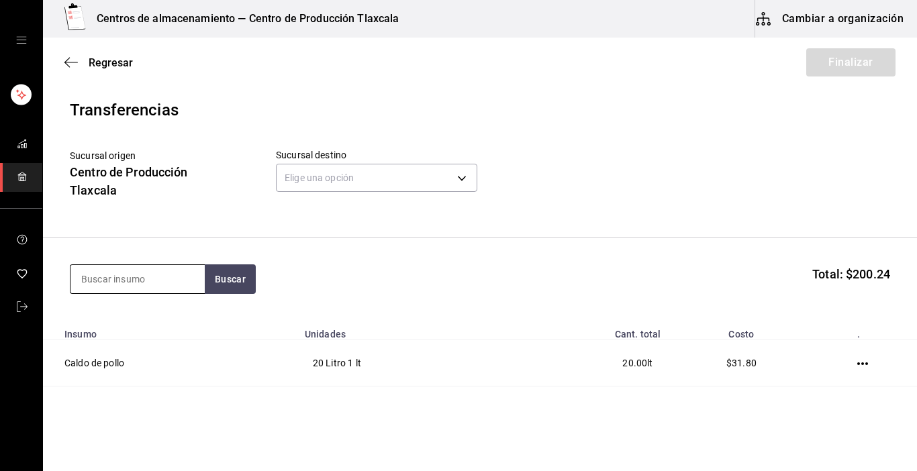
click at [177, 273] on input at bounding box center [137, 279] width 134 height 28
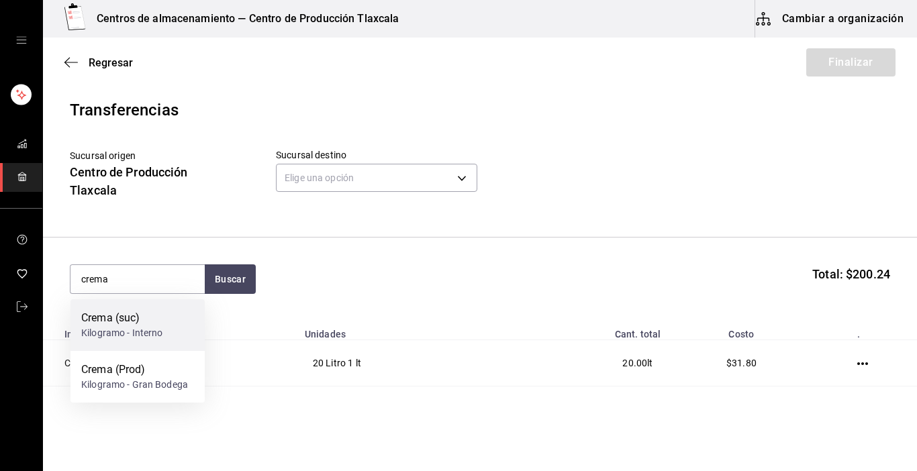
click at [177, 325] on div "Crema (suc) Kilogramo - Interno" at bounding box center [137, 325] width 134 height 52
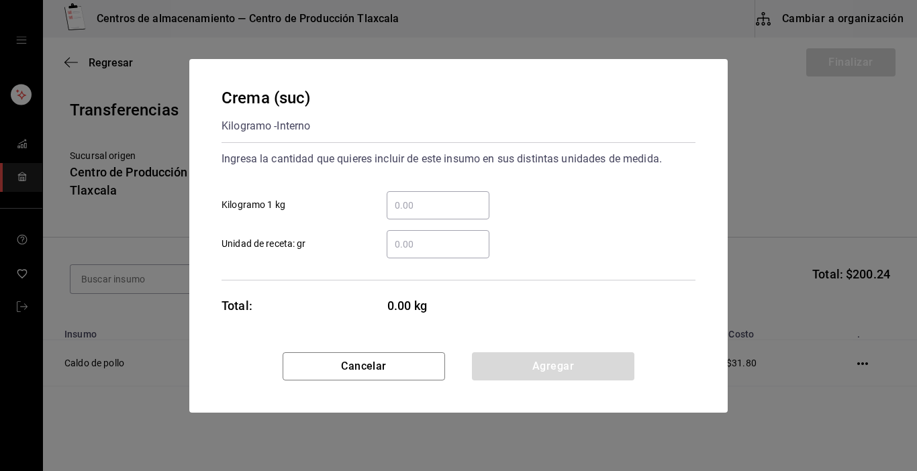
click at [395, 207] on input "​ Kilogramo 1 kg" at bounding box center [438, 205] width 103 height 16
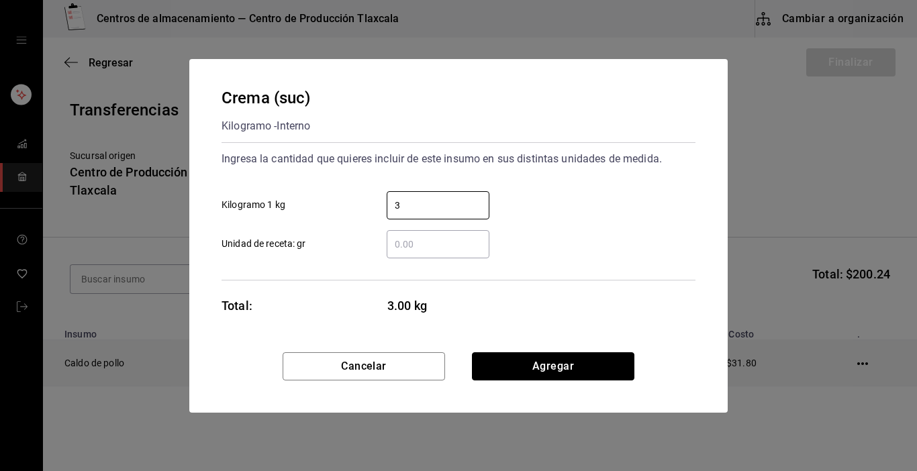
click at [567, 364] on button "Agregar" at bounding box center [553, 366] width 162 height 28
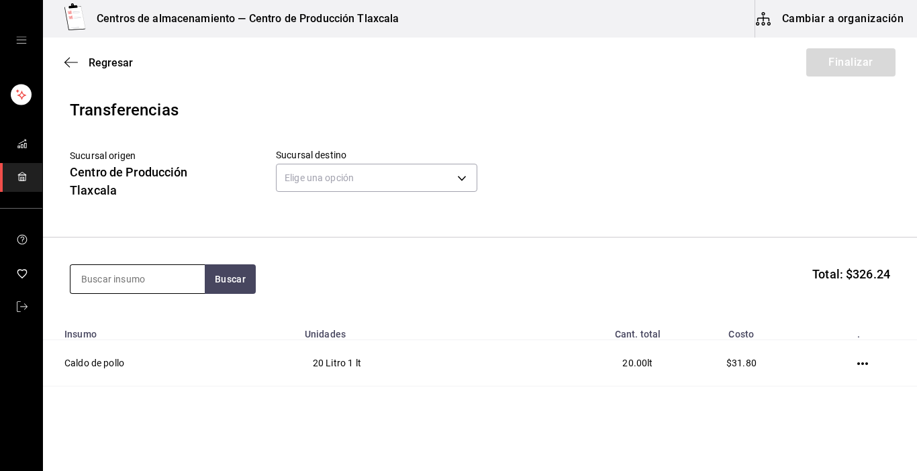
click at [192, 275] on input at bounding box center [137, 279] width 134 height 28
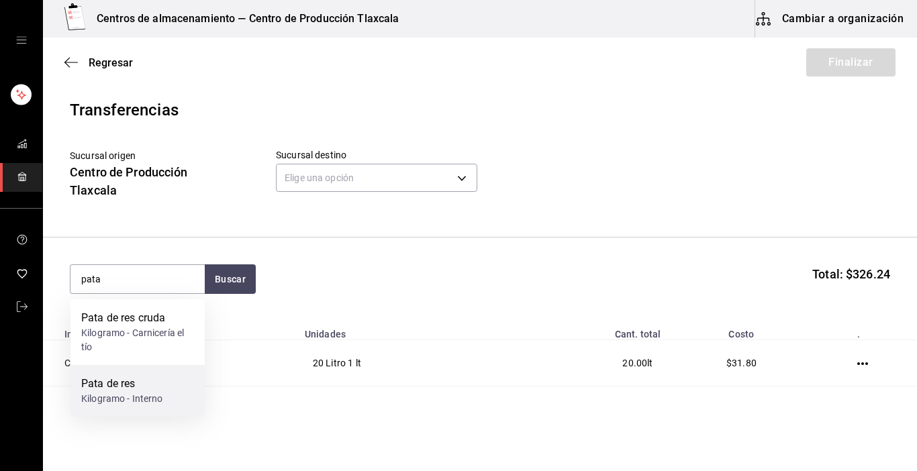
click at [155, 381] on div "Pata de res" at bounding box center [122, 384] width 82 height 16
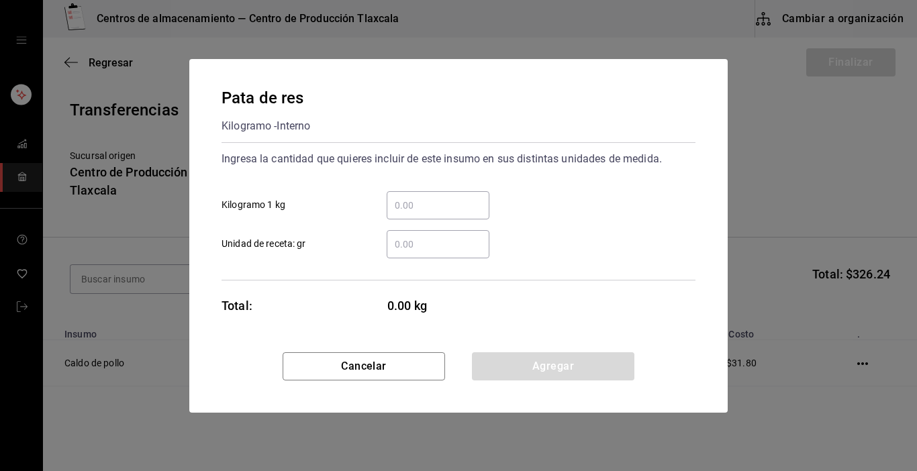
click at [422, 210] on input "​ Kilogramo 1 kg" at bounding box center [438, 205] width 103 height 16
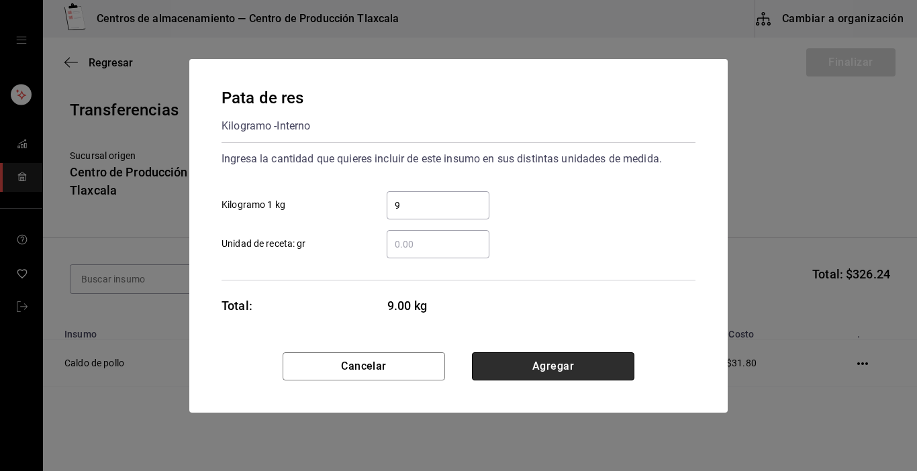
click at [609, 358] on button "Agregar" at bounding box center [553, 366] width 162 height 28
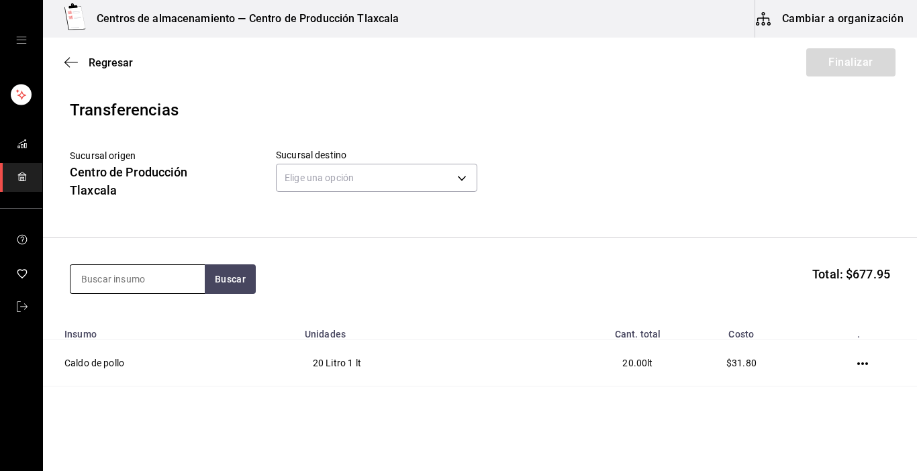
click at [166, 276] on input at bounding box center [137, 279] width 134 height 28
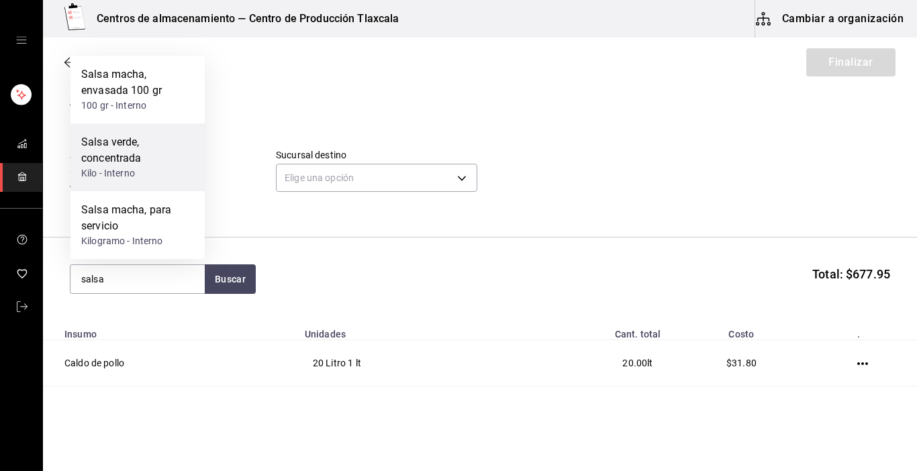
click at [165, 160] on div "Salsa verde, concentrada" at bounding box center [137, 150] width 113 height 32
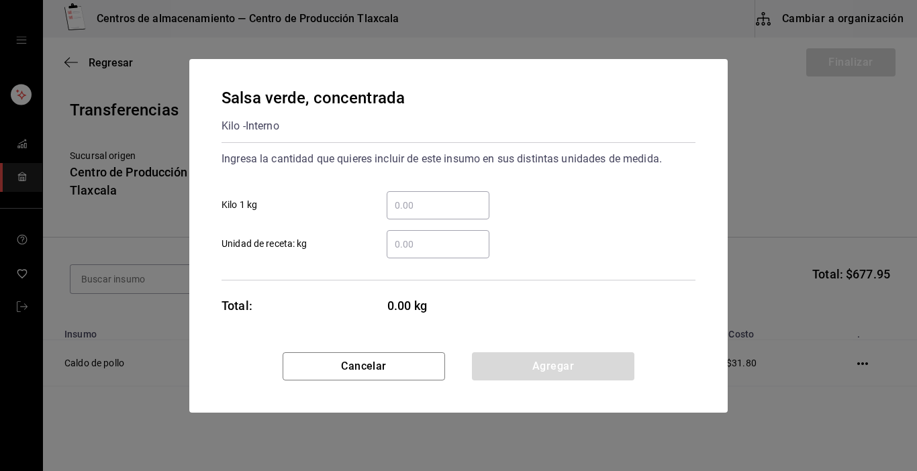
click at [414, 206] on input "​ Kilo 1 kg" at bounding box center [438, 205] width 103 height 16
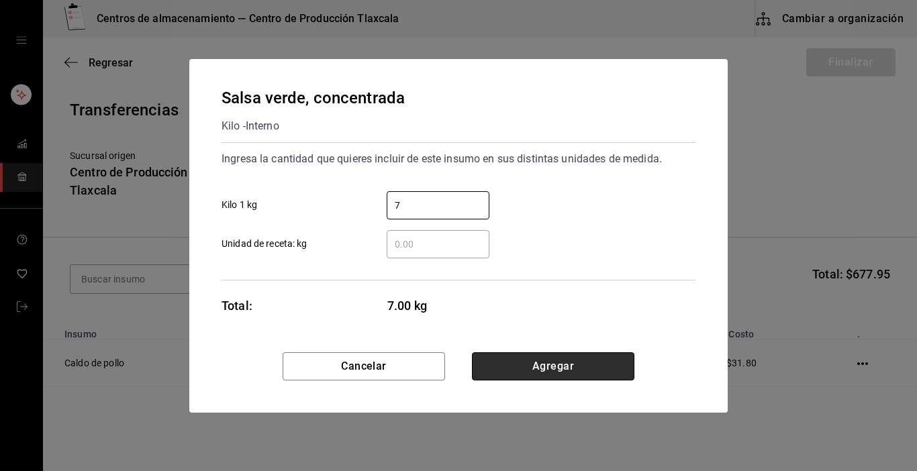
click at [589, 372] on button "Agregar" at bounding box center [553, 366] width 162 height 28
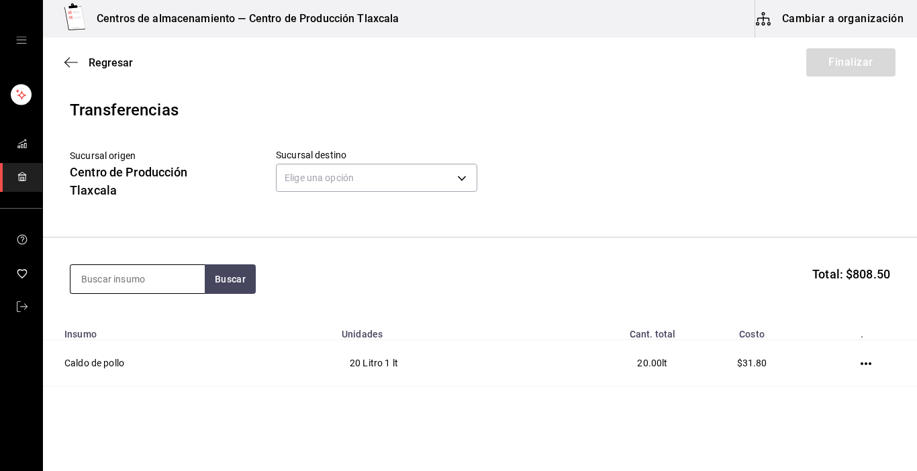
click at [178, 281] on input at bounding box center [137, 279] width 134 height 28
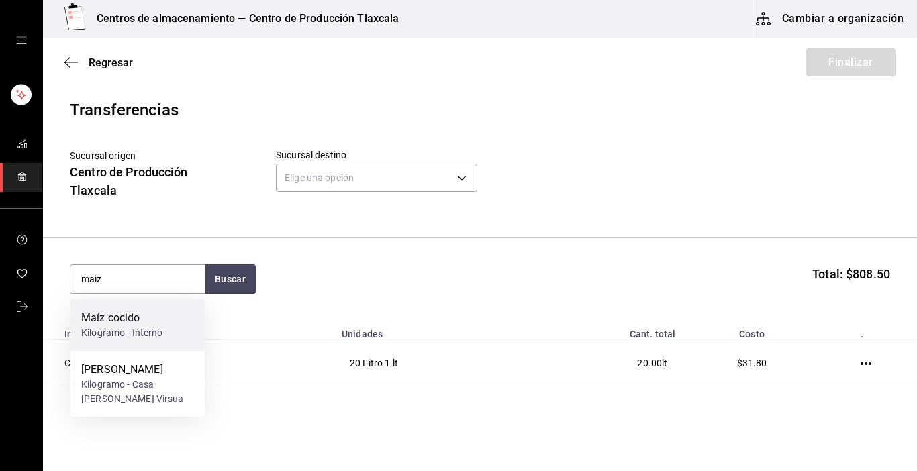
click at [148, 323] on div "Maíz cocido" at bounding box center [122, 318] width 82 height 16
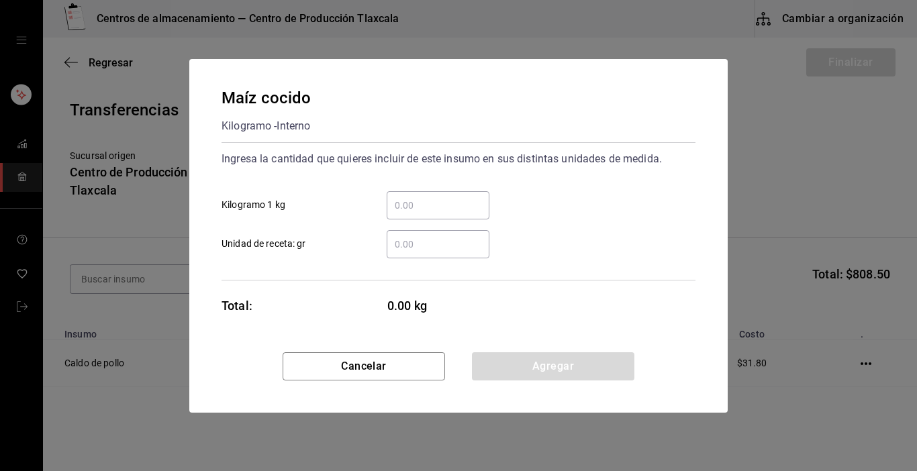
click at [418, 197] on input "​ Kilogramo 1 kg" at bounding box center [438, 205] width 103 height 16
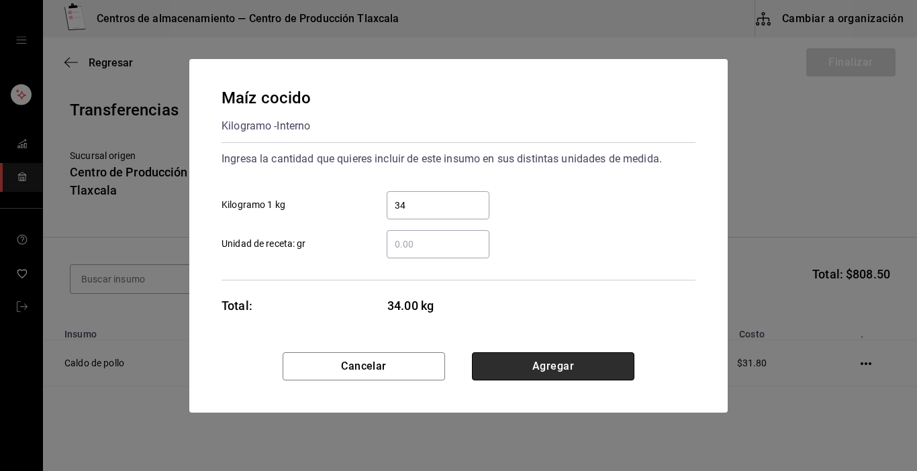
click at [513, 364] on button "Agregar" at bounding box center [553, 366] width 162 height 28
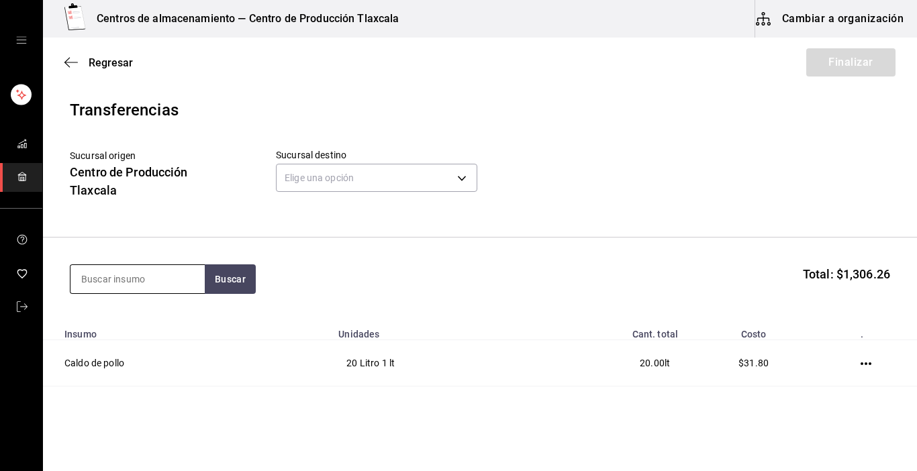
click at [180, 275] on input at bounding box center [137, 279] width 134 height 28
click at [136, 283] on input at bounding box center [137, 279] width 134 height 28
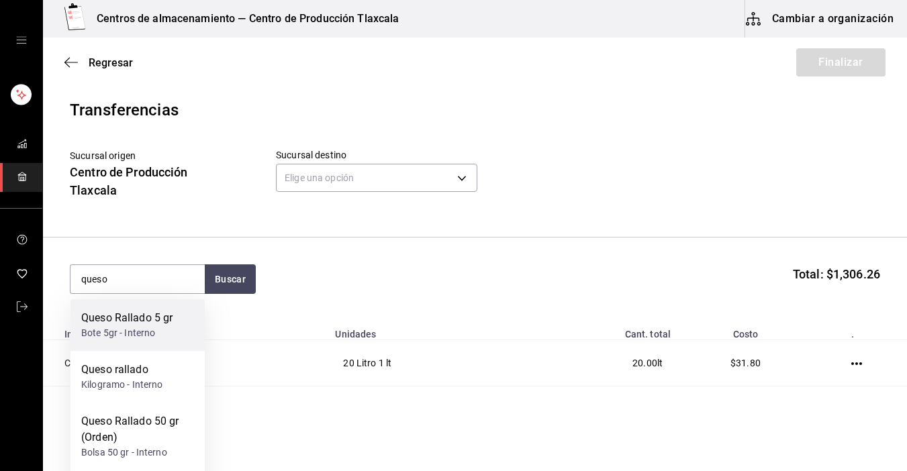
click at [132, 334] on div "Bote 5gr - Interno" at bounding box center [126, 333] width 91 height 14
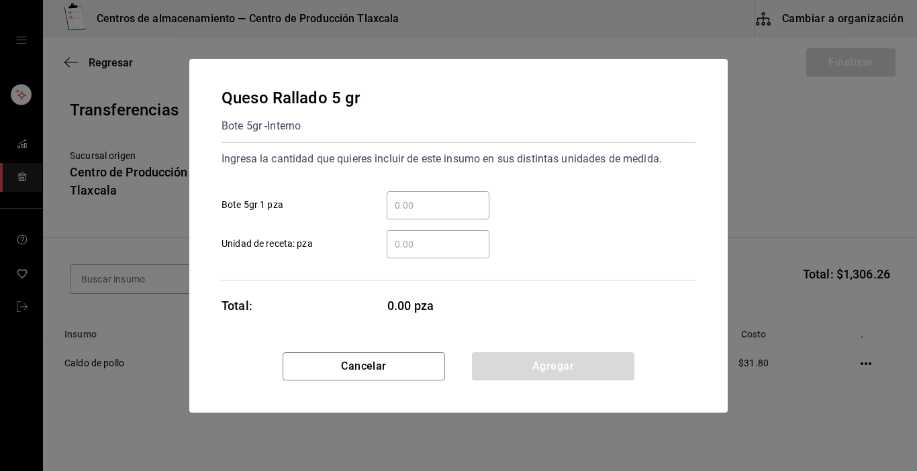
click at [474, 200] on input "​ Bote 5gr 1 pza" at bounding box center [438, 205] width 103 height 16
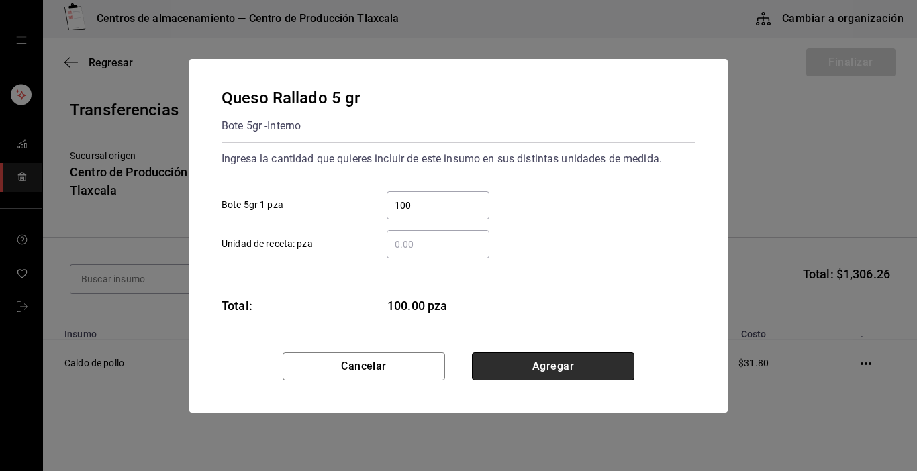
click at [555, 363] on button "Agregar" at bounding box center [553, 366] width 162 height 28
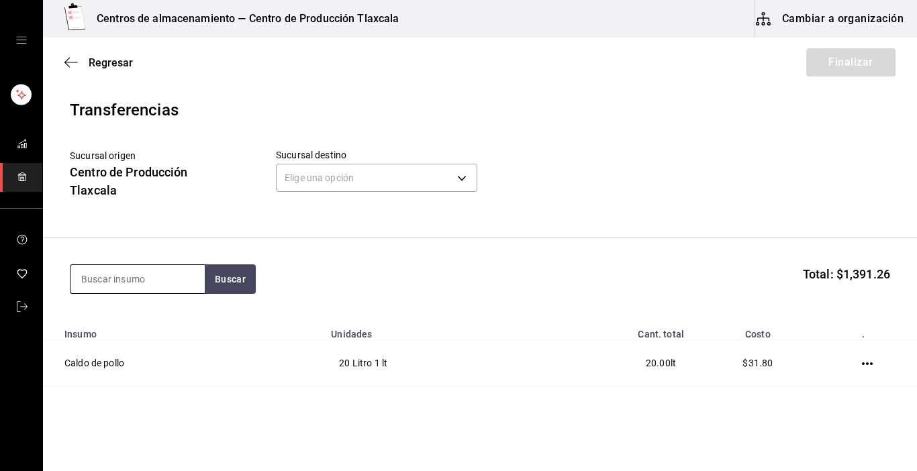
click at [141, 277] on input at bounding box center [137, 279] width 134 height 28
click at [79, 276] on input at bounding box center [137, 279] width 134 height 28
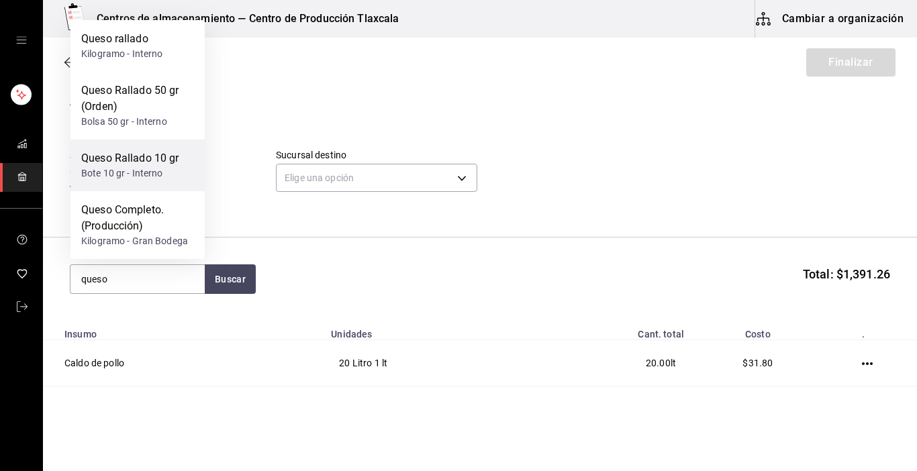
click at [91, 169] on div "Bote 10 gr - Interno" at bounding box center [130, 173] width 98 height 14
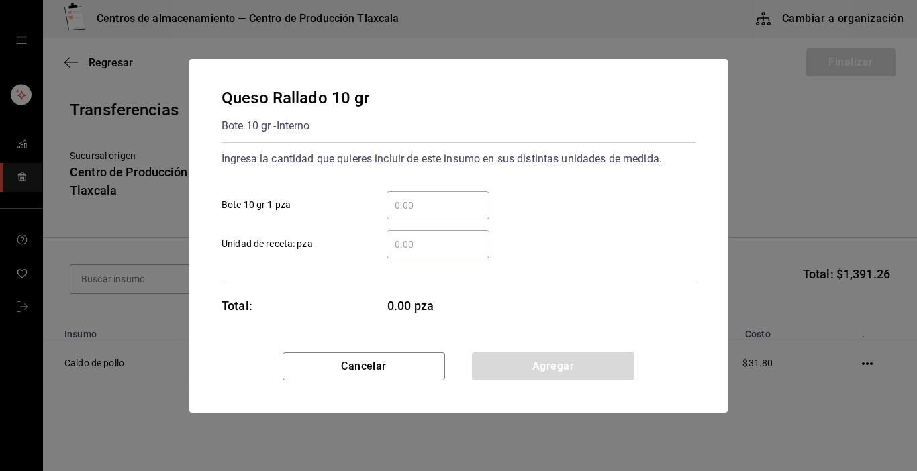
click at [458, 201] on input "​ Bote 10 gr 1 pza" at bounding box center [438, 205] width 103 height 16
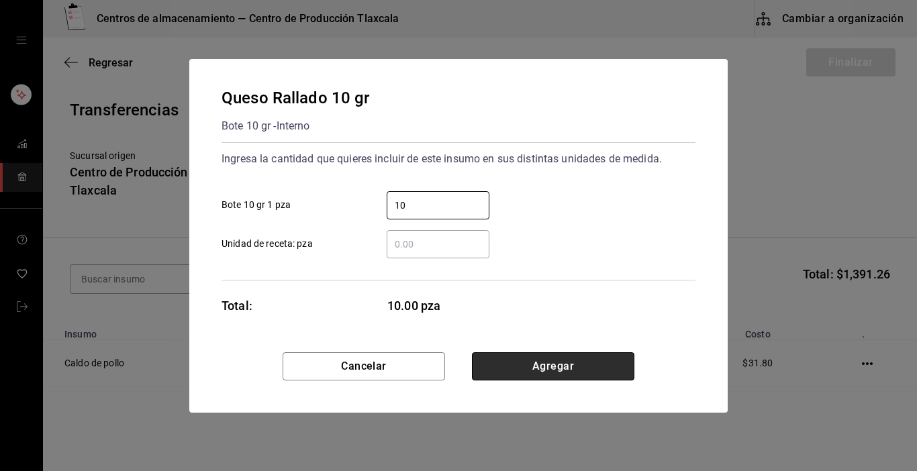
click at [589, 369] on button "Agregar" at bounding box center [553, 366] width 162 height 28
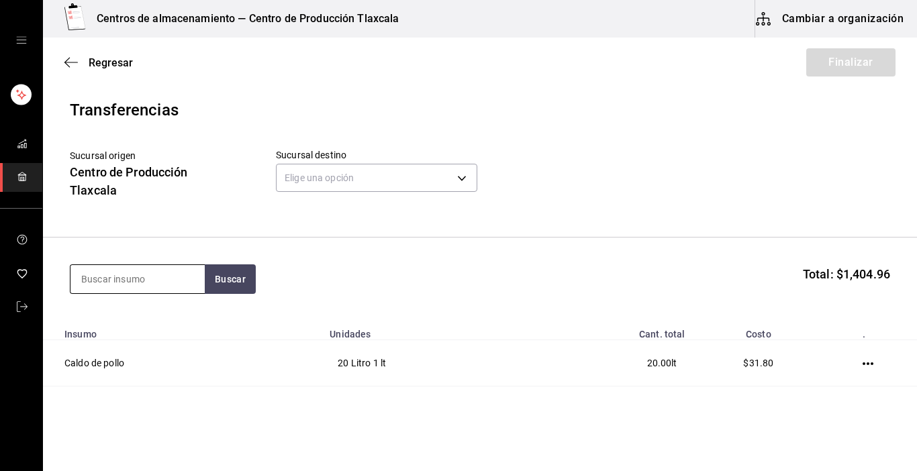
drag, startPoint x: 179, startPoint y: 299, endPoint x: 178, endPoint y: 291, distance: 8.8
click at [178, 291] on section "Buscar Total: $1,404.96" at bounding box center [480, 279] width 874 height 83
click at [176, 291] on input at bounding box center [137, 279] width 134 height 28
click at [60, 150] on header "Transferencias Sucursal origen Centro de Producción Tlaxcala Sucursal destino E…" at bounding box center [480, 168] width 874 height 140
click at [220, 285] on button "Buscar" at bounding box center [230, 279] width 51 height 30
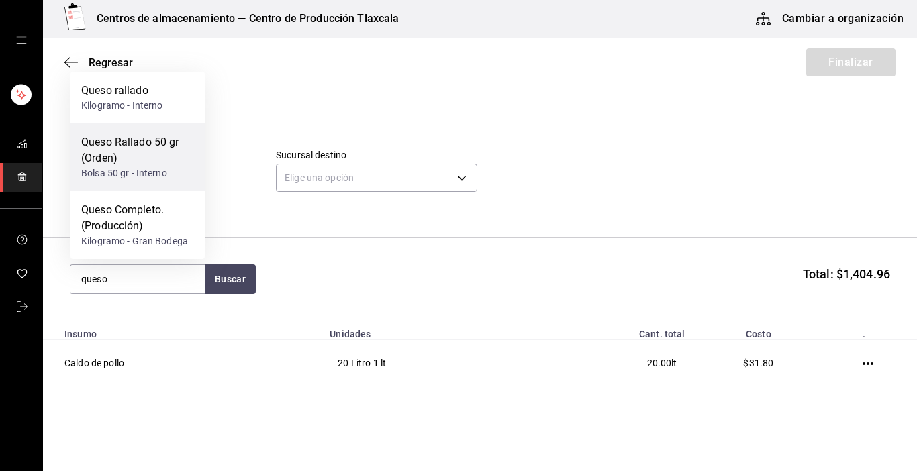
click at [159, 173] on div "Bolsa 50 gr - Interno" at bounding box center [137, 173] width 113 height 14
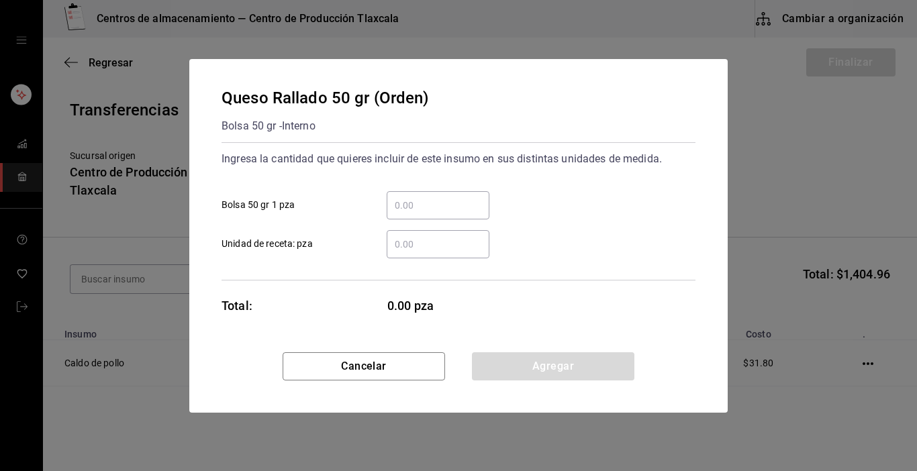
click at [435, 191] on div "​" at bounding box center [438, 205] width 103 height 28
click at [435, 197] on input "​ Bolsa 50 gr 1 pza" at bounding box center [438, 205] width 103 height 16
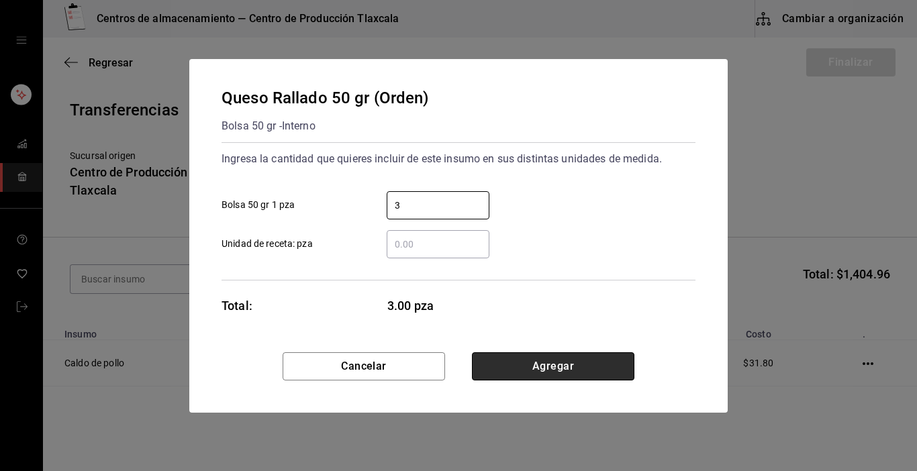
click at [548, 357] on button "Agregar" at bounding box center [553, 366] width 162 height 28
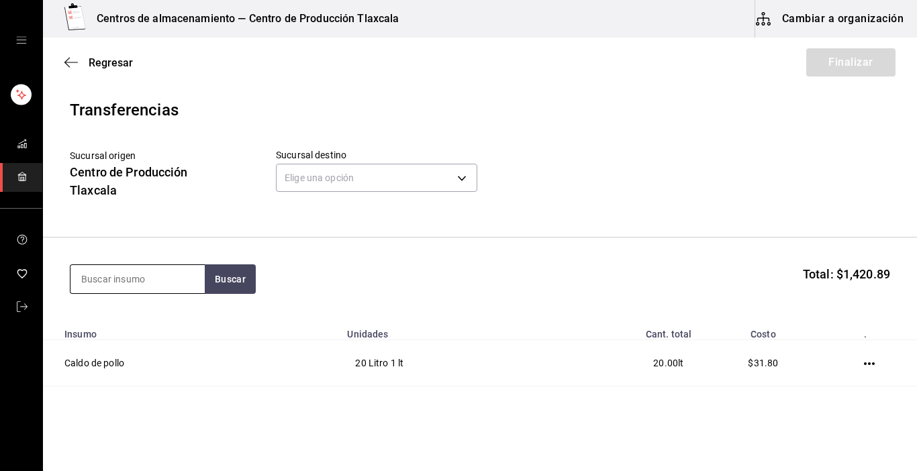
click at [177, 283] on input at bounding box center [137, 279] width 134 height 28
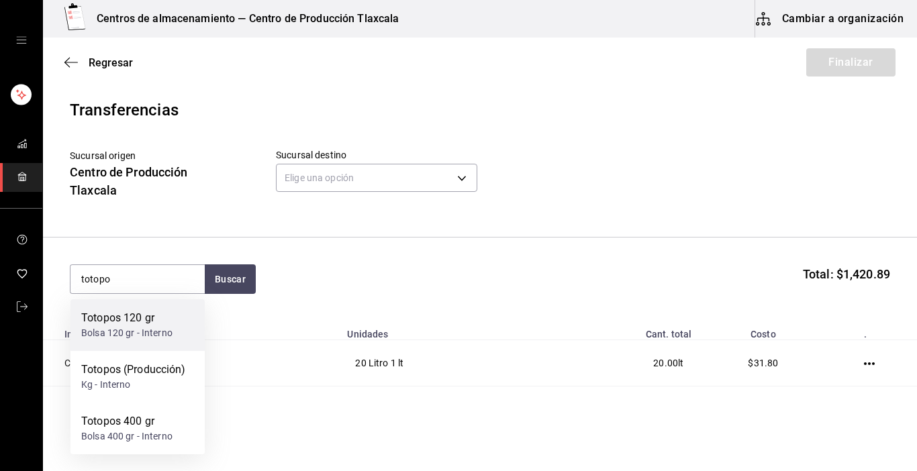
click at [170, 325] on div "Totopos 120 gr" at bounding box center [126, 318] width 91 height 16
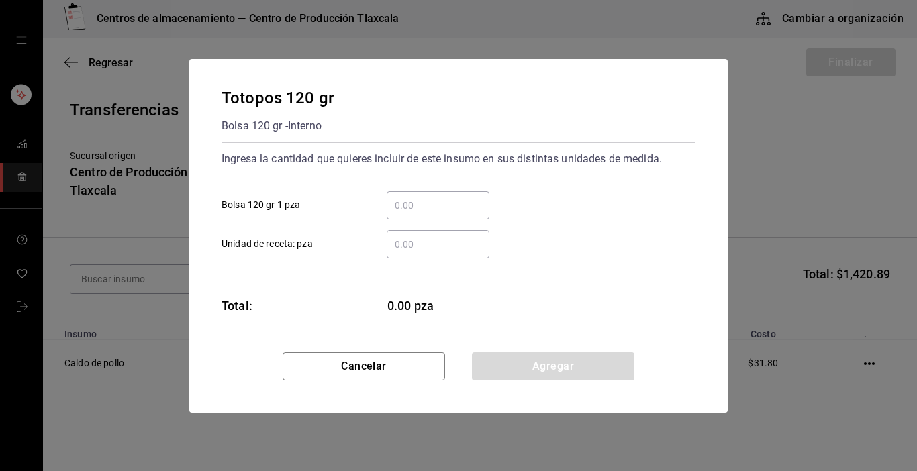
click at [418, 207] on input "​ Bolsa 120 gr 1 pza" at bounding box center [438, 205] width 103 height 16
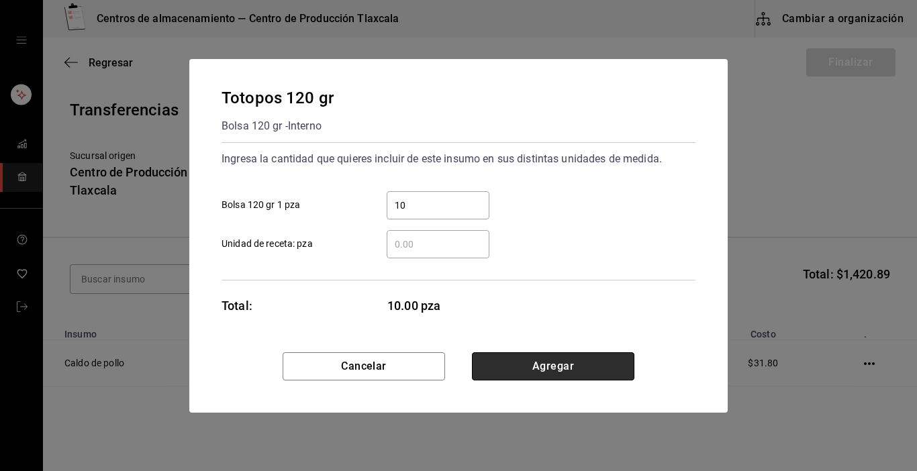
click at [563, 367] on button "Agregar" at bounding box center [553, 366] width 162 height 28
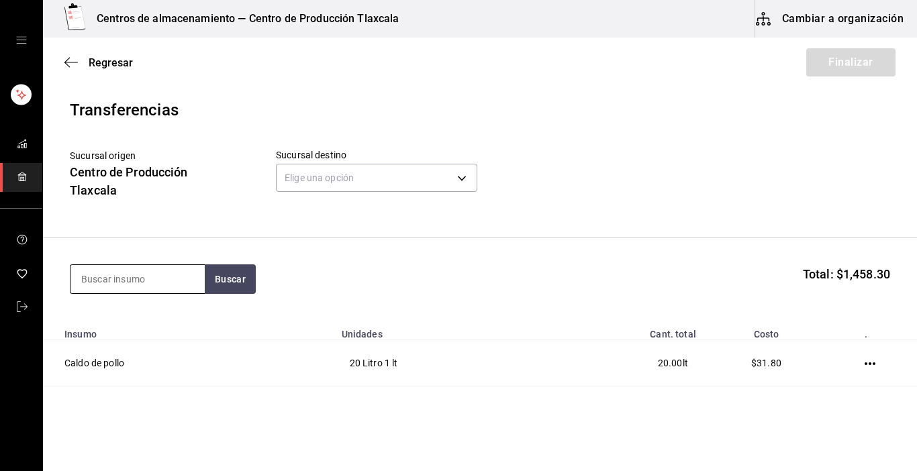
click at [113, 285] on input at bounding box center [137, 279] width 134 height 28
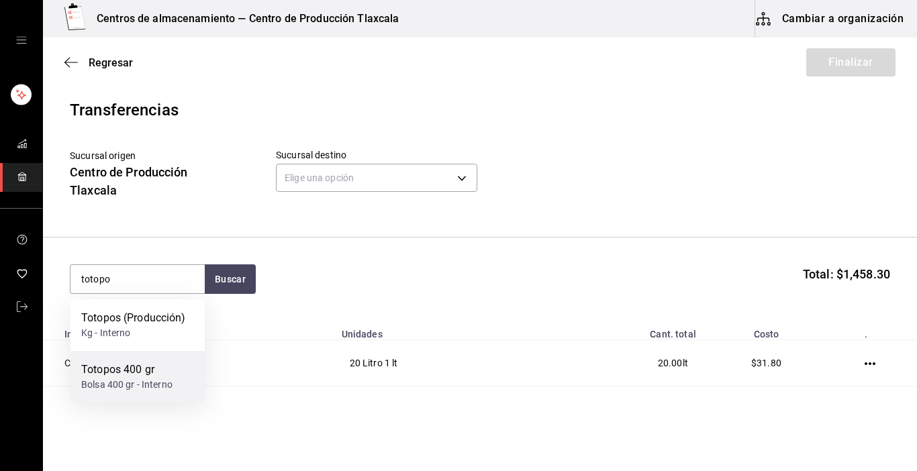
click at [115, 383] on div "Bolsa 400 gr - Interno" at bounding box center [126, 385] width 91 height 14
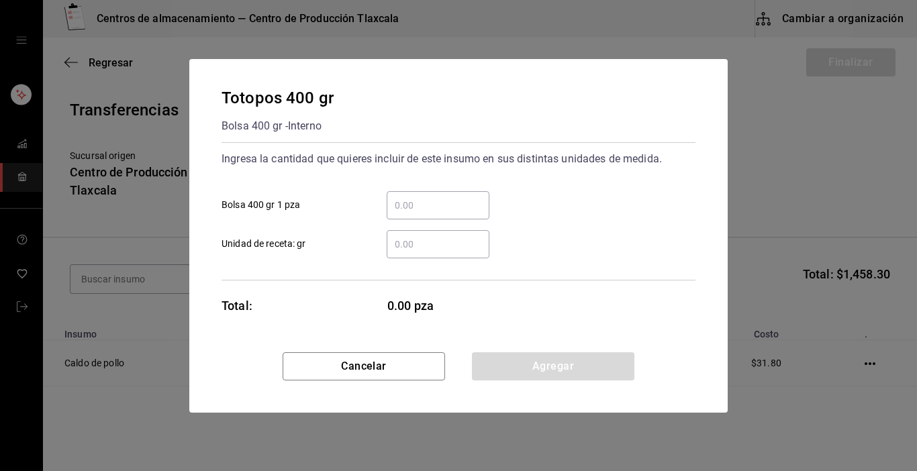
click at [424, 203] on input "​ Bolsa 400 gr 1 pza" at bounding box center [438, 205] width 103 height 16
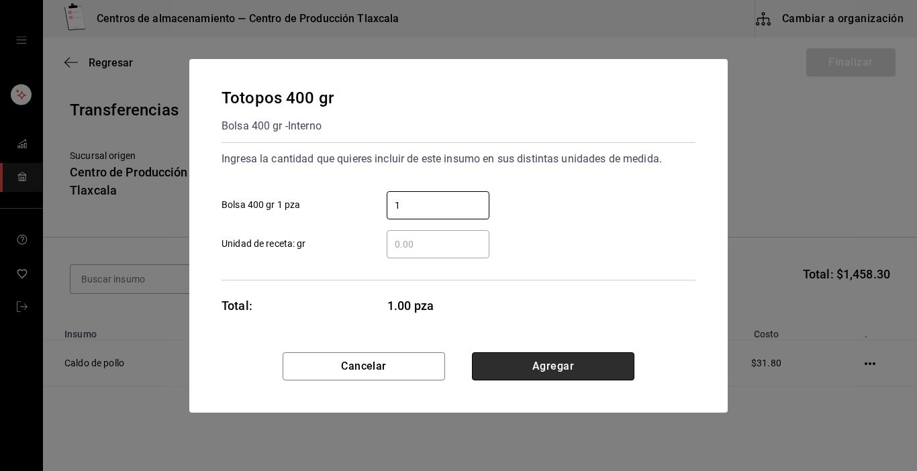
click at [563, 357] on button "Agregar" at bounding box center [553, 366] width 162 height 28
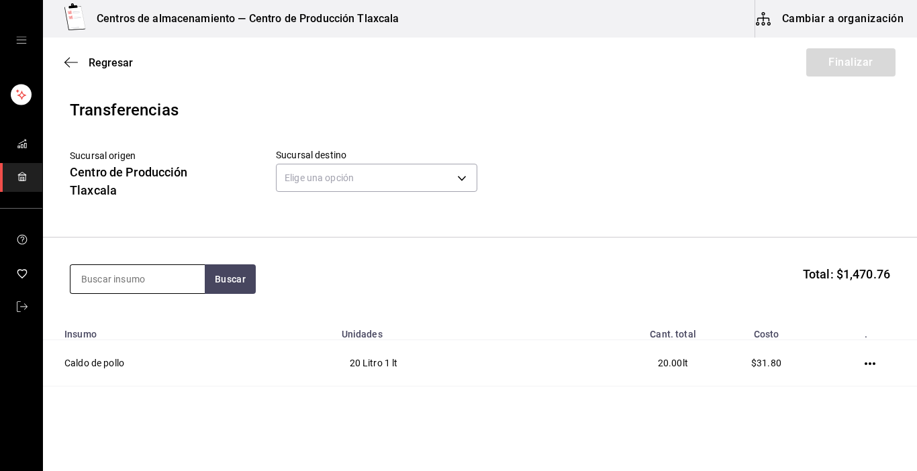
click at [148, 267] on input at bounding box center [137, 279] width 134 height 28
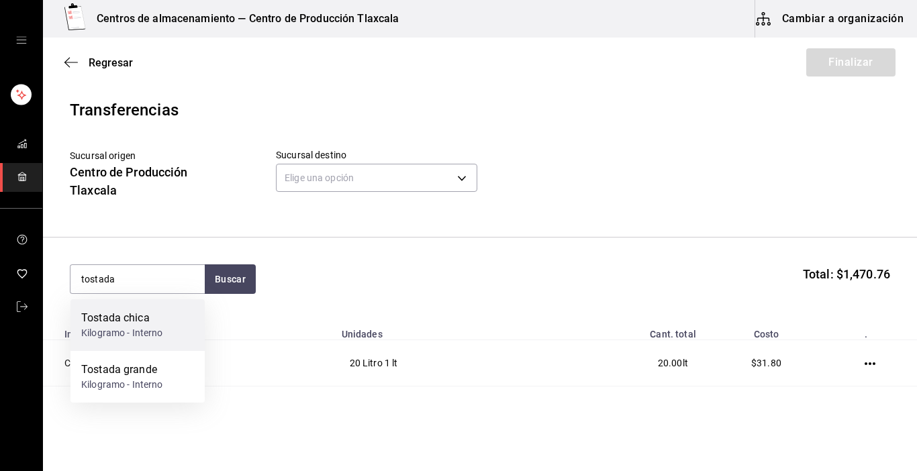
click at [173, 340] on div "Tostada chica Kilogramo - Interno" at bounding box center [137, 325] width 134 height 52
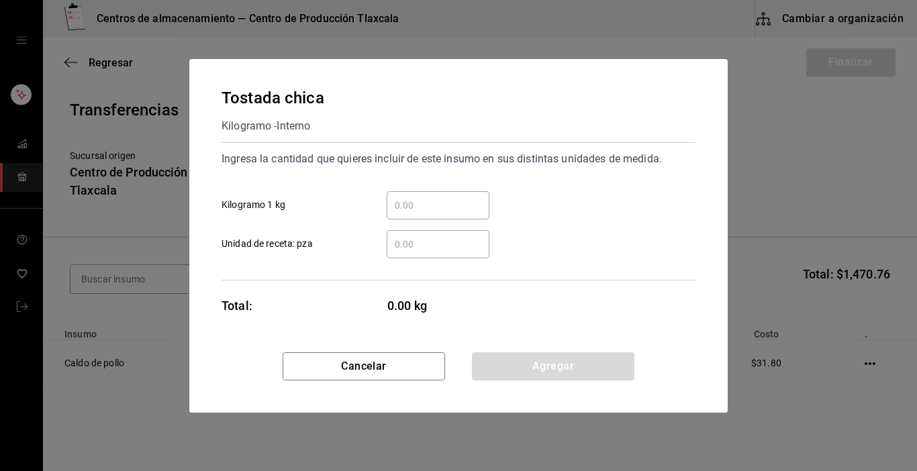
click at [408, 203] on input "​ Kilogramo 1 kg" at bounding box center [438, 205] width 103 height 16
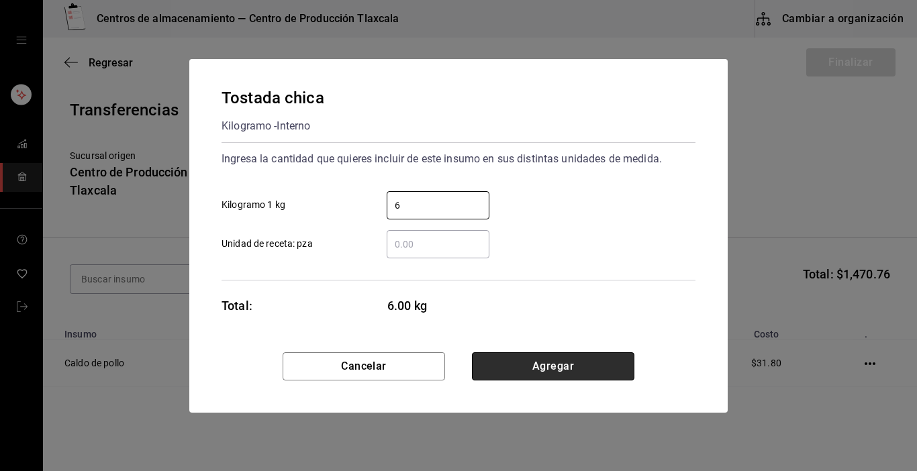
click at [544, 365] on button "Agregar" at bounding box center [553, 366] width 162 height 28
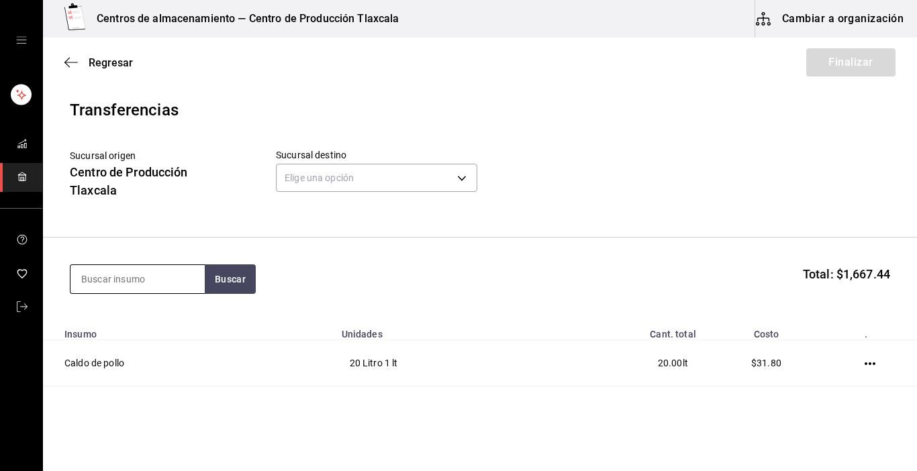
click at [116, 272] on input at bounding box center [137, 279] width 134 height 28
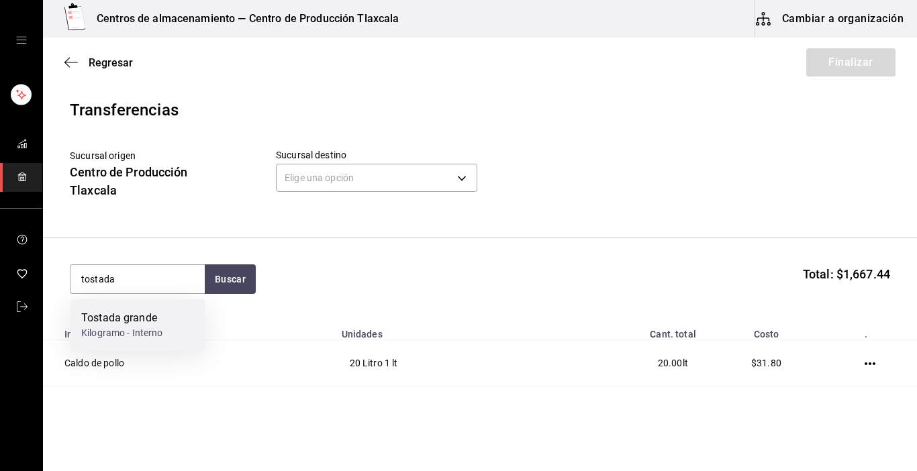
click at [126, 319] on div "Tostada grande" at bounding box center [122, 318] width 82 height 16
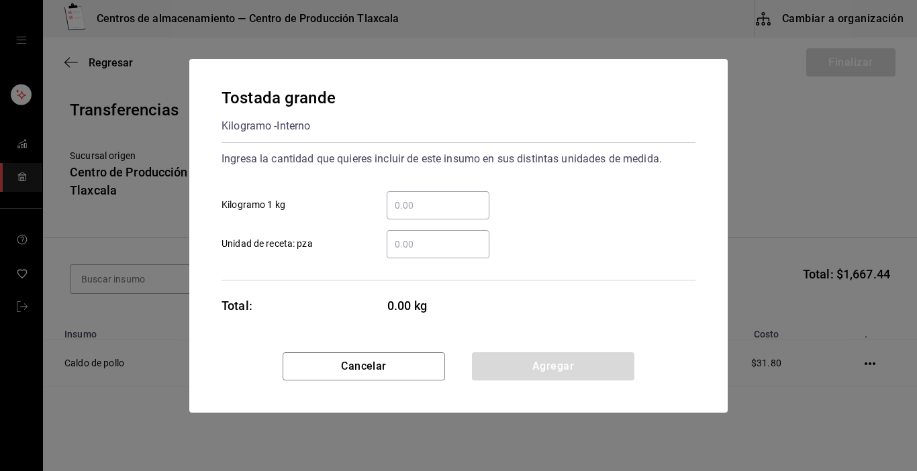
click at [450, 209] on input "​ Kilogramo 1 kg" at bounding box center [438, 205] width 103 height 16
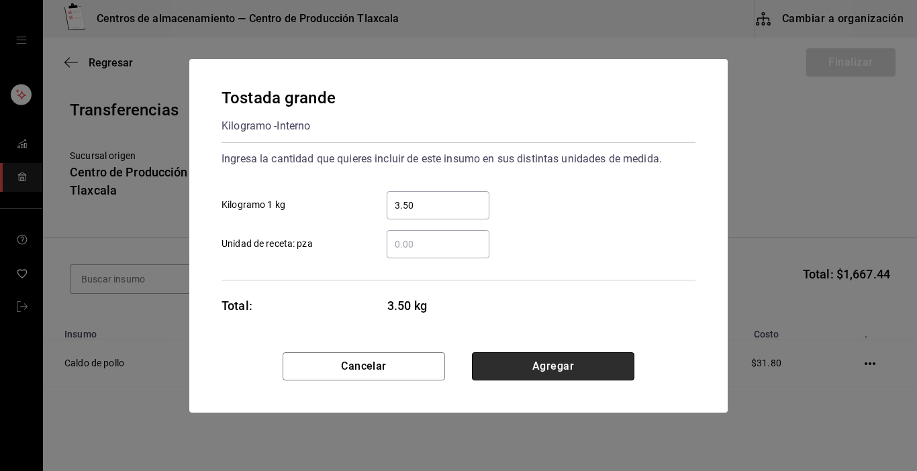
click at [546, 364] on button "Agregar" at bounding box center [553, 366] width 162 height 28
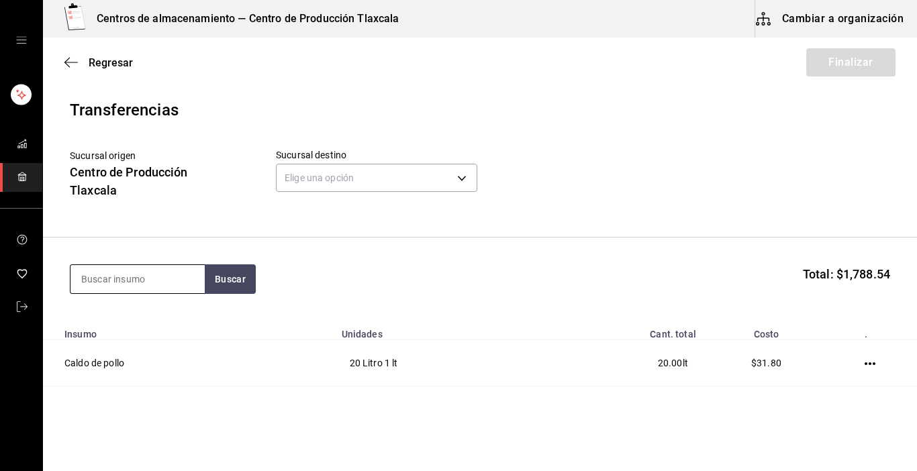
click at [126, 287] on input at bounding box center [137, 279] width 134 height 28
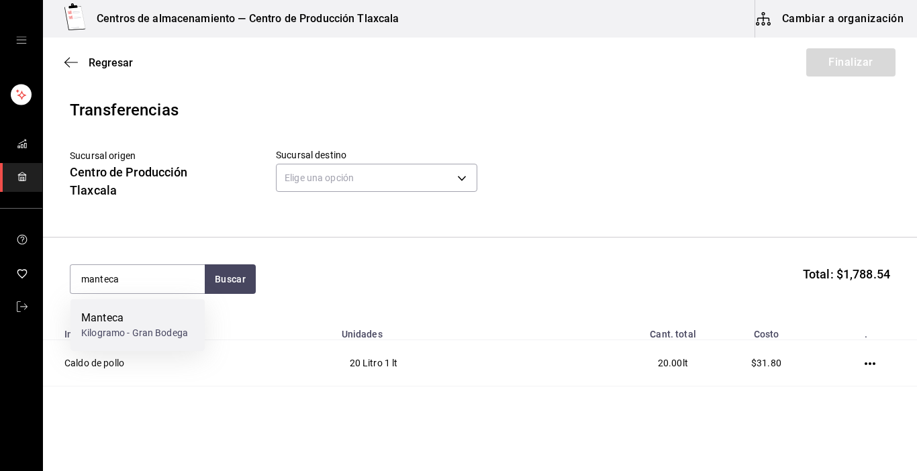
click at [137, 334] on div "Kilogramo - Gran Bodega" at bounding box center [134, 333] width 107 height 14
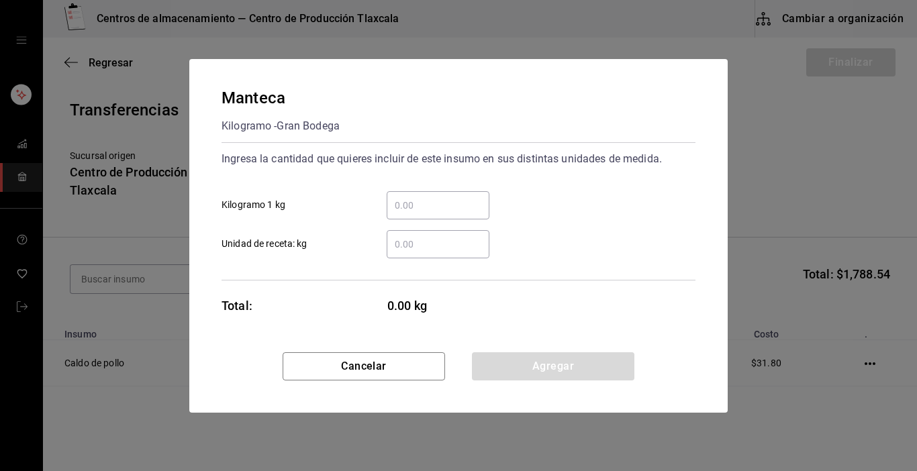
click at [432, 201] on input "​ Kilogramo 1 kg" at bounding box center [438, 205] width 103 height 16
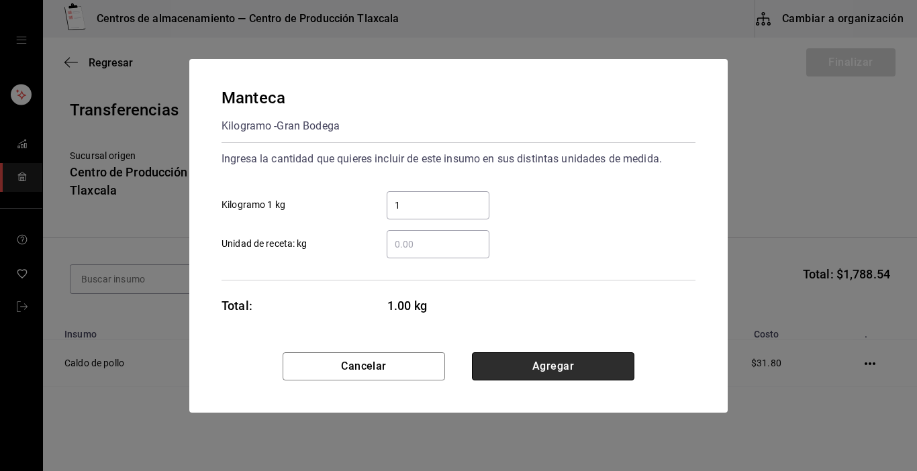
click at [550, 356] on button "Agregar" at bounding box center [553, 366] width 162 height 28
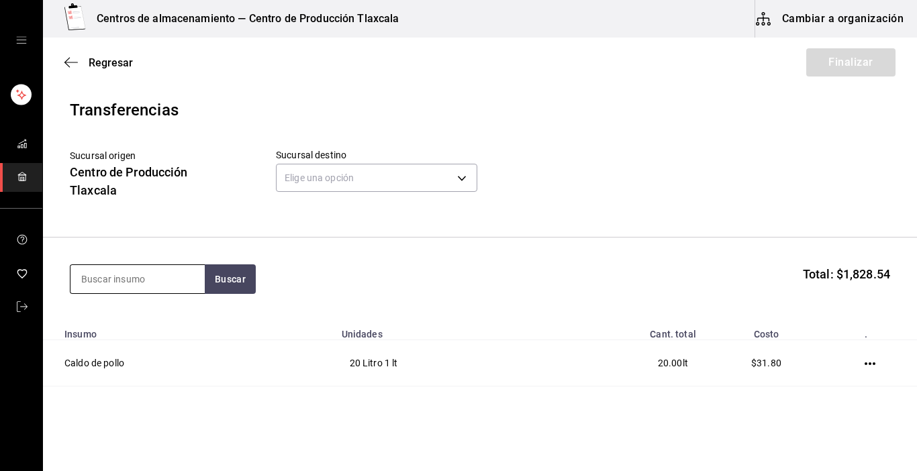
click at [93, 282] on input at bounding box center [137, 279] width 134 height 28
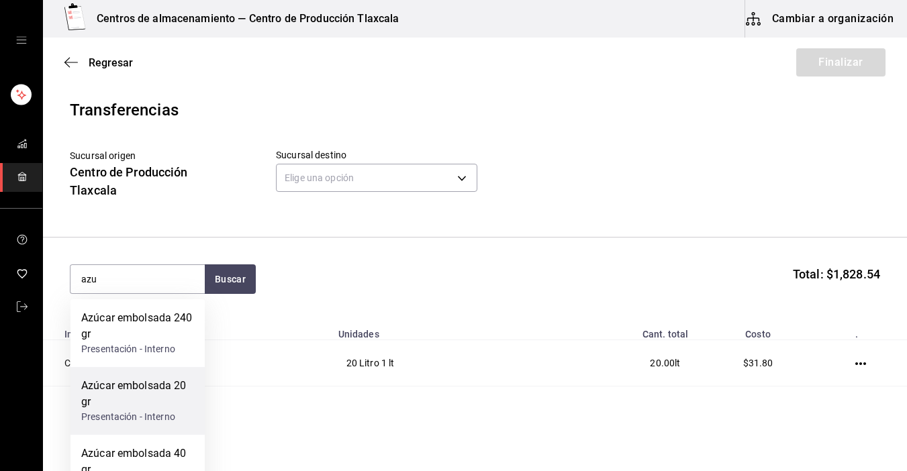
click at [161, 384] on div "Azúcar embolsada 20 gr" at bounding box center [137, 394] width 113 height 32
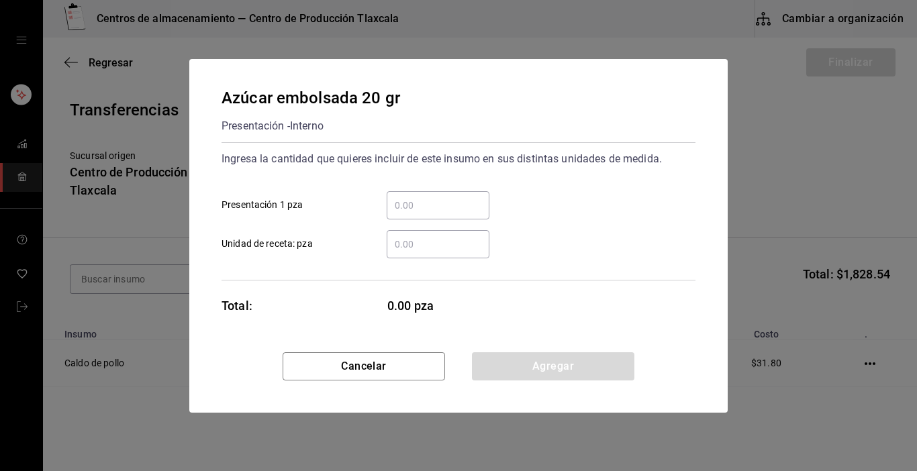
click at [420, 199] on input "​ Presentación 1 pza" at bounding box center [438, 205] width 103 height 16
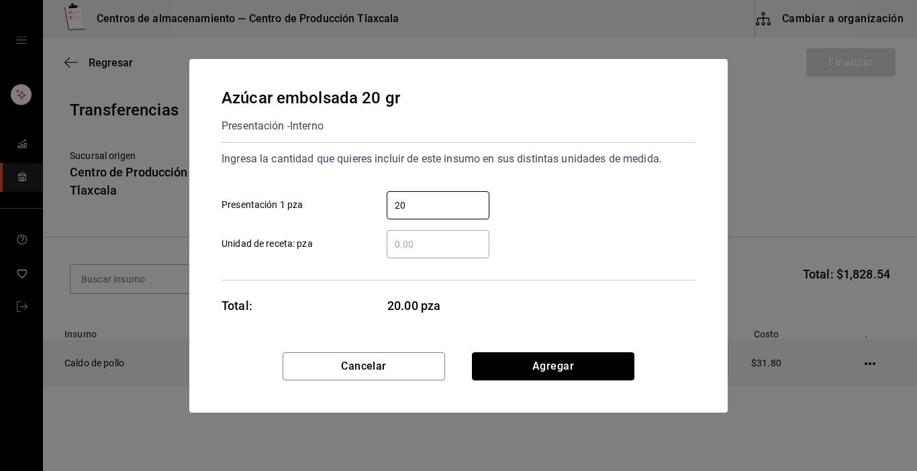
click at [554, 359] on button "Agregar" at bounding box center [553, 366] width 162 height 28
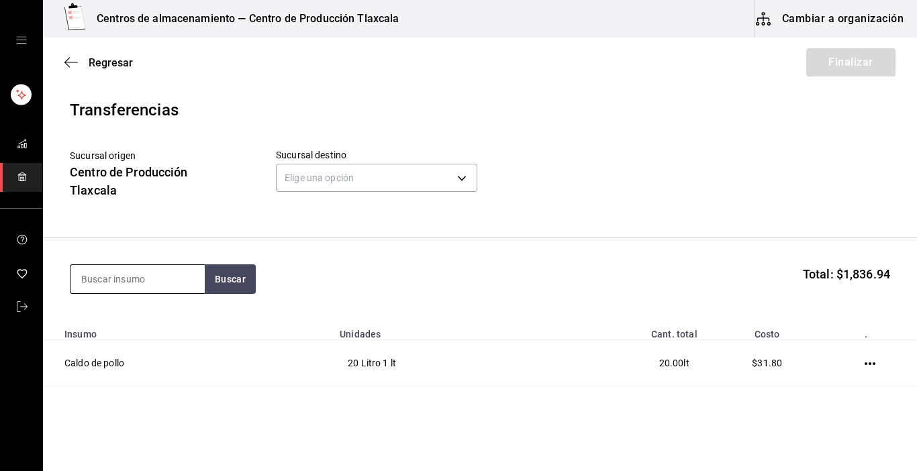
drag, startPoint x: 168, startPoint y: 283, endPoint x: 168, endPoint y: 271, distance: 12.1
click at [168, 272] on input at bounding box center [137, 279] width 134 height 28
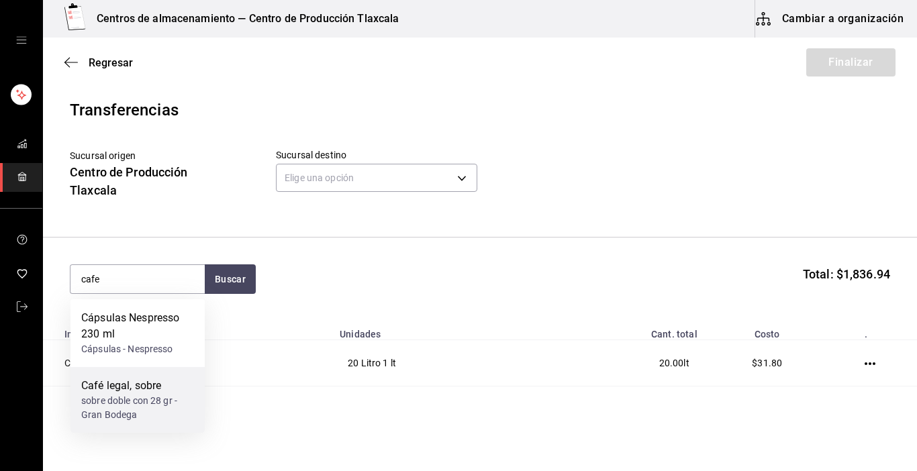
click at [172, 387] on div "Café legal, sobre" at bounding box center [137, 386] width 113 height 16
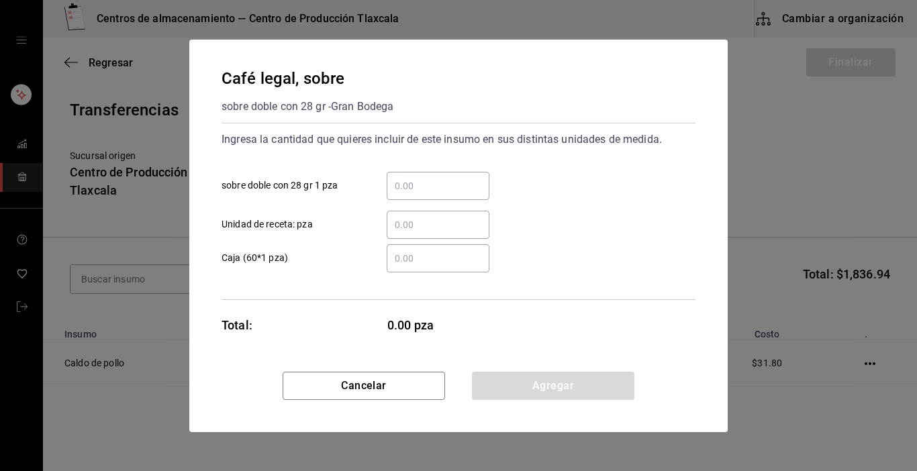
click at [453, 189] on input "​ sobre doble con 28 gr 1 pza" at bounding box center [438, 186] width 103 height 16
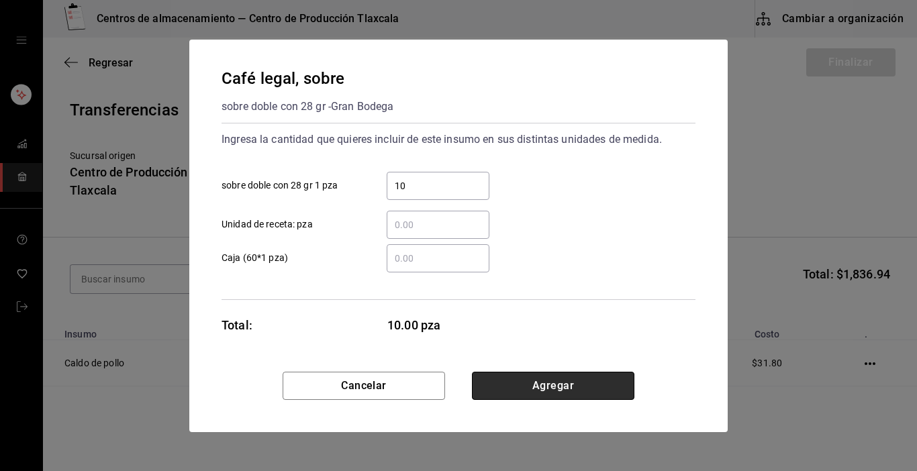
click at [571, 381] on button "Agregar" at bounding box center [553, 386] width 162 height 28
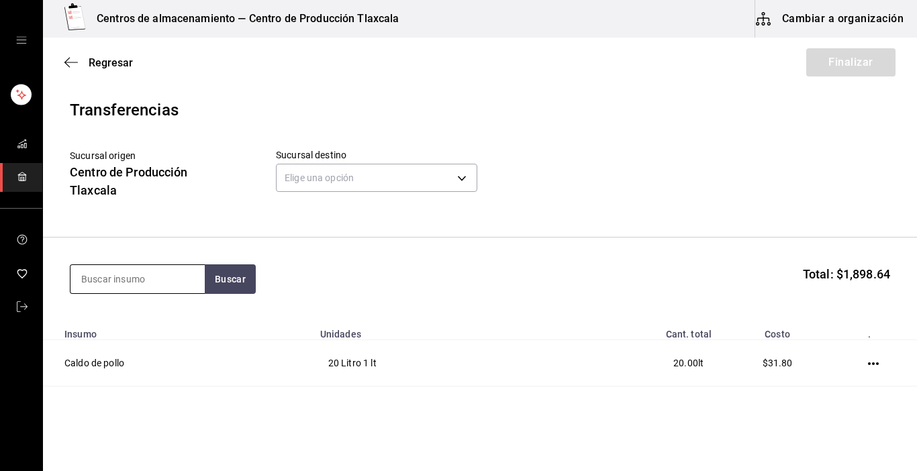
click at [138, 281] on input at bounding box center [137, 279] width 134 height 28
click at [71, 275] on input at bounding box center [137, 279] width 134 height 28
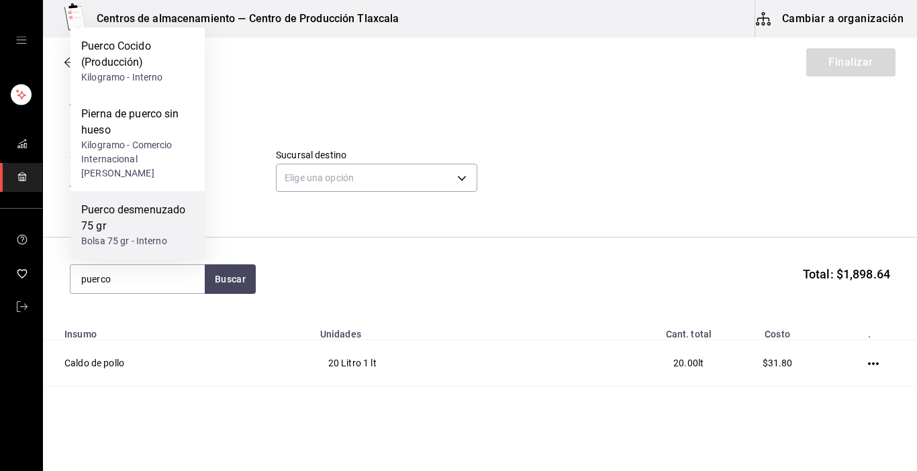
click at [93, 211] on div "Puerco desmenuzado 75 gr" at bounding box center [137, 218] width 113 height 32
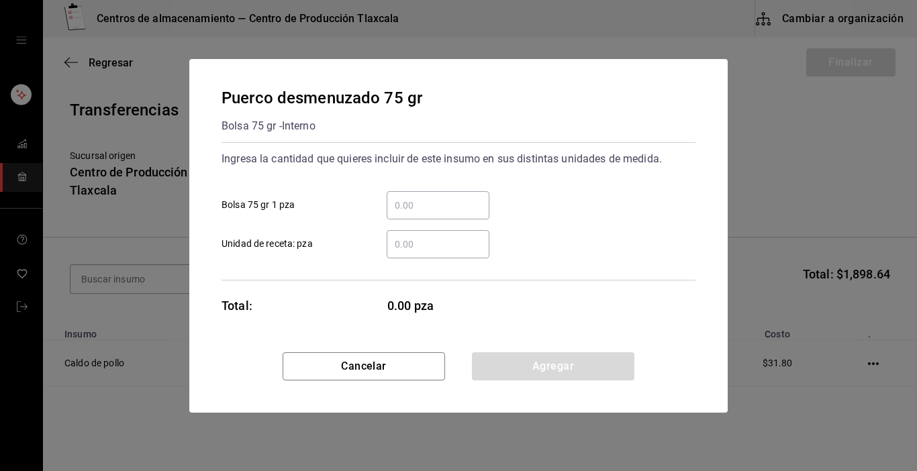
click at [458, 211] on input "​ Bolsa 75 gr 1 pza" at bounding box center [438, 205] width 103 height 16
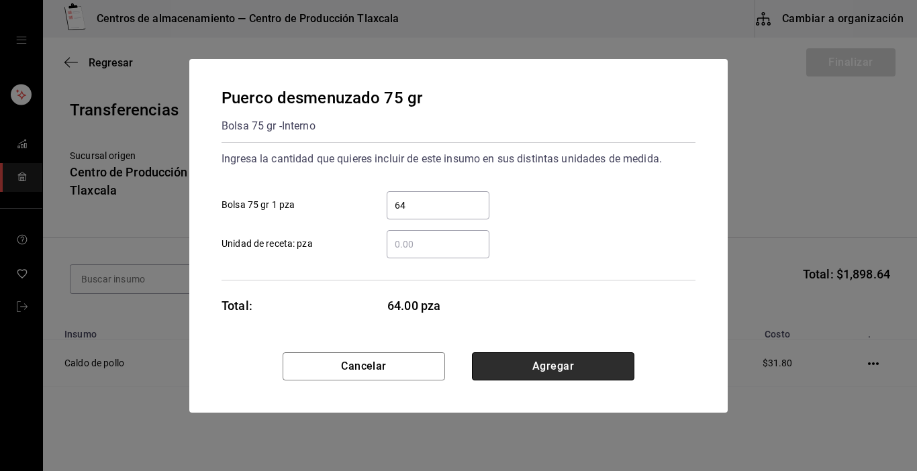
click at [508, 369] on button "Agregar" at bounding box center [553, 366] width 162 height 28
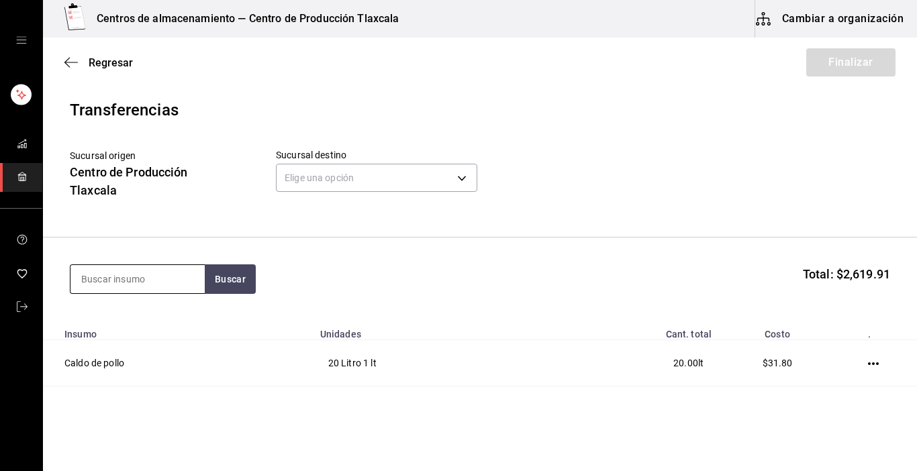
click at [187, 287] on input at bounding box center [137, 279] width 134 height 28
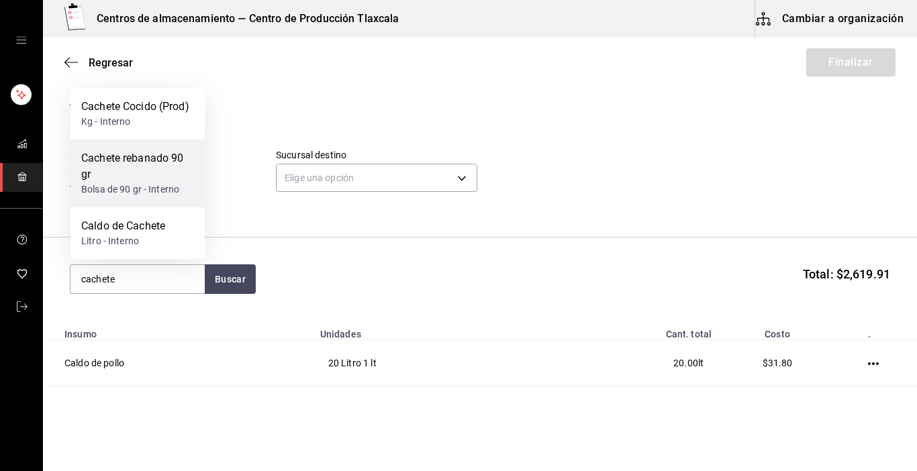
click at [177, 165] on div "Cachete rebanado 90 gr" at bounding box center [137, 166] width 113 height 32
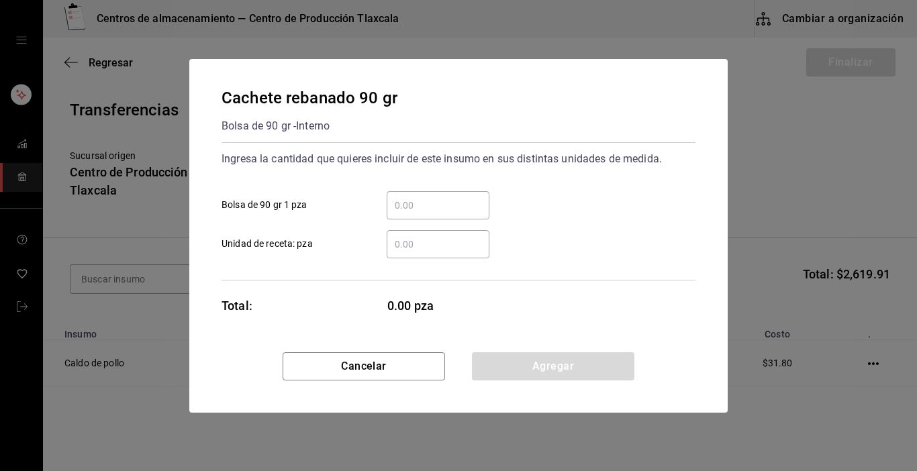
click at [409, 212] on input "​ Bolsa de 90 gr 1 pza" at bounding box center [438, 205] width 103 height 16
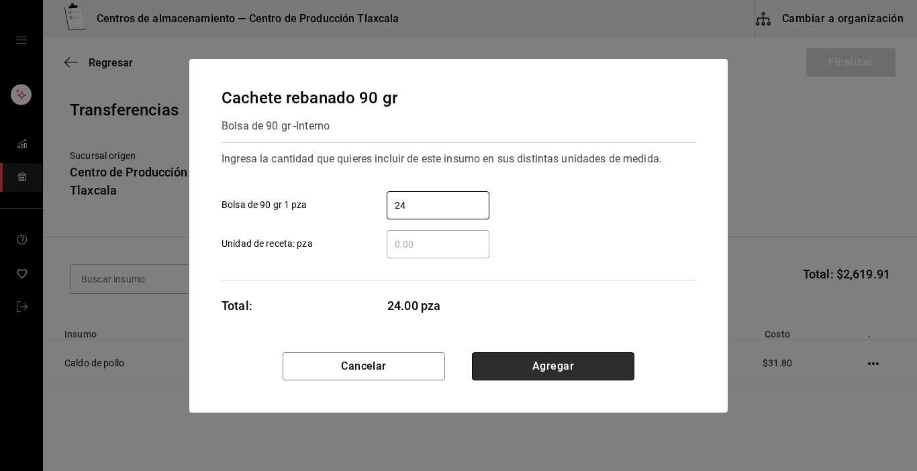
click at [523, 369] on button "Agregar" at bounding box center [553, 366] width 162 height 28
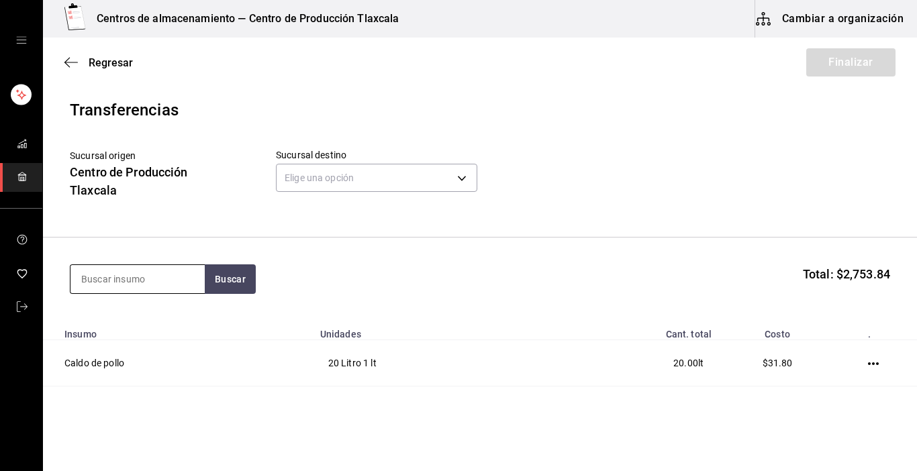
click at [173, 269] on input at bounding box center [137, 279] width 134 height 28
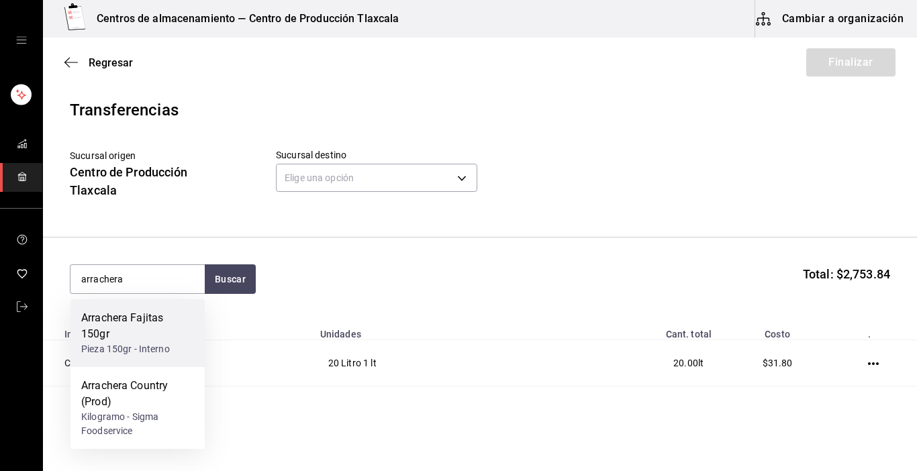
click at [169, 344] on div "Pieza 150gr - Interno" at bounding box center [137, 349] width 113 height 14
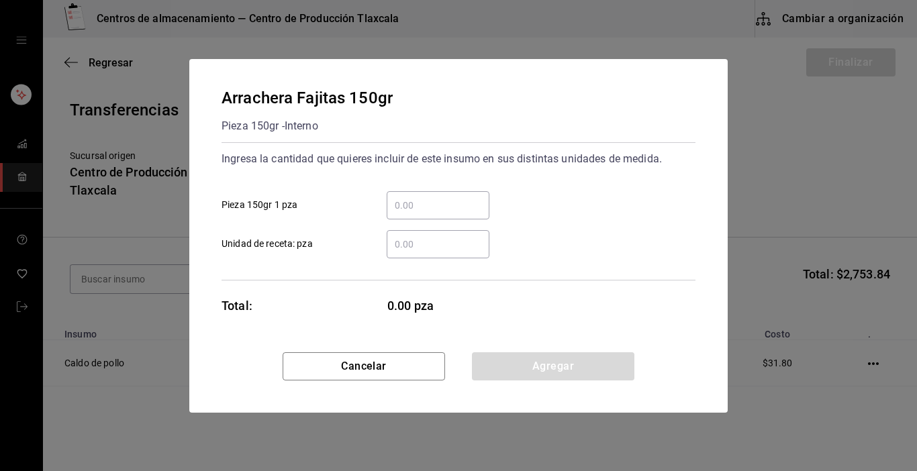
click at [447, 207] on input "​ Pieza 150gr 1 pza" at bounding box center [438, 205] width 103 height 16
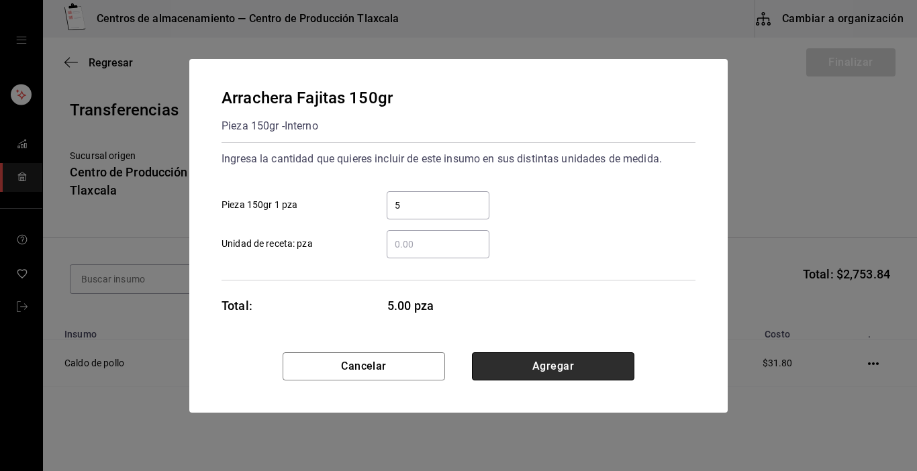
click at [577, 370] on button "Agregar" at bounding box center [553, 366] width 162 height 28
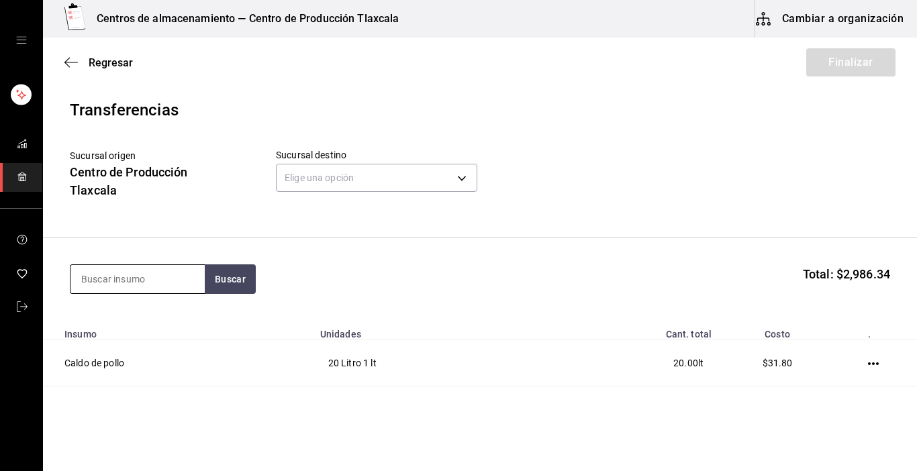
click at [148, 273] on input at bounding box center [137, 279] width 134 height 28
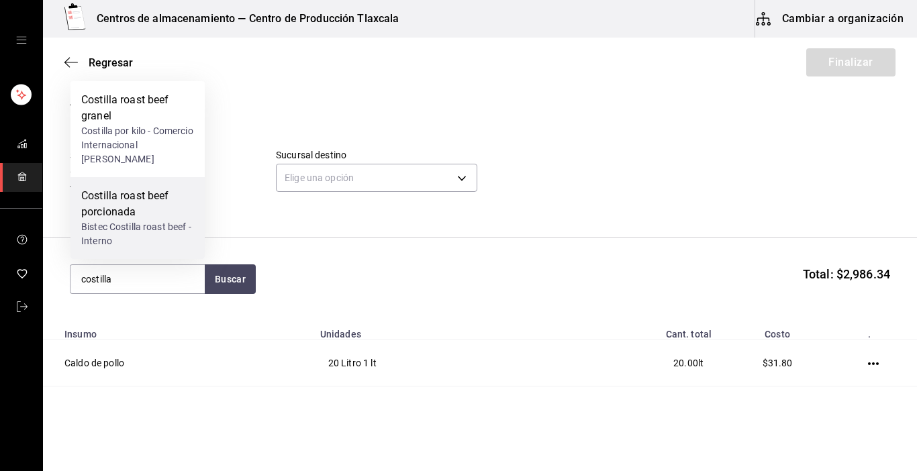
click at [164, 207] on div "Costilla roast beef porcionada" at bounding box center [137, 204] width 113 height 32
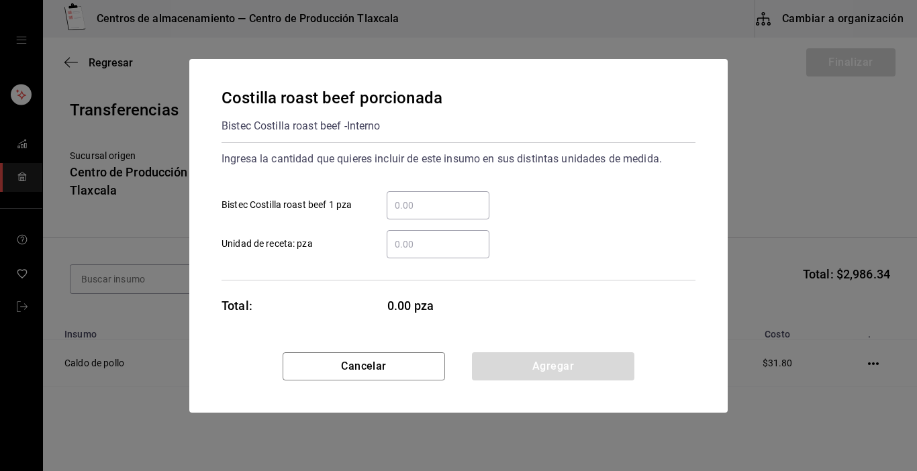
click at [426, 209] on input "​ Bistec Costilla roast beef 1 pza" at bounding box center [438, 205] width 103 height 16
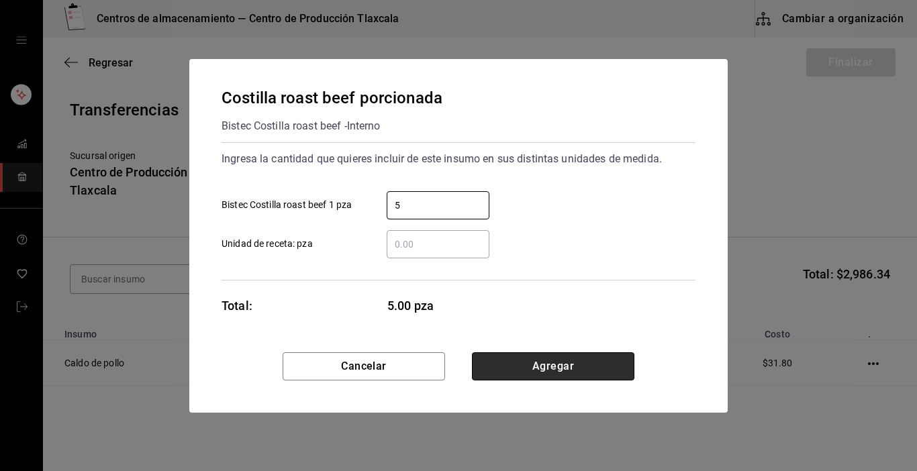
click at [605, 364] on button "Agregar" at bounding box center [553, 366] width 162 height 28
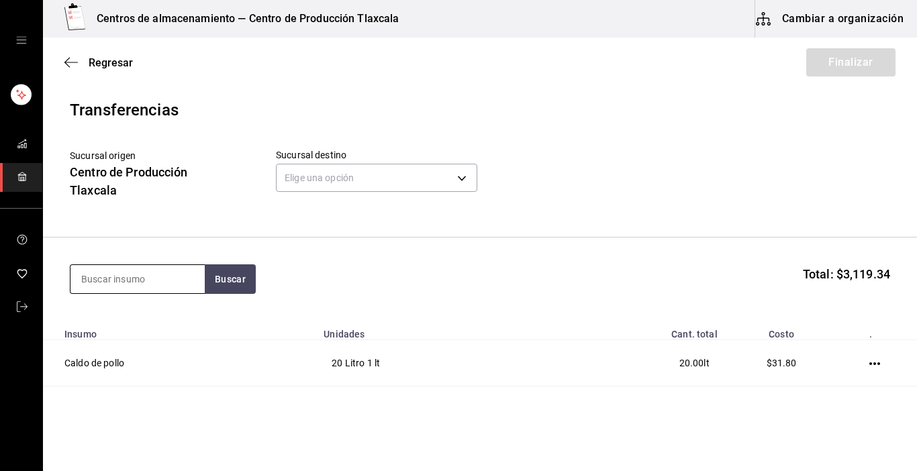
click at [160, 287] on input at bounding box center [137, 279] width 134 height 28
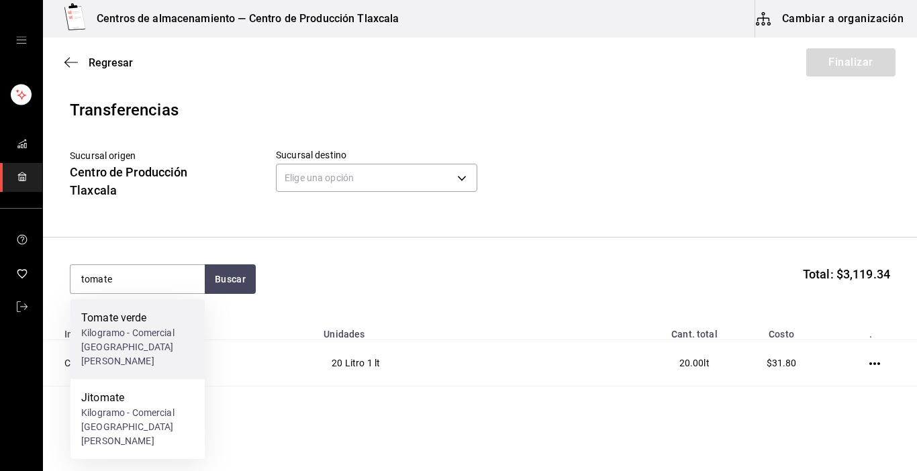
click at [166, 334] on div "Kilogramo - Comercial [GEOGRAPHIC_DATA][PERSON_NAME]" at bounding box center [137, 347] width 113 height 42
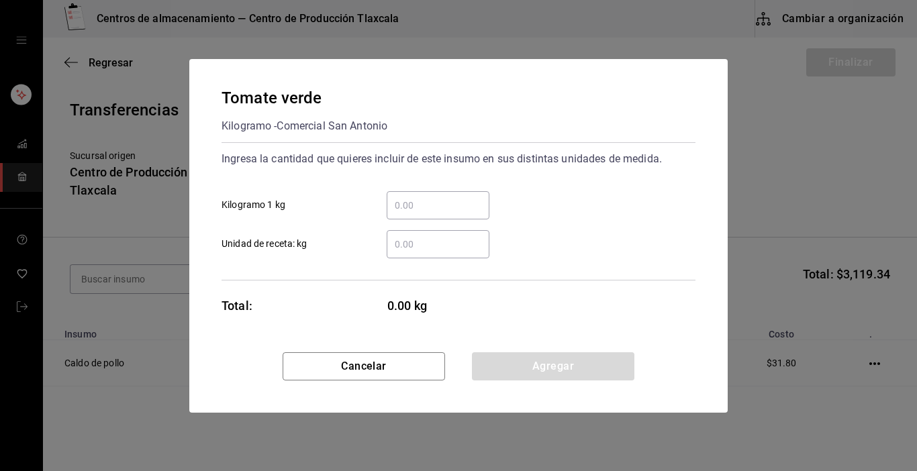
click at [416, 206] on input "​ Kilogramo 1 kg" at bounding box center [438, 205] width 103 height 16
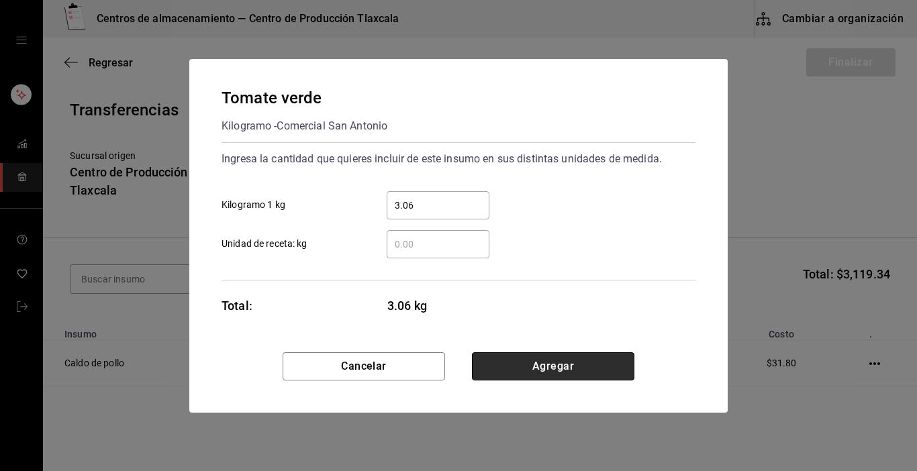
click at [508, 371] on button "Agregar" at bounding box center [553, 366] width 162 height 28
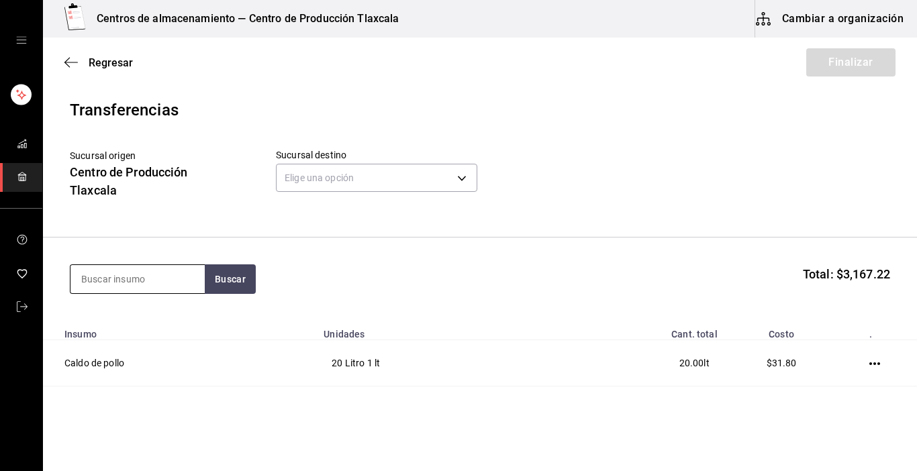
click at [182, 285] on input at bounding box center [137, 279] width 134 height 28
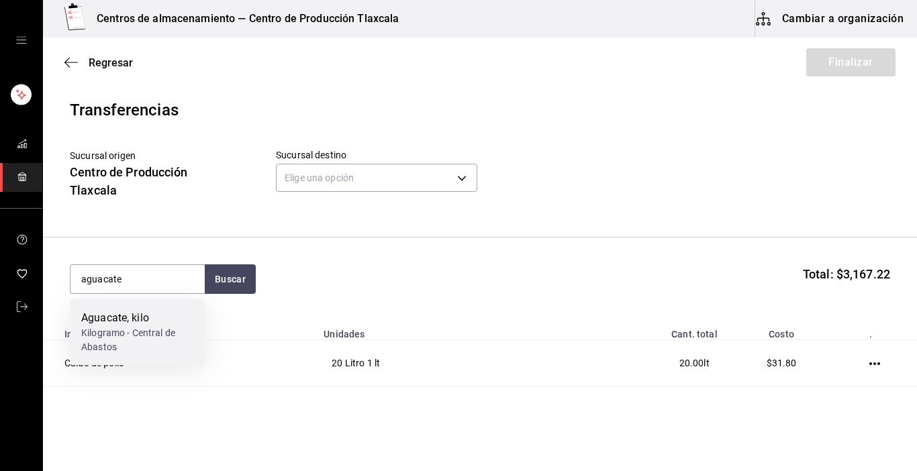
click at [170, 334] on div "Kilogramo - Central de Abastos" at bounding box center [137, 340] width 113 height 28
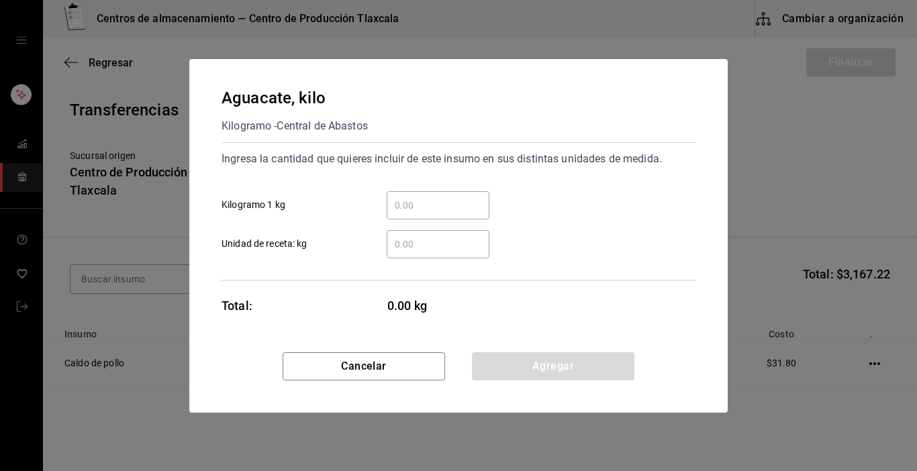
click at [393, 211] on input "​ Kilogramo 1 kg" at bounding box center [438, 205] width 103 height 16
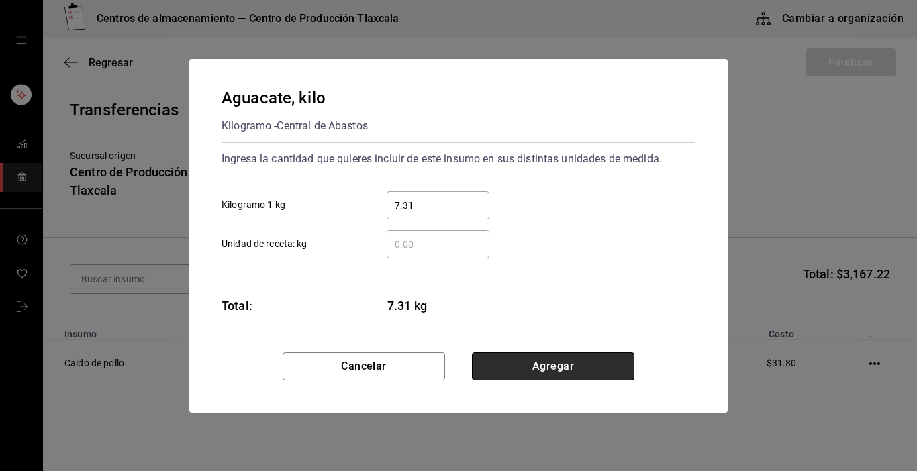
click at [607, 360] on button "Agregar" at bounding box center [553, 366] width 162 height 28
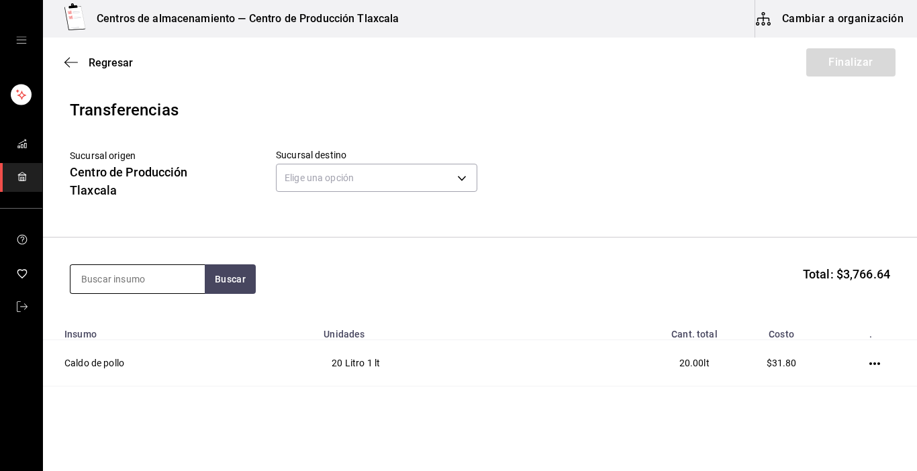
click at [124, 282] on input at bounding box center [137, 279] width 134 height 28
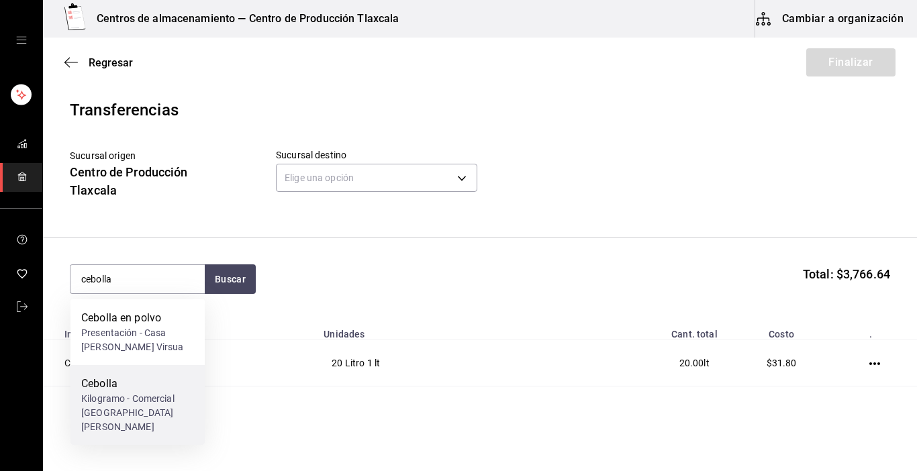
click at [146, 415] on div "Kilogramo - Comercial [GEOGRAPHIC_DATA][PERSON_NAME]" at bounding box center [137, 413] width 113 height 42
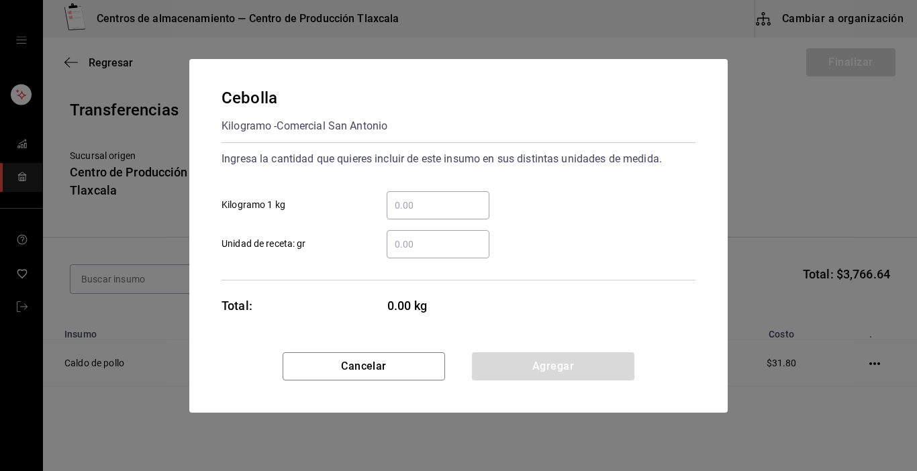
click at [437, 203] on input "​ Kilogramo 1 kg" at bounding box center [438, 205] width 103 height 16
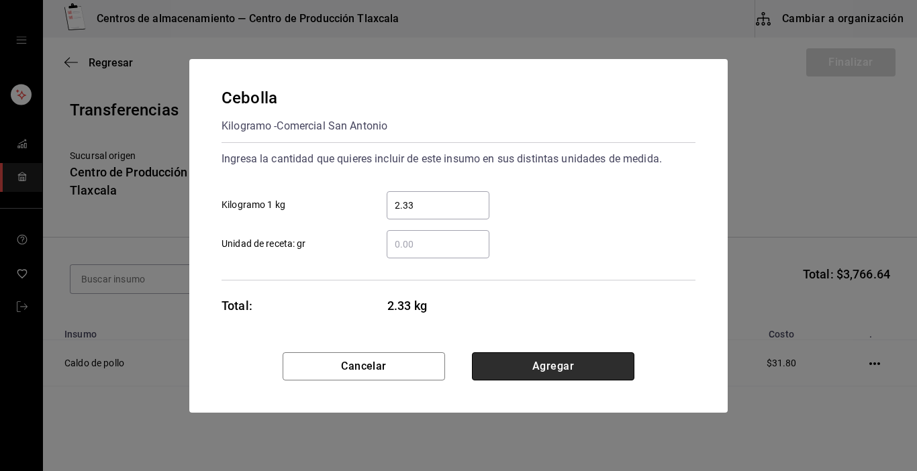
click at [526, 360] on button "Agregar" at bounding box center [553, 366] width 162 height 28
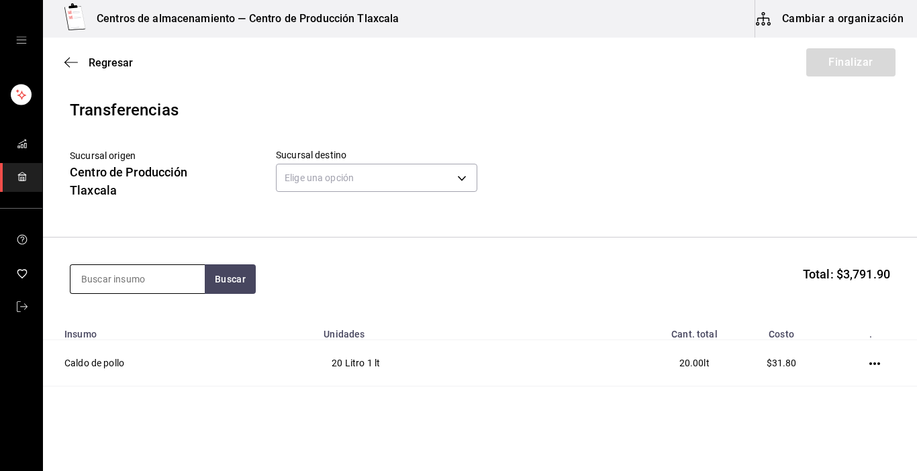
click at [134, 279] on input at bounding box center [137, 279] width 134 height 28
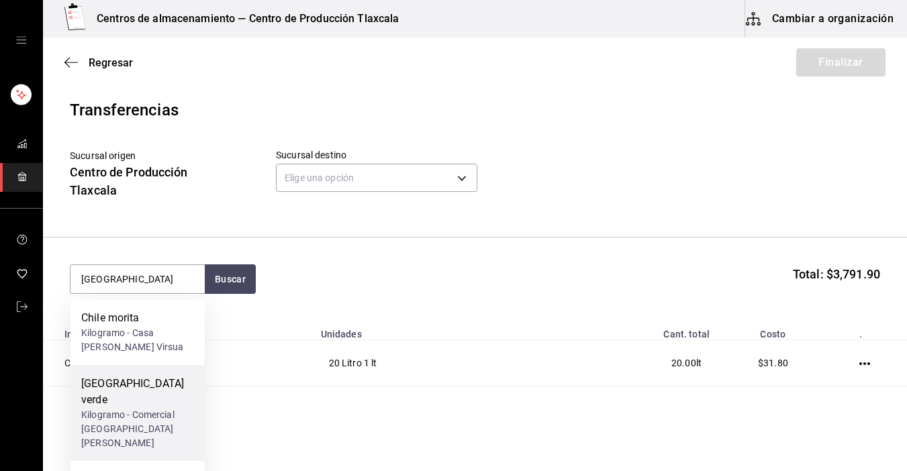
click at [126, 408] on div "Kilogramo - Comercial [GEOGRAPHIC_DATA][PERSON_NAME]" at bounding box center [137, 429] width 113 height 42
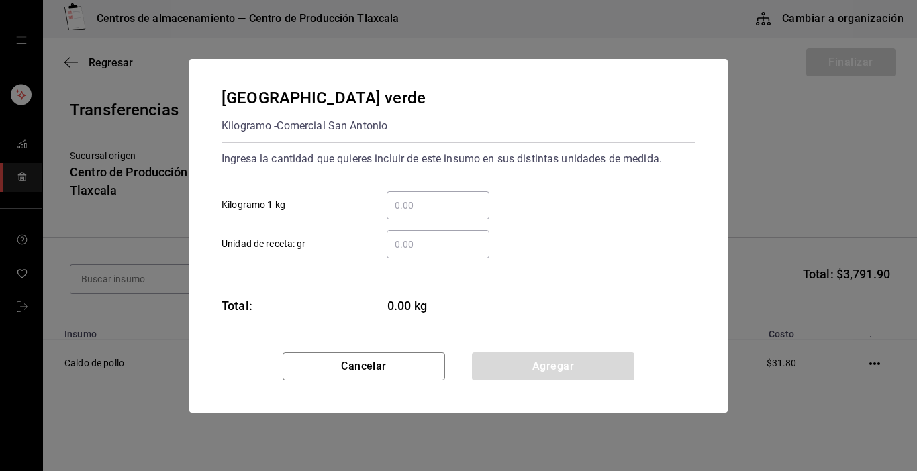
click at [399, 205] on input "​ Kilogramo 1 kg" at bounding box center [438, 205] width 103 height 16
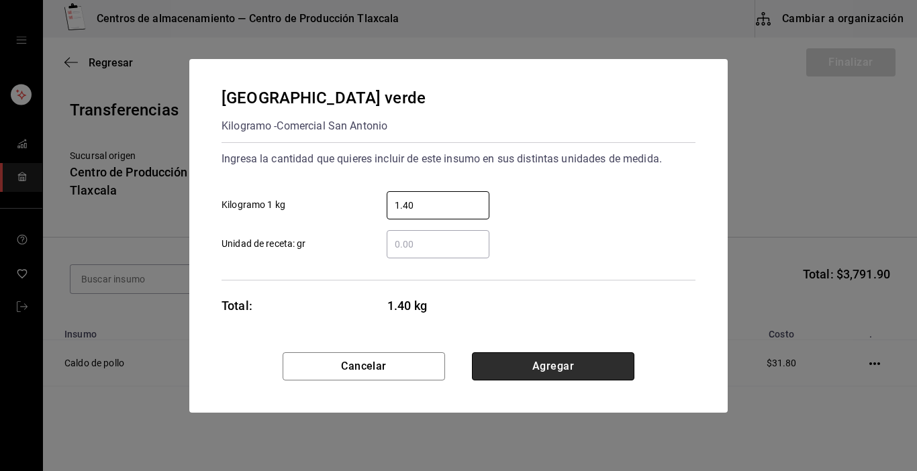
click at [558, 358] on button "Agregar" at bounding box center [553, 366] width 162 height 28
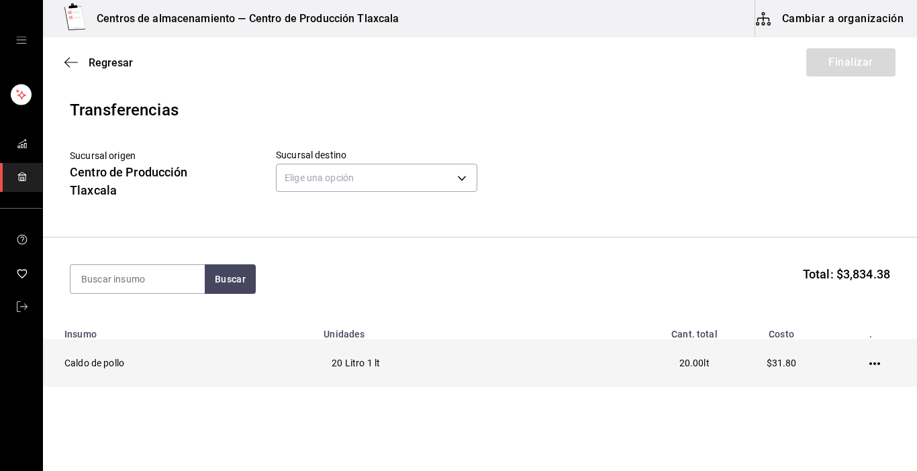
click at [874, 361] on td at bounding box center [877, 363] width 80 height 46
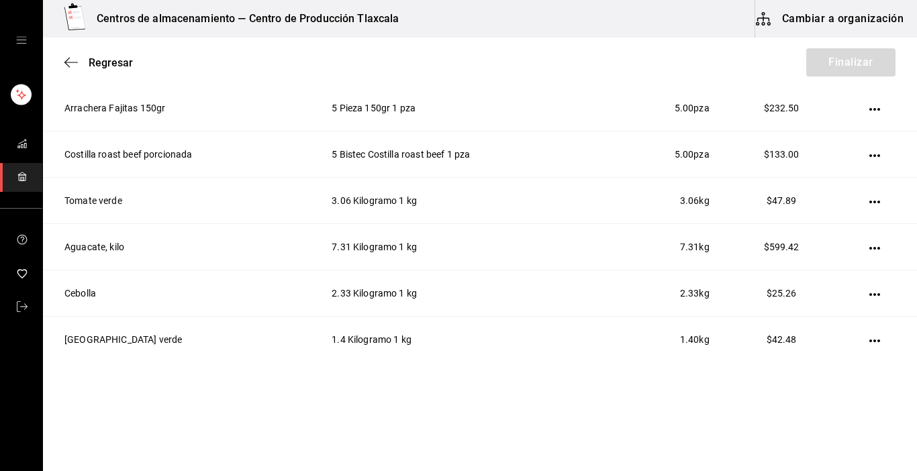
scroll to position [1192, 0]
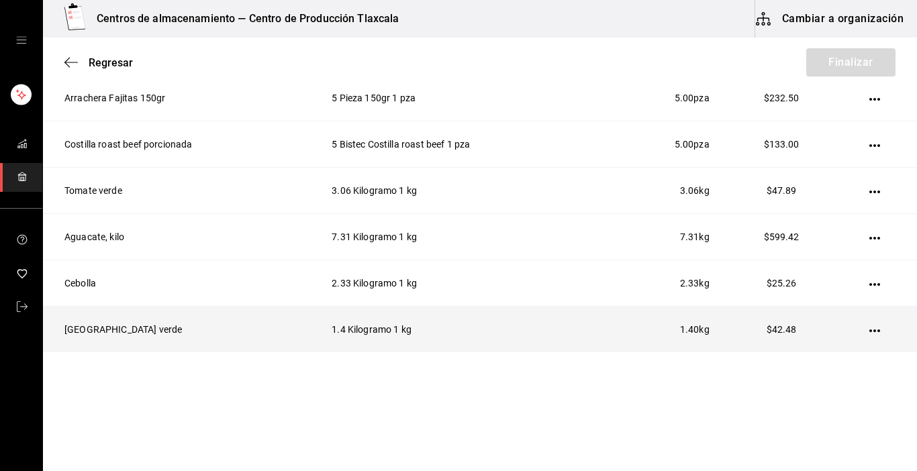
click at [869, 330] on icon "button" at bounding box center [874, 331] width 11 height 11
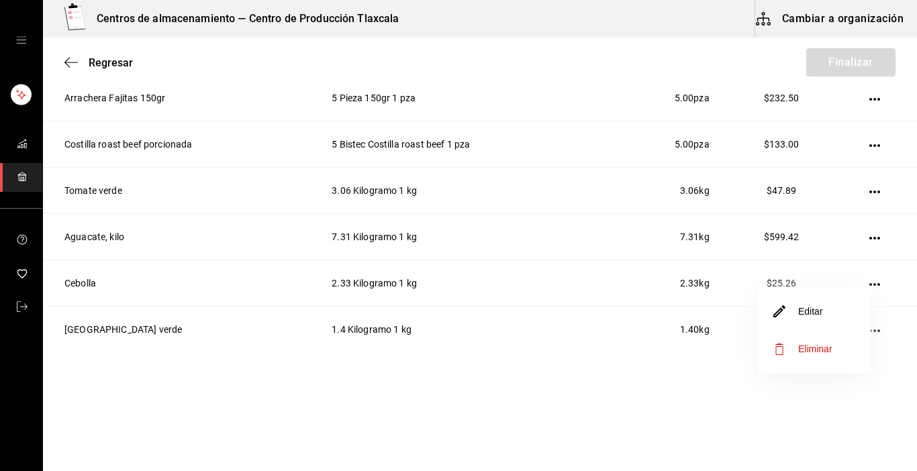
click at [844, 313] on li "Editar" at bounding box center [814, 312] width 113 height 38
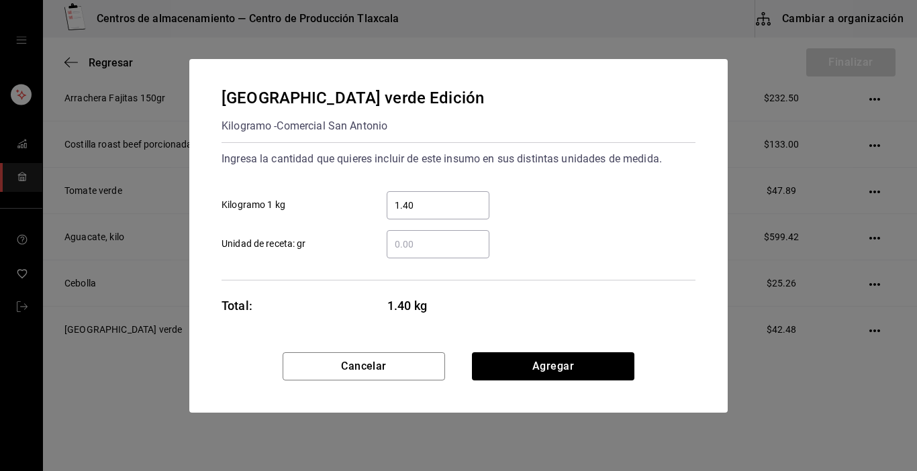
click at [456, 215] on div "1.40 ​" at bounding box center [438, 205] width 103 height 28
click at [456, 213] on input "1.40" at bounding box center [438, 205] width 103 height 16
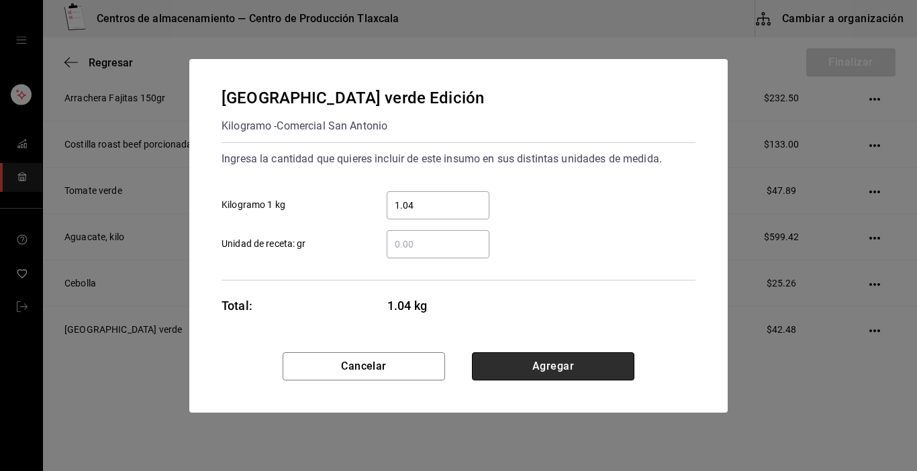
click at [597, 373] on button "Agregar" at bounding box center [553, 366] width 162 height 28
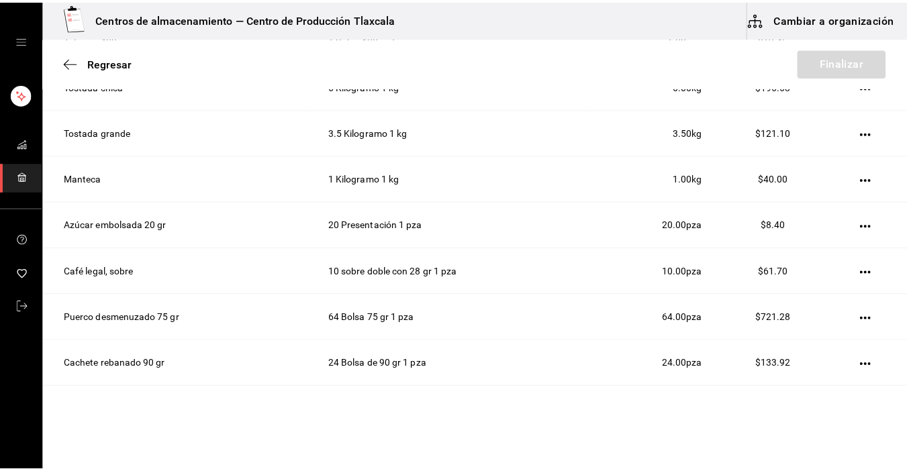
scroll to position [0, 0]
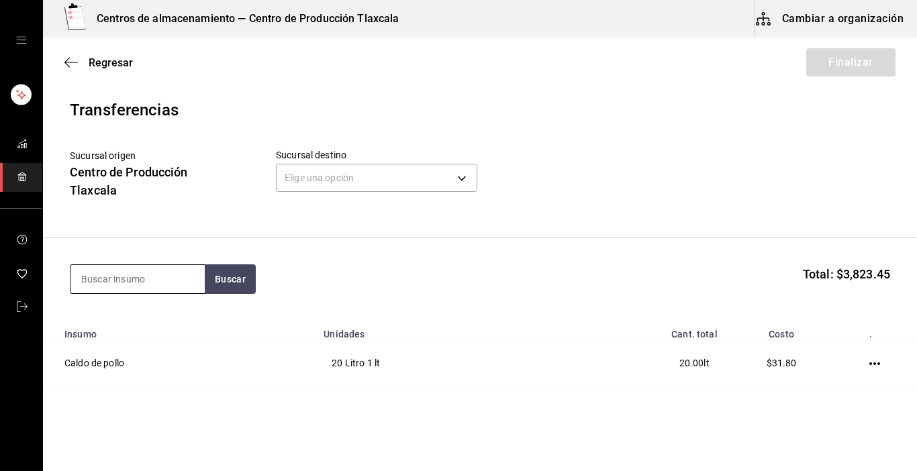
click at [189, 271] on input at bounding box center [137, 279] width 134 height 28
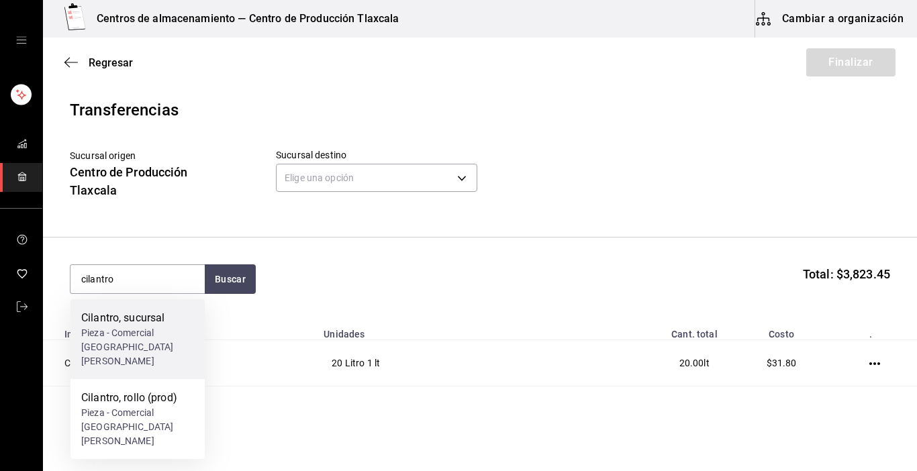
click at [146, 342] on div "Pieza - Comercial [GEOGRAPHIC_DATA][PERSON_NAME]" at bounding box center [137, 347] width 113 height 42
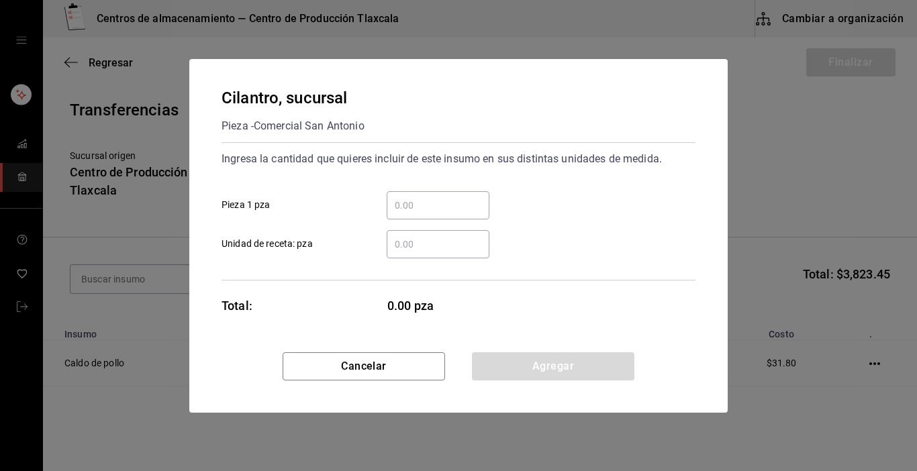
click at [419, 203] on input "​ Pieza 1 pza" at bounding box center [438, 205] width 103 height 16
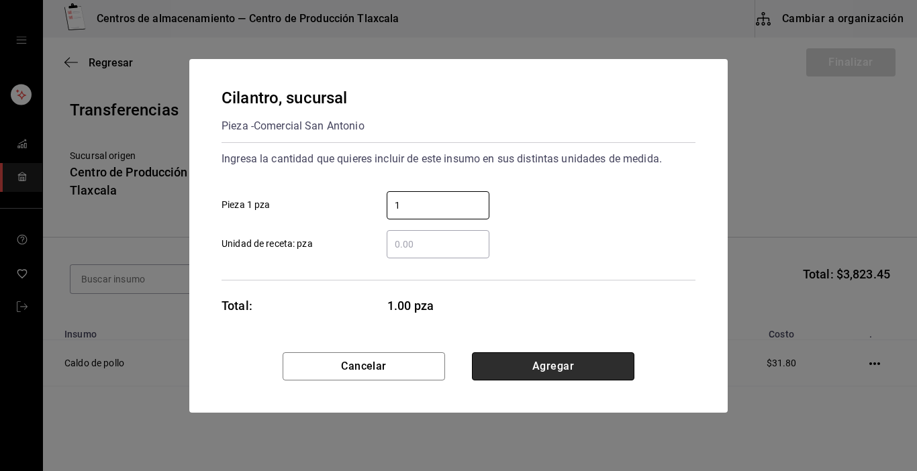
click at [545, 363] on button "Agregar" at bounding box center [553, 366] width 162 height 28
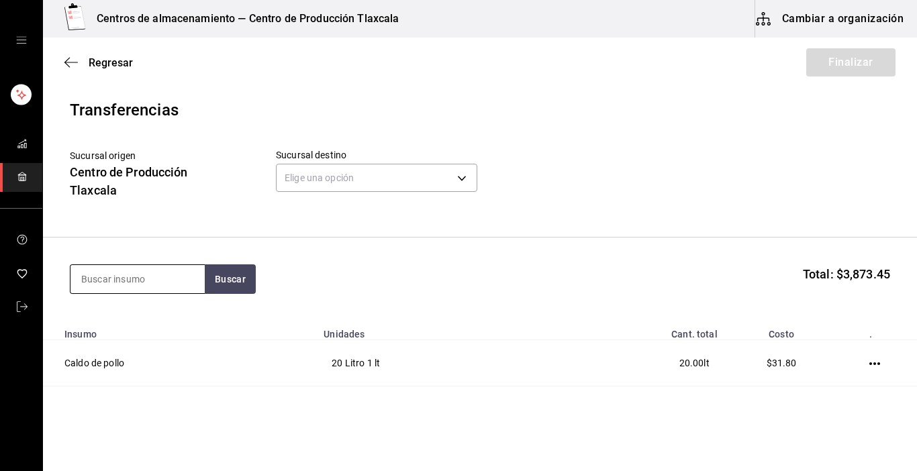
click at [169, 287] on input at bounding box center [137, 279] width 134 height 28
click at [242, 285] on button "Buscar" at bounding box center [230, 279] width 51 height 30
click at [222, 283] on button "Buscar" at bounding box center [230, 279] width 51 height 30
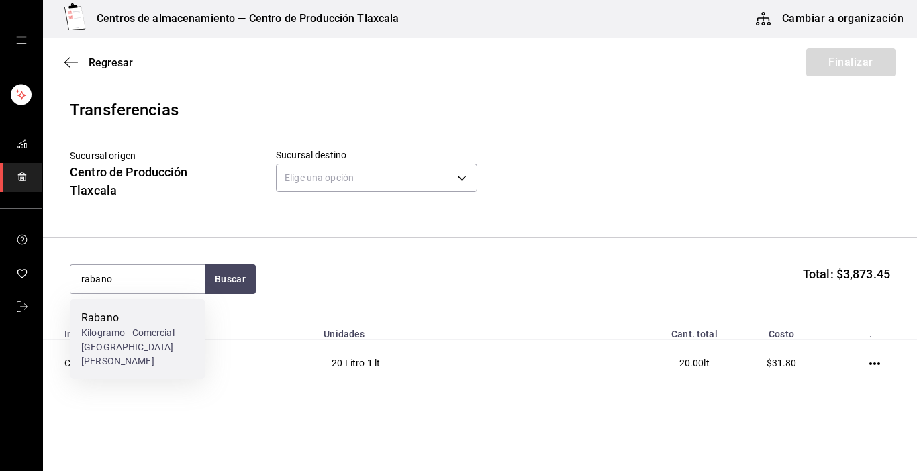
click at [156, 340] on div "Kilogramo - Comercial [GEOGRAPHIC_DATA][PERSON_NAME]" at bounding box center [137, 347] width 113 height 42
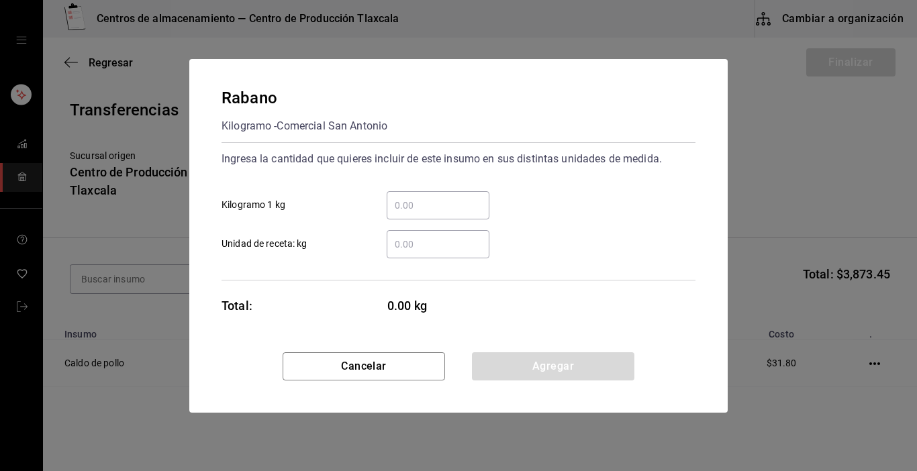
click at [416, 200] on input "​ Kilogramo 1 kg" at bounding box center [438, 205] width 103 height 16
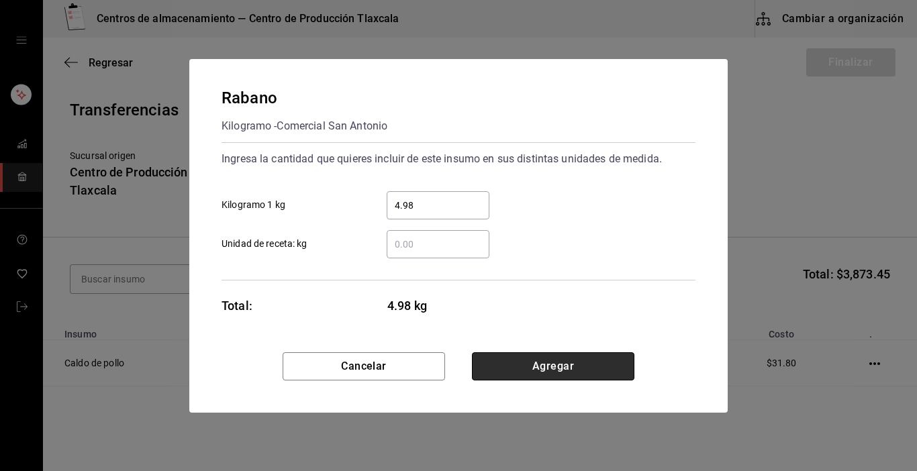
click at [518, 369] on button "Agregar" at bounding box center [553, 366] width 162 height 28
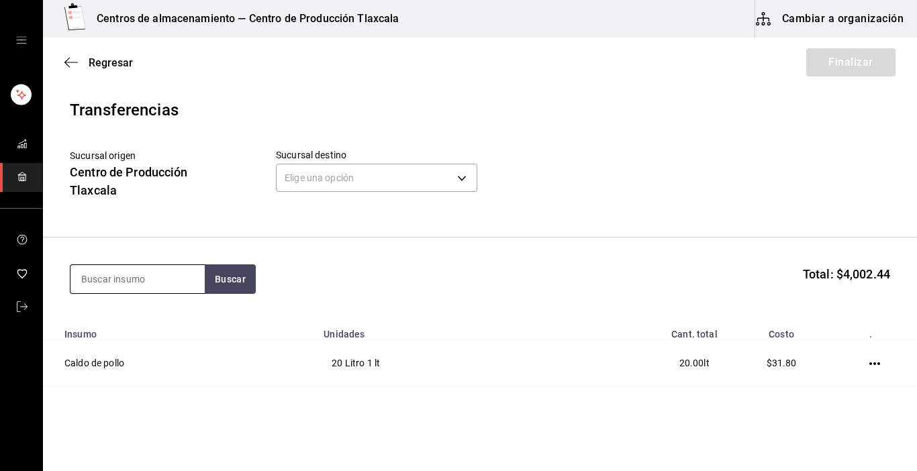
click at [116, 285] on input at bounding box center [137, 279] width 134 height 28
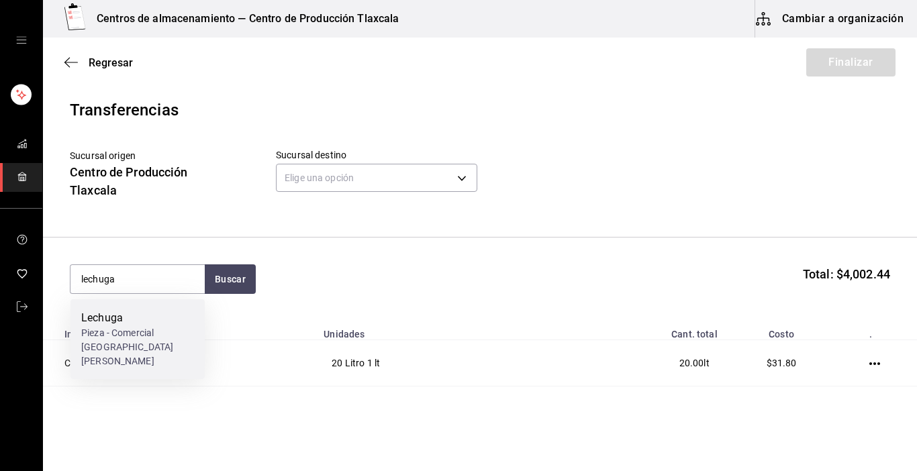
click at [106, 348] on div "Pieza - Comercial [GEOGRAPHIC_DATA][PERSON_NAME]" at bounding box center [137, 347] width 113 height 42
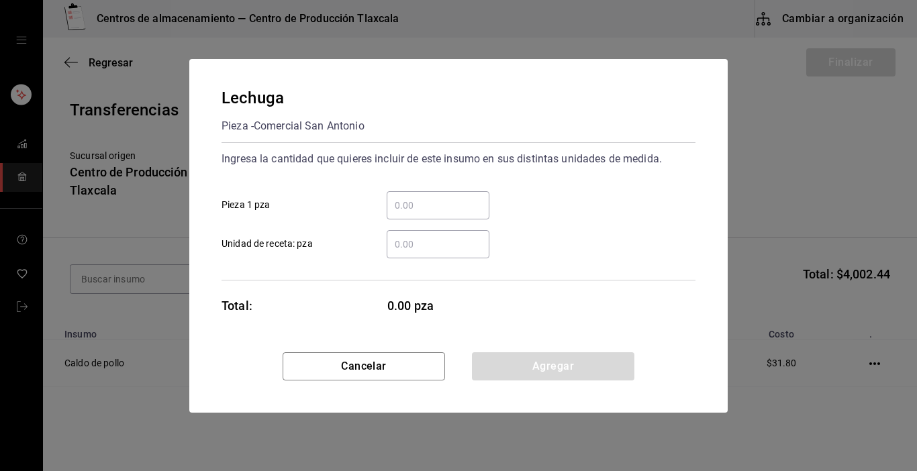
drag, startPoint x: 399, startPoint y: 206, endPoint x: 393, endPoint y: 212, distance: 8.1
click at [399, 206] on input "​ Pieza 1 pza" at bounding box center [438, 205] width 103 height 16
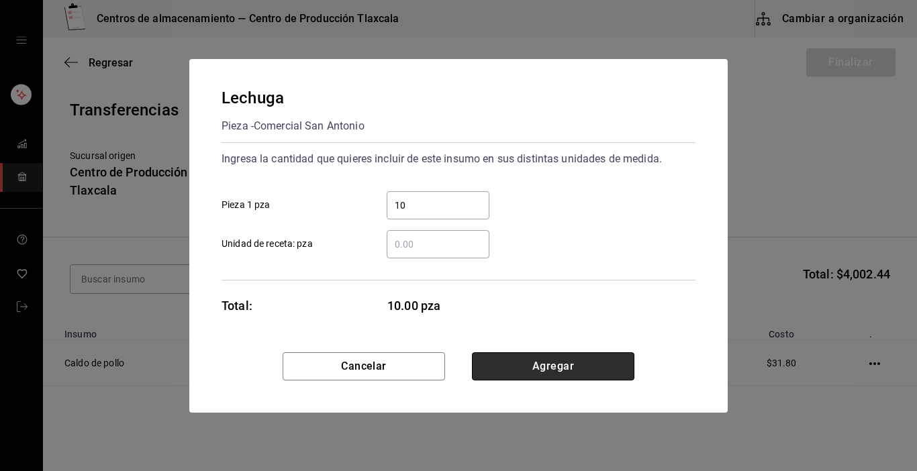
click at [578, 369] on button "Agregar" at bounding box center [553, 366] width 162 height 28
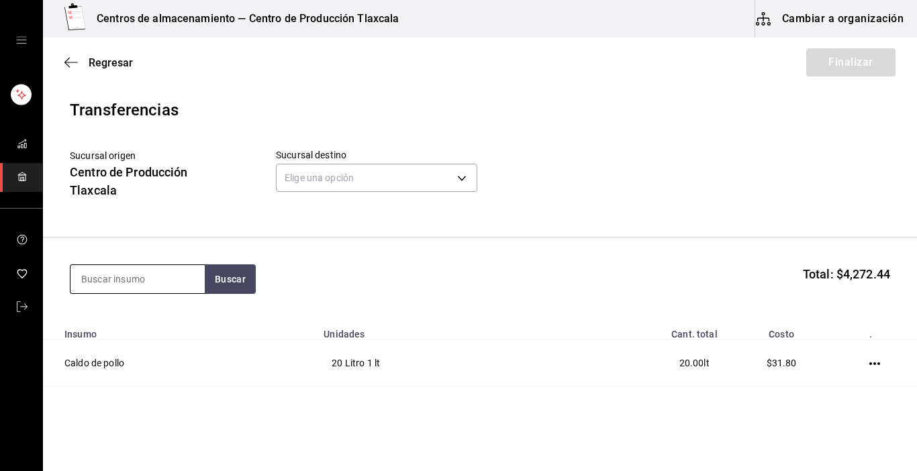
click at [136, 279] on input at bounding box center [137, 279] width 134 height 28
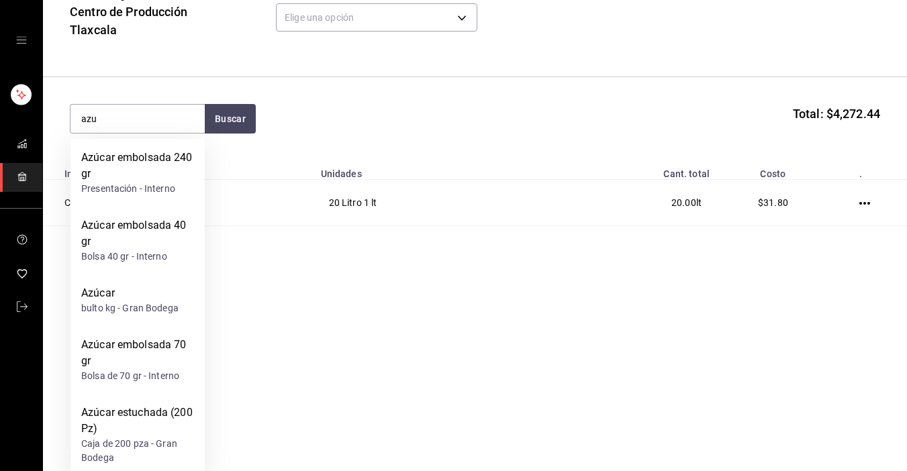
scroll to position [171, 0]
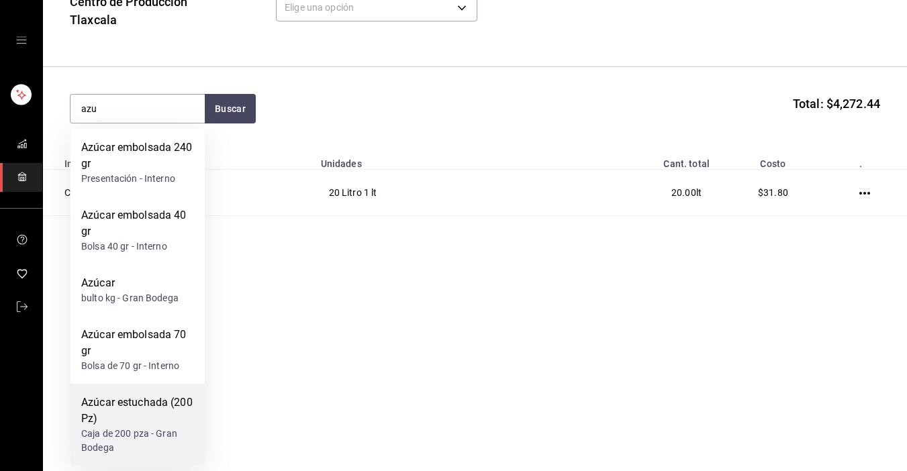
click at [128, 405] on div "Azúcar estuchada (200 Pz)" at bounding box center [137, 411] width 113 height 32
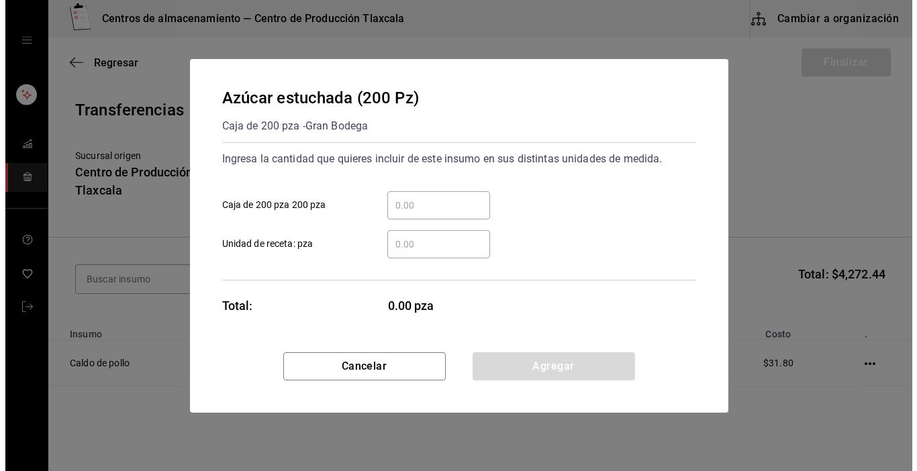
scroll to position [0, 0]
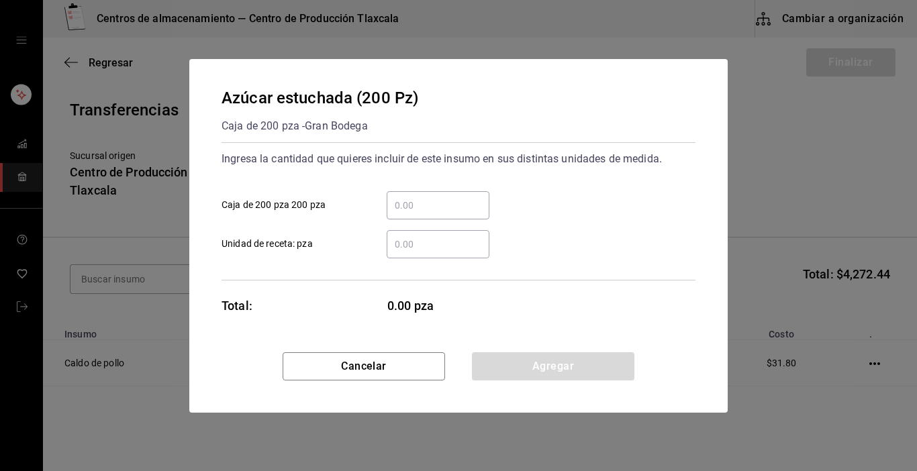
click at [407, 246] on input "​ Unidad de receta: pza" at bounding box center [438, 244] width 103 height 16
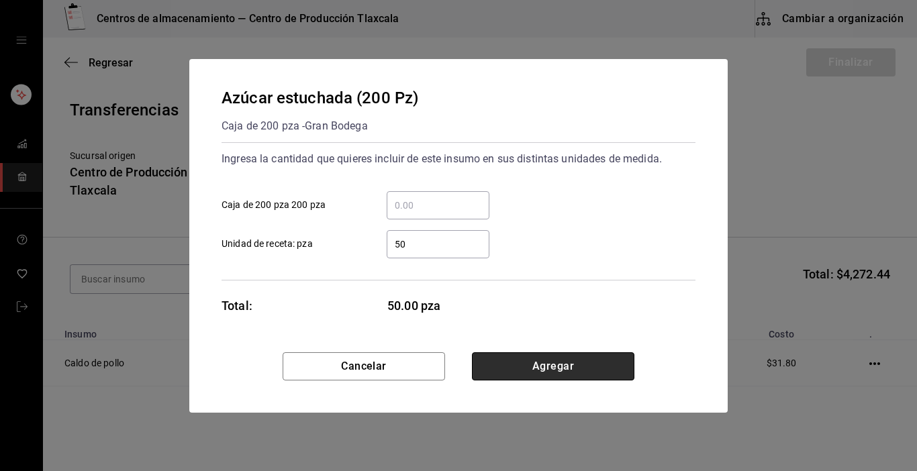
click at [535, 359] on button "Agregar" at bounding box center [553, 366] width 162 height 28
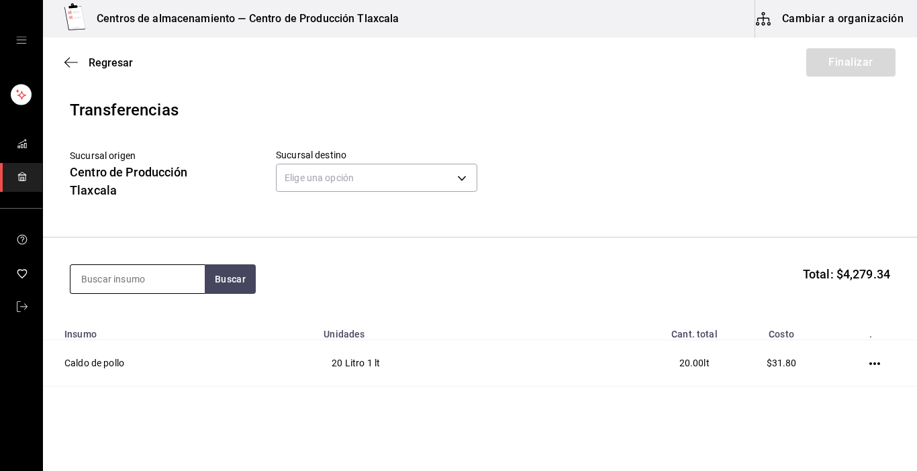
click at [127, 285] on input at bounding box center [137, 279] width 134 height 28
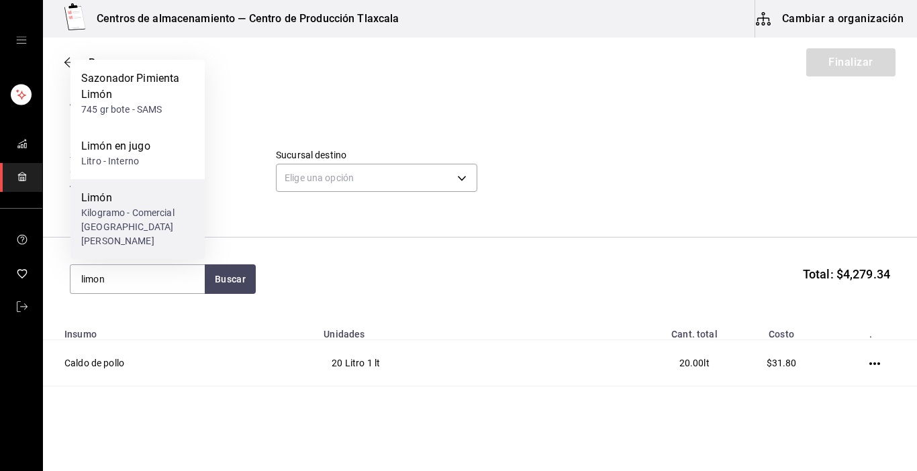
click at [140, 226] on div "Kilogramo - Comercial [GEOGRAPHIC_DATA][PERSON_NAME]" at bounding box center [137, 227] width 113 height 42
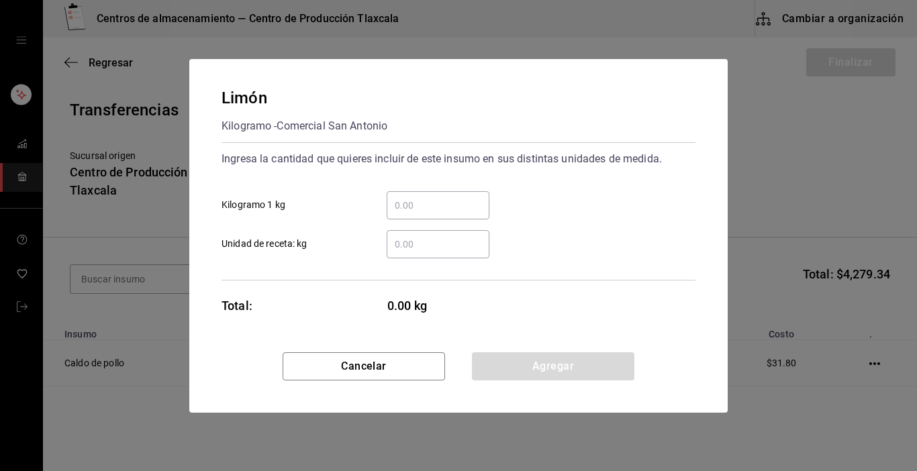
click at [414, 208] on input "​ Kilogramo 1 kg" at bounding box center [438, 205] width 103 height 16
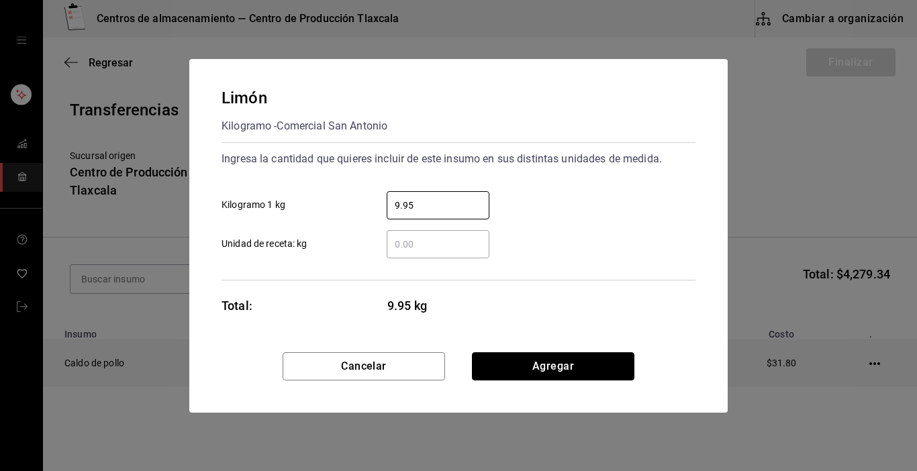
click at [497, 364] on button "Agregar" at bounding box center [553, 366] width 162 height 28
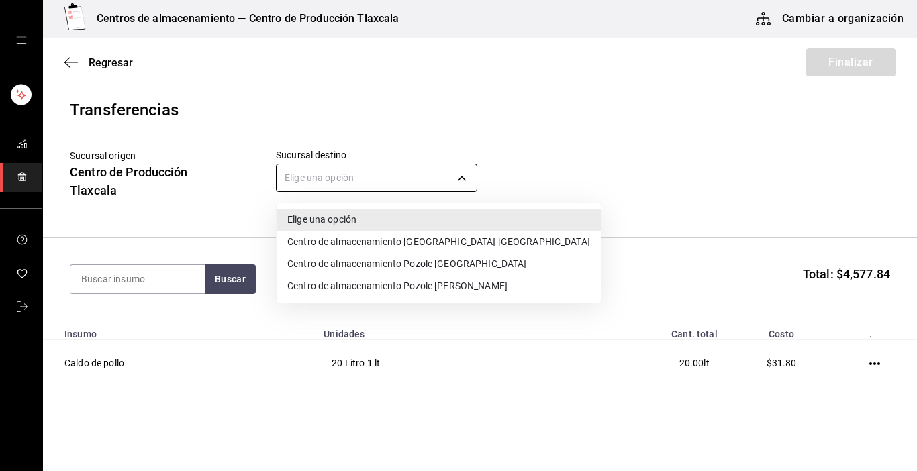
click at [458, 183] on body "Centros de almacenamiento — Centro de Producción Tlaxcala Cambiar a organizació…" at bounding box center [458, 197] width 917 height 395
click at [455, 264] on li "Centro de almacenamiento Pozole [GEOGRAPHIC_DATA]" at bounding box center [439, 264] width 324 height 22
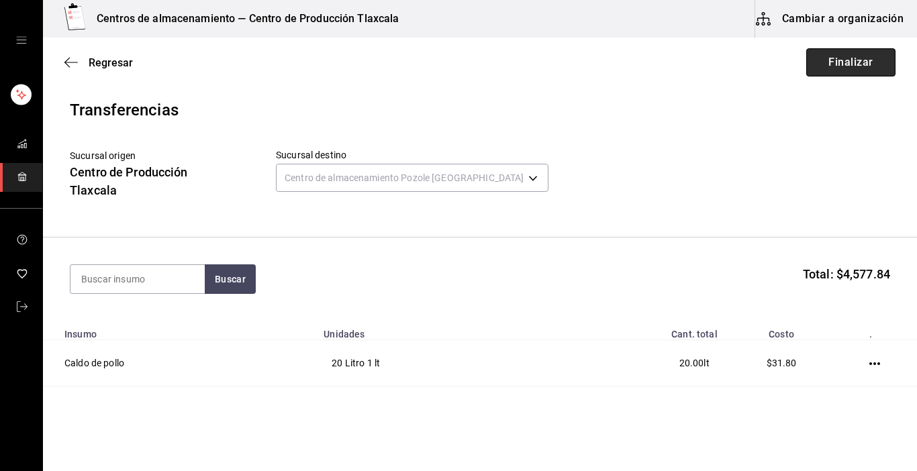
click at [844, 63] on button "Finalizar" at bounding box center [850, 62] width 89 height 28
